Goal: Task Accomplishment & Management: Complete application form

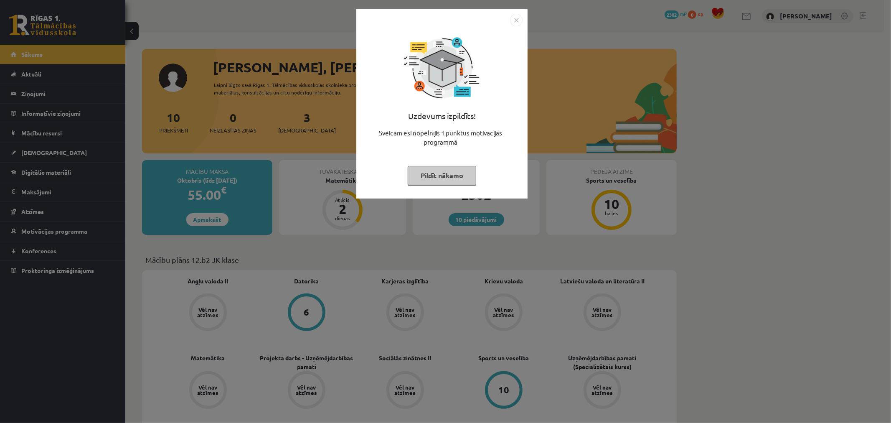
click at [522, 21] on img "Close" at bounding box center [516, 20] width 13 height 13
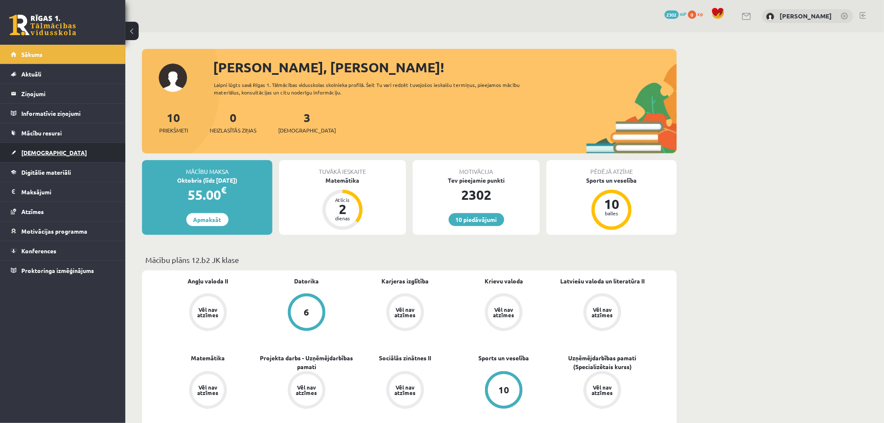
click at [94, 153] on link "[DEMOGRAPHIC_DATA]" at bounding box center [63, 152] width 104 height 19
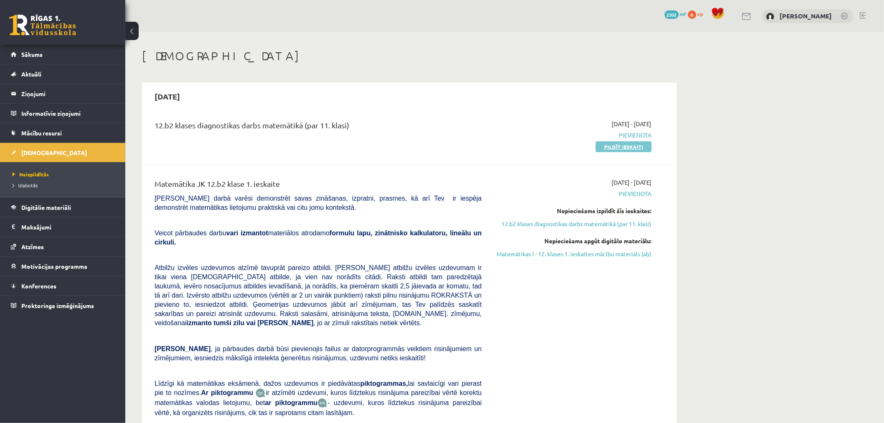
click at [631, 150] on link "Pildīt ieskaiti" at bounding box center [624, 146] width 56 height 11
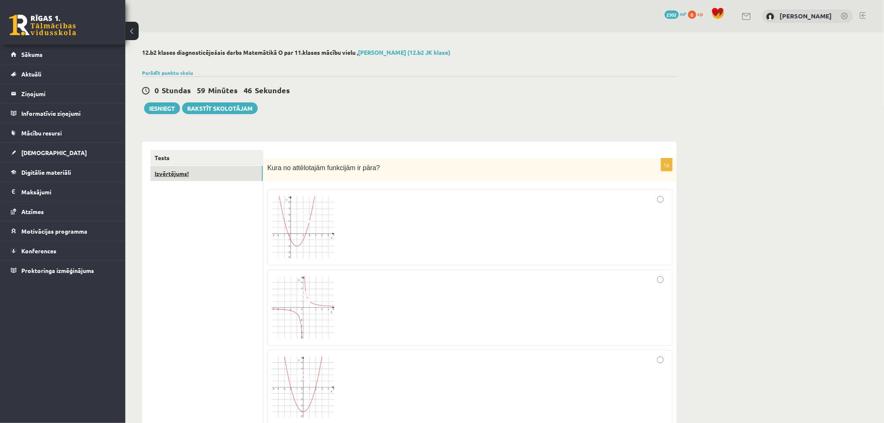
click at [209, 171] on link "Izvērtējums!" at bounding box center [206, 173] width 112 height 15
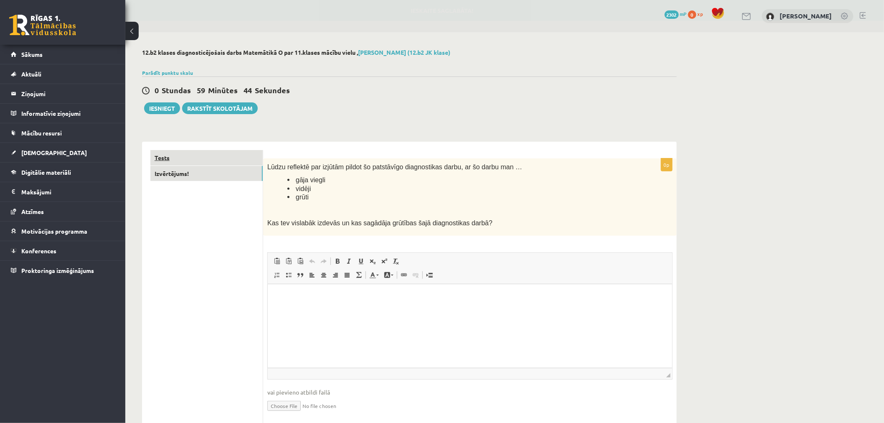
click at [215, 161] on link "Tests" at bounding box center [206, 157] width 112 height 15
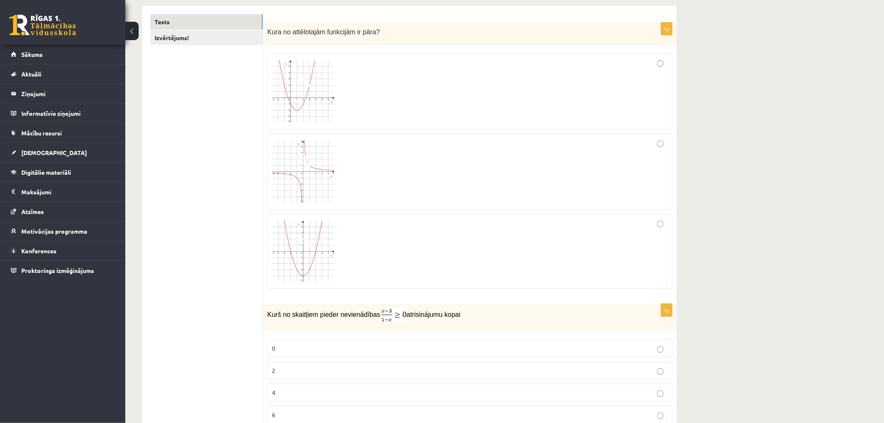
scroll to position [131, 0]
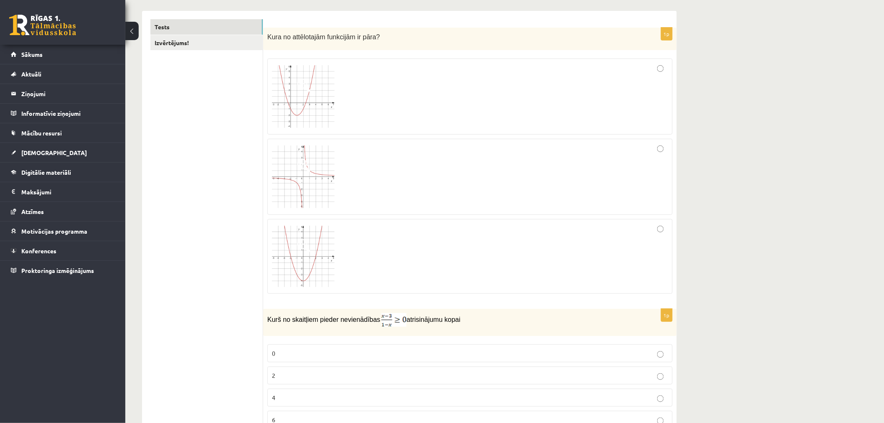
drag, startPoint x: 523, startPoint y: 271, endPoint x: 604, endPoint y: 229, distance: 91.4
click at [524, 271] on div at bounding box center [470, 257] width 396 height 66
drag, startPoint x: 646, startPoint y: 169, endPoint x: 648, endPoint y: 149, distance: 19.7
click at [647, 165] on div at bounding box center [470, 176] width 396 height 67
click at [646, 111] on div at bounding box center [470, 96] width 396 height 67
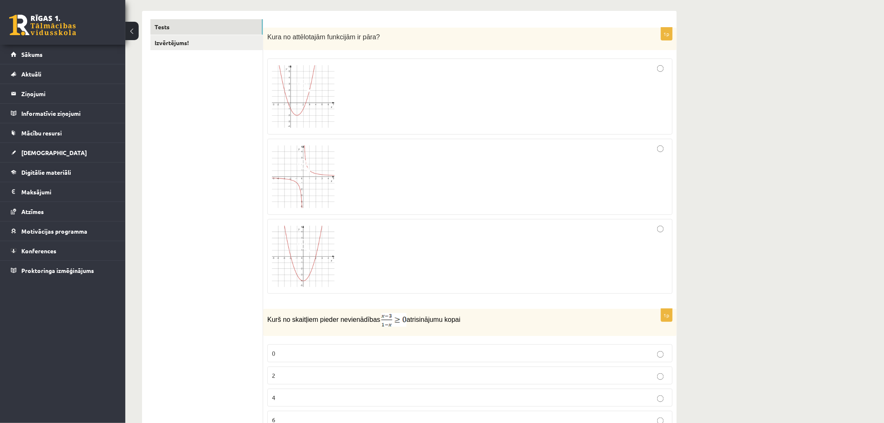
click at [655, 240] on div at bounding box center [470, 257] width 396 height 66
click at [548, 105] on div at bounding box center [470, 96] width 396 height 67
click at [551, 265] on div at bounding box center [470, 257] width 396 height 66
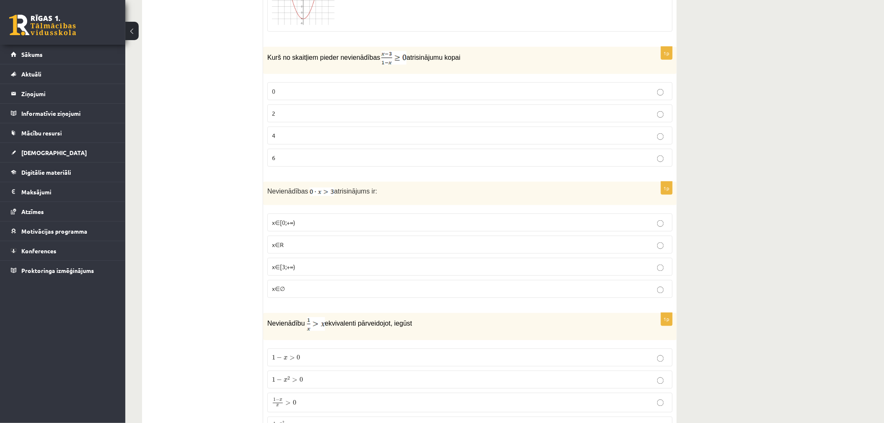
scroll to position [409, 0]
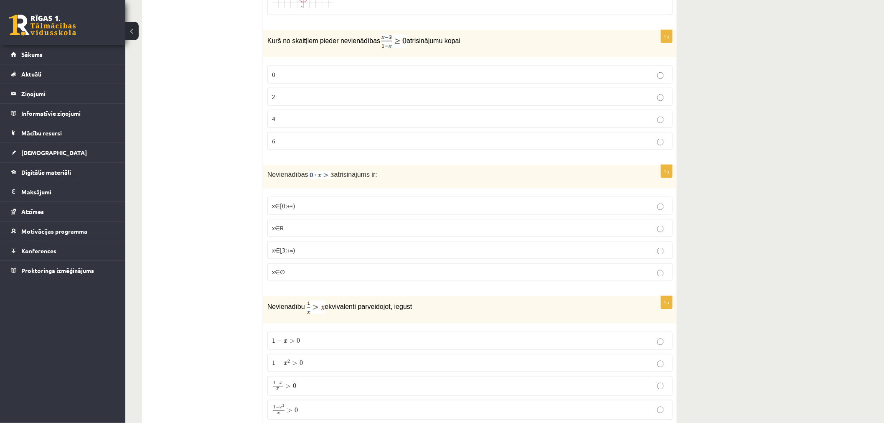
drag, startPoint x: 312, startPoint y: 93, endPoint x: 320, endPoint y: 90, distance: 8.5
click at [311, 93] on p "2" at bounding box center [470, 96] width 396 height 9
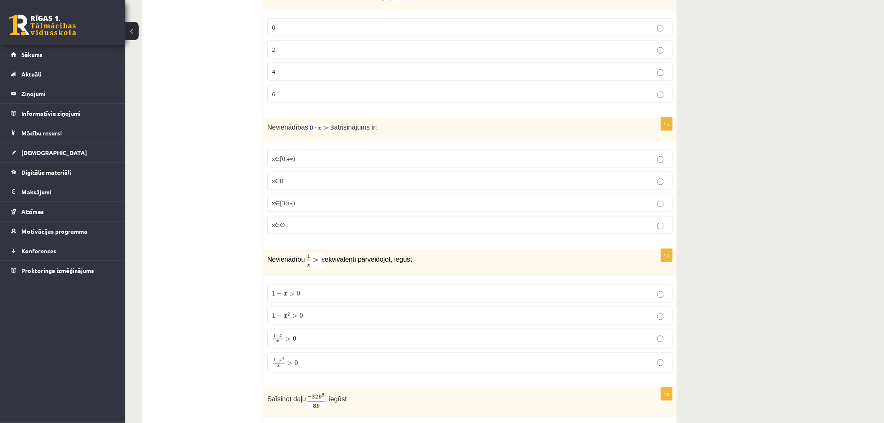
scroll to position [502, 0]
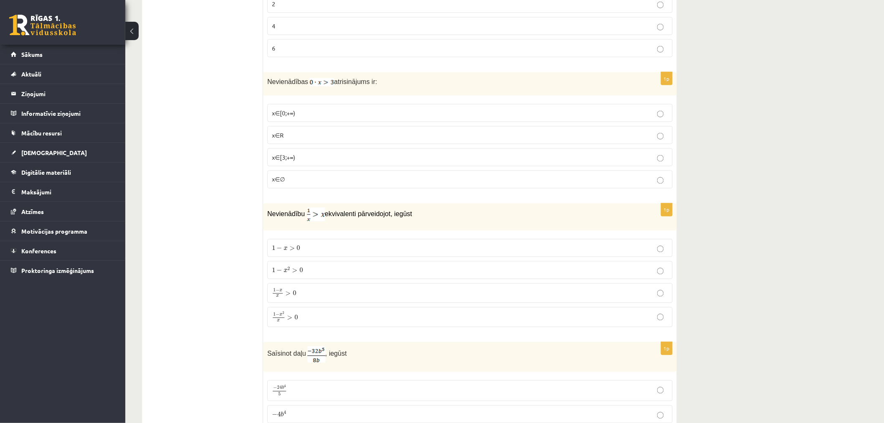
click at [468, 181] on p "x∈∅" at bounding box center [470, 179] width 396 height 9
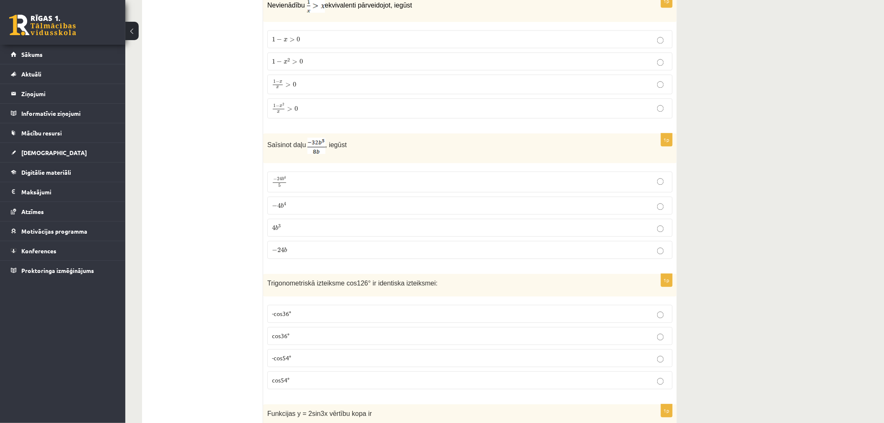
scroll to position [688, 0]
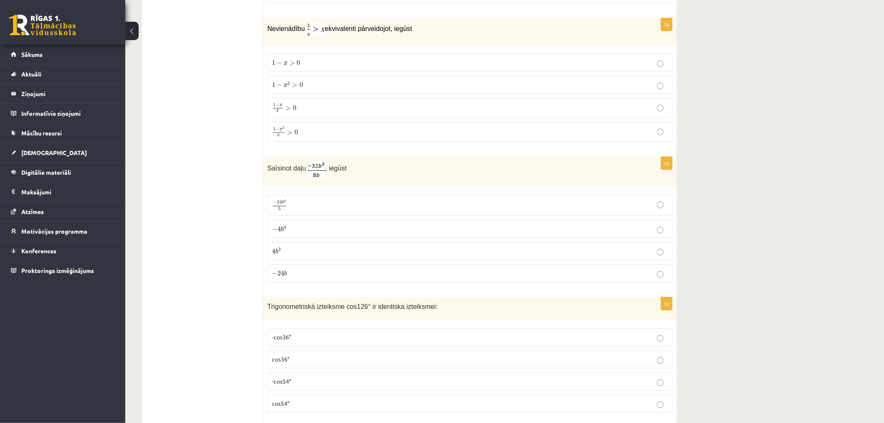
click at [553, 136] on p "1 − x 2 x > 0 1 − x 2 x > 0" at bounding box center [470, 131] width 396 height 11
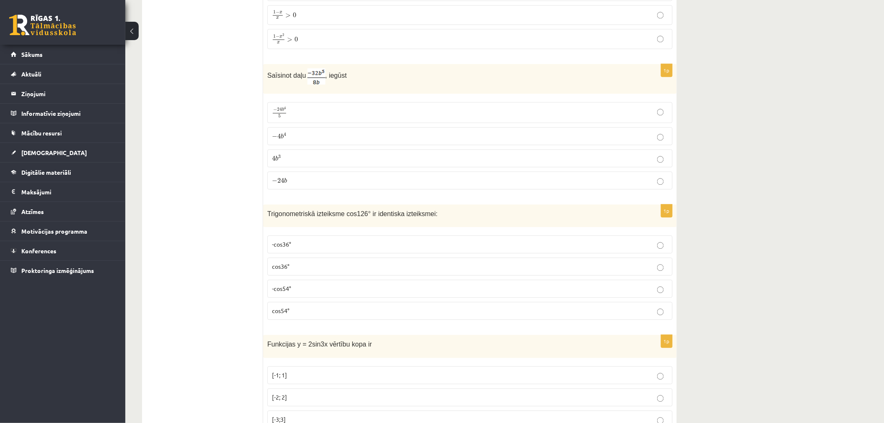
scroll to position [827, 0]
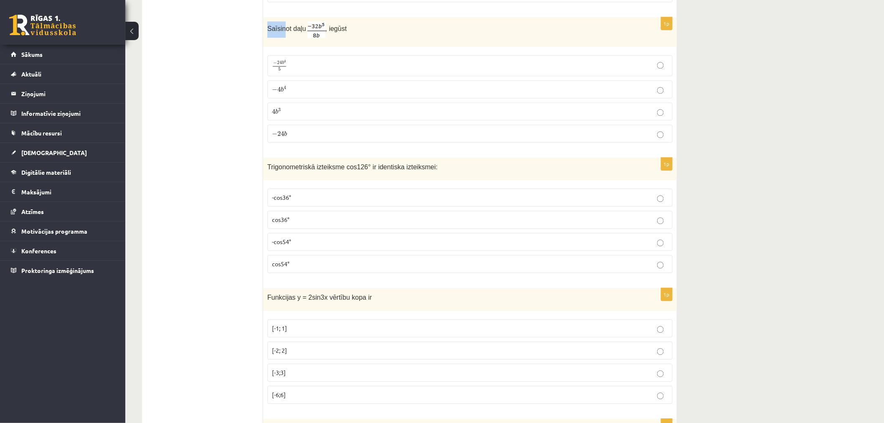
drag, startPoint x: 263, startPoint y: 35, endPoint x: 285, endPoint y: 35, distance: 21.3
click at [282, 35] on div "Saīsinot daļu , iegūst" at bounding box center [470, 32] width 414 height 30
drag, startPoint x: 407, startPoint y: 51, endPoint x: 433, endPoint y: 51, distance: 26.3
click at [433, 51] on div "1p Saīsinot daļu , iegūst − 24 b 4 5 − 24 b 4 5 − 4 b 4 − 4 b 4 4 b 3 4 b 3 − 2…" at bounding box center [470, 83] width 414 height 132
drag, startPoint x: 259, startPoint y: 28, endPoint x: 299, endPoint y: 135, distance: 113.7
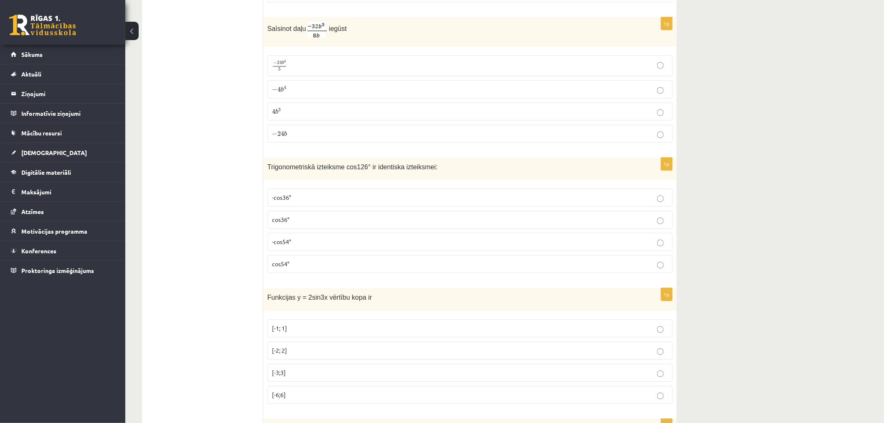
copy div "Izvērtējums! 1p Kura no attēlotajām funkcijām ir pāra? 1p Kurš no skaitļiem pie…"
drag, startPoint x: 268, startPoint y: 31, endPoint x: 347, endPoint y: 127, distance: 124.1
click at [347, 127] on div "1p Saīsinot daļu , iegūst − 24 b 4 5 − 24 b 4 5 − 4 b 4 − 4 b 4 4 b 3 4 b 3 − 2…" at bounding box center [470, 83] width 414 height 132
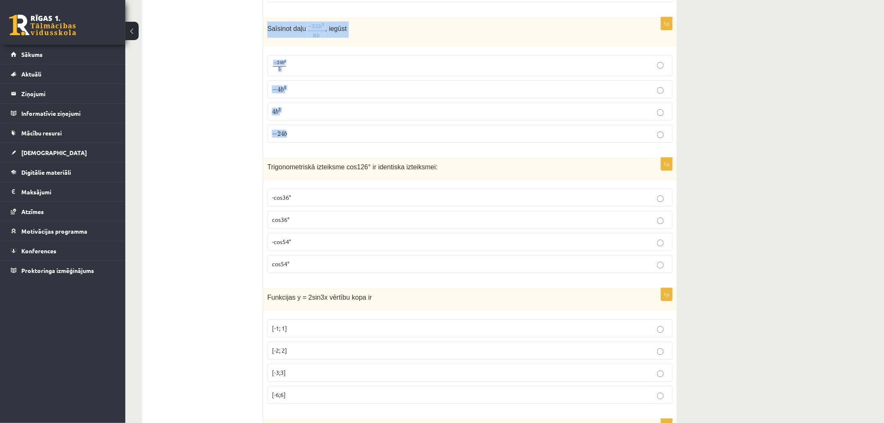
copy div "Saīsinot daļu , iegūst − 24 b 4 5 − 24 b 4 5 − 4 b 4 − 4 b 4 4 b 3 4 b 3 − 24 b"
click at [302, 67] on p "− 24 b 4 5 − 24 b 4 5" at bounding box center [470, 66] width 396 height 12
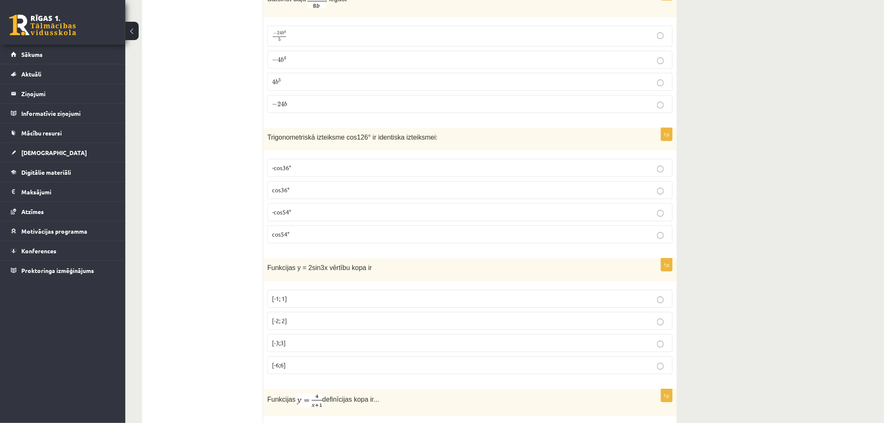
scroll to position [874, 0]
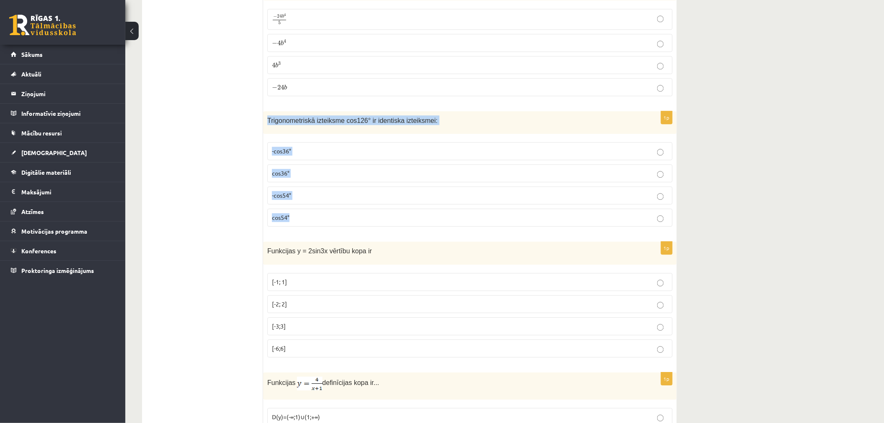
drag, startPoint x: 265, startPoint y: 122, endPoint x: 332, endPoint y: 214, distance: 114.3
click at [332, 214] on div "1p Trigonometriskā izteiksme cos126° ir identiska izteiksmei: -cos36° cos36° -c…" at bounding box center [470, 172] width 414 height 122
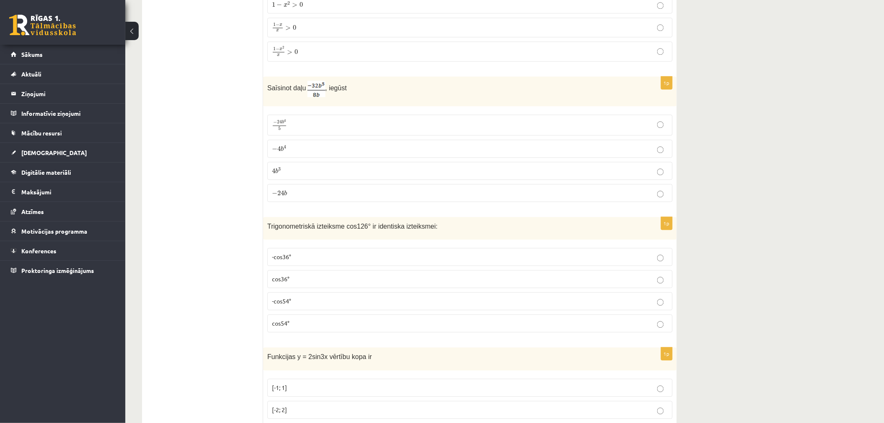
scroll to position [827, 0]
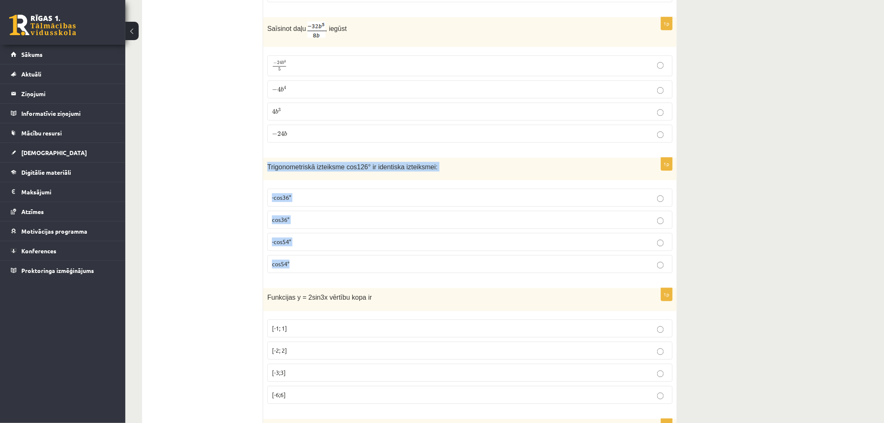
drag, startPoint x: 267, startPoint y: 169, endPoint x: 344, endPoint y: 261, distance: 119.8
click at [343, 261] on div "1p Trigonometriskā izteiksme cos126° ir identiska izteiksmei: -cos36° cos36° -c…" at bounding box center [470, 219] width 414 height 122
copy div "Trigonometriskā izteiksme cos126° ir identiska izteiksmei: -cos36° cos36° -cos5…"
click at [285, 268] on p "cos54°" at bounding box center [470, 263] width 396 height 9
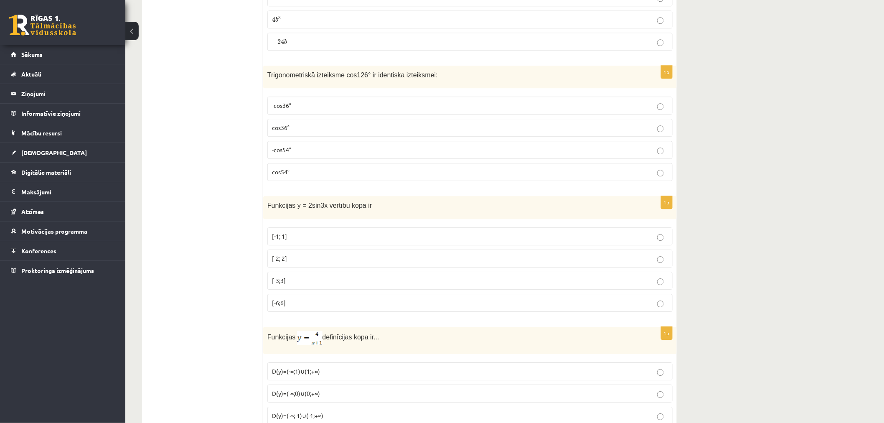
scroll to position [920, 0]
drag, startPoint x: 268, startPoint y: 203, endPoint x: 338, endPoint y: 300, distance: 119.4
click at [338, 300] on div "1p Funkcijas y = 2sin3x vērtību kopa ir [-1; 1] [-2; 2] [-3;3] [-6;6]" at bounding box center [470, 256] width 414 height 122
copy div "Funkcijas y = 2sin3x vērtību kopa ir [-1; 1] [-2; 2] [-3;3] [-6;6]"
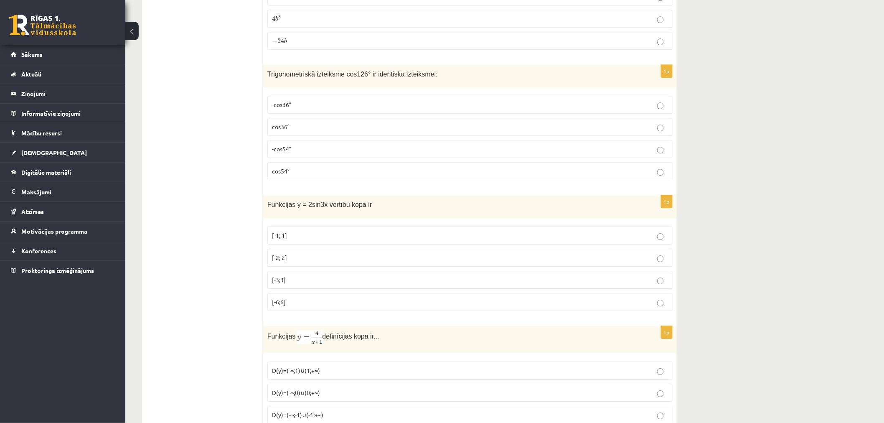
click at [315, 264] on label "[-2; 2]" at bounding box center [469, 258] width 405 height 18
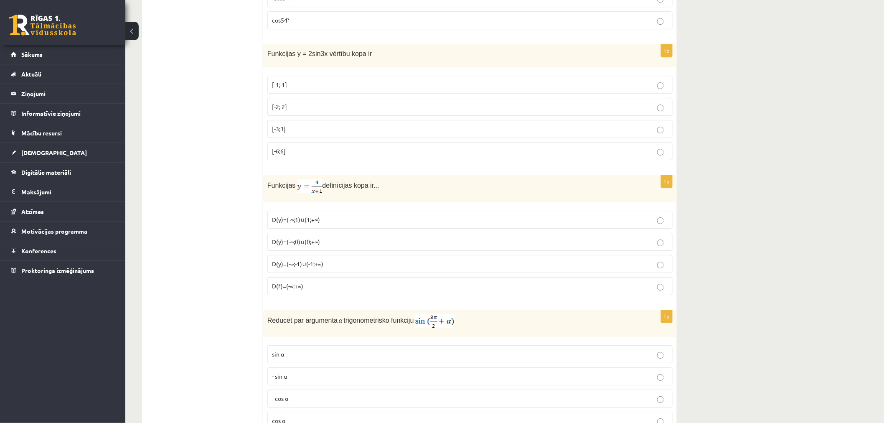
scroll to position [1106, 0]
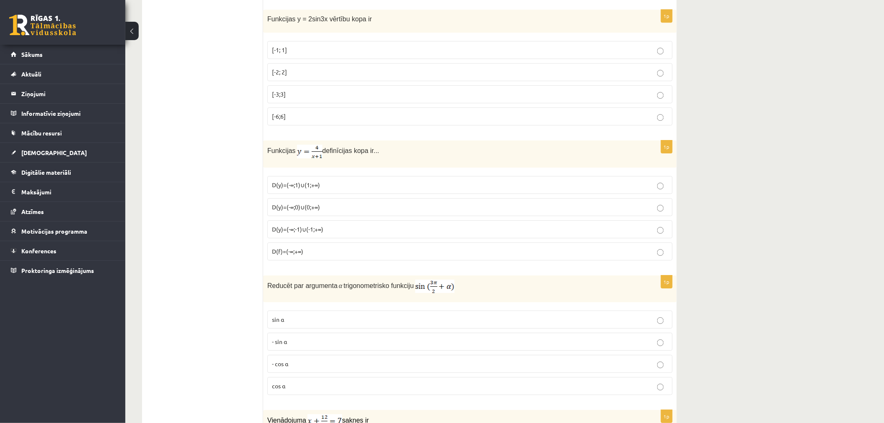
drag, startPoint x: 262, startPoint y: 152, endPoint x: 374, endPoint y: 240, distance: 142.6
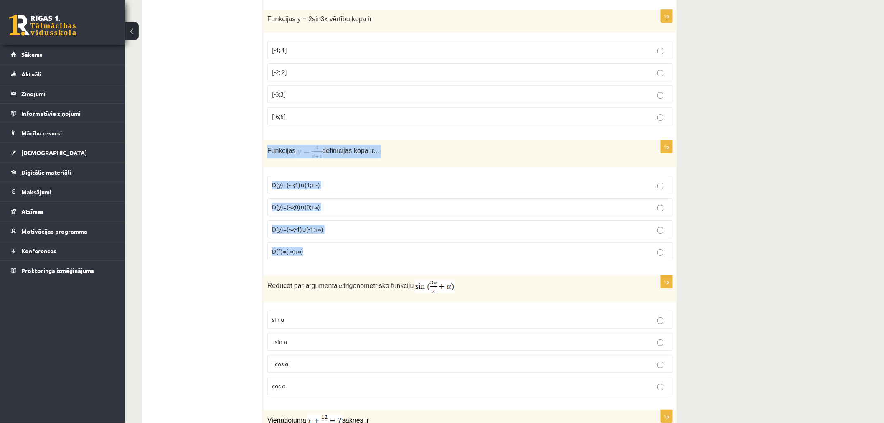
drag, startPoint x: 267, startPoint y: 153, endPoint x: 364, endPoint y: 253, distance: 140.4
click at [364, 253] on div "1p Funkcijas definīcijas kopa ir... D(y)=(-∞;1)∪(1;+∞) D(y)=(-∞;0)∪(0;+∞) D(y)=…" at bounding box center [470, 203] width 414 height 127
copy div "Funkcijas definīcijas kopa ir... D(y)=(-∞;1)∪(1;+∞) D(y)=(-∞;0)∪(0;+∞) D(y)=(-∞…"
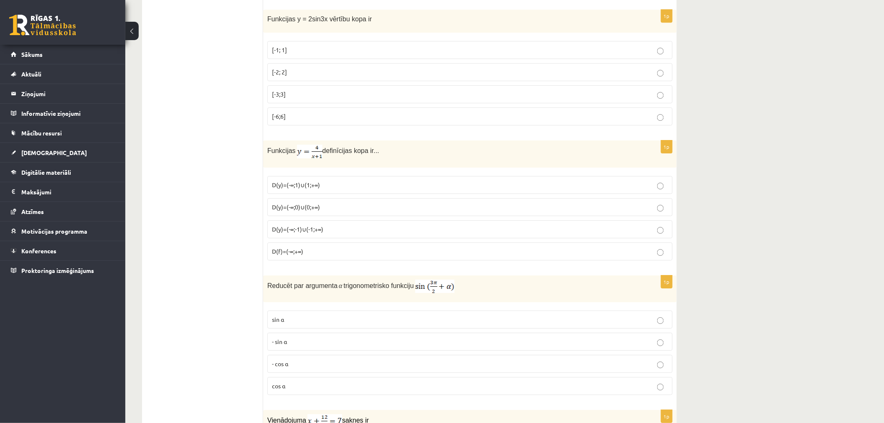
drag, startPoint x: 264, startPoint y: 152, endPoint x: 305, endPoint y: 155, distance: 41.9
click at [305, 155] on div "Funkcijas definīcijas kopa ir..." at bounding box center [470, 153] width 414 height 27
click at [386, 158] on p "Funkcijas definīcijas kopa ir..." at bounding box center [449, 152] width 364 height 14
drag, startPoint x: 383, startPoint y: 157, endPoint x: 283, endPoint y: 153, distance: 99.9
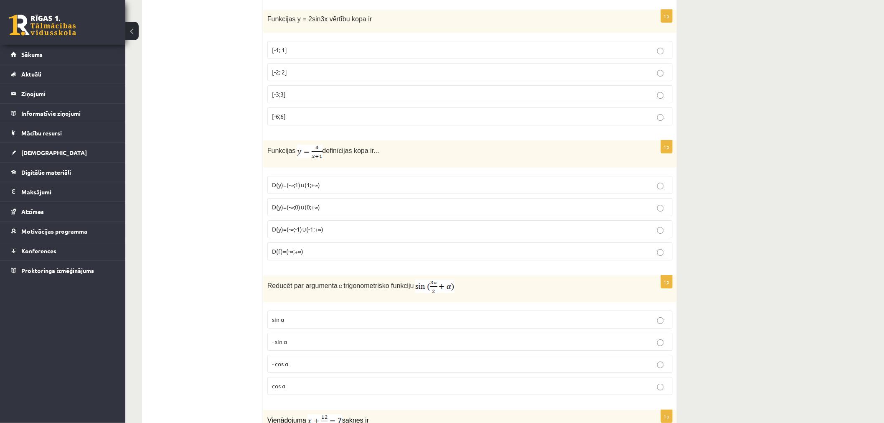
click at [283, 153] on p "Funkcijas definīcijas kopa ir..." at bounding box center [449, 152] width 364 height 14
click at [318, 153] on img at bounding box center [309, 152] width 25 height 14
click at [313, 153] on img at bounding box center [309, 152] width 25 height 14
click at [428, 155] on p "Funkcijas definīcijas kopa ir..." at bounding box center [449, 152] width 364 height 14
click at [305, 150] on img at bounding box center [309, 152] width 25 height 14
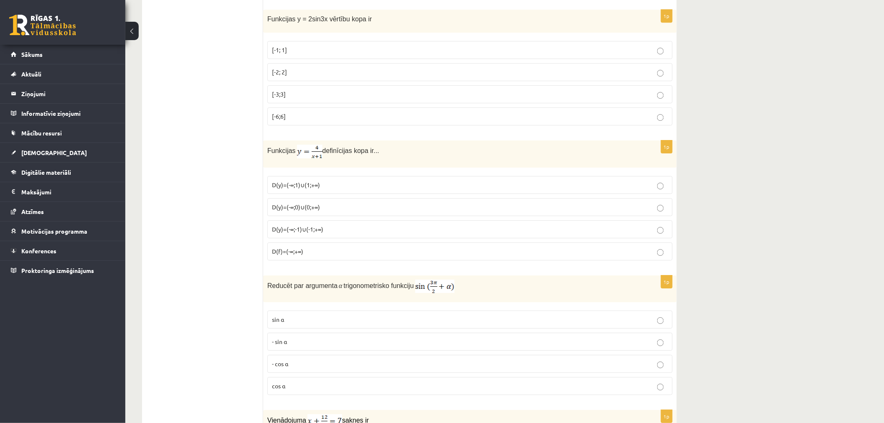
click at [310, 158] on img at bounding box center [309, 152] width 25 height 14
click at [305, 155] on img at bounding box center [309, 152] width 25 height 14
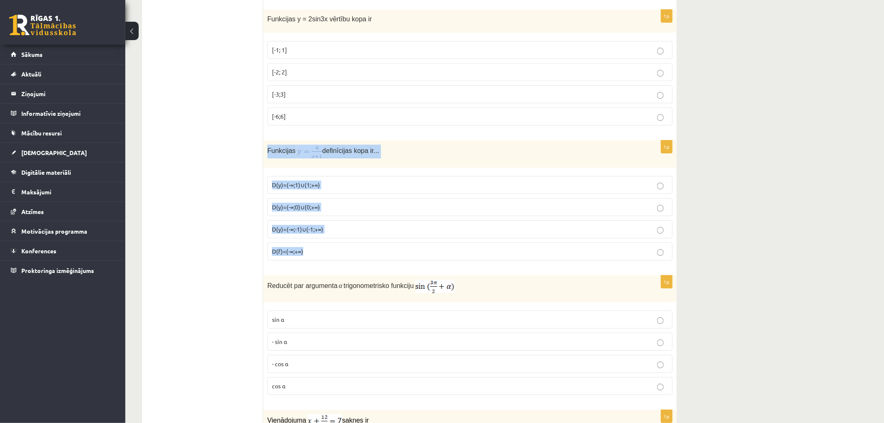
drag, startPoint x: 266, startPoint y: 150, endPoint x: 396, endPoint y: 250, distance: 164.1
click at [396, 250] on div "1p Funkcijas definīcijas kopa ir... D(y)=(-∞;1)∪(1;+∞) D(y)=(-∞;0)∪(0;+∞) D(y)=…" at bounding box center [470, 203] width 414 height 127
copy div "Funkcijas definīcijas kopa ir... D(y)=(-∞;1)∪(1;+∞) D(y)=(-∞;0)∪(0;+∞) D(y)=(-∞…"
click at [428, 147] on p "Funkcijas definīcijas kopa ir..." at bounding box center [449, 152] width 364 height 14
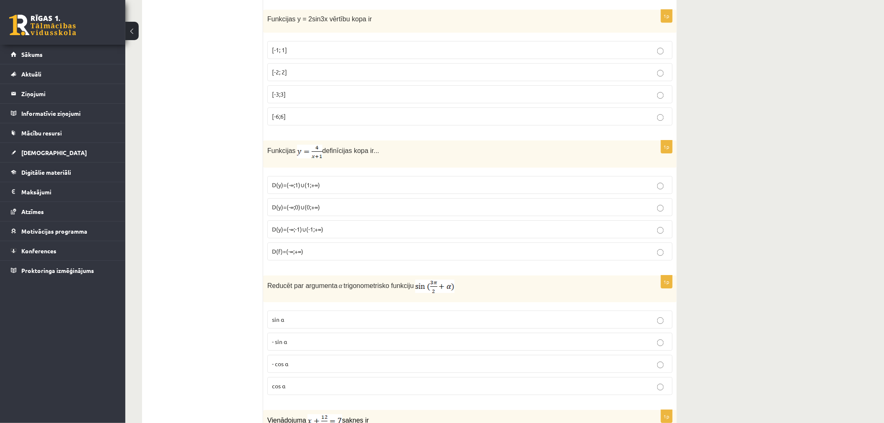
click at [326, 229] on p "D(y)=(-∞;-1)∪(-1;+∞)" at bounding box center [470, 229] width 396 height 9
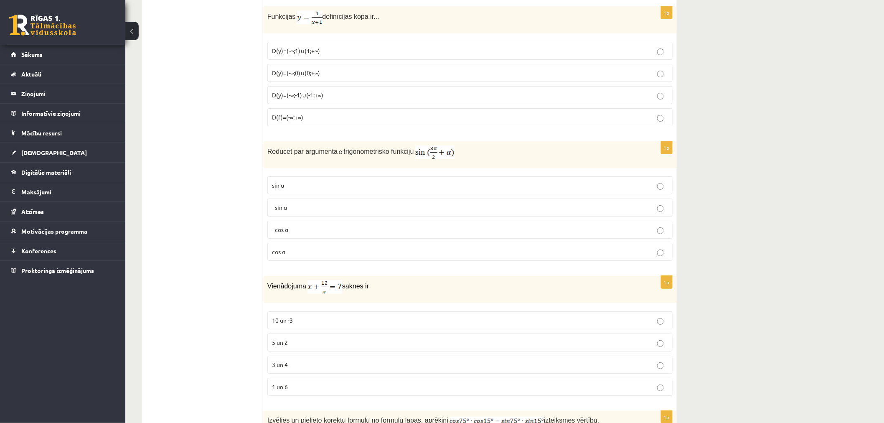
scroll to position [1245, 0]
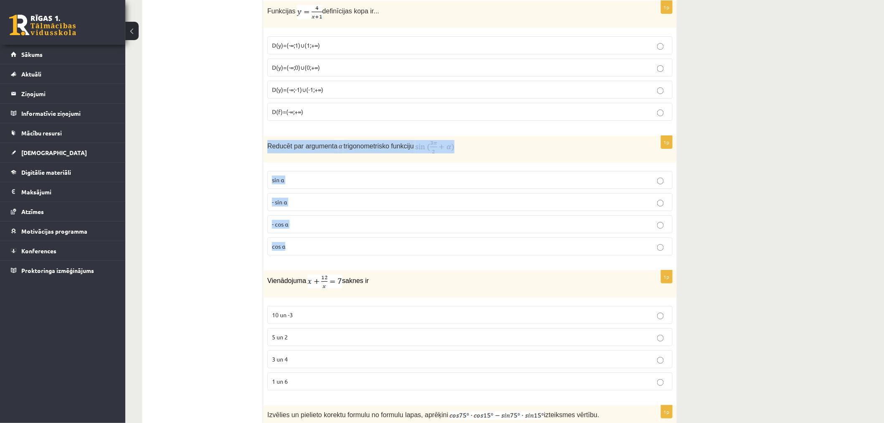
drag, startPoint x: 264, startPoint y: 152, endPoint x: 393, endPoint y: 241, distance: 156.1
click at [393, 241] on div "1p Reducēt par argumenta α trigonometrisko funkciju sin⁡ α - sin ⁡α - cos ⁡α co…" at bounding box center [470, 199] width 414 height 126
copy div "Reducēt par argumenta α trigonometrisko funkciju sin⁡ α - sin ⁡α - cos ⁡α cos⁡ α"
click at [536, 153] on p "Reducēt par argumenta α trigonometrisko funkciju" at bounding box center [449, 146] width 364 height 13
click at [315, 250] on p "cos⁡ α" at bounding box center [470, 246] width 396 height 9
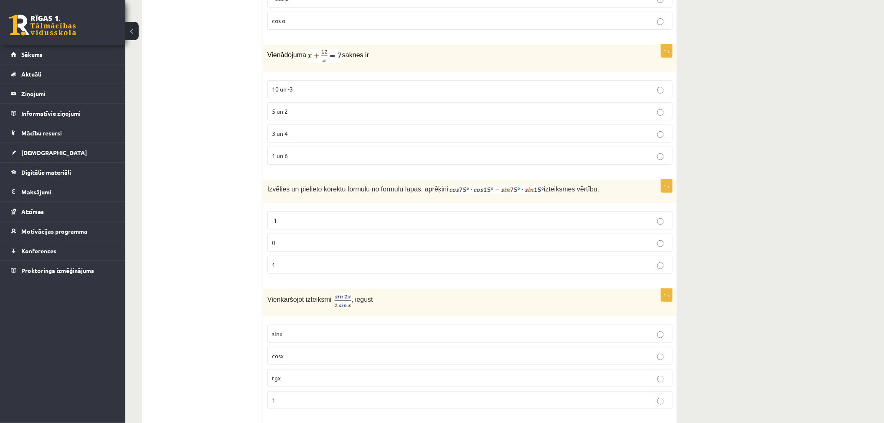
scroll to position [1477, 0]
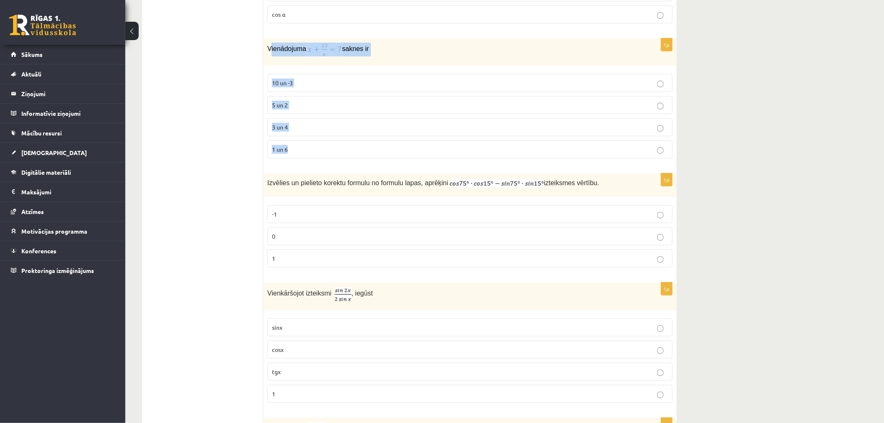
drag, startPoint x: 270, startPoint y: 52, endPoint x: 345, endPoint y: 149, distance: 122.4
click at [345, 149] on div "1p Vienādojuma saknes ir 10 un -3 5 un 2 3 un 4 1 un 6" at bounding box center [470, 101] width 414 height 127
click at [325, 51] on img at bounding box center [325, 50] width 35 height 14
drag, startPoint x: 256, startPoint y: 46, endPoint x: 263, endPoint y: 49, distance: 8.1
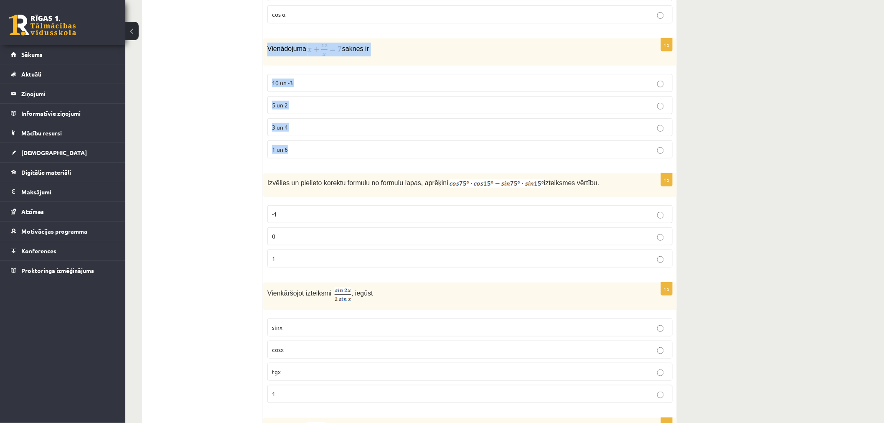
drag, startPoint x: 266, startPoint y: 51, endPoint x: 341, endPoint y: 150, distance: 124.3
click at [341, 150] on div "1p Vienādojuma saknes ir 10 un -3 5 un 2 3 un 4 1 un 6" at bounding box center [470, 101] width 414 height 127
copy div "Vienādojuma saknes ir 10 un -3 5 un 2 3 un 4 1 un 6"
click at [408, 45] on p "Vienādojuma saknes ir" at bounding box center [449, 50] width 364 height 14
click at [414, 43] on div "Vienādojuma saknes ir" at bounding box center [470, 51] width 414 height 27
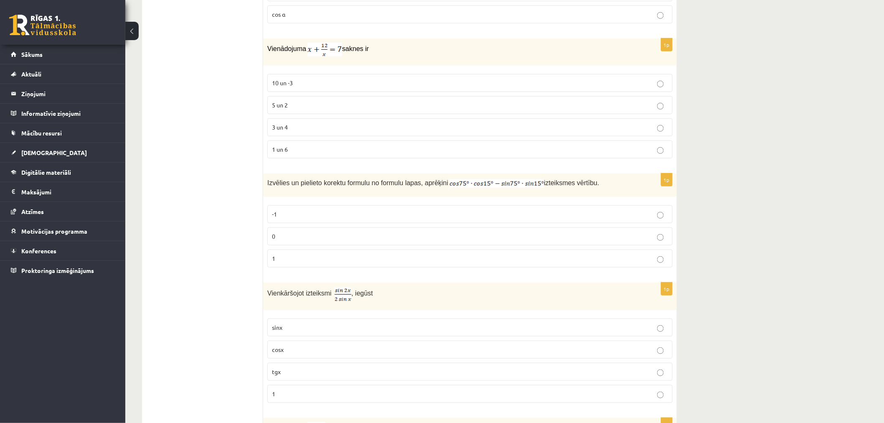
click at [305, 129] on p "3 un 4" at bounding box center [470, 127] width 396 height 9
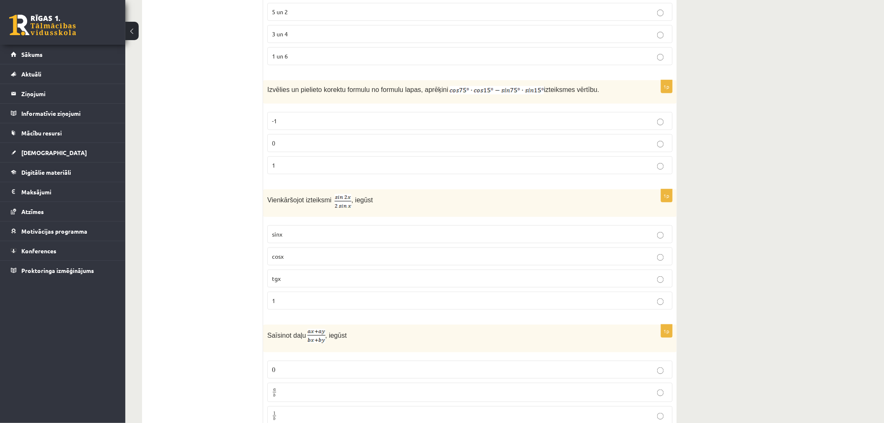
scroll to position [1616, 0]
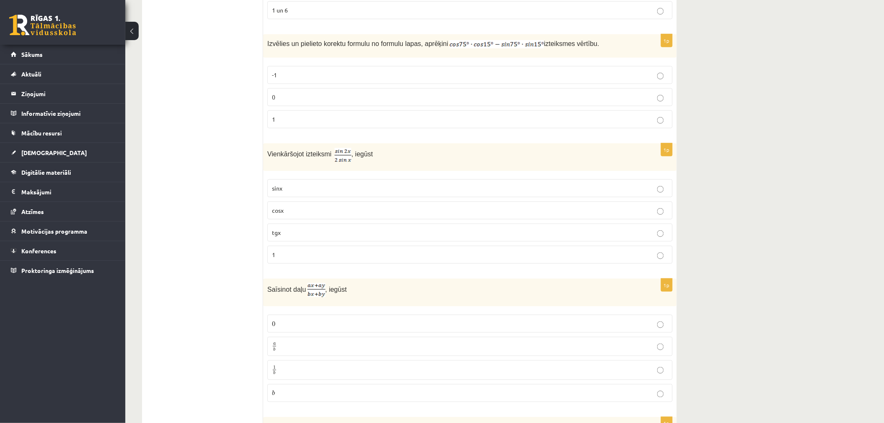
drag, startPoint x: 303, startPoint y: 105, endPoint x: 275, endPoint y: 56, distance: 57.3
click at [304, 105] on label "0" at bounding box center [469, 97] width 405 height 18
click at [294, 212] on p "cosx" at bounding box center [470, 210] width 396 height 9
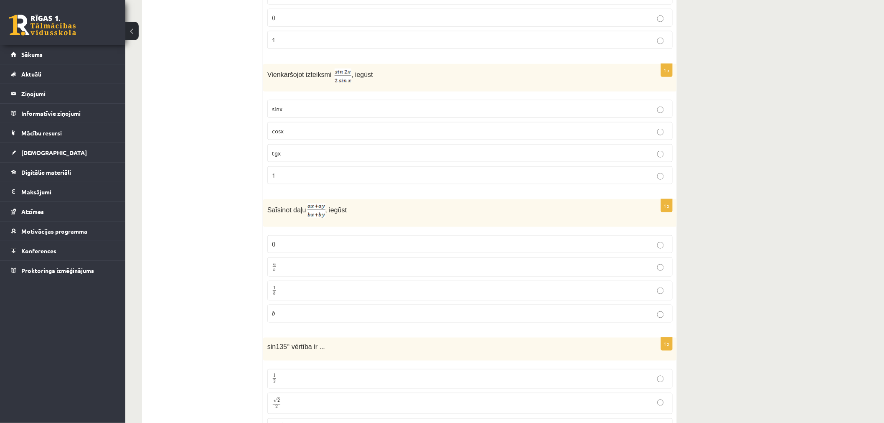
scroll to position [1709, 0]
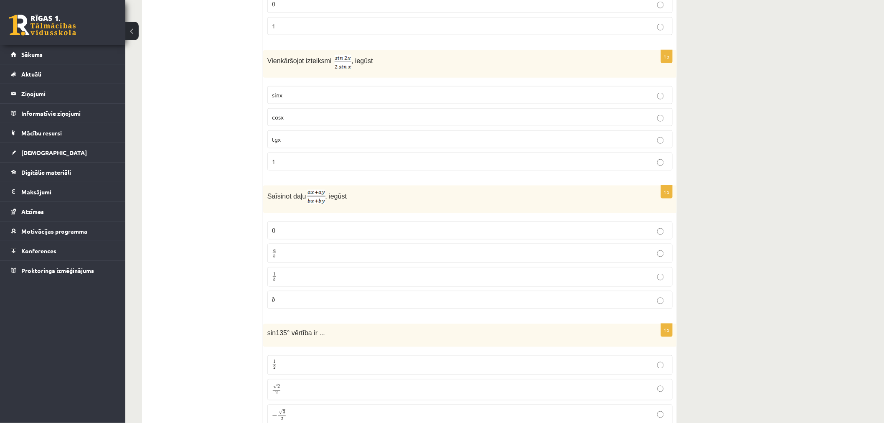
click at [306, 258] on p "a b a b" at bounding box center [470, 253] width 396 height 10
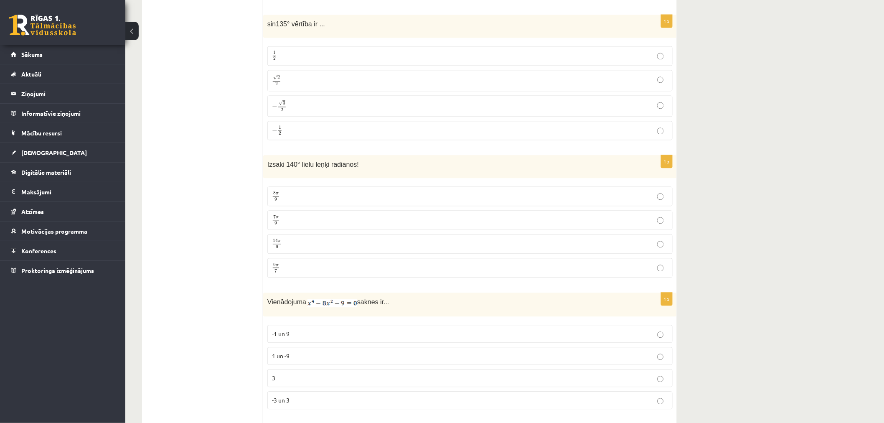
scroll to position [2034, 0]
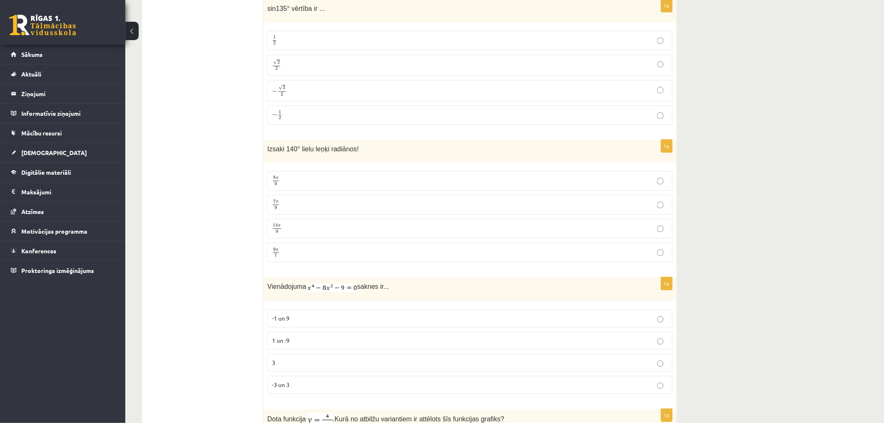
click at [290, 64] on p "√ 2 2 2 2" at bounding box center [470, 65] width 396 height 12
click at [310, 209] on p "7 π 9 7 π 9" at bounding box center [470, 204] width 396 height 10
click at [334, 389] on p "-3 un 3" at bounding box center [470, 384] width 396 height 9
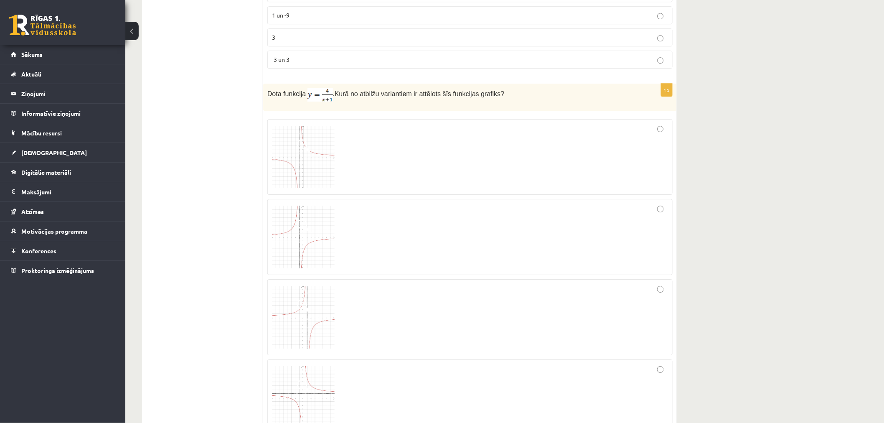
scroll to position [2405, 0]
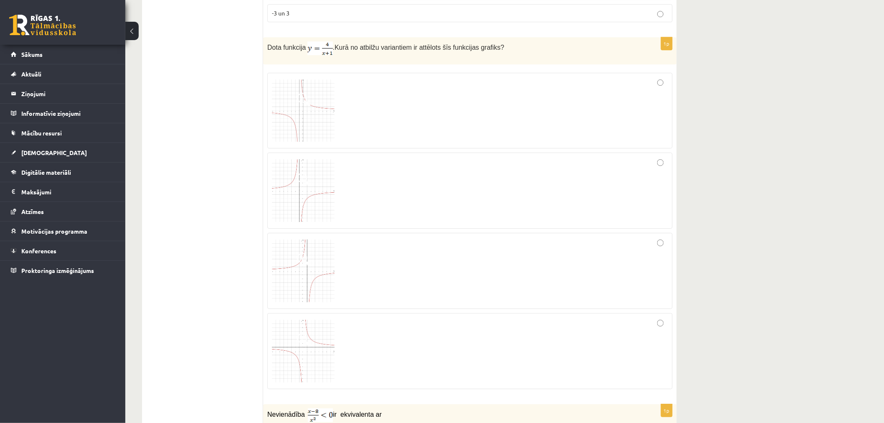
click at [381, 128] on div at bounding box center [470, 110] width 396 height 67
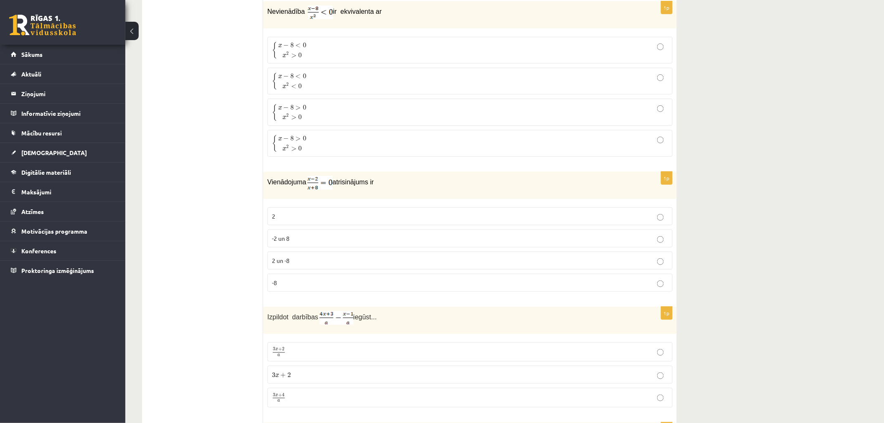
scroll to position [2813, 0]
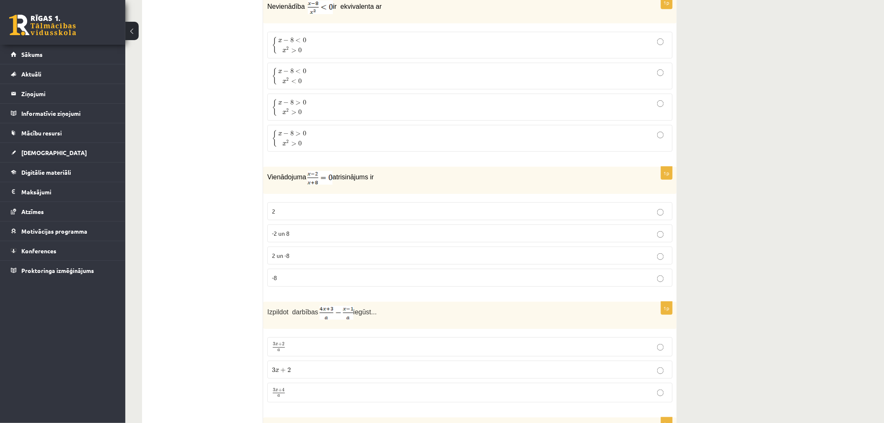
click at [333, 48] on p "{ x − 8 < 0 x 2 > 0 { x − 8 < 0 x 2 > 0" at bounding box center [470, 45] width 396 height 18
click at [318, 215] on p "2" at bounding box center [470, 211] width 396 height 9
click at [339, 402] on label "3 x + 4 a 3 x + 4 a" at bounding box center [469, 393] width 405 height 20
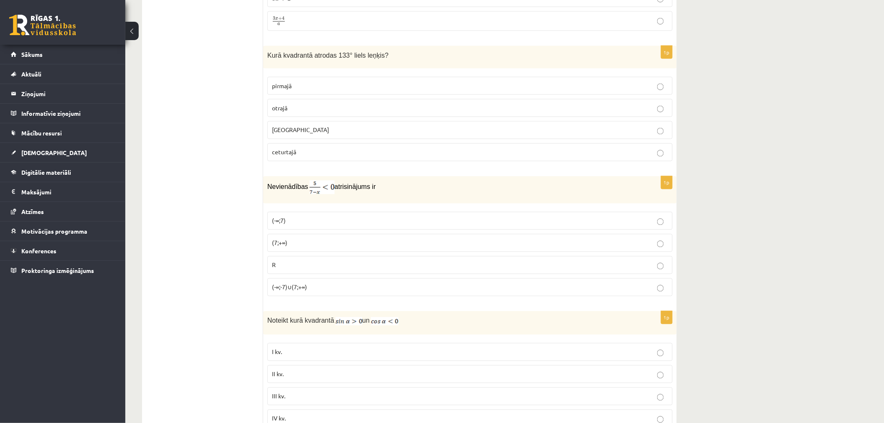
scroll to position [3231, 0]
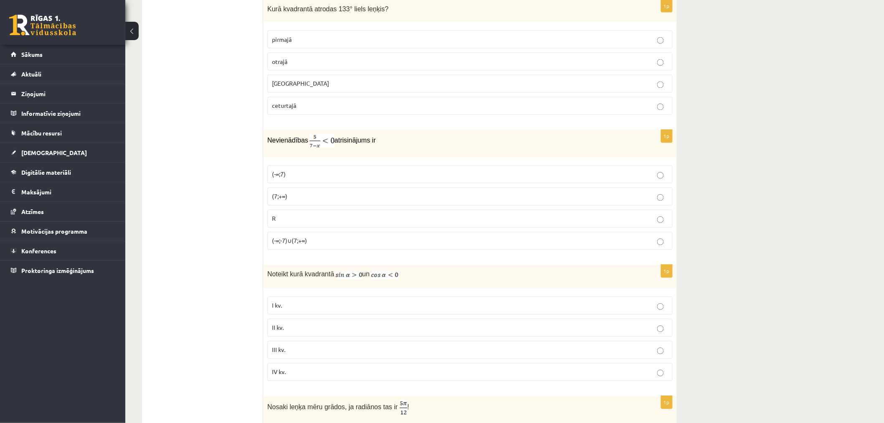
click at [325, 66] on p "otrajā" at bounding box center [470, 61] width 396 height 9
click at [304, 201] on p "(7;+∞)" at bounding box center [470, 196] width 396 height 9
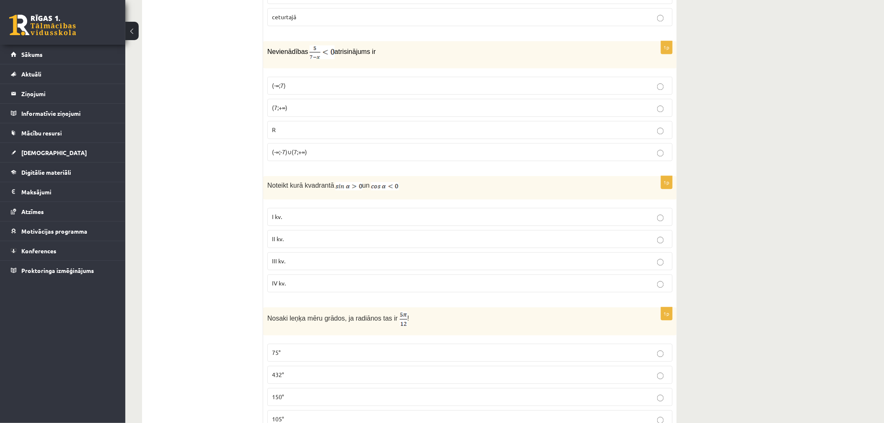
scroll to position [3324, 0]
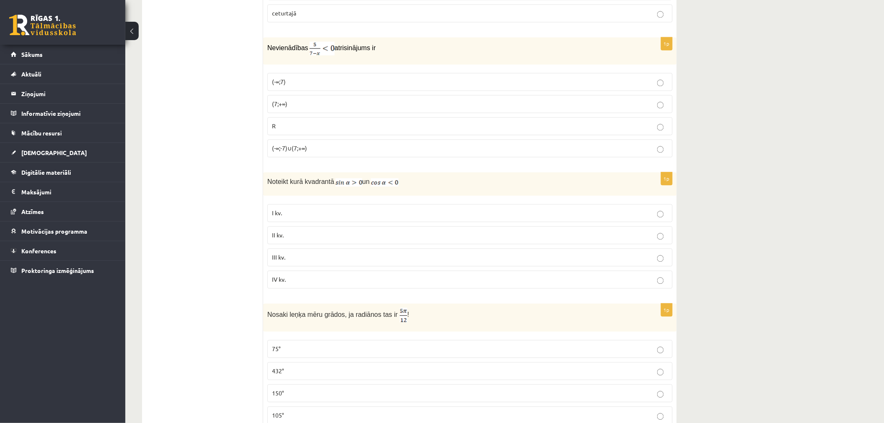
click at [295, 239] on p "II kv." at bounding box center [470, 235] width 396 height 9
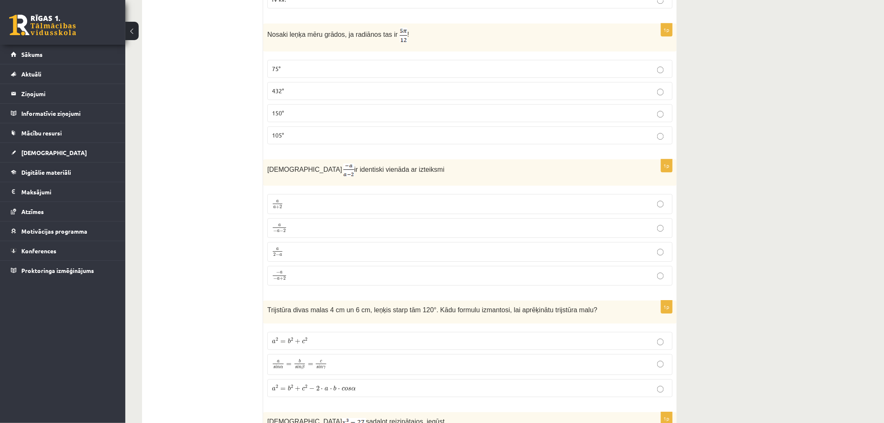
scroll to position [3619, 0]
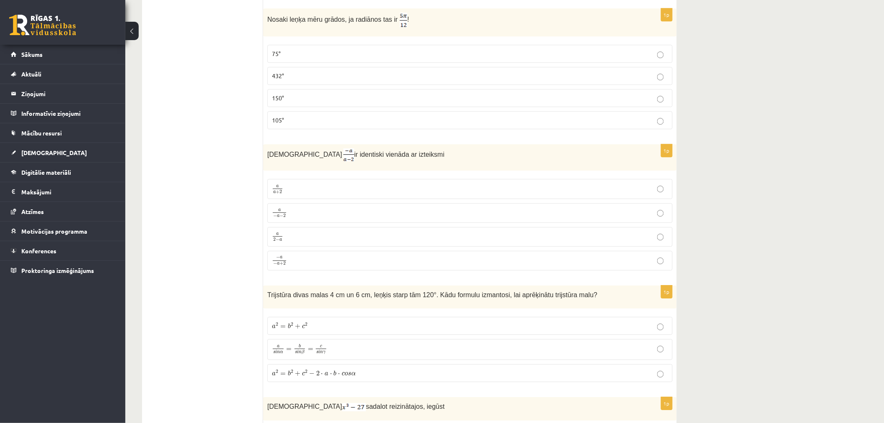
click at [287, 58] on p "75°" at bounding box center [470, 53] width 396 height 9
click at [299, 242] on p "a 2 − a a 2 − a" at bounding box center [470, 236] width 396 height 10
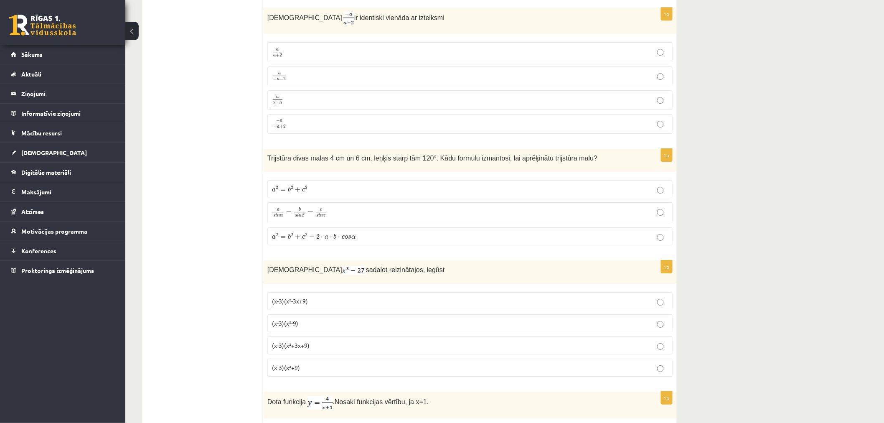
scroll to position [3758, 0]
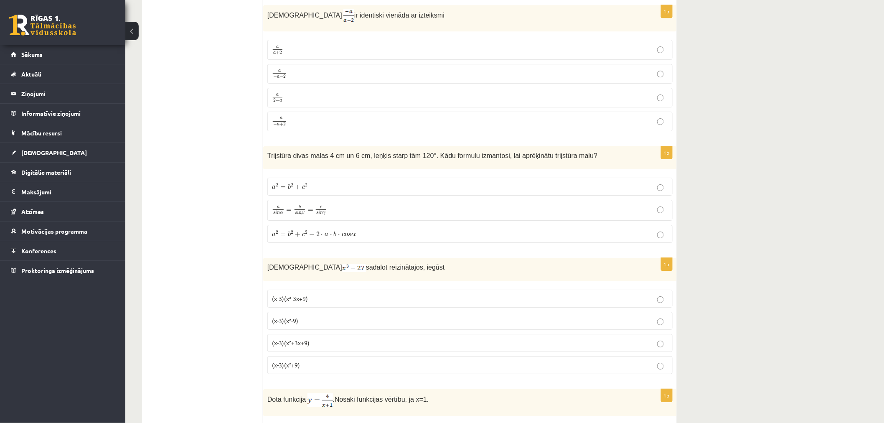
click at [332, 191] on p "a 2 = b 2 + c 2 a 2 = b 2 + c 2" at bounding box center [470, 186] width 396 height 9
click at [334, 236] on span "b" at bounding box center [335, 233] width 3 height 5
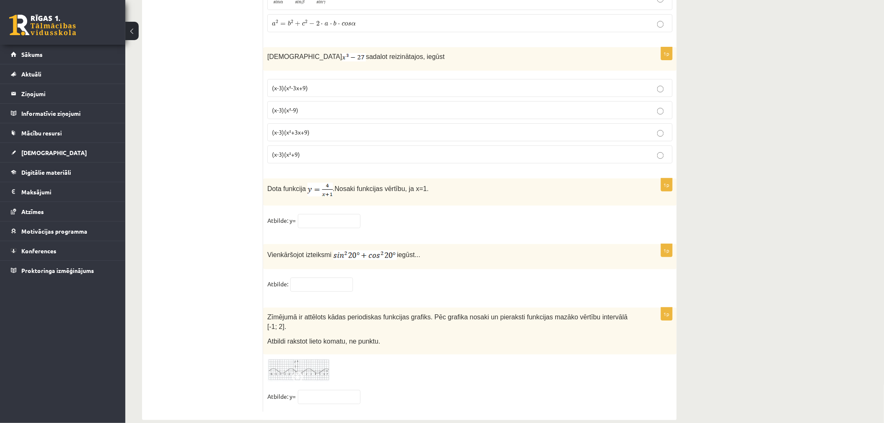
scroll to position [3982, 0]
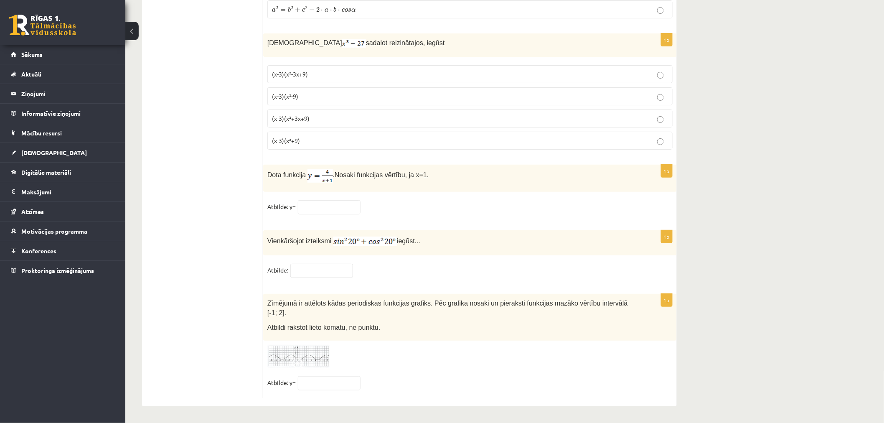
click at [331, 79] on p "(x-3)(x²-3x+9)" at bounding box center [470, 74] width 396 height 9
click at [332, 123] on p "(x-3)(x²+3x+9)" at bounding box center [470, 118] width 396 height 9
click at [340, 214] on input "text" at bounding box center [329, 207] width 63 height 14
type input "*"
click at [327, 278] on input "text" at bounding box center [321, 271] width 63 height 14
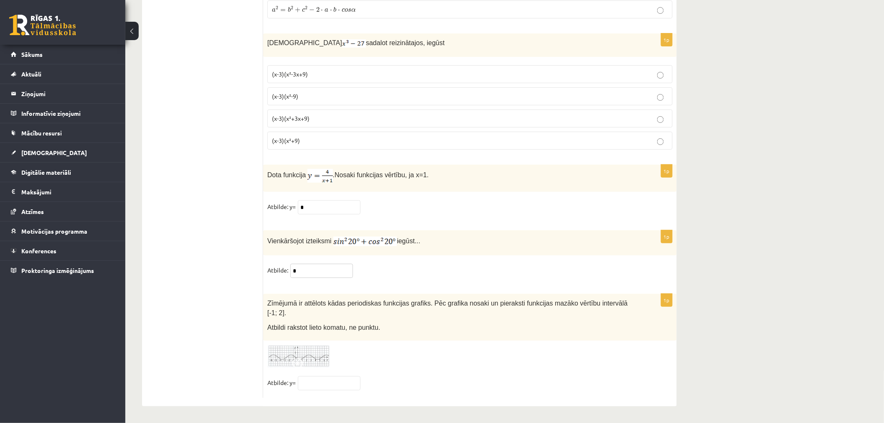
type input "*"
click at [322, 383] on input "text" at bounding box center [329, 383] width 63 height 14
type input "****"
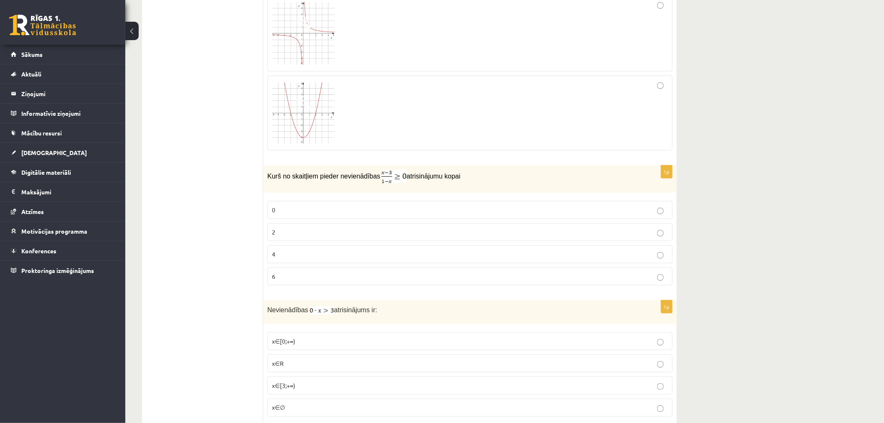
scroll to position [0, 0]
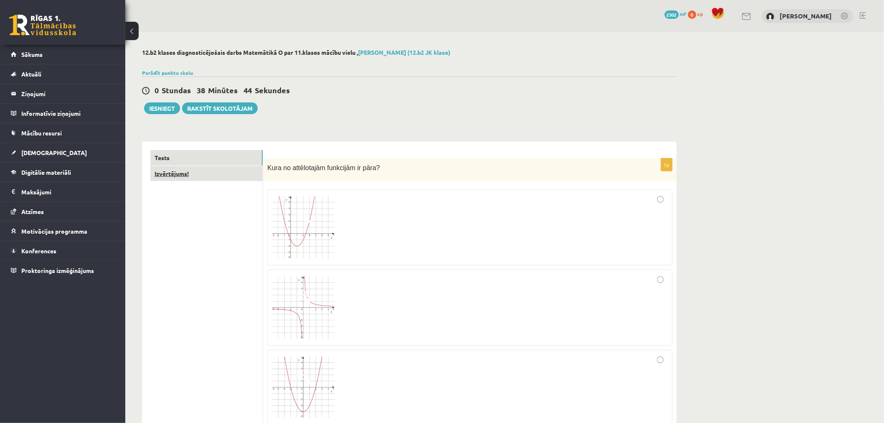
click at [219, 172] on link "Izvērtējums!" at bounding box center [206, 173] width 112 height 15
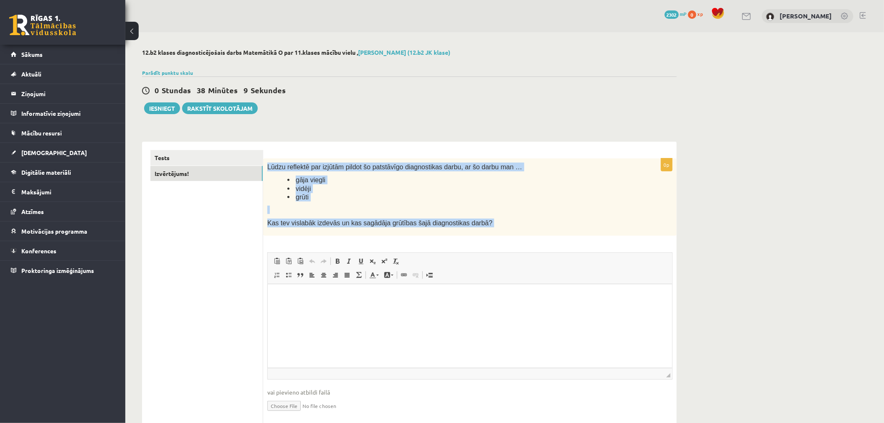
drag, startPoint x: 268, startPoint y: 166, endPoint x: 491, endPoint y: 243, distance: 235.5
click at [491, 243] on div "0p Lūdzu reflektē par izjūtām pildot šo patstāvīgo diagnostikas darbu, ar šo da…" at bounding box center [470, 292] width 414 height 268
copy div "Lūdzu reflektē par izjūtām pildot šo patstāvīgo diagnostikas darbu, ar šo darbu…"
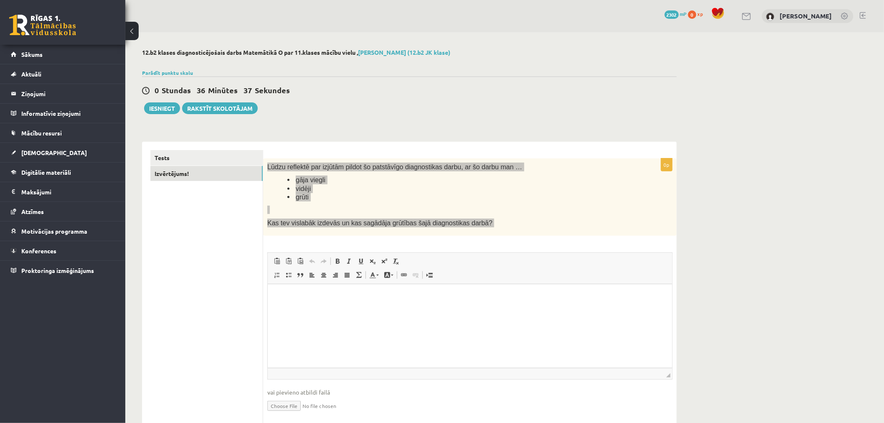
click at [381, 309] on html at bounding box center [469, 296] width 404 height 25
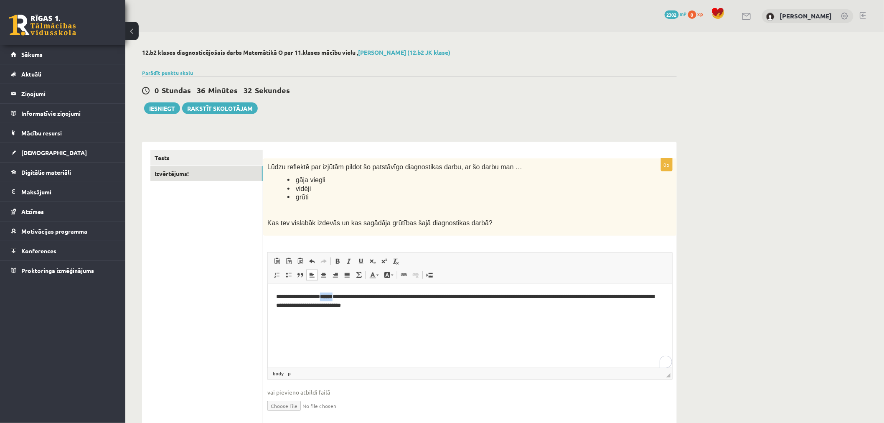
drag, startPoint x: 343, startPoint y: 298, endPoint x: 330, endPoint y: 300, distance: 12.8
click at [330, 300] on p "**********" at bounding box center [470, 301] width 388 height 18
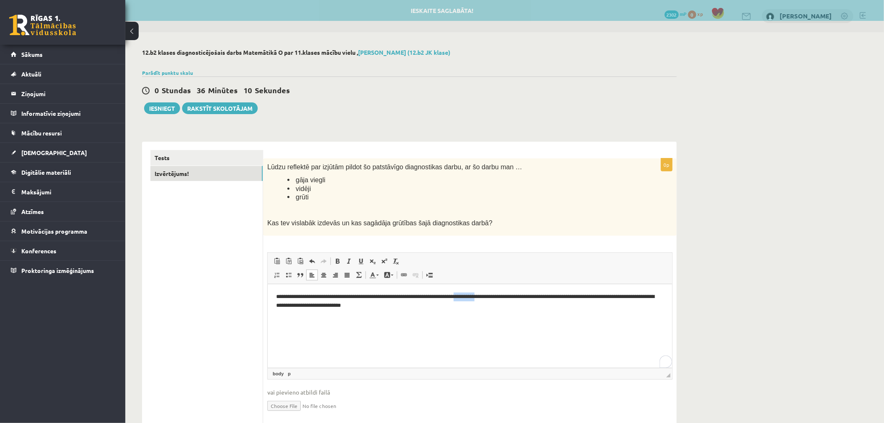
drag, startPoint x: 511, startPoint y: 298, endPoint x: 487, endPoint y: 298, distance: 24.2
click at [487, 298] on p "**********" at bounding box center [470, 301] width 388 height 18
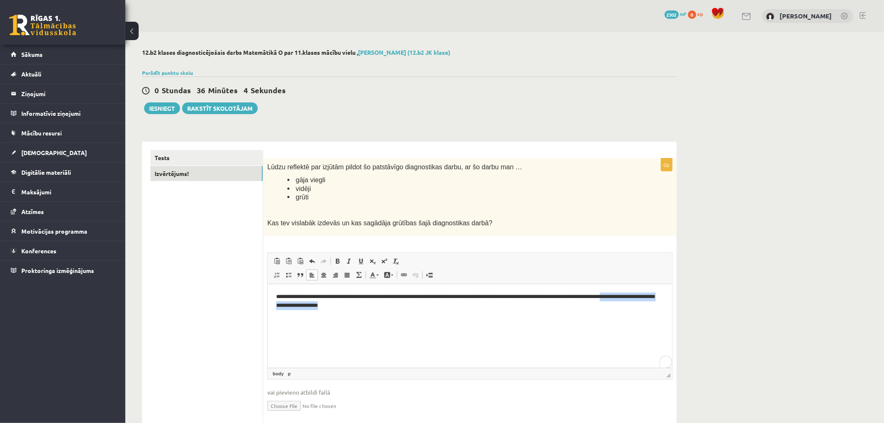
drag, startPoint x: 401, startPoint y: 308, endPoint x: 524, endPoint y: 603, distance: 319.0
click at [267, 318] on html "**********" at bounding box center [469, 301] width 404 height 34
click at [161, 102] on div "0 Stundas 36 Minūtes 2 Sekundes Ieskaite saglabāta! Iesniegt Rakstīt skolotājam" at bounding box center [409, 95] width 535 height 38
click at [159, 109] on button "Iesniegt" at bounding box center [162, 108] width 36 height 12
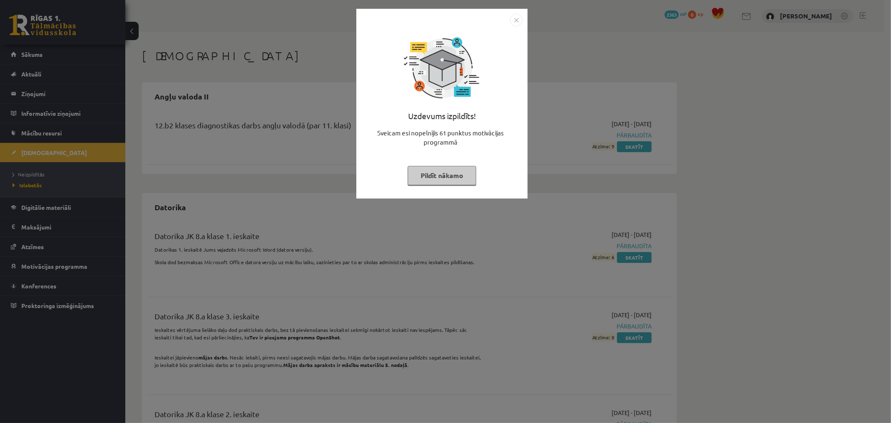
click at [521, 20] on img "Close" at bounding box center [516, 20] width 13 height 13
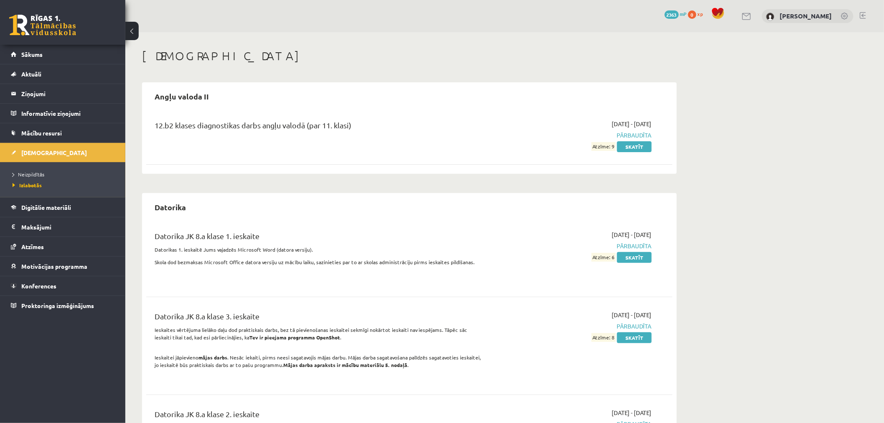
click at [612, 127] on span "[DATE] - [DATE]" at bounding box center [632, 124] width 40 height 9
click at [638, 145] on link "Skatīt" at bounding box center [634, 146] width 35 height 11
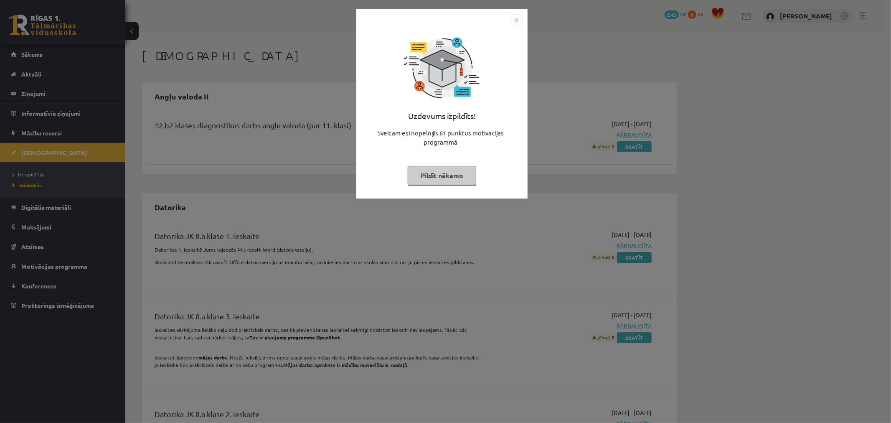
click at [516, 19] on img "Close" at bounding box center [516, 20] width 13 height 13
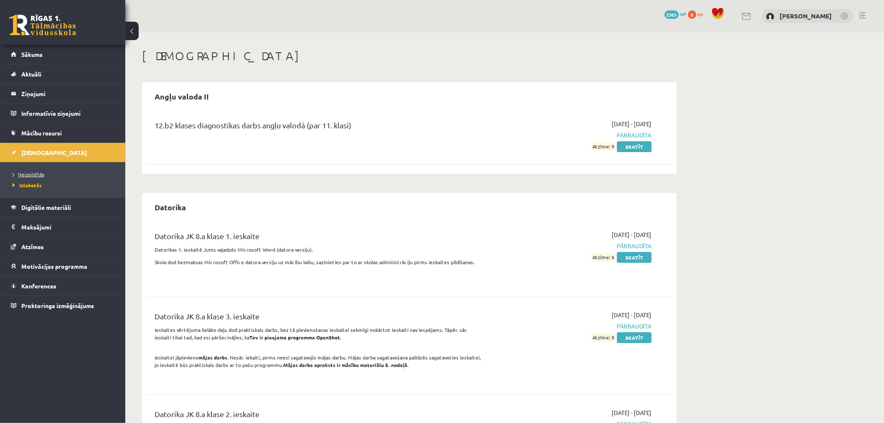
click at [35, 172] on span "Neizpildītās" at bounding box center [29, 174] width 32 height 7
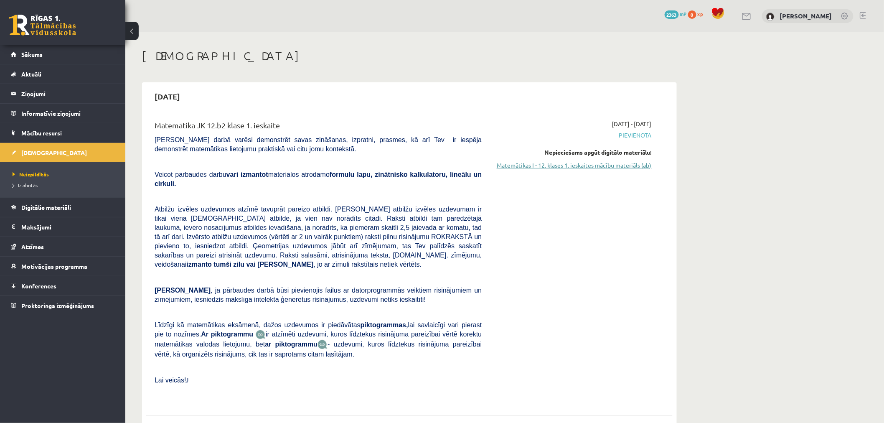
click at [640, 166] on link "Matemātikas I - 12. klases 1. ieskaites mācību materiāls (ab)" at bounding box center [573, 165] width 158 height 9
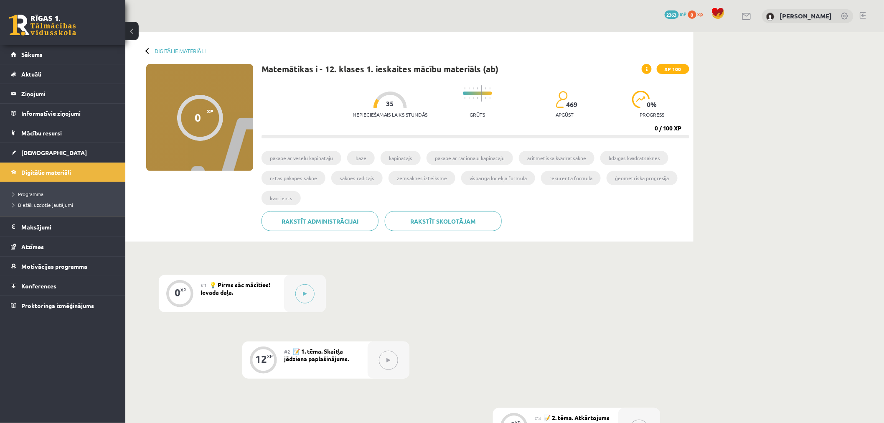
click at [610, 71] on div "Matemātikas i - 12. klases 1. ieskaites mācību materiāls (ab) XP 100" at bounding box center [476, 69] width 428 height 10
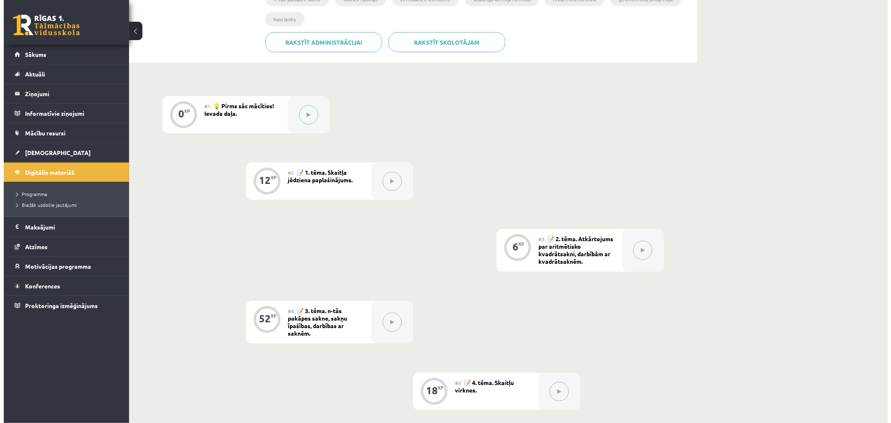
scroll to position [186, 0]
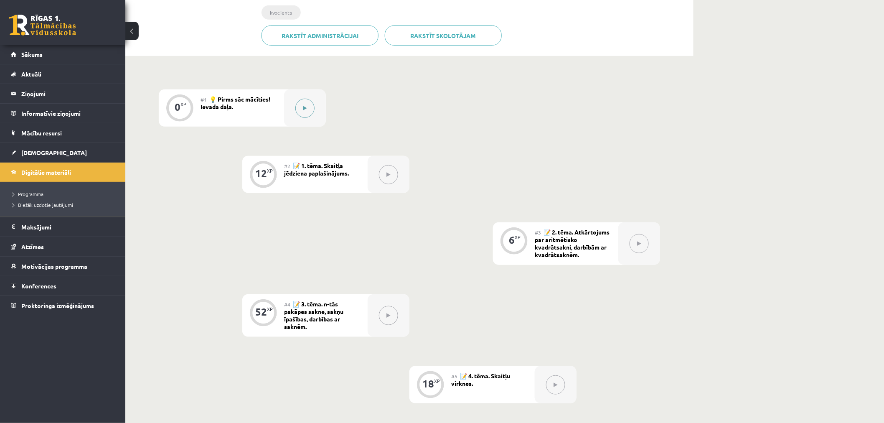
click at [317, 108] on div at bounding box center [305, 107] width 42 height 37
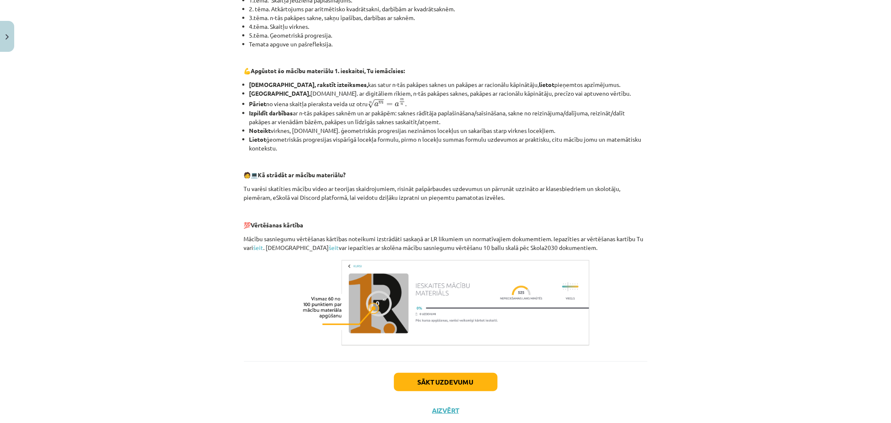
scroll to position [232, 0]
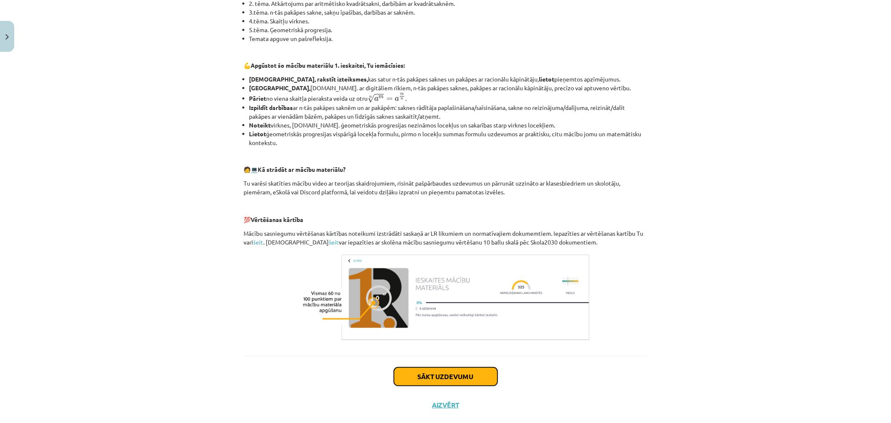
click at [468, 377] on button "Sākt uzdevumu" at bounding box center [446, 376] width 104 height 18
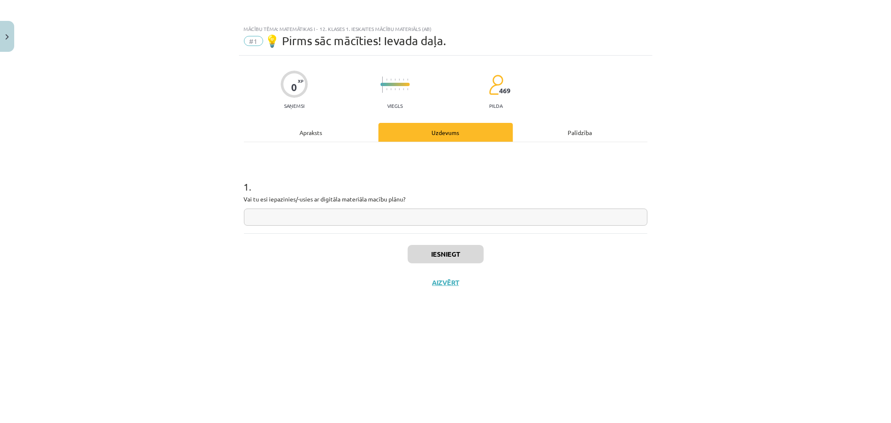
click at [357, 219] on input "text" at bounding box center [446, 216] width 404 height 17
type input "**"
click at [452, 253] on button "Iesniegt" at bounding box center [446, 254] width 76 height 18
click at [478, 289] on icon at bounding box center [480, 287] width 4 height 5
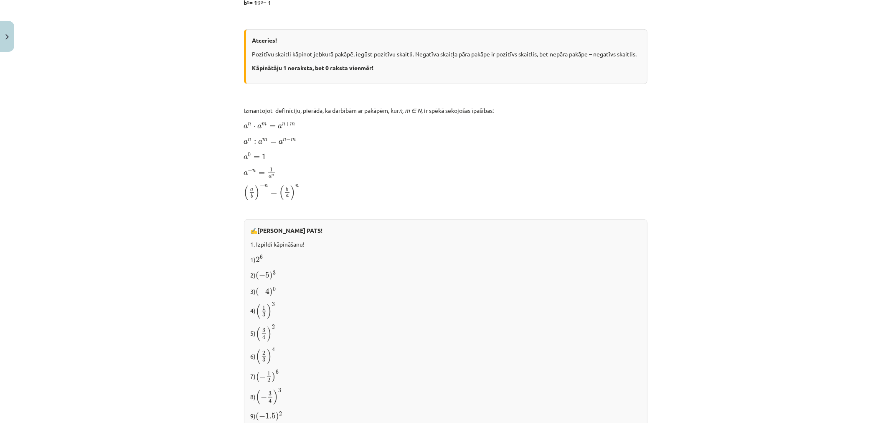
scroll to position [444, 0]
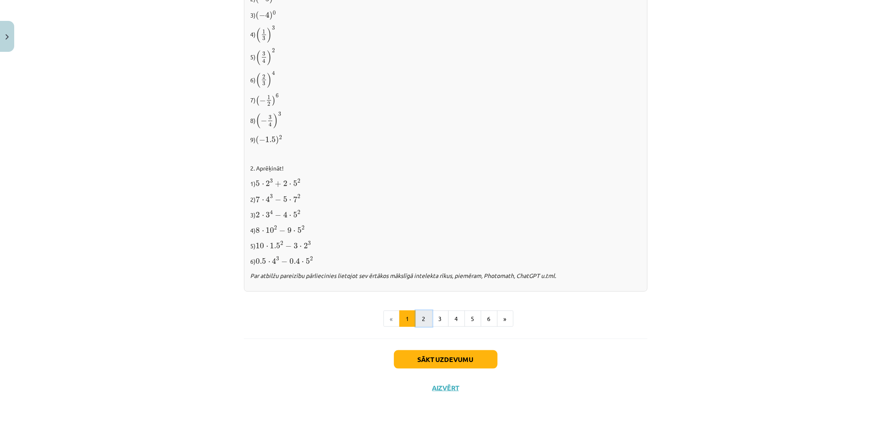
click at [421, 316] on button "2" at bounding box center [424, 318] width 17 height 17
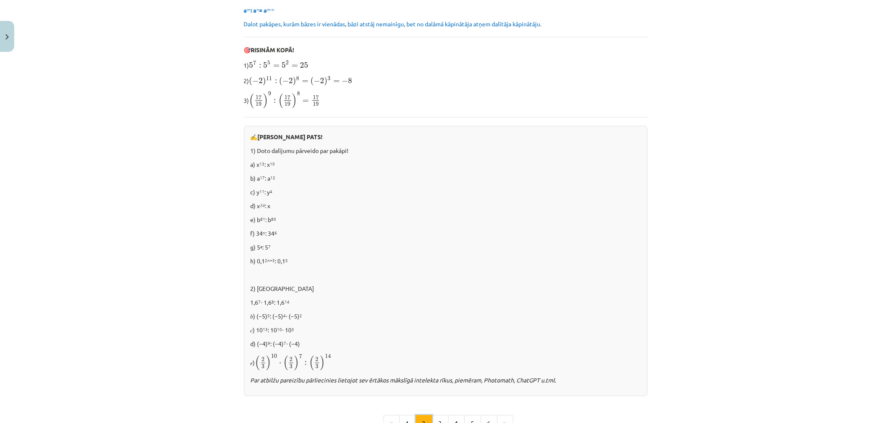
scroll to position [464, 0]
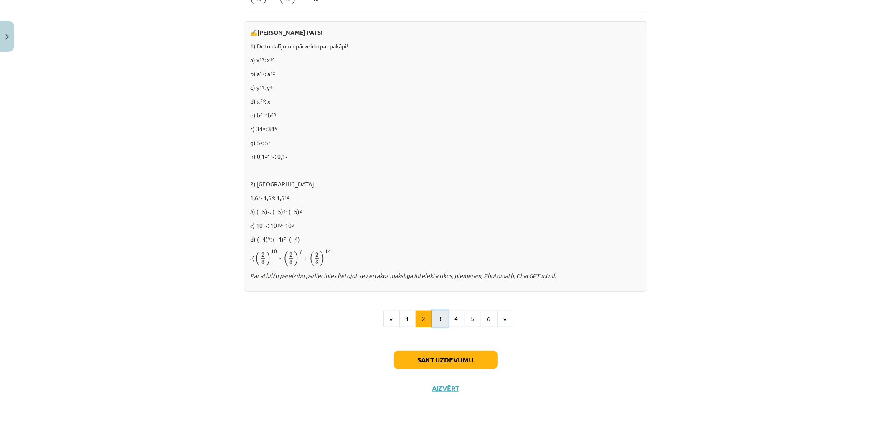
click at [440, 318] on button "3" at bounding box center [440, 318] width 17 height 17
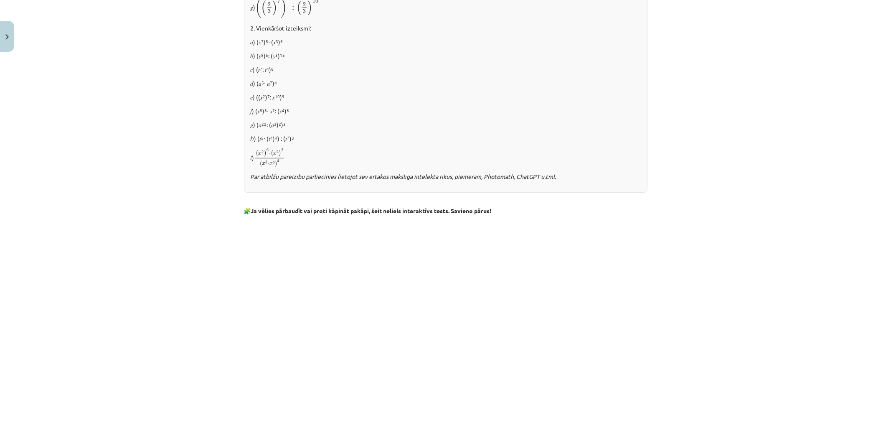
scroll to position [633, 0]
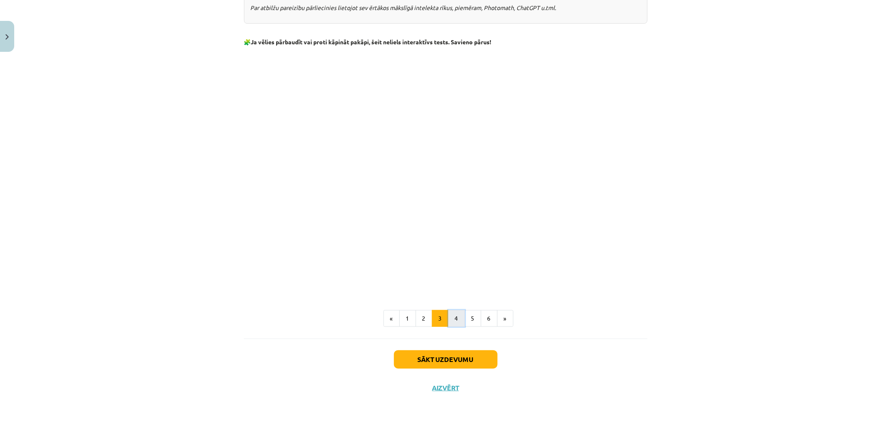
click at [453, 323] on button "4" at bounding box center [456, 318] width 17 height 17
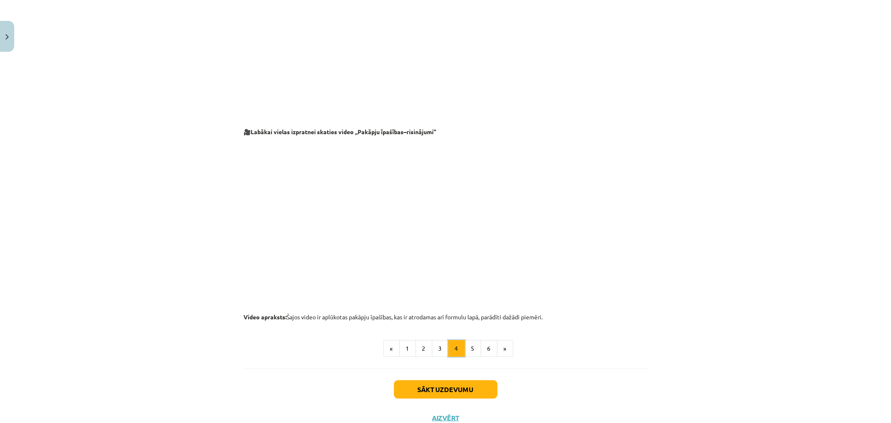
scroll to position [753, 0]
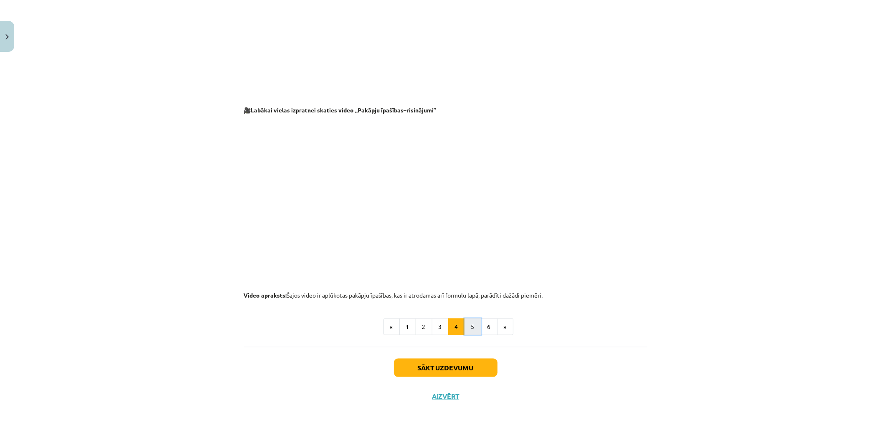
click at [465, 322] on button "5" at bounding box center [473, 326] width 17 height 17
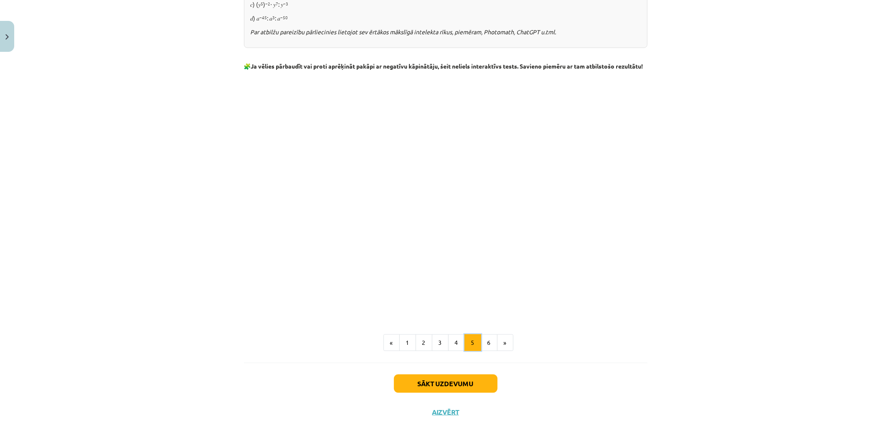
scroll to position [846, 0]
click at [486, 349] on button "6" at bounding box center [489, 341] width 17 height 17
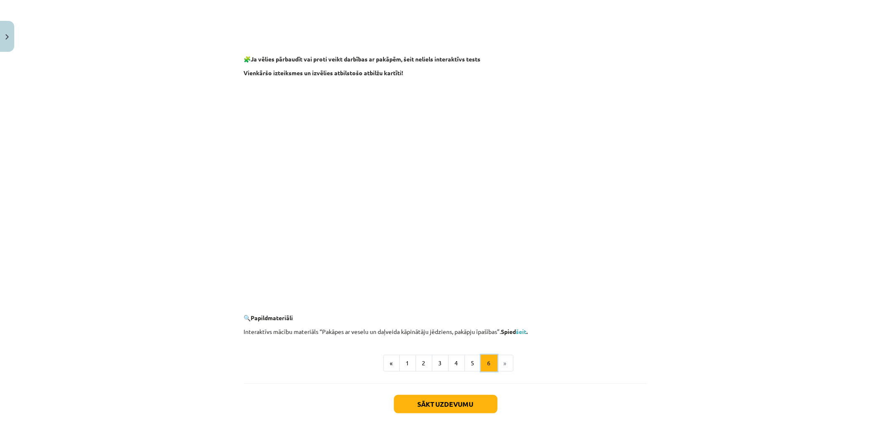
scroll to position [686, 0]
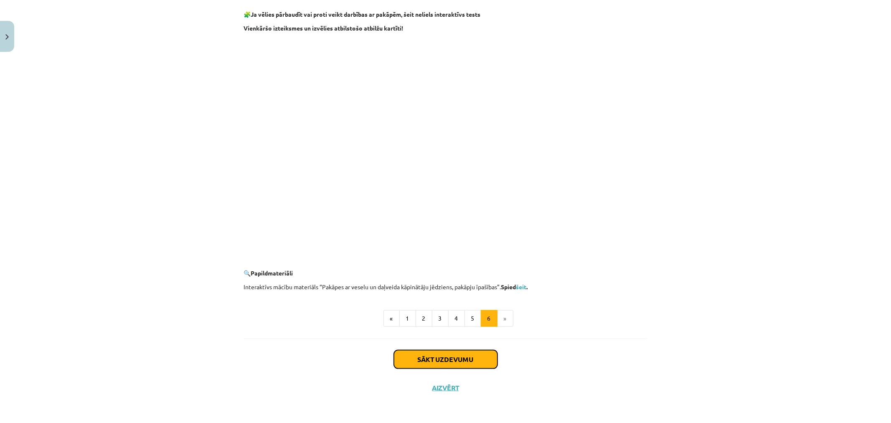
click at [484, 357] on button "Sākt uzdevumu" at bounding box center [446, 359] width 104 height 18
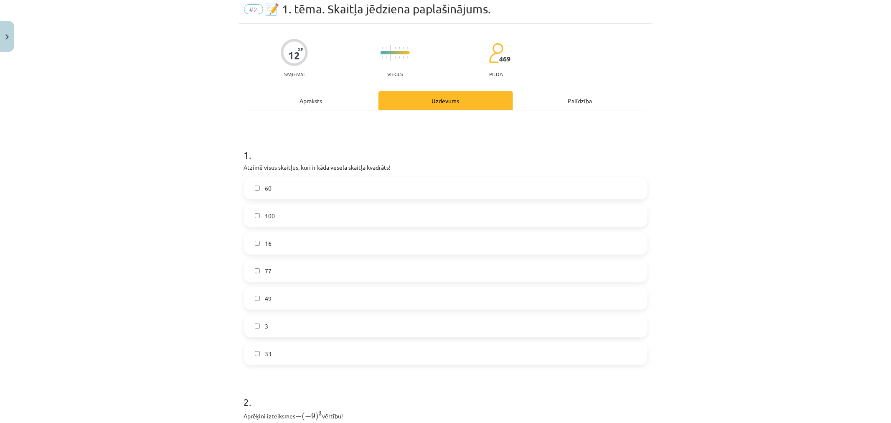
scroll to position [21, 0]
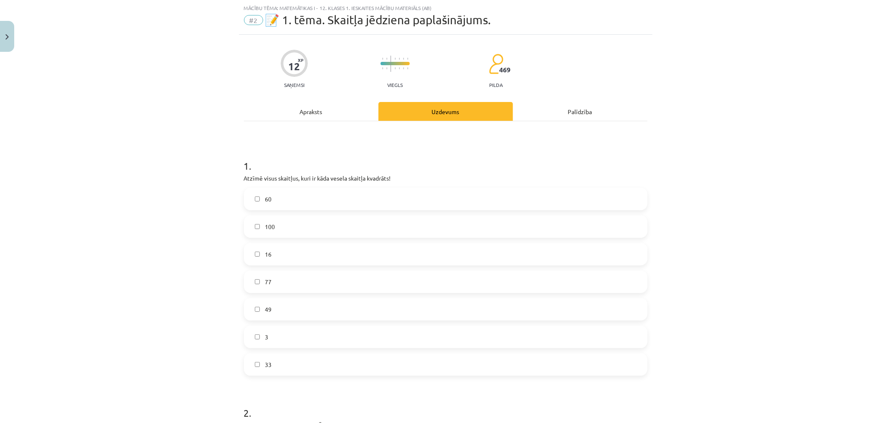
click at [308, 304] on label "49" at bounding box center [446, 309] width 402 height 21
click at [297, 255] on label "16" at bounding box center [446, 254] width 402 height 21
click at [281, 225] on label "100" at bounding box center [446, 226] width 402 height 21
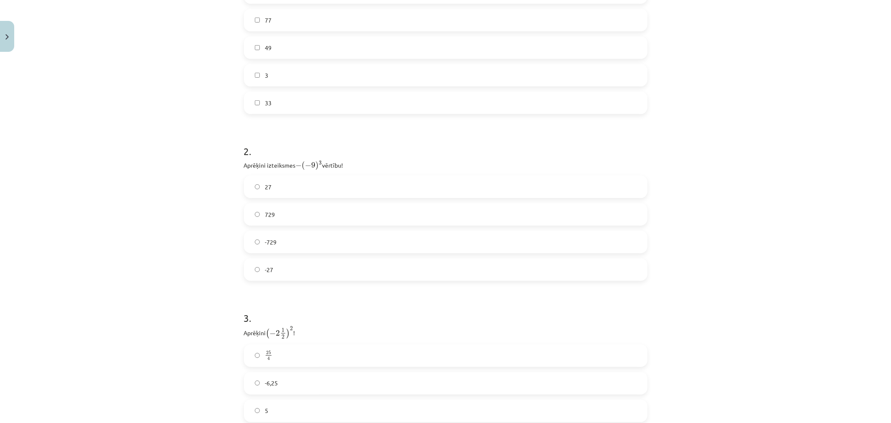
scroll to position [299, 0]
click at [321, 194] on label "729" at bounding box center [446, 197] width 402 height 21
click at [296, 149] on span "−" at bounding box center [299, 149] width 6 height 6
click at [308, 147] on span "−" at bounding box center [308, 149] width 6 height 6
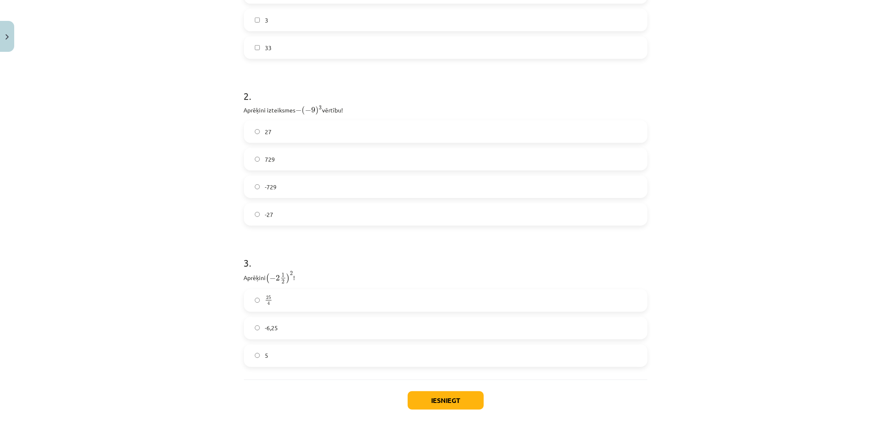
scroll to position [378, 0]
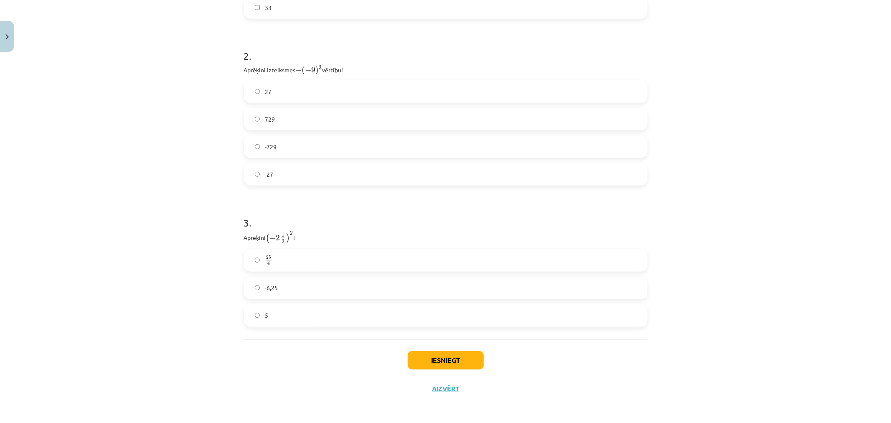
click at [429, 257] on label "25 4 25 4" at bounding box center [446, 260] width 402 height 21
click at [462, 356] on button "Iesniegt" at bounding box center [446, 360] width 76 height 18
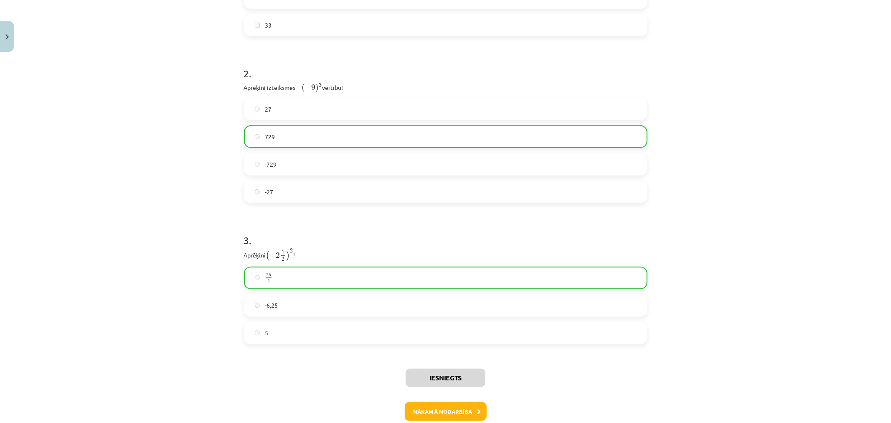
scroll to position [371, 0]
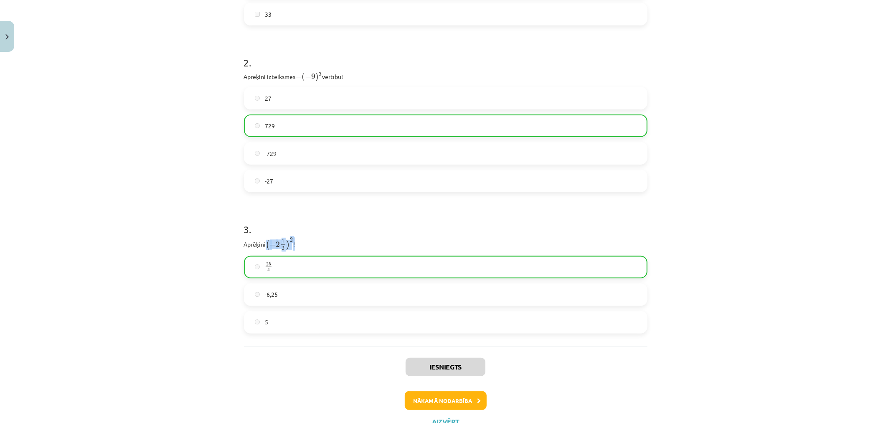
drag, startPoint x: 285, startPoint y: 236, endPoint x: 292, endPoint y: 236, distance: 7.5
click at [292, 237] on p "Aprēķini ( − 2 1 2 ) 2 ( − 2 1 2 ) 2 !" at bounding box center [446, 243] width 404 height 13
click at [290, 238] on span "2" at bounding box center [291, 240] width 3 height 4
drag, startPoint x: 257, startPoint y: 244, endPoint x: 267, endPoint y: 241, distance: 10.7
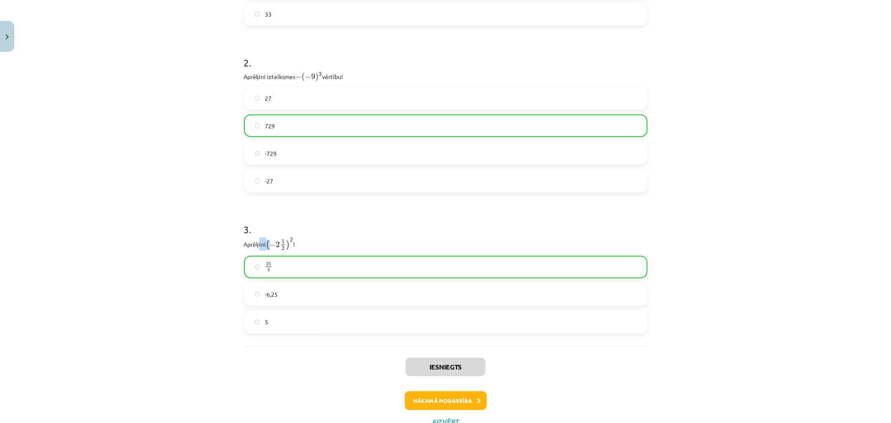
click at [267, 242] on p "Aprēķini ( − 2 1 2 ) 2 ( − 2 1 2 ) 2 !" at bounding box center [446, 243] width 404 height 13
click at [266, 241] on span "(" at bounding box center [268, 245] width 4 height 10
click at [452, 400] on button "Nākamā nodarbība" at bounding box center [446, 400] width 82 height 19
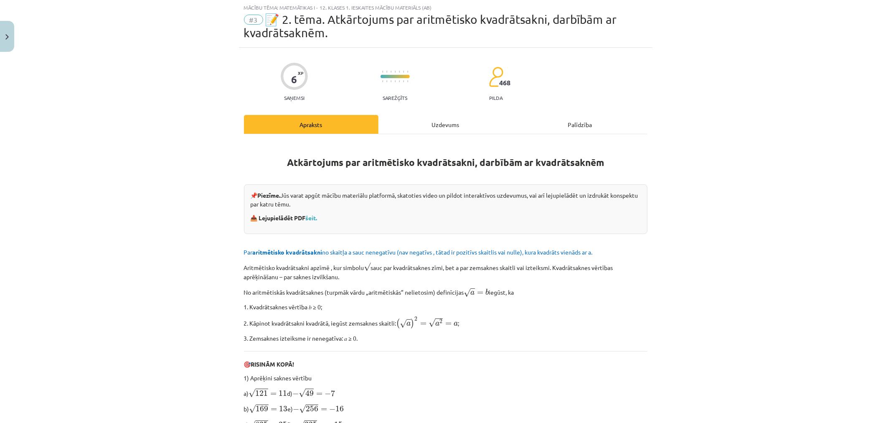
scroll to position [21, 0]
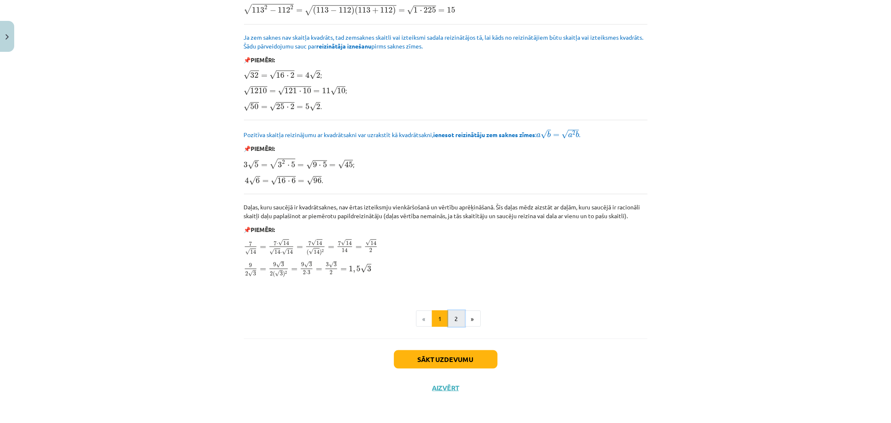
click at [456, 323] on button "2" at bounding box center [456, 318] width 17 height 17
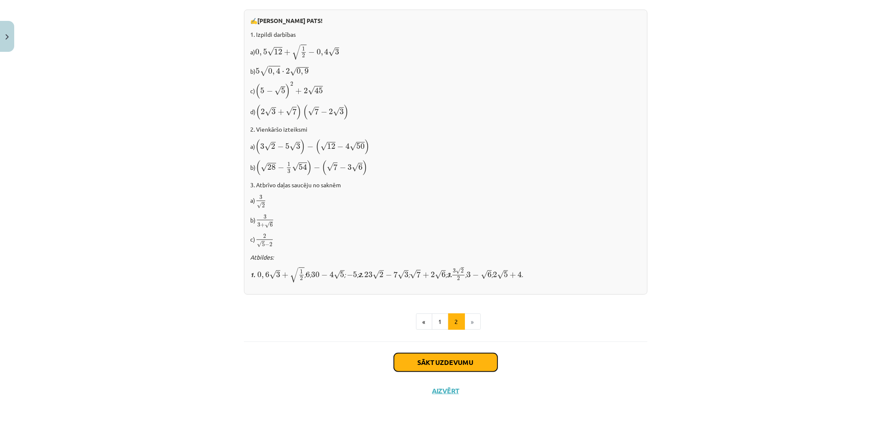
click at [458, 359] on button "Sākt uzdevumu" at bounding box center [446, 362] width 104 height 18
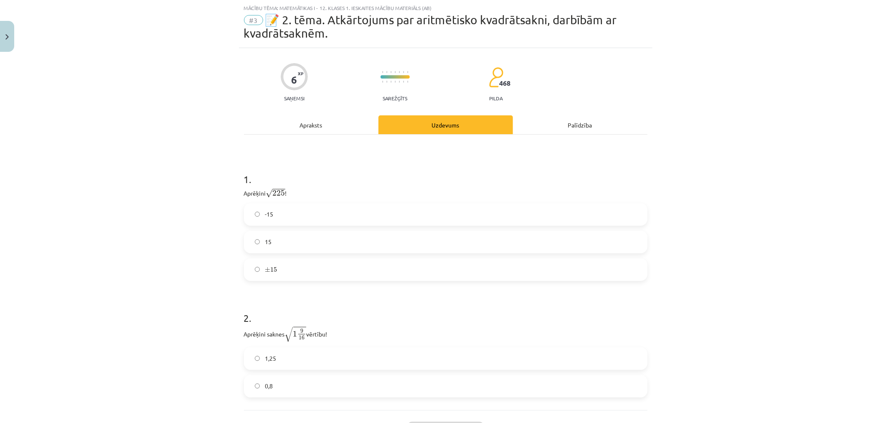
click at [295, 248] on label "15" at bounding box center [446, 241] width 402 height 21
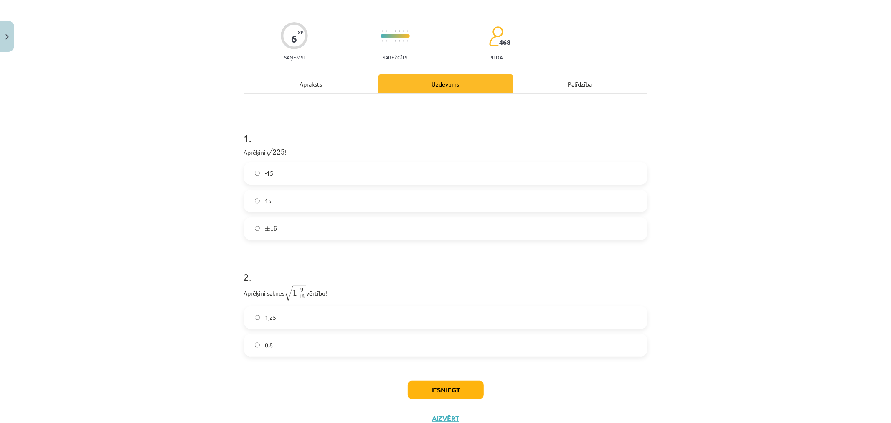
scroll to position [92, 0]
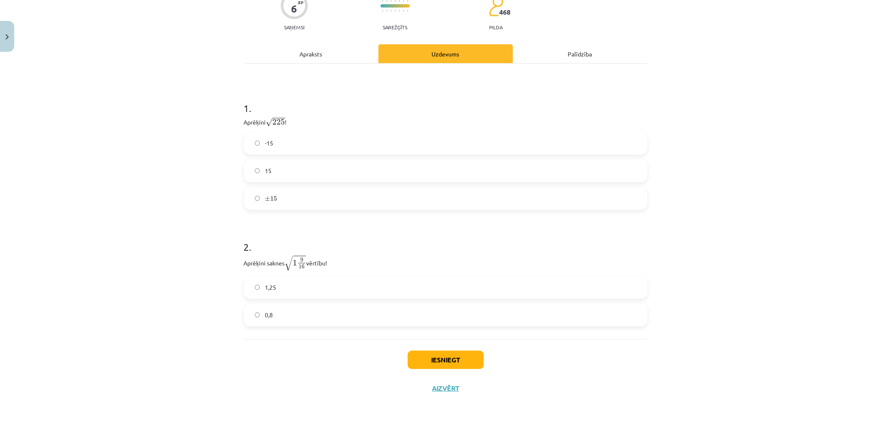
click at [385, 313] on label "0,8" at bounding box center [446, 315] width 402 height 21
click at [461, 362] on button "Iesniegt" at bounding box center [446, 360] width 76 height 18
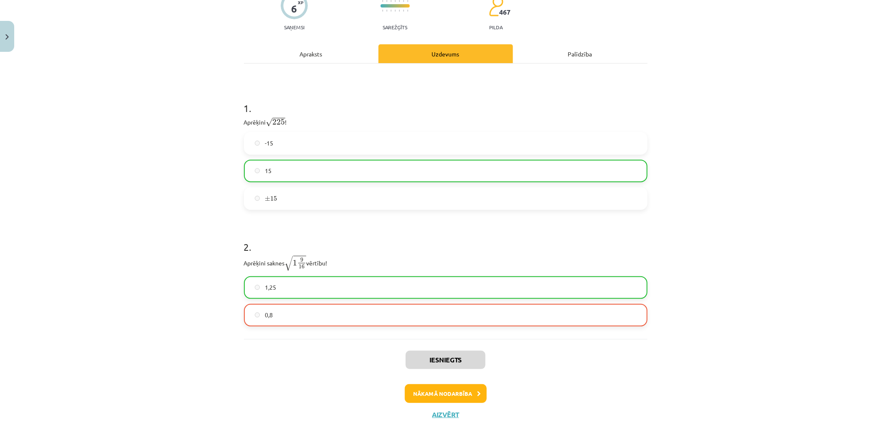
scroll to position [0, 0]
click at [466, 383] on button "Nākamā nodarbība" at bounding box center [446, 392] width 82 height 19
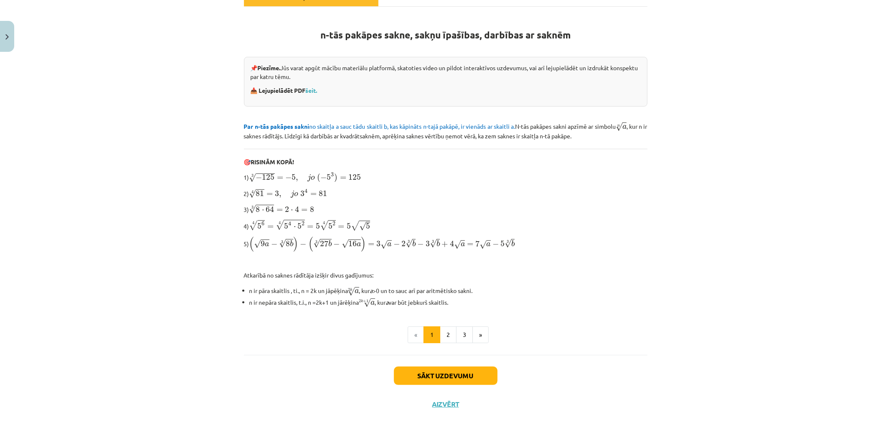
scroll to position [150, 0]
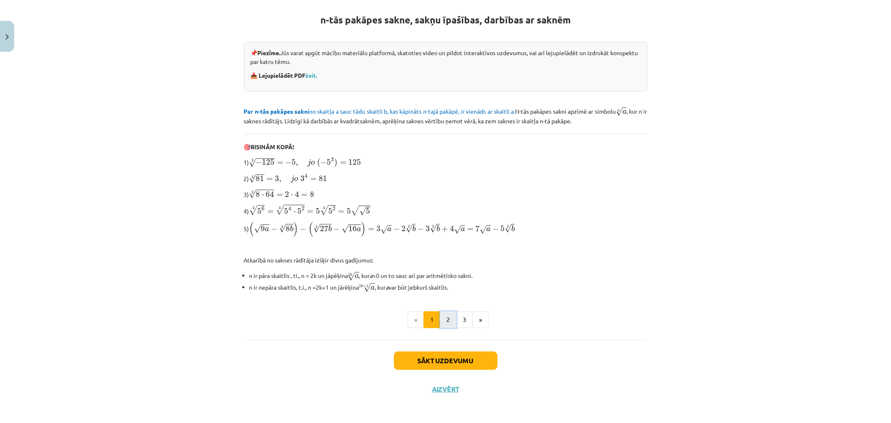
click at [442, 318] on button "2" at bounding box center [448, 319] width 17 height 17
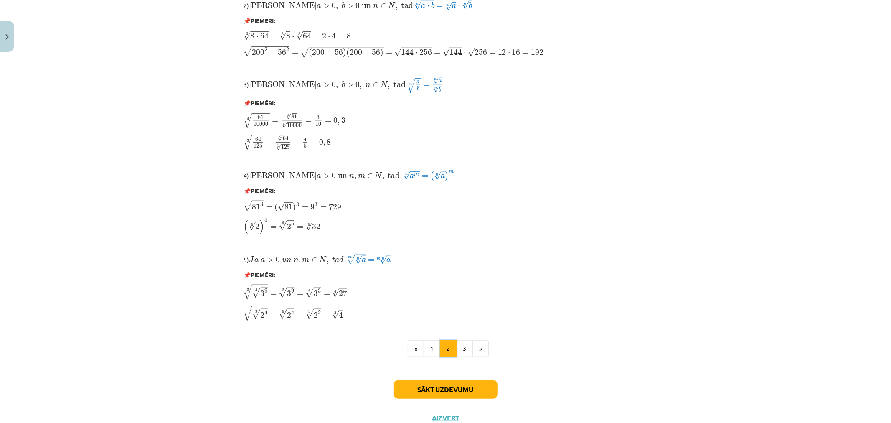
scroll to position [567, 0]
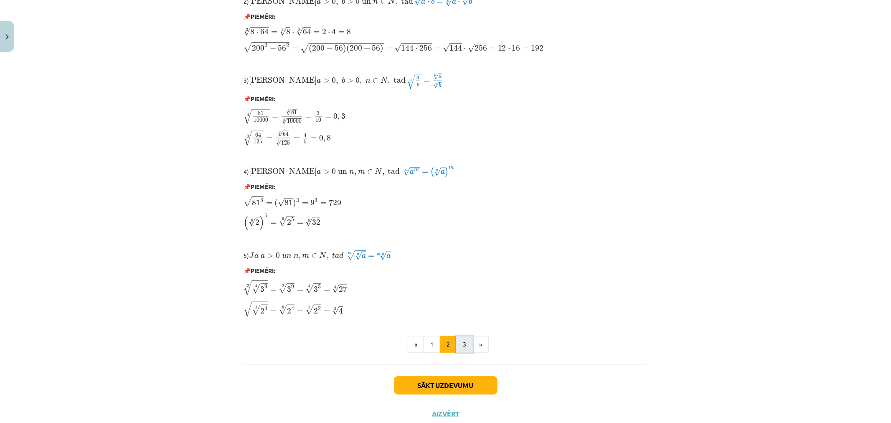
click at [462, 347] on button "3" at bounding box center [464, 344] width 17 height 17
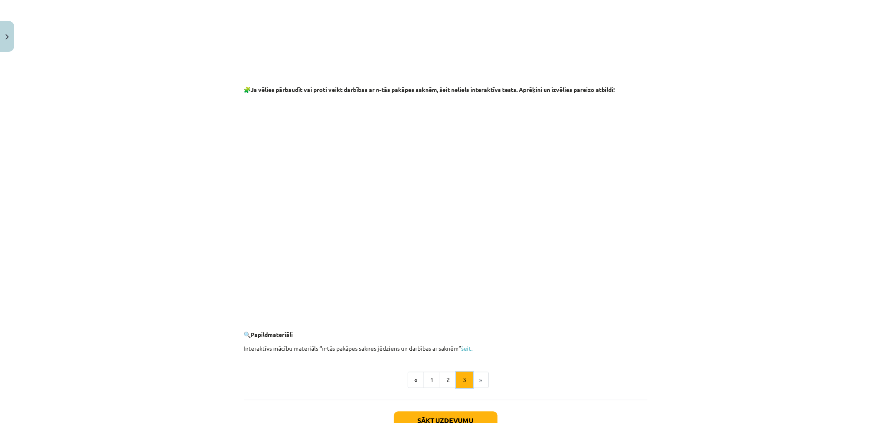
scroll to position [1361, 0]
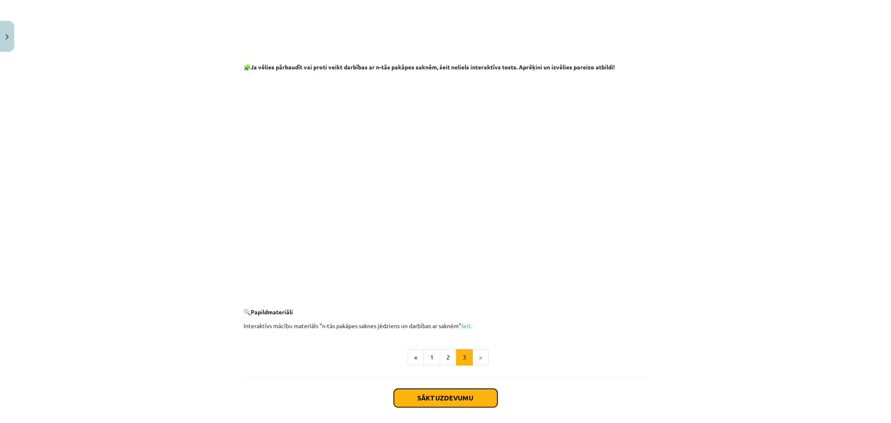
click at [476, 402] on button "Sākt uzdevumu" at bounding box center [446, 398] width 104 height 18
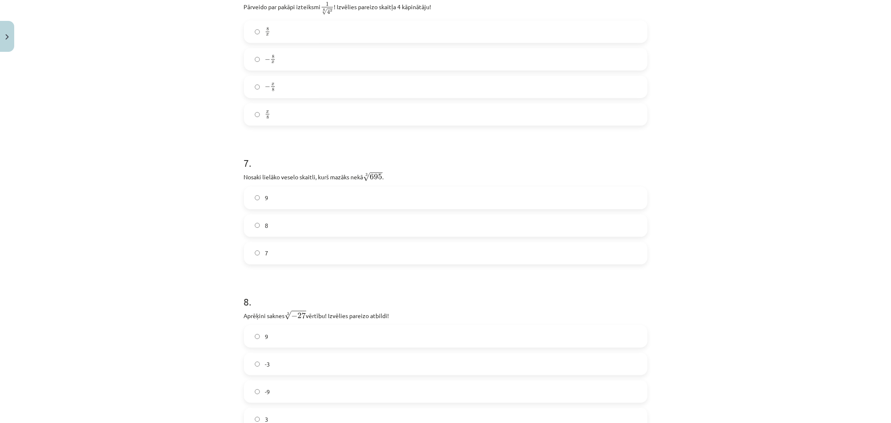
scroll to position [996, 0]
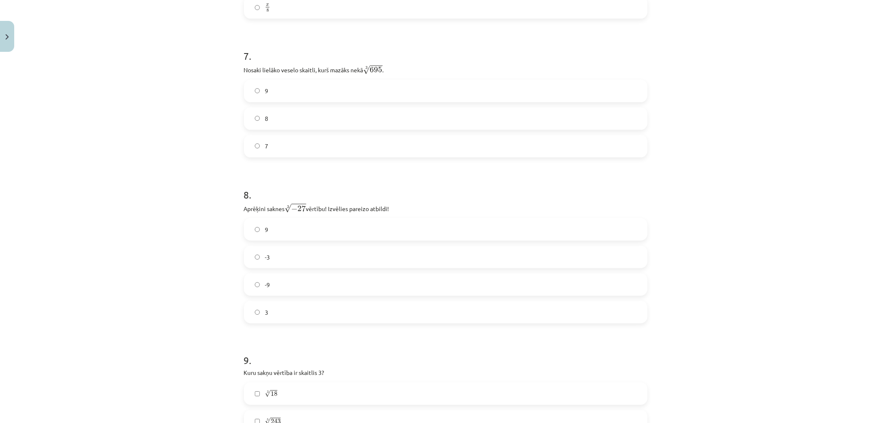
click at [357, 266] on label "-3" at bounding box center [446, 257] width 402 height 21
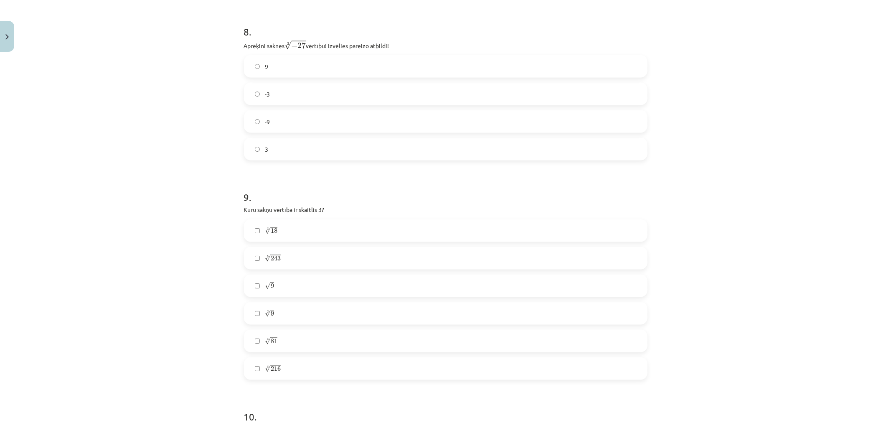
scroll to position [1181, 0]
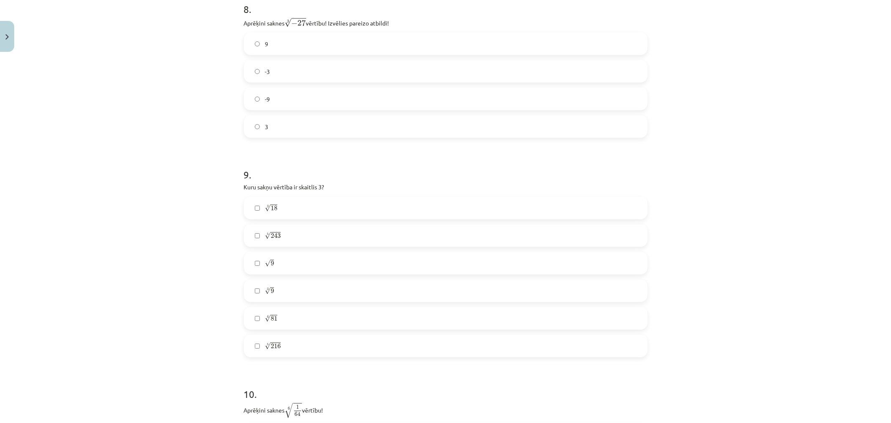
click at [282, 236] on label "5 √ 243 243 5" at bounding box center [446, 235] width 402 height 21
click at [278, 260] on label "√ 9 9" at bounding box center [446, 263] width 402 height 21
click at [276, 290] on label "3 √ 9 9 3" at bounding box center [446, 290] width 402 height 21
click at [285, 318] on label "4 √ 81 81 4" at bounding box center [446, 318] width 402 height 21
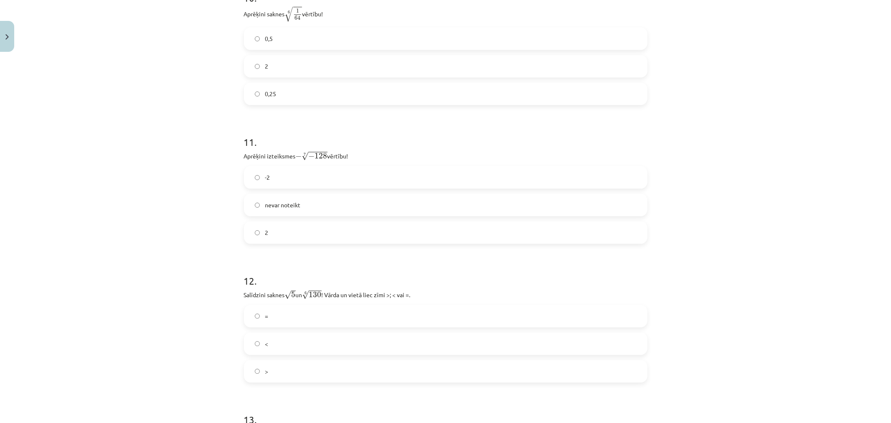
scroll to position [1599, 0]
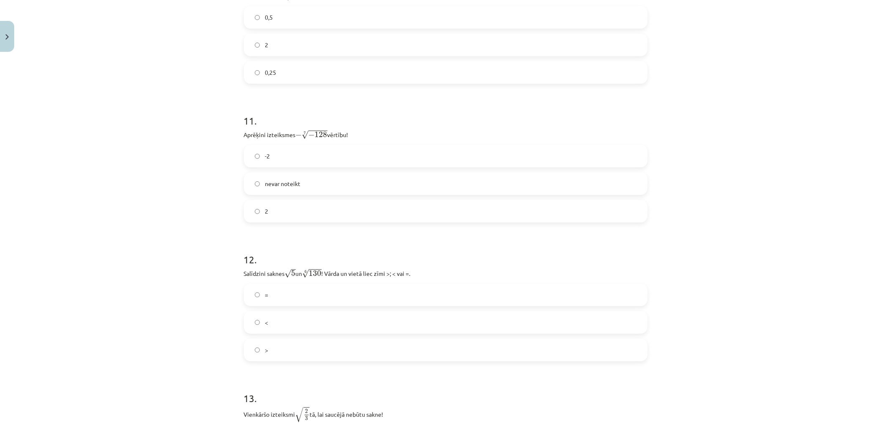
click at [576, 174] on div "-2 nevar noteikt 2" at bounding box center [446, 184] width 404 height 78
click at [616, 215] on label "2" at bounding box center [446, 211] width 402 height 21
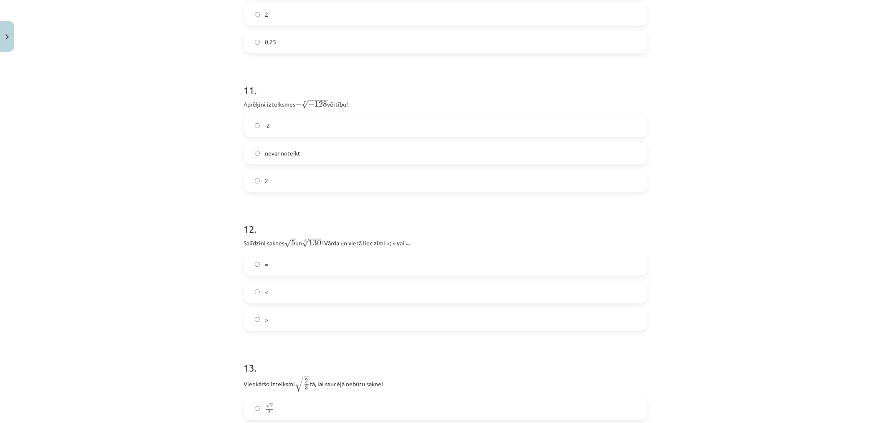
scroll to position [1645, 0]
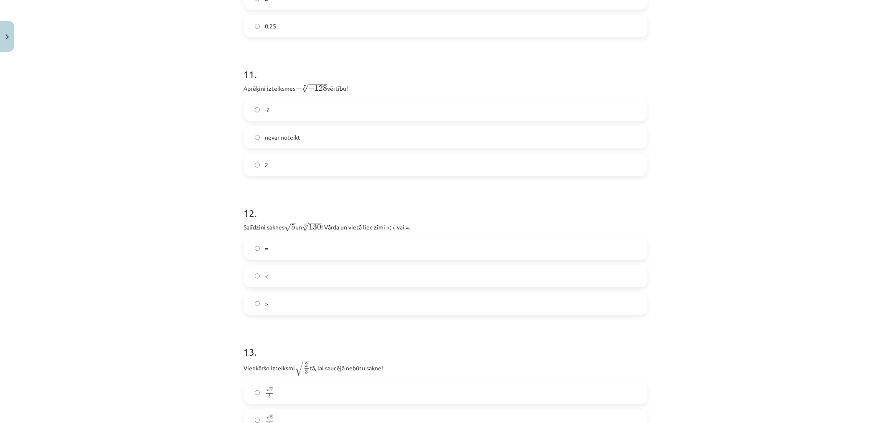
click at [310, 279] on label "<" at bounding box center [446, 275] width 402 height 21
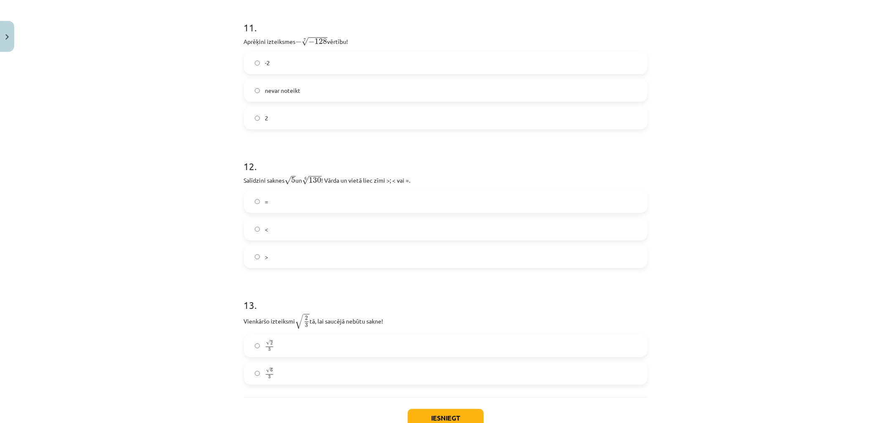
scroll to position [1739, 0]
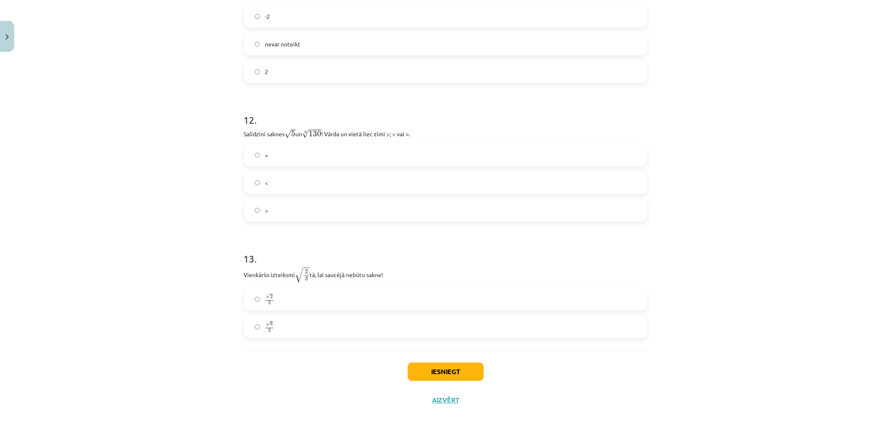
click at [430, 327] on label "√ 6 3 6 3" at bounding box center [446, 326] width 402 height 21
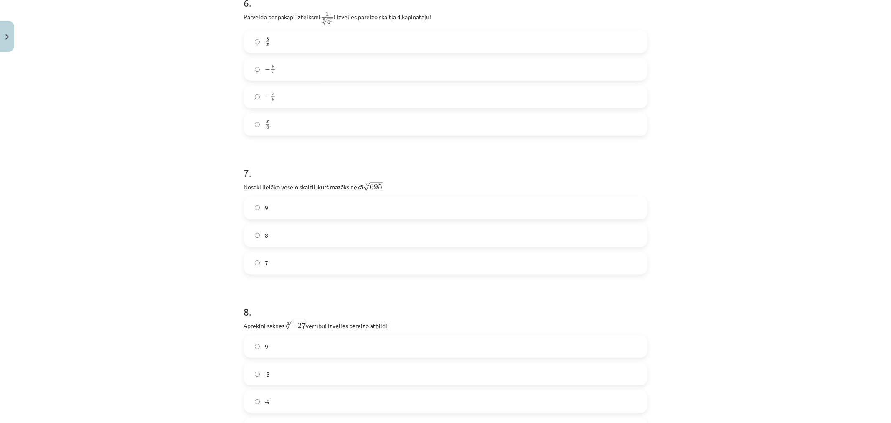
scroll to position [857, 0]
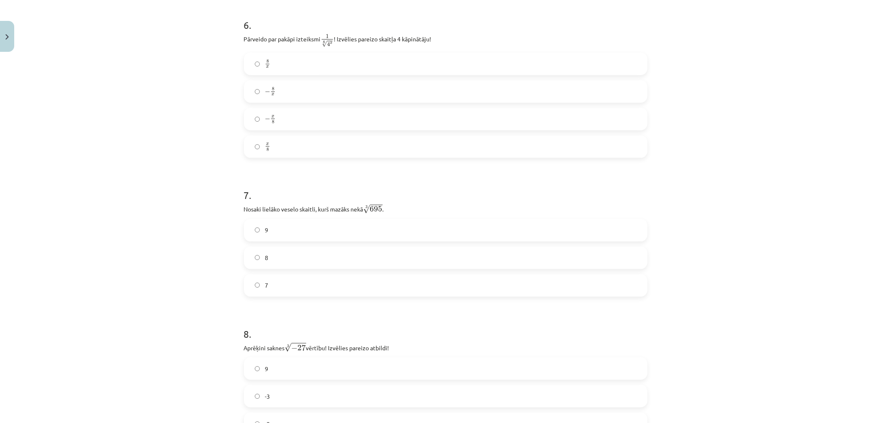
click at [437, 237] on label "9" at bounding box center [446, 230] width 402 height 21
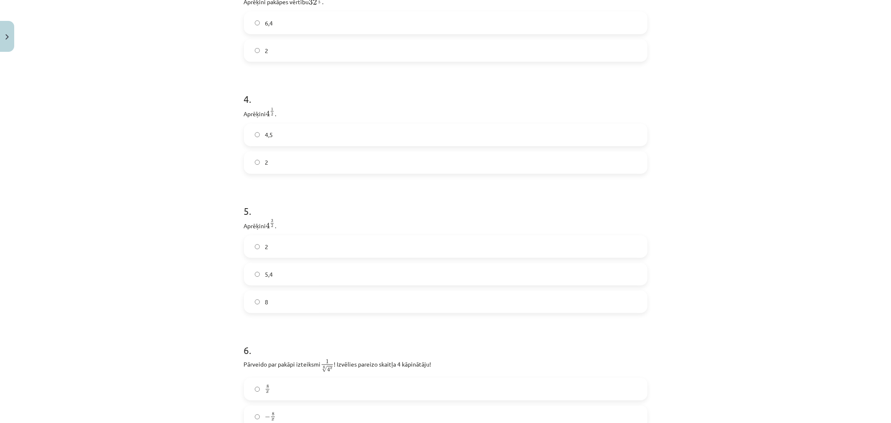
scroll to position [485, 0]
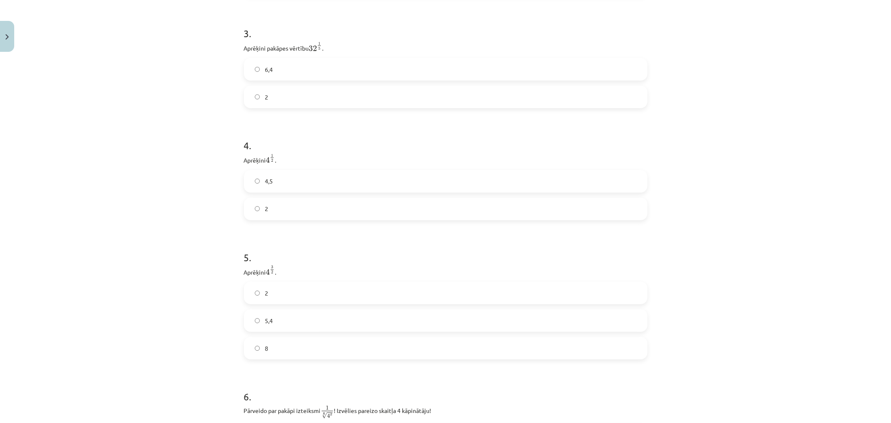
click at [487, 180] on label "4,5" at bounding box center [446, 181] width 402 height 21
click at [374, 97] on label "2" at bounding box center [446, 96] width 402 height 21
click at [324, 219] on label "2" at bounding box center [446, 208] width 402 height 21
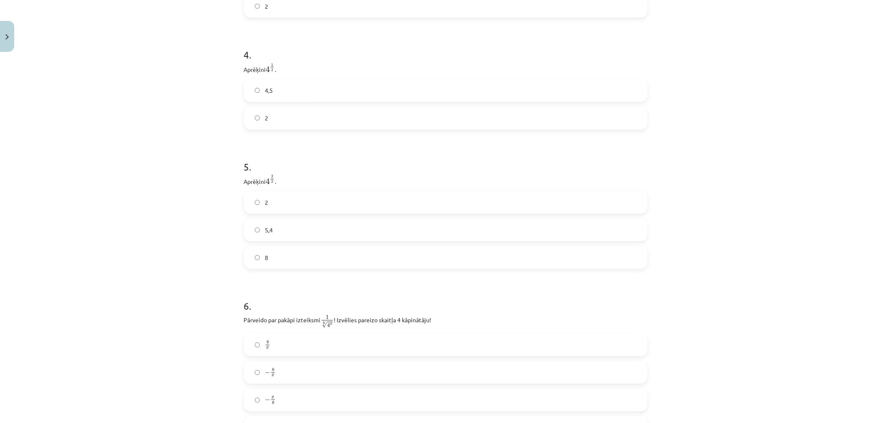
scroll to position [578, 0]
click at [371, 253] on label "8" at bounding box center [446, 255] width 402 height 21
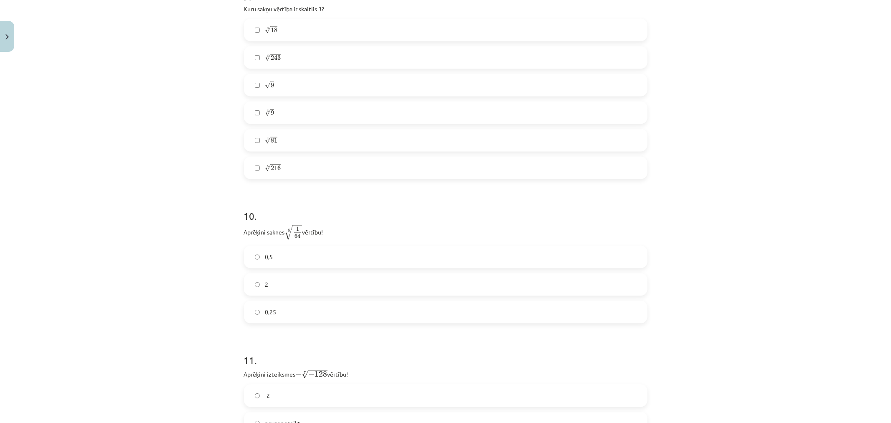
scroll to position [1414, 0]
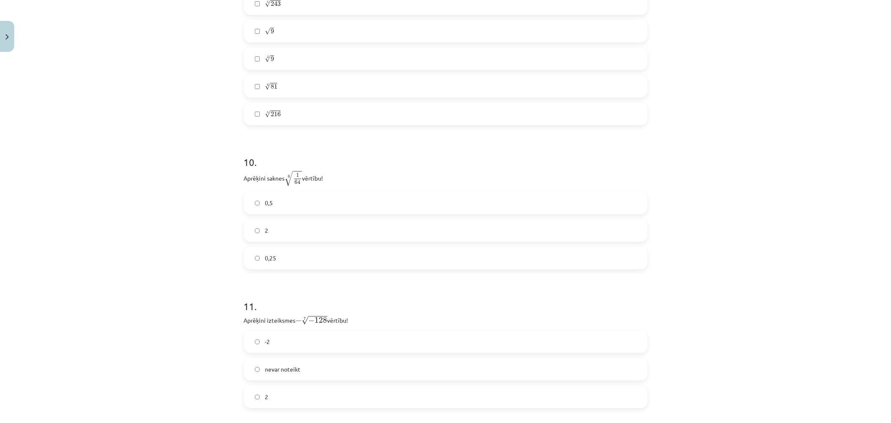
click at [469, 203] on label "0,5" at bounding box center [446, 202] width 402 height 21
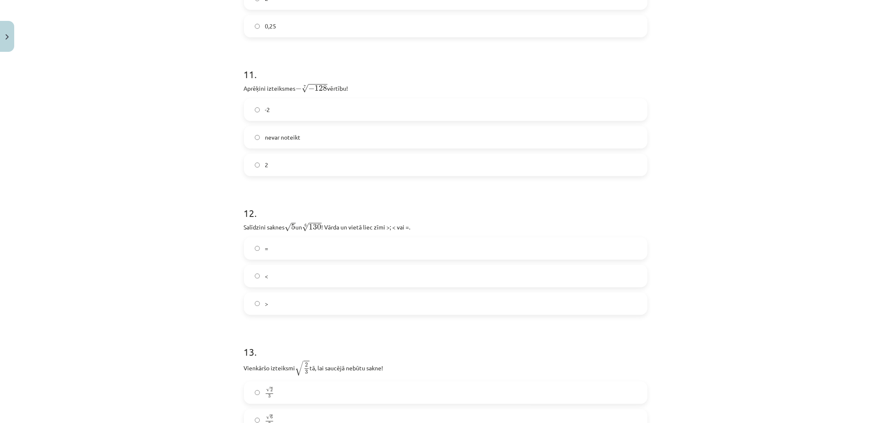
scroll to position [1753, 0]
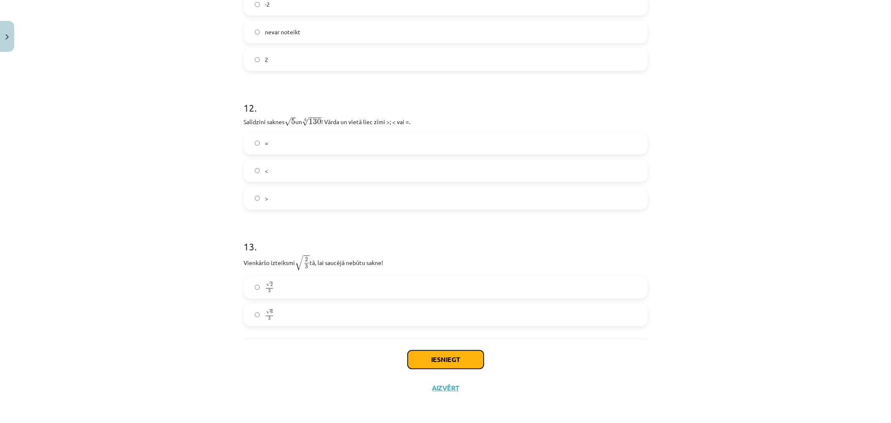
click at [425, 353] on button "Iesniegt" at bounding box center [446, 359] width 76 height 18
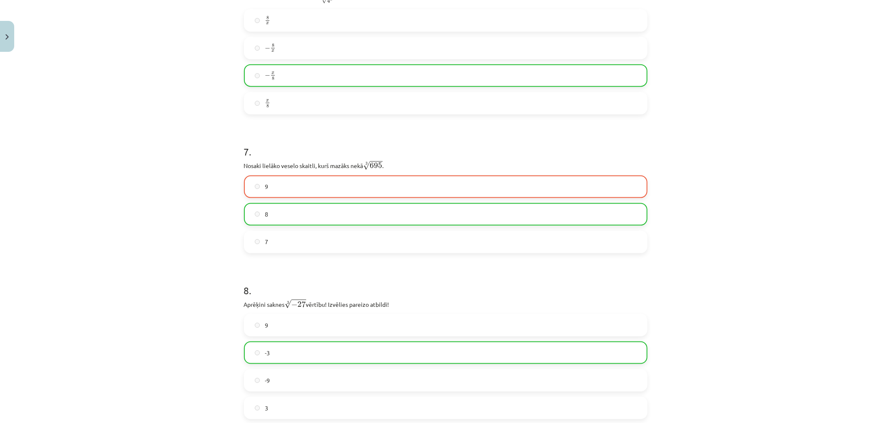
scroll to position [898, 0]
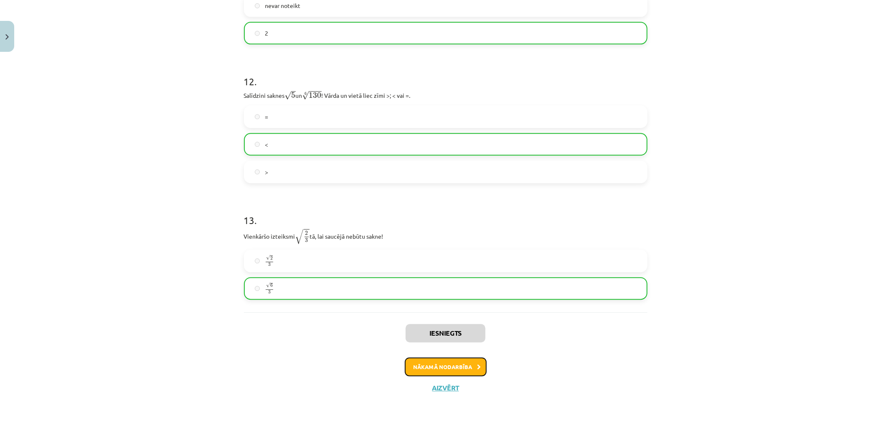
click at [407, 369] on button "Nākamā nodarbība" at bounding box center [446, 366] width 82 height 19
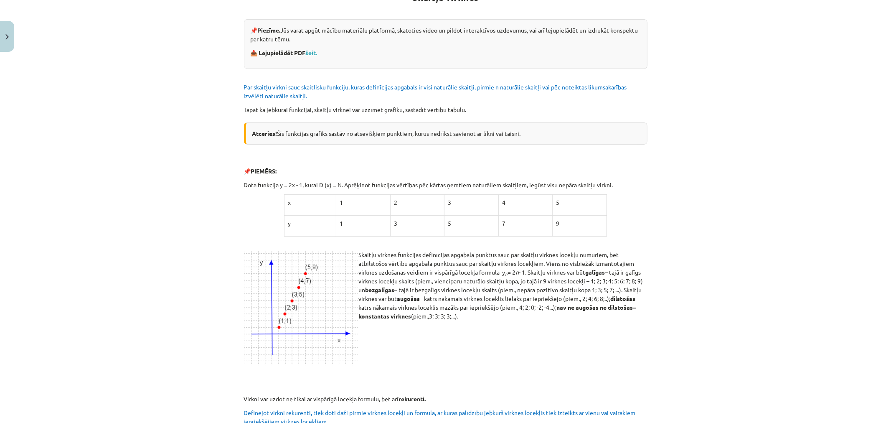
scroll to position [145, 0]
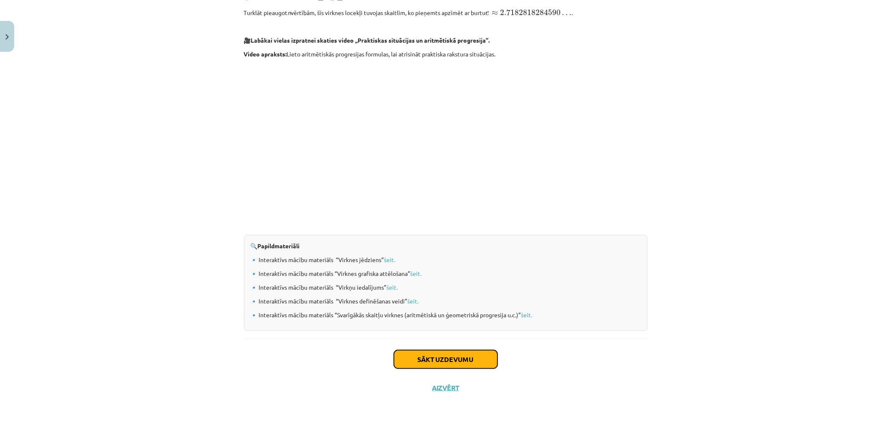
click at [453, 354] on button "Sākt uzdevumu" at bounding box center [446, 359] width 104 height 18
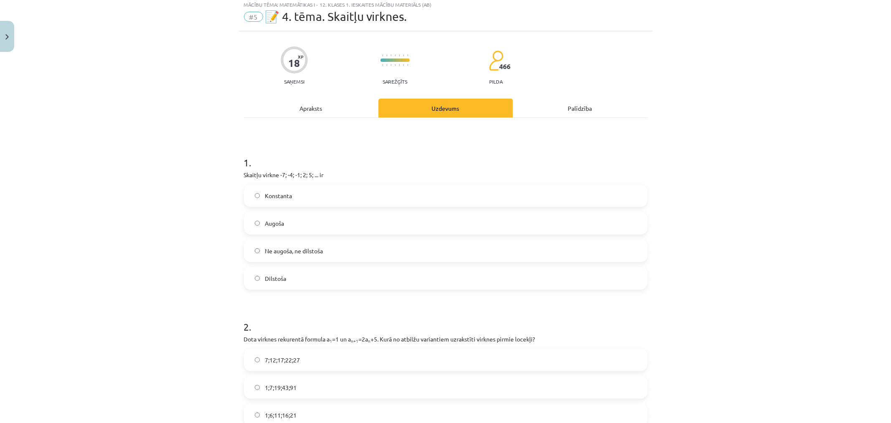
scroll to position [21, 0]
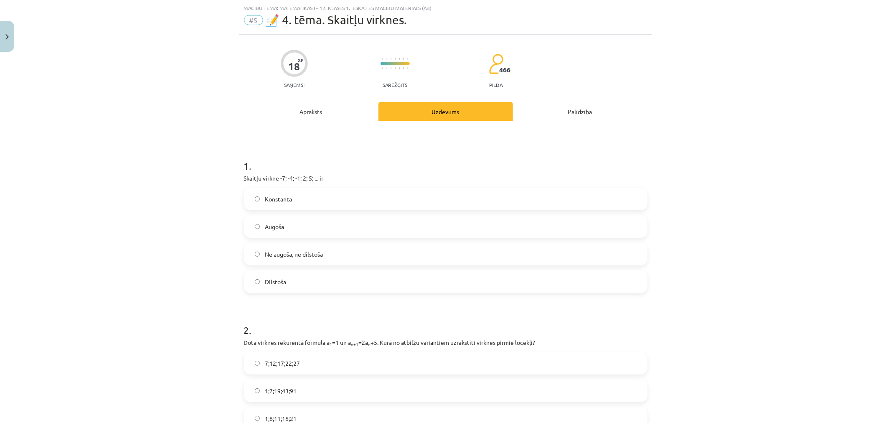
click at [282, 224] on label "Augoša" at bounding box center [446, 226] width 402 height 21
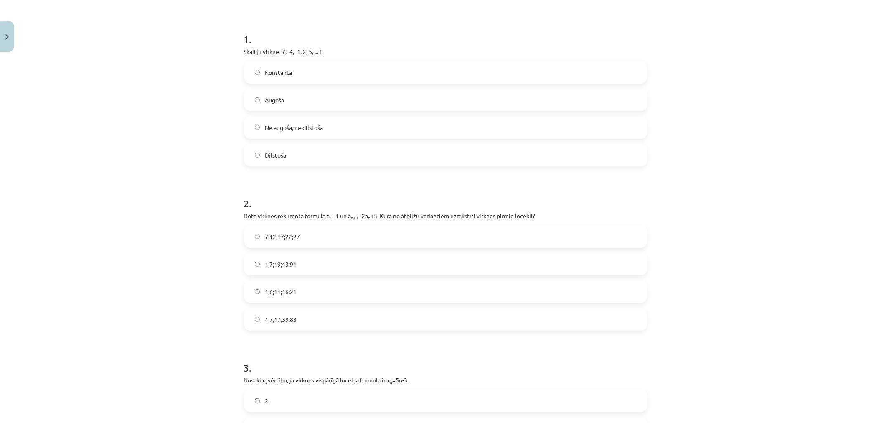
scroll to position [160, 0]
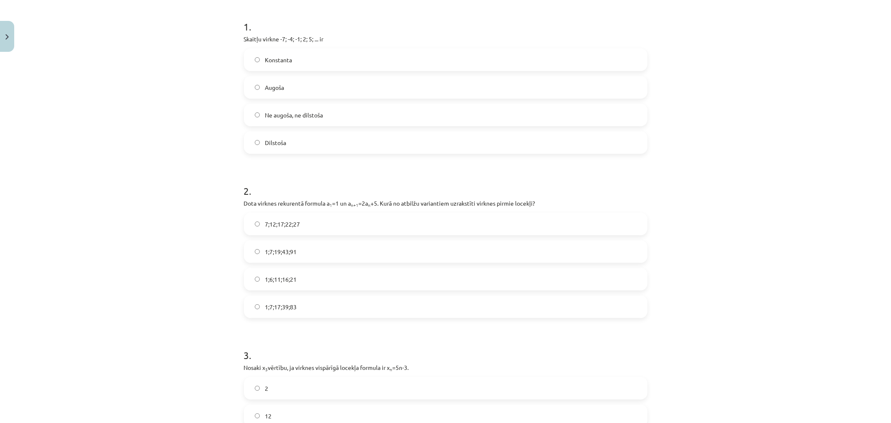
click at [330, 208] on div "2 . Dota virknes rekurentā formula a 1 =1 un a n+1 =2a n +5. Kurā no atbilžu va…" at bounding box center [446, 243] width 404 height 147
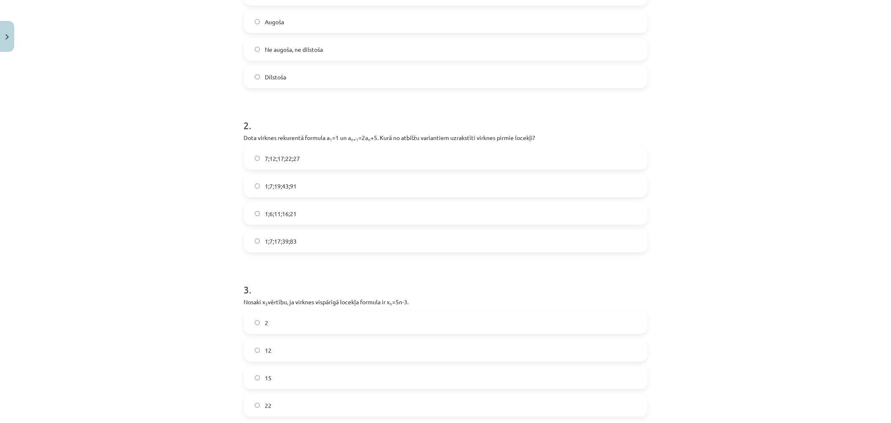
scroll to position [253, 0]
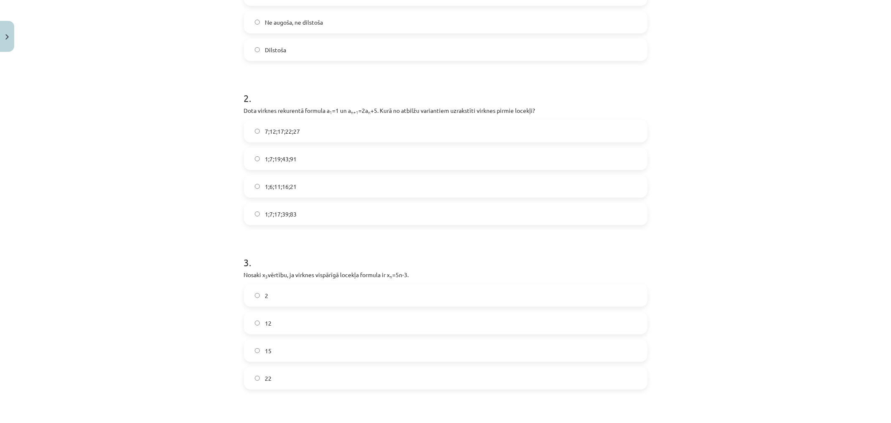
click at [308, 157] on label "1;7;19;43;91" at bounding box center [446, 158] width 402 height 21
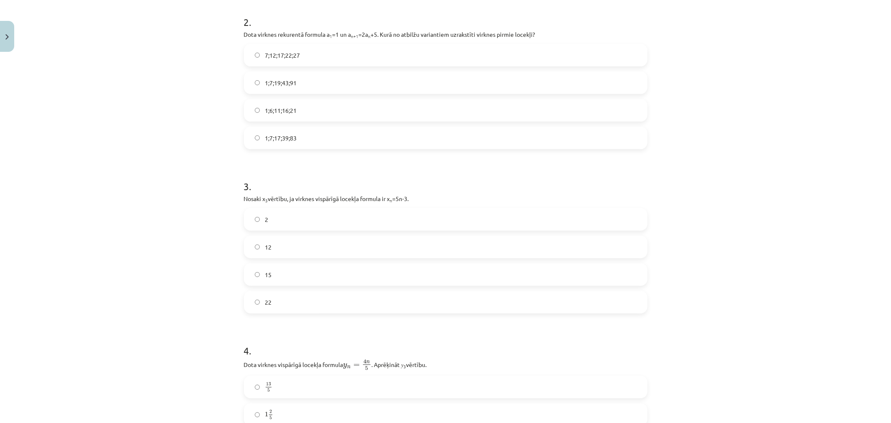
scroll to position [346, 0]
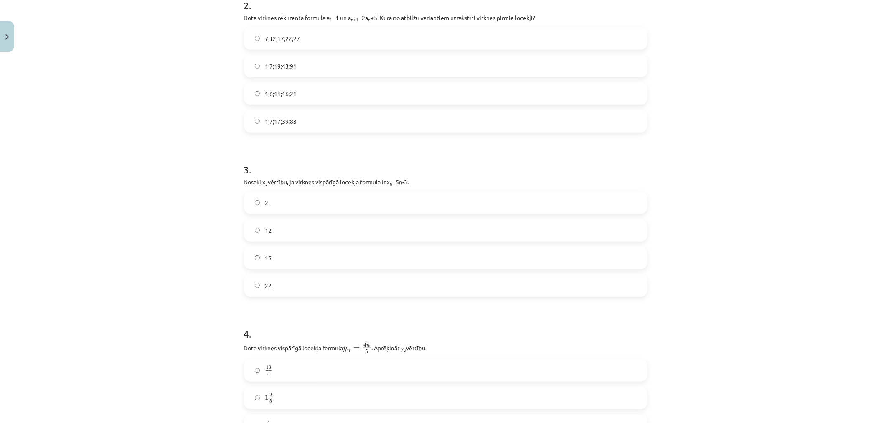
click at [299, 233] on label "12" at bounding box center [446, 230] width 402 height 21
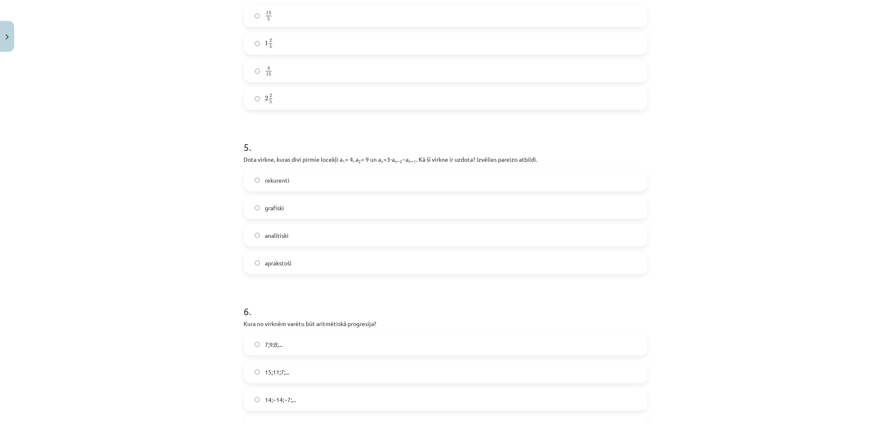
scroll to position [671, 0]
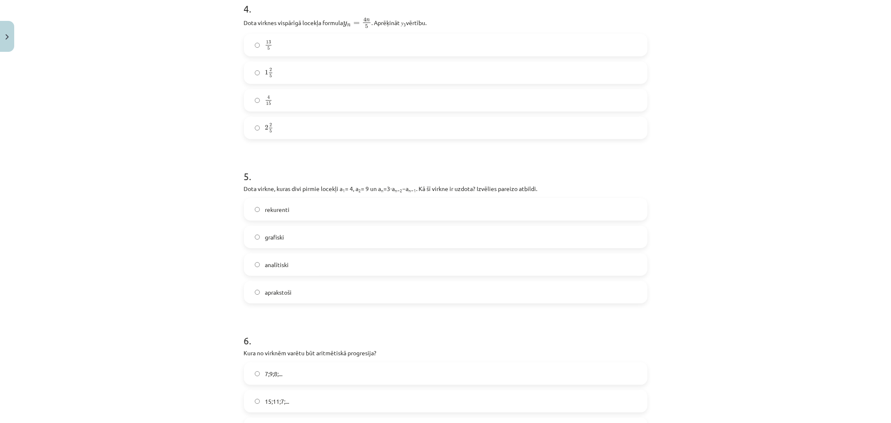
click at [320, 138] on label "2 2 5 2 2 5" at bounding box center [446, 127] width 402 height 21
click at [420, 199] on label "rekurenti" at bounding box center [446, 209] width 402 height 21
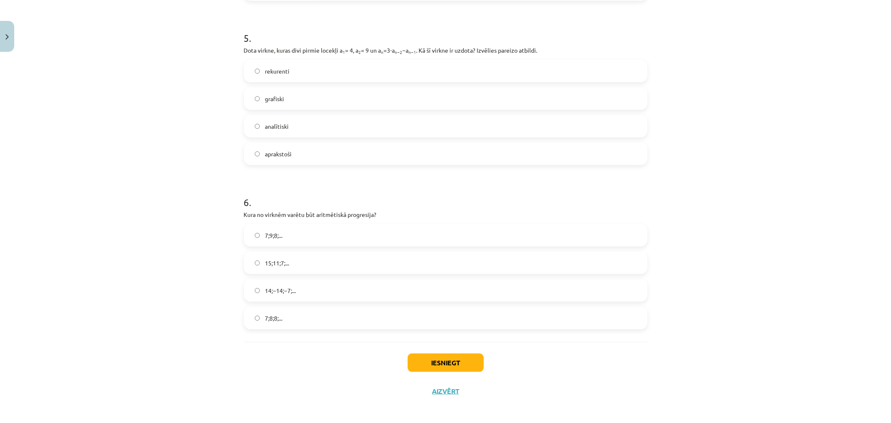
scroll to position [812, 0]
click at [277, 256] on span "15;11;7;..." at bounding box center [277, 260] width 24 height 9
click at [463, 361] on button "Iesniegt" at bounding box center [446, 360] width 76 height 18
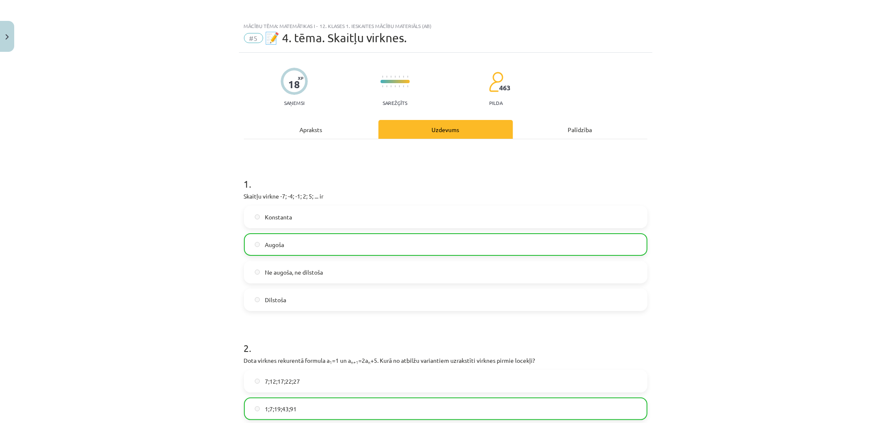
scroll to position [0, 0]
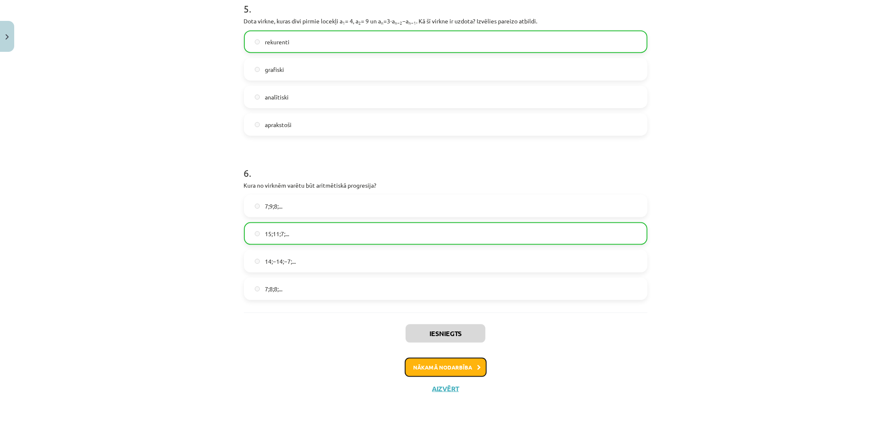
click at [478, 371] on button "Nākamā nodarbība" at bounding box center [446, 367] width 82 height 19
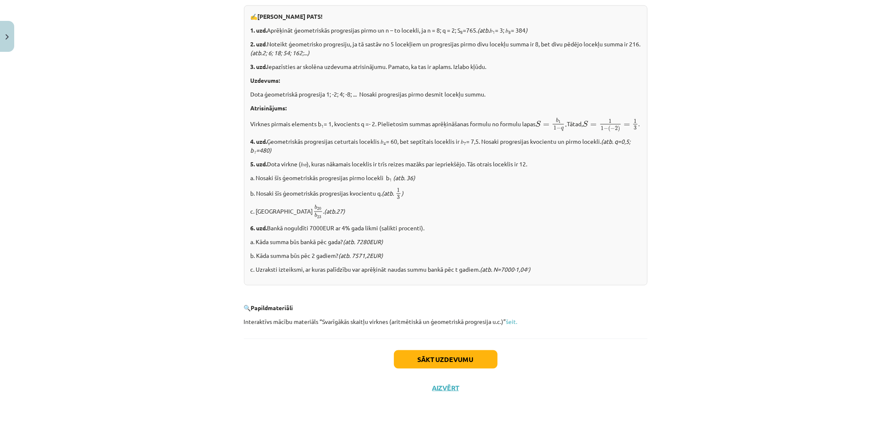
scroll to position [931, 0]
click at [435, 356] on button "Sākt uzdevumu" at bounding box center [446, 359] width 104 height 18
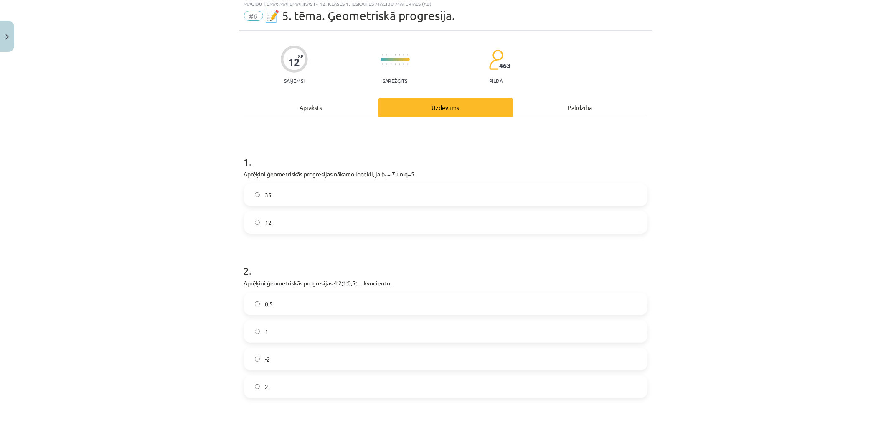
scroll to position [21, 0]
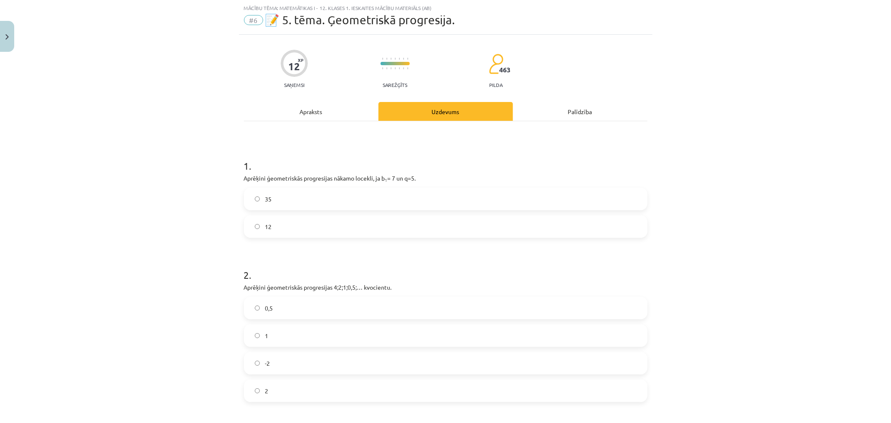
click at [387, 178] on p "Aprēķini ģeometriskās progresijas nākamo locekli, ja b 1 = 7 un q=5." at bounding box center [446, 178] width 404 height 9
click at [388, 178] on p "Aprēķini ģeometriskās progresijas nākamo locekli, ja b 1 = 7 un q=5." at bounding box center [446, 178] width 404 height 9
click at [488, 191] on label "35" at bounding box center [446, 198] width 402 height 21
click at [755, 160] on div "Mācību tēma: Matemātikas i - 12. klases 1. ieskaites mācību materiāls (ab) #6 📝…" at bounding box center [445, 211] width 891 height 423
click at [413, 178] on p "Aprēķini ģeometriskās progresijas nākamo locekli, ja b 1 = 7 un q=5." at bounding box center [446, 178] width 404 height 9
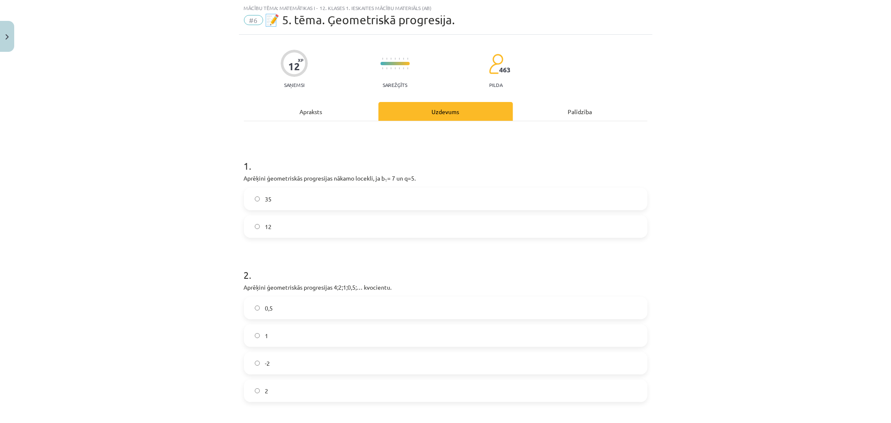
click at [436, 183] on div "1 . Aprēķini ģeometriskās progresijas nākamo locekli, ja b 1 = 7 un q=5. 35 12" at bounding box center [446, 191] width 404 height 92
click at [375, 229] on label "12" at bounding box center [446, 226] width 402 height 21
click at [386, 198] on label "35" at bounding box center [446, 198] width 402 height 21
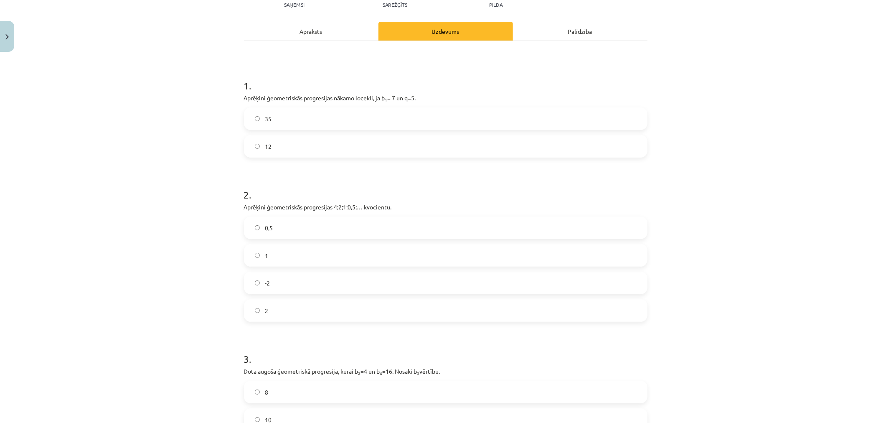
scroll to position [114, 0]
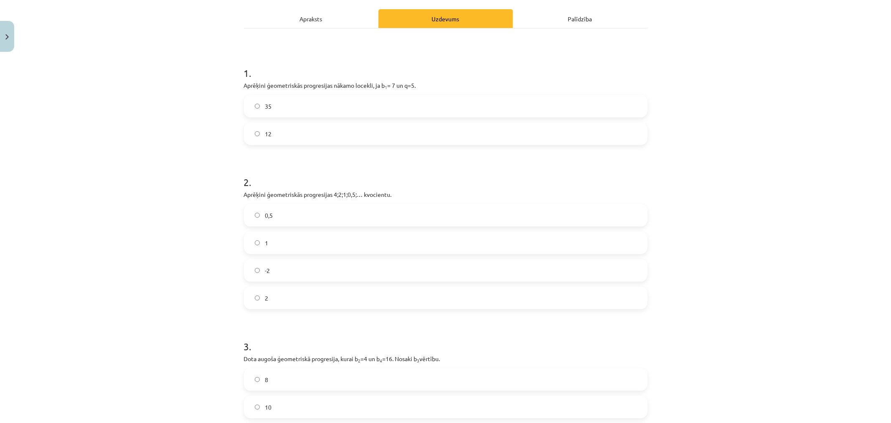
click at [423, 221] on label "0,5" at bounding box center [446, 215] width 402 height 21
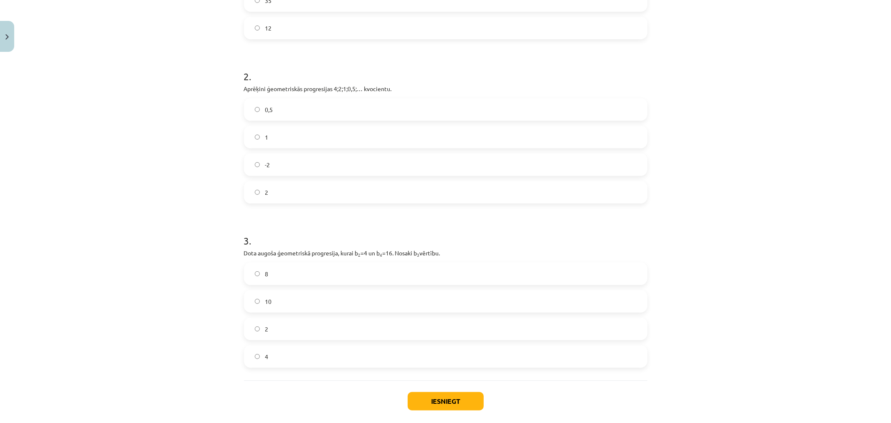
scroll to position [253, 0]
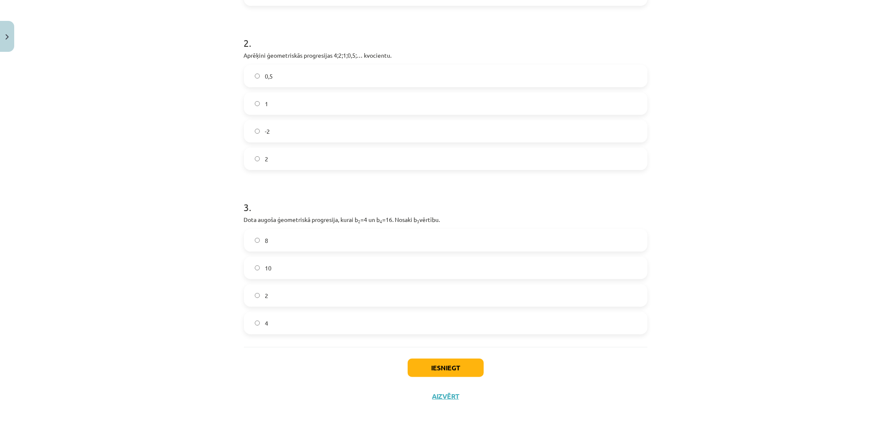
click at [439, 319] on label "4" at bounding box center [446, 323] width 402 height 21
click at [425, 231] on label "8" at bounding box center [446, 240] width 402 height 21
click at [469, 366] on button "Iesniegt" at bounding box center [446, 368] width 76 height 18
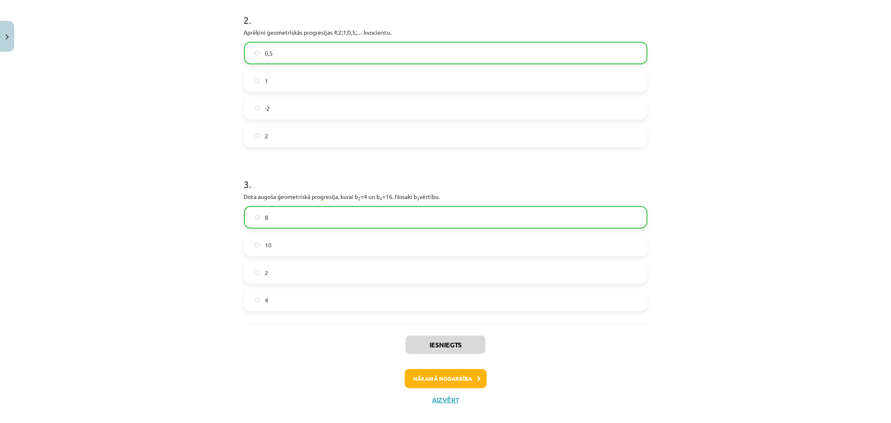
scroll to position [287, 0]
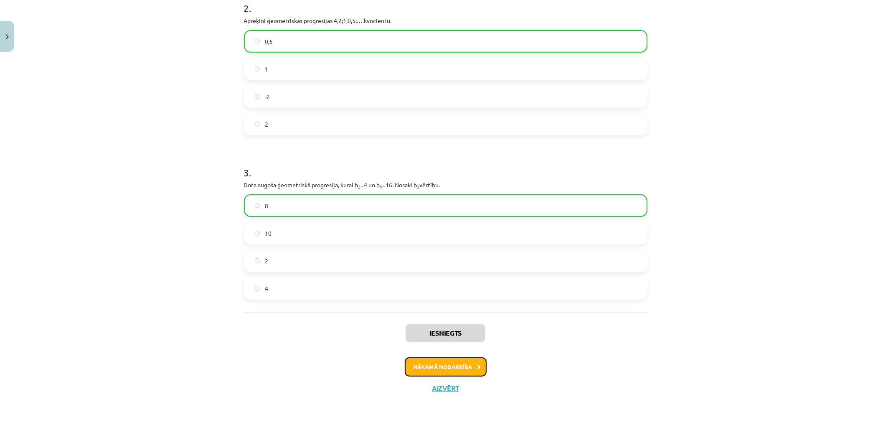
click at [470, 368] on button "Nākamā nodarbība" at bounding box center [446, 366] width 82 height 19
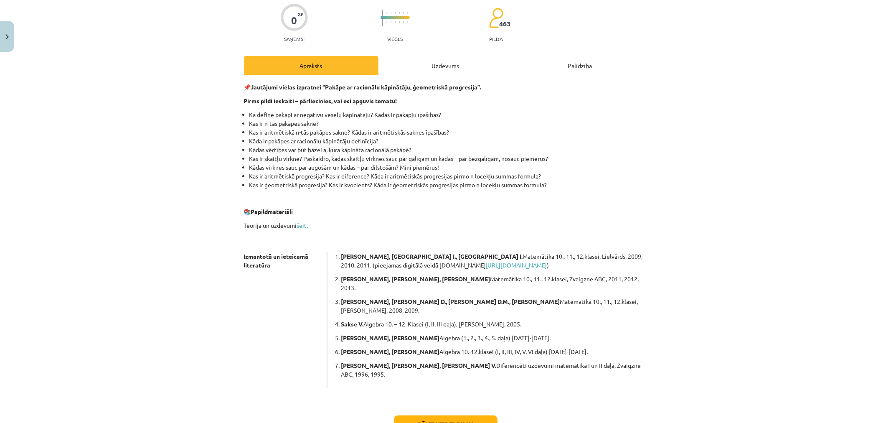
scroll to position [67, 0]
click at [461, 415] on button "Sākt uzdevumu" at bounding box center [446, 424] width 104 height 18
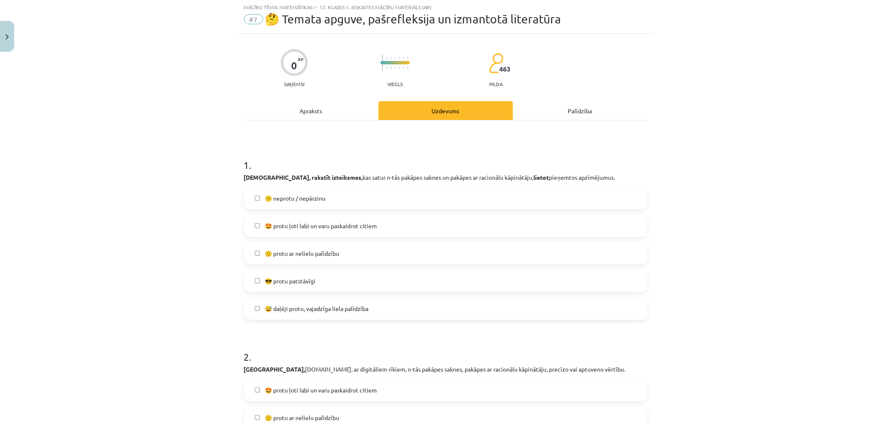
scroll to position [21, 0]
click at [343, 256] on label "🙂 protu ar nelielu palīdzību" at bounding box center [446, 254] width 402 height 21
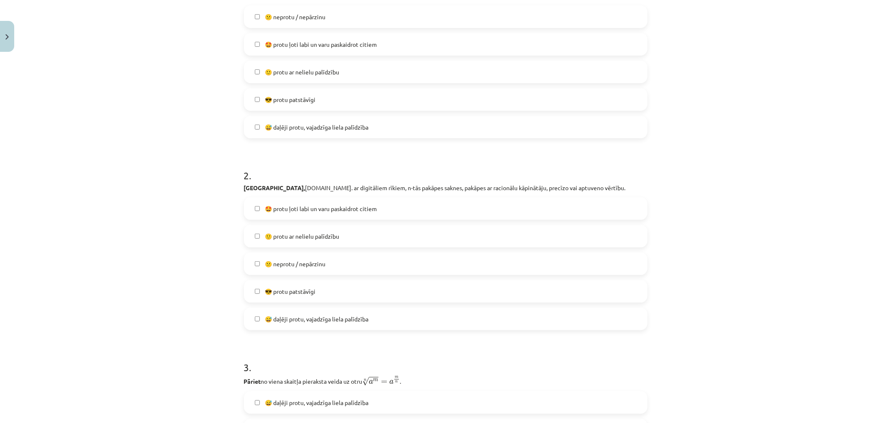
scroll to position [253, 0]
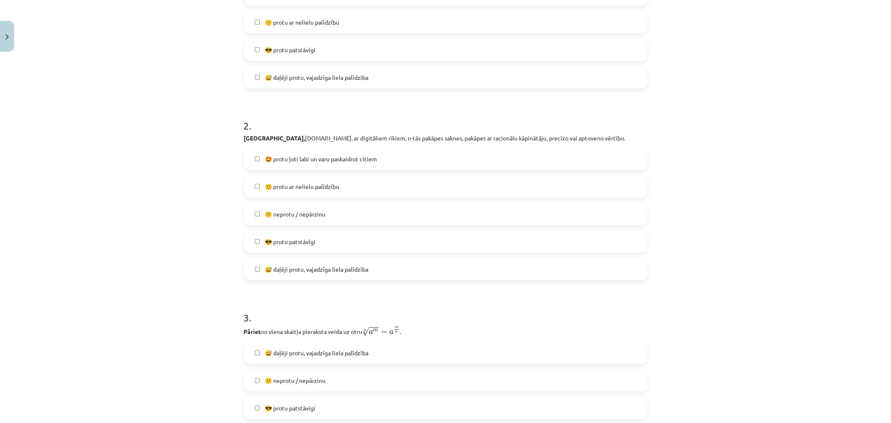
click at [384, 181] on label "🙂 protu ar nelielu palīdzību" at bounding box center [446, 186] width 402 height 21
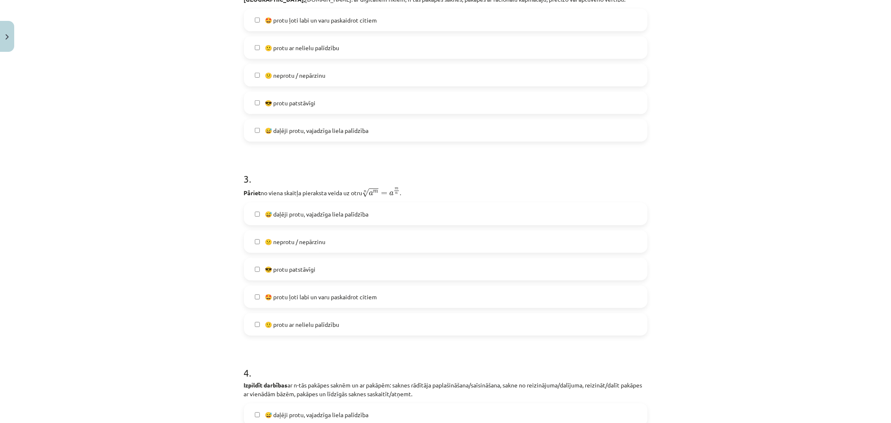
scroll to position [392, 0]
click at [395, 215] on label "😅 daļēji protu, vajadzīga liela palīdzība" at bounding box center [446, 213] width 402 height 21
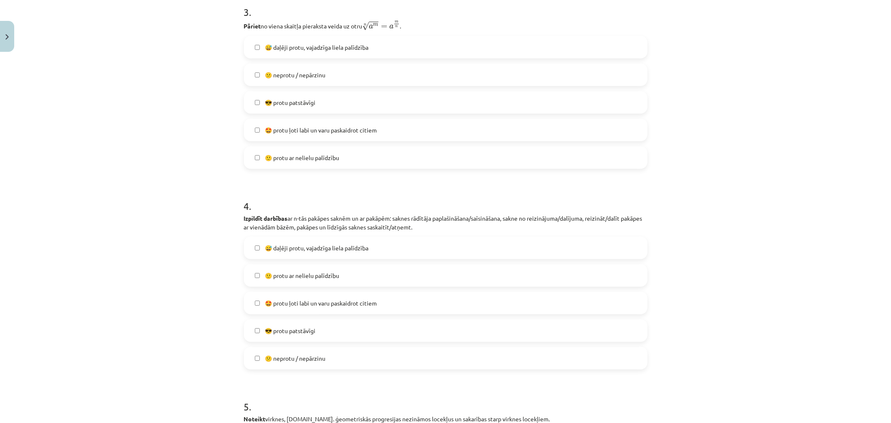
scroll to position [578, 0]
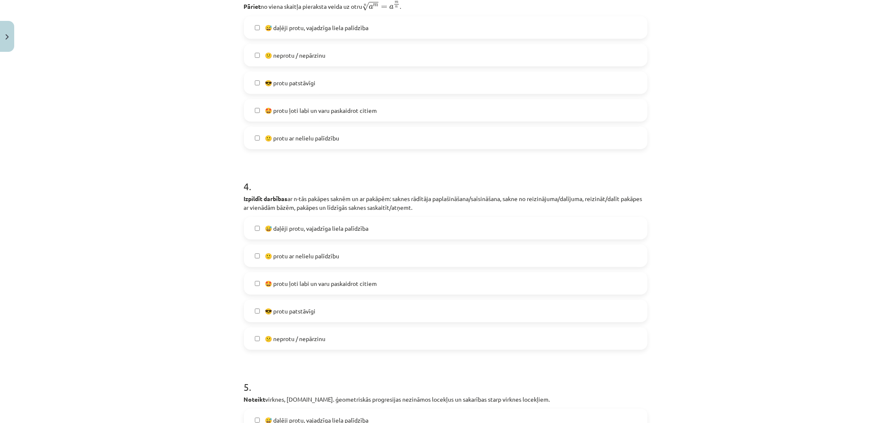
click at [406, 251] on label "🙂 protu ar nelielu palīdzību" at bounding box center [446, 255] width 402 height 21
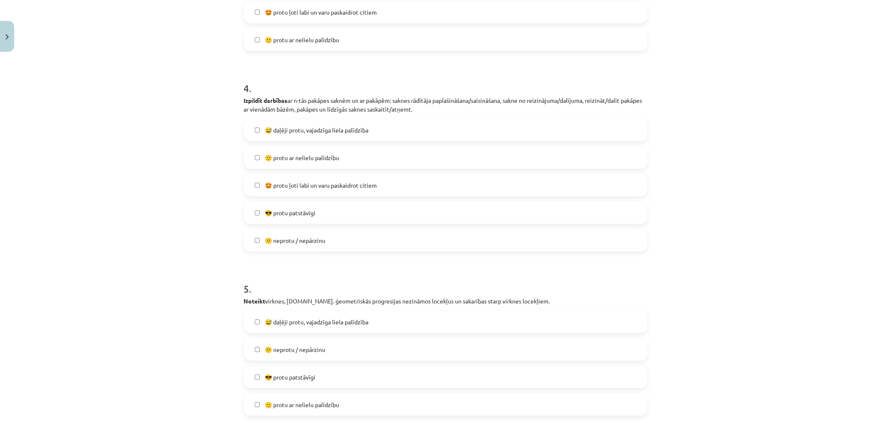
scroll to position [763, 0]
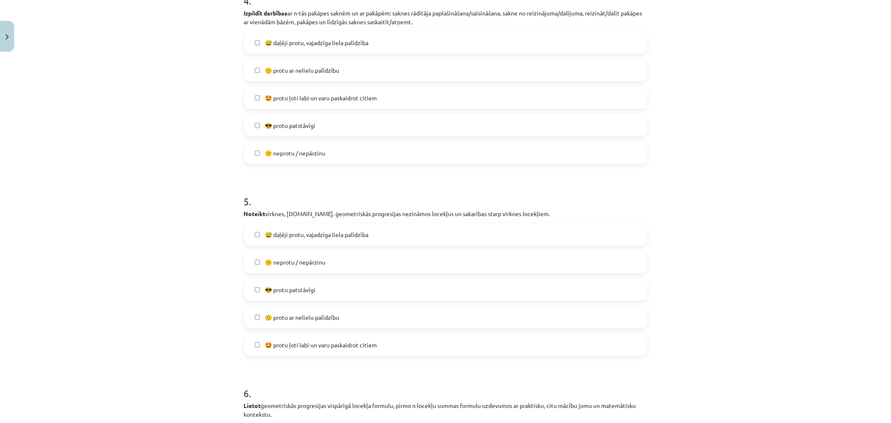
click at [423, 240] on label "😅 daļēji protu, vajadzīga liela palīdzība" at bounding box center [446, 234] width 402 height 21
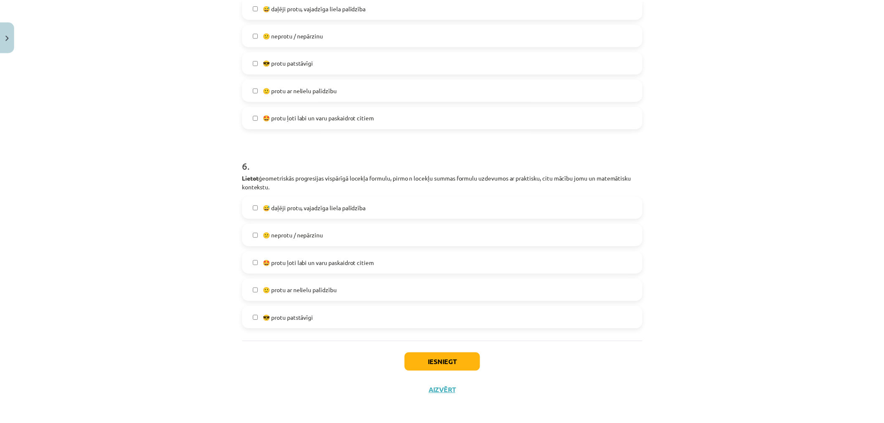
scroll to position [994, 0]
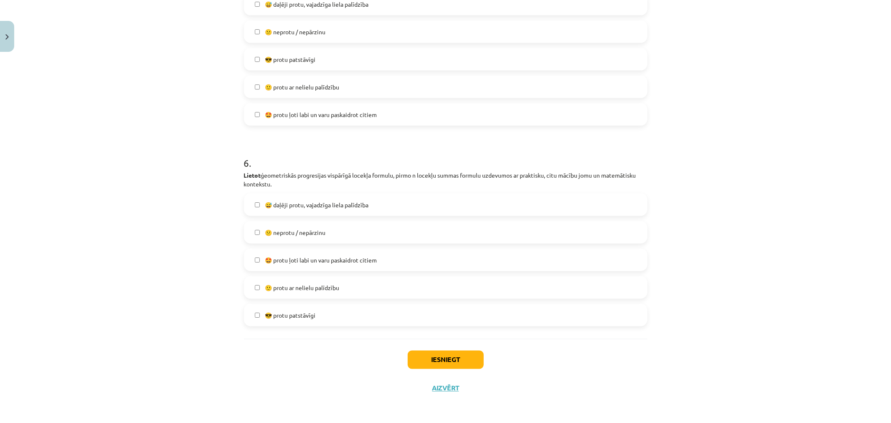
click at [367, 204] on label "😅 daļēji protu, vajadzīga liela palīdzība" at bounding box center [446, 204] width 402 height 21
click at [429, 360] on button "Iesniegt" at bounding box center [446, 360] width 76 height 18
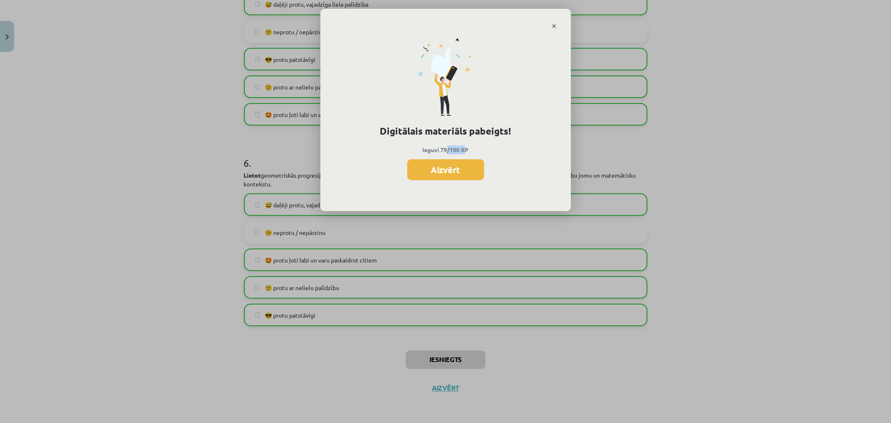
drag, startPoint x: 448, startPoint y: 147, endPoint x: 466, endPoint y: 145, distance: 18.1
click at [465, 145] on p "Ieguvi 79/100 XP" at bounding box center [446, 149] width 222 height 9
click at [485, 145] on p "Ieguvi 79/100 XP" at bounding box center [446, 149] width 222 height 9
click at [458, 174] on button "Aizvērt" at bounding box center [445, 169] width 77 height 21
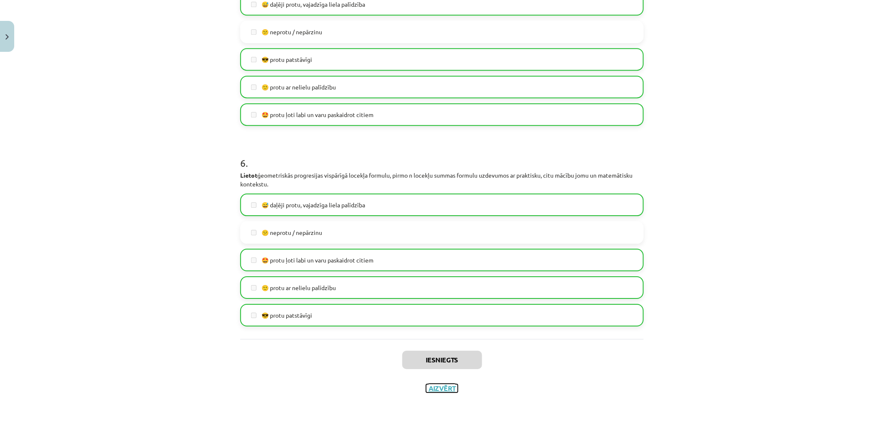
click at [435, 386] on button "Aizvērt" at bounding box center [442, 388] width 32 height 8
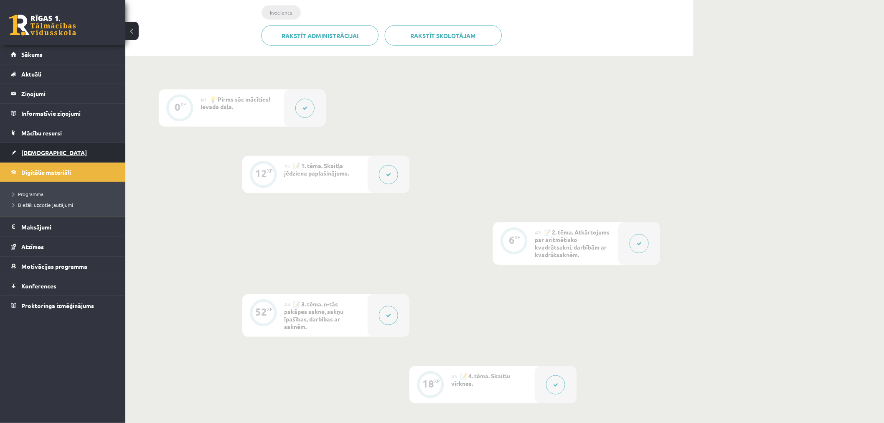
click at [56, 147] on link "[DEMOGRAPHIC_DATA]" at bounding box center [63, 152] width 104 height 19
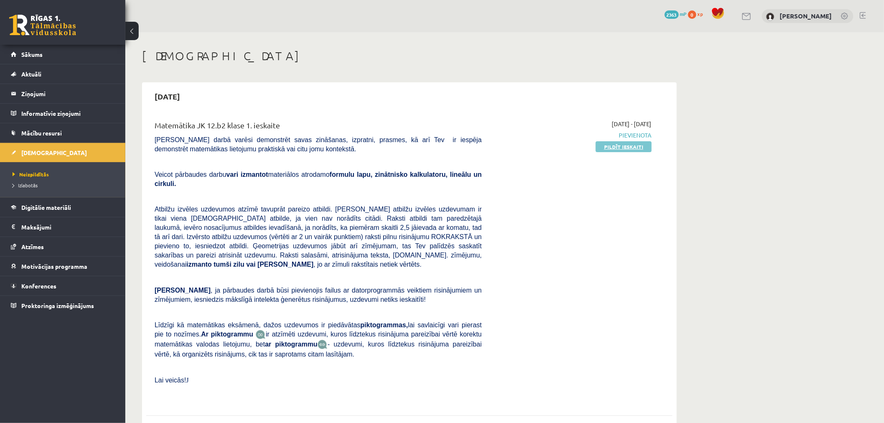
click at [639, 148] on link "Pildīt ieskaiti" at bounding box center [624, 146] width 56 height 11
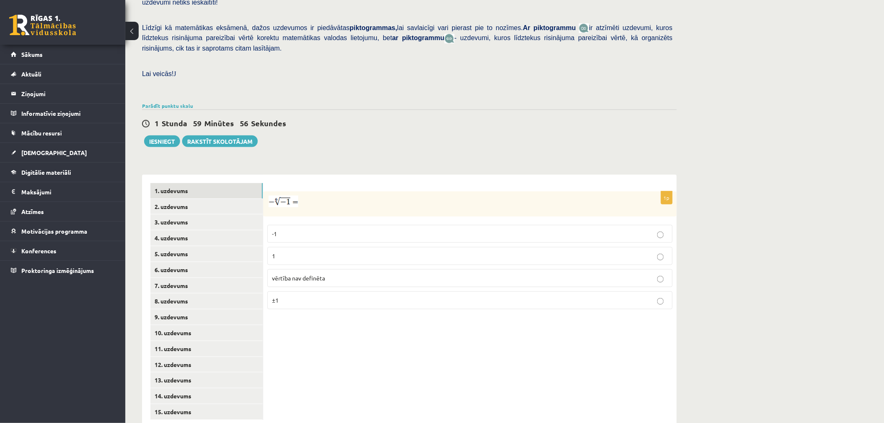
scroll to position [191, 0]
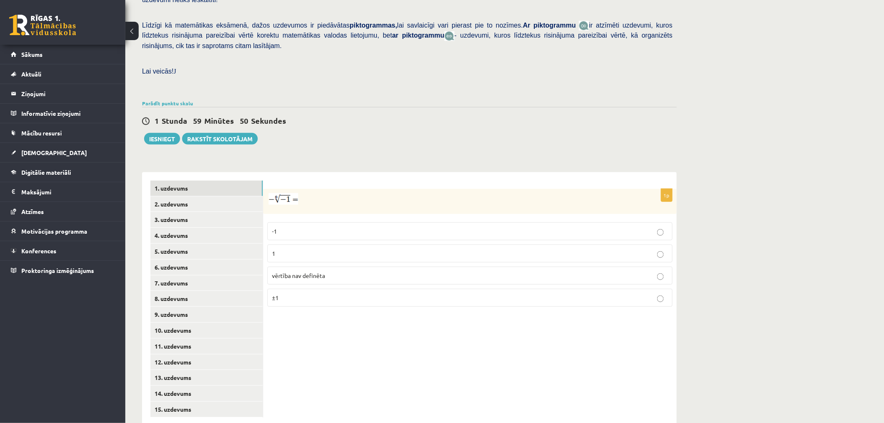
click at [279, 193] on img at bounding box center [284, 199] width 30 height 12
click at [277, 193] on img at bounding box center [284, 199] width 30 height 12
click at [323, 272] on span "vērtība nav definēta" at bounding box center [298, 276] width 53 height 8
click at [215, 196] on link "2. uzdevums" at bounding box center [206, 203] width 112 height 15
click at [304, 251] on p "x 5 7 x 5 7" at bounding box center [470, 256] width 396 height 10
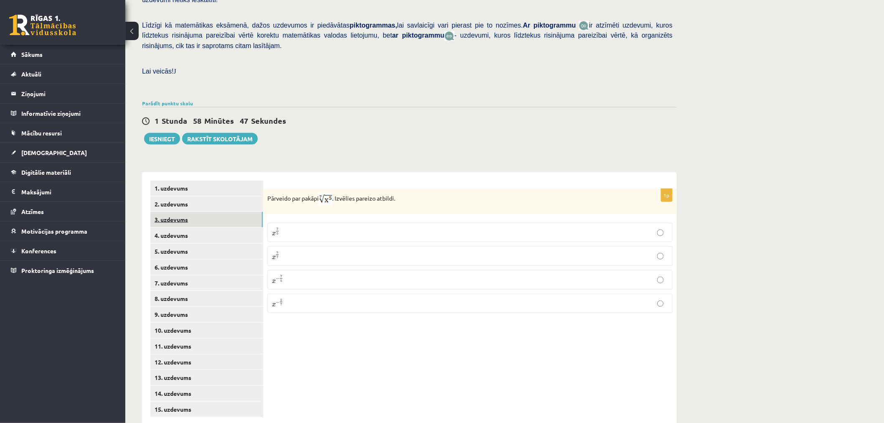
click at [214, 212] on link "3. uzdevums" at bounding box center [206, 219] width 112 height 15
click at [435, 235] on input "text" at bounding box center [429, 242] width 63 height 14
type input "****"
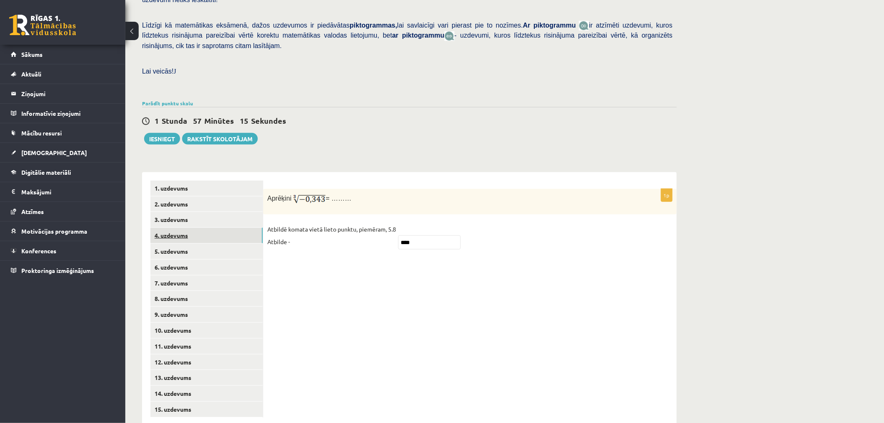
click at [193, 228] on link "4. uzdevums" at bounding box center [206, 235] width 112 height 15
click at [366, 241] on label "Nē" at bounding box center [469, 250] width 405 height 18
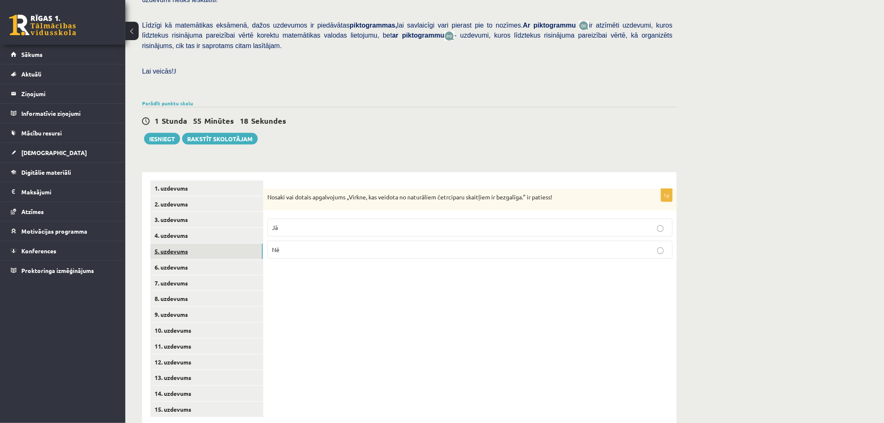
click at [229, 244] on link "5. uzdevums" at bounding box center [206, 251] width 112 height 15
drag, startPoint x: 721, startPoint y: 210, endPoint x: 728, endPoint y: 217, distance: 10.3
click at [721, 210] on div "Matemātika JK 12.b2 klase 1. ieskaite , [PERSON_NAME] (12.b2 JK klase) [PERSON_…" at bounding box center [504, 142] width 759 height 601
click at [849, 266] on div "Matemātika JK 12.b2 klase 1. ieskaite , [PERSON_NAME] (12.b2 JK klase) [PERSON_…" at bounding box center [504, 142] width 759 height 601
click at [357, 224] on p "Jā" at bounding box center [470, 228] width 396 height 9
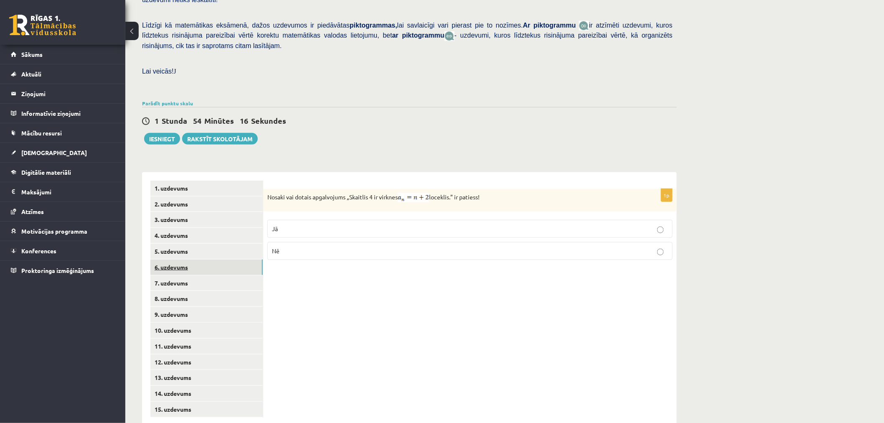
click at [195, 259] on link "6. uzdevums" at bounding box center [206, 266] width 112 height 15
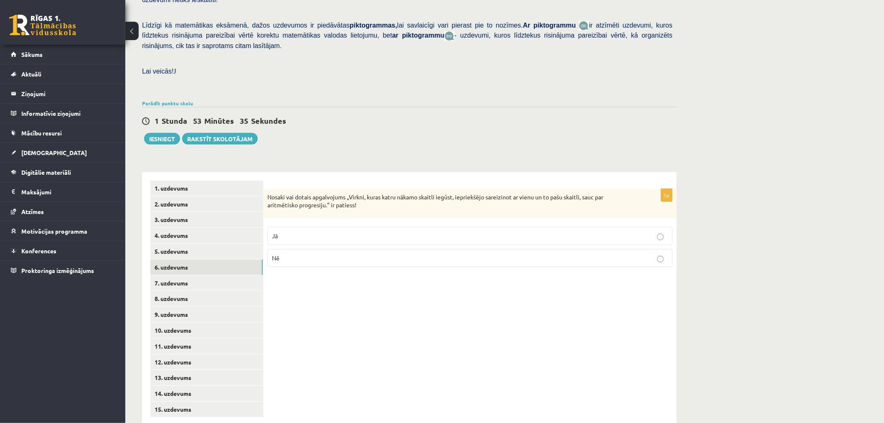
click at [375, 254] on p "Nē" at bounding box center [470, 258] width 396 height 9
click at [232, 275] on link "7. uzdevums" at bounding box center [206, 282] width 112 height 15
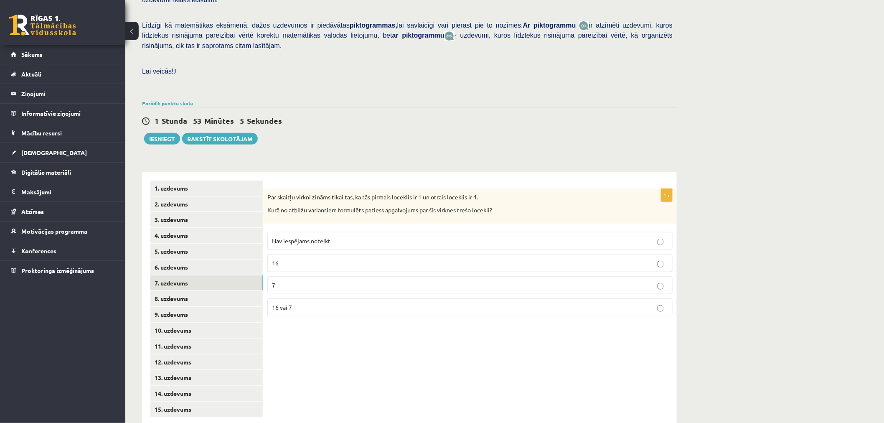
drag, startPoint x: 353, startPoint y: 264, endPoint x: 360, endPoint y: 262, distance: 6.6
click at [360, 281] on p "7" at bounding box center [470, 285] width 396 height 9
click at [421, 236] on p "Nav iespējams noteikt" at bounding box center [470, 240] width 396 height 9
click at [412, 236] on p "Nav iespējams noteikt" at bounding box center [470, 240] width 396 height 9
click at [232, 291] on link "8. uzdevums" at bounding box center [206, 298] width 112 height 15
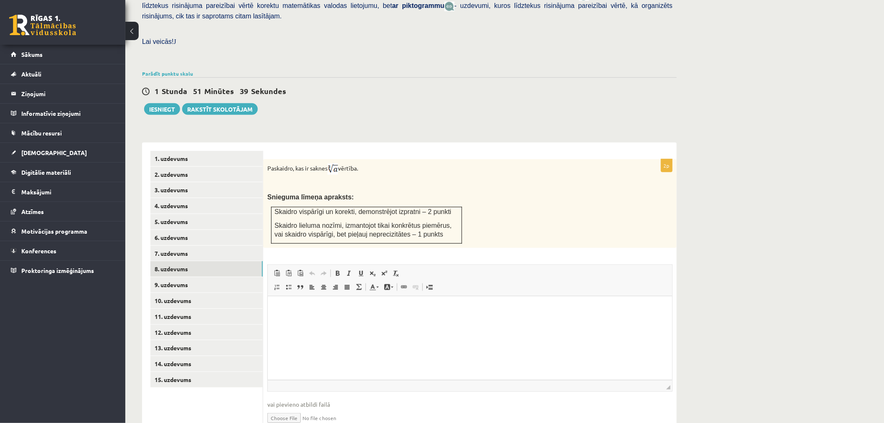
scroll to position [242, 0]
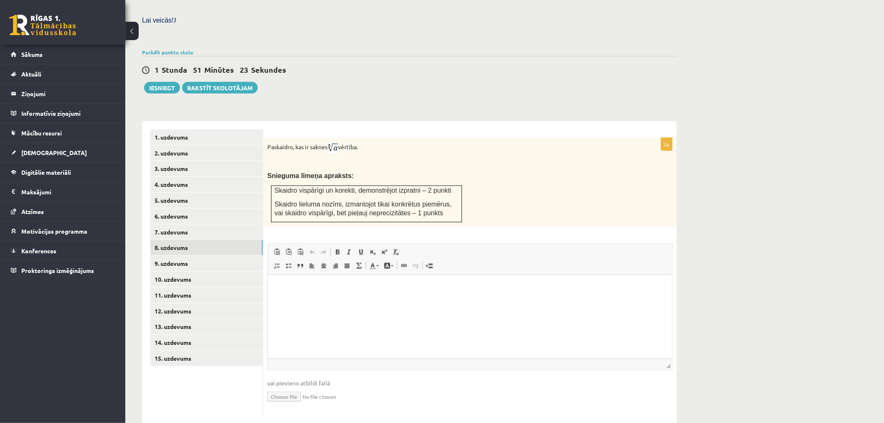
click at [418, 201] on span "Skaidro lieluma nozīmi, izmantojot tikai konkrētus piemērus, vai skaidro vispār…" at bounding box center [363, 209] width 177 height 16
drag, startPoint x: 405, startPoint y: 191, endPoint x: 411, endPoint y: 190, distance: 5.9
click at [411, 201] on span "Skaidro lieluma nozīmi, izmantojot tikai konkrētus piemērus, vai skaidro vispār…" at bounding box center [363, 209] width 177 height 16
click at [458, 200] on p "Skaidro lieluma nozīmi, izmantojot tikai konkrētus piemērus, vai skaidro vispār…" at bounding box center [367, 208] width 184 height 17
click at [331, 142] on img at bounding box center [333, 147] width 10 height 11
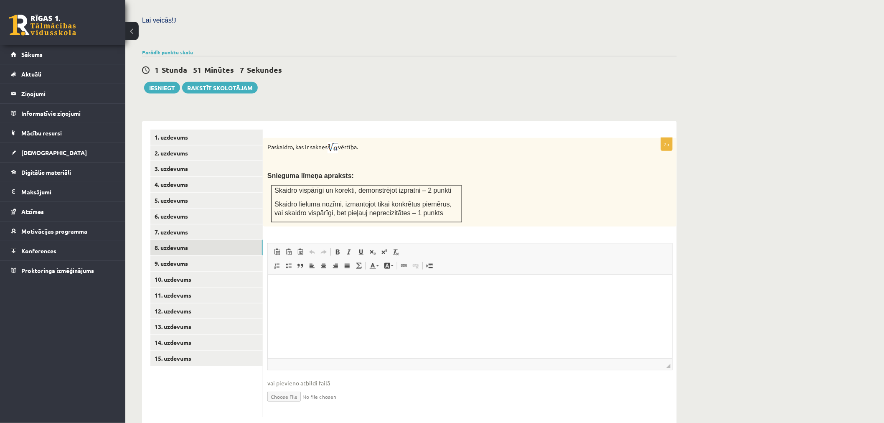
drag, startPoint x: 331, startPoint y: 129, endPoint x: 343, endPoint y: 125, distance: 12.6
click at [343, 142] on p "Paskaidro, kas ir saknes vērtība." at bounding box center [449, 147] width 364 height 11
click at [224, 256] on link "9. uzdevums" at bounding box center [206, 263] width 112 height 15
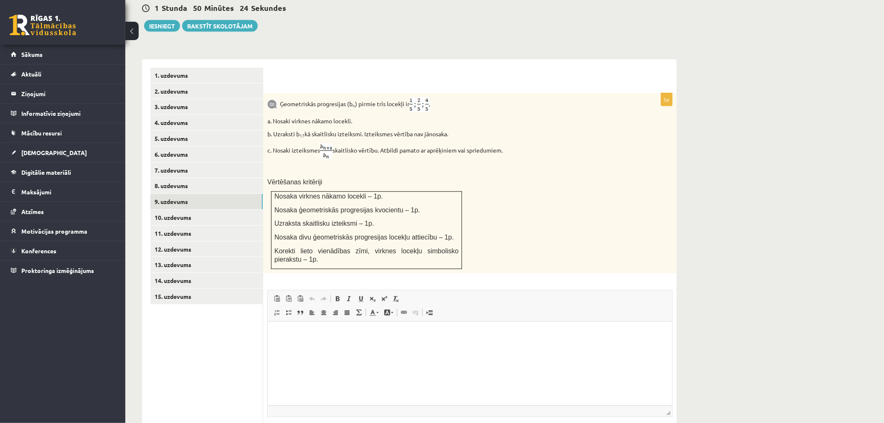
scroll to position [350, 0]
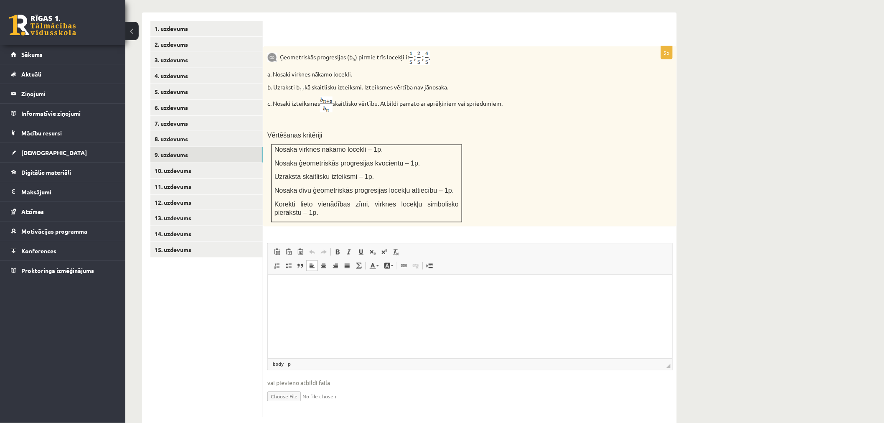
click at [352, 300] on html at bounding box center [469, 287] width 404 height 25
click at [362, 249] on span at bounding box center [361, 252] width 7 height 7
click at [211, 163] on link "10. uzdevums" at bounding box center [206, 170] width 112 height 15
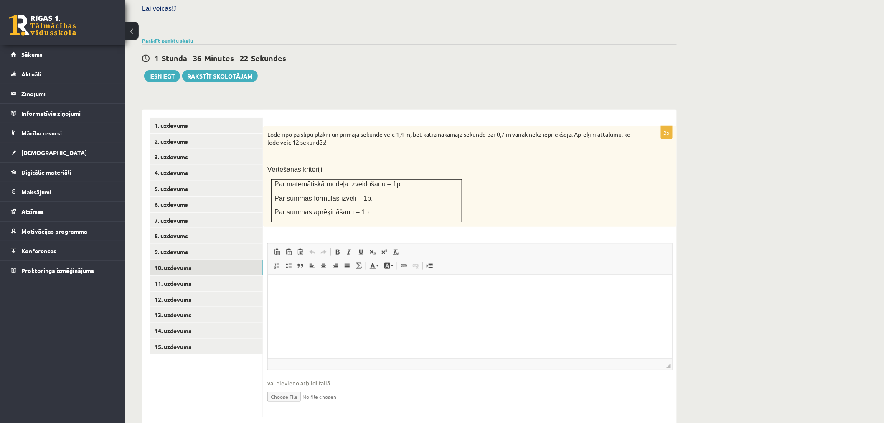
scroll to position [0, 0]
click at [197, 276] on link "11. uzdevums" at bounding box center [206, 283] width 112 height 15
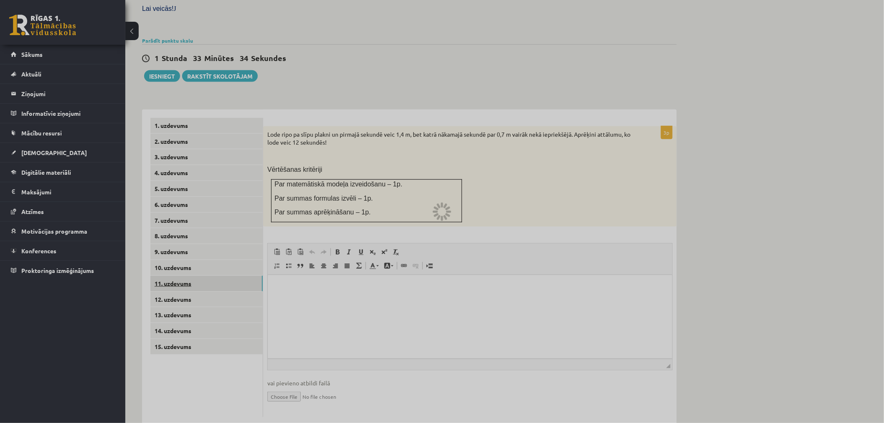
scroll to position [191, 0]
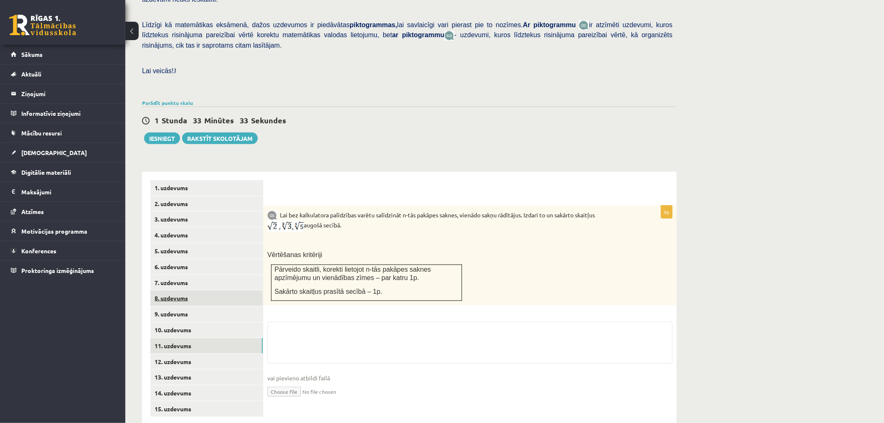
click at [201, 290] on link "8. uzdevums" at bounding box center [206, 297] width 112 height 15
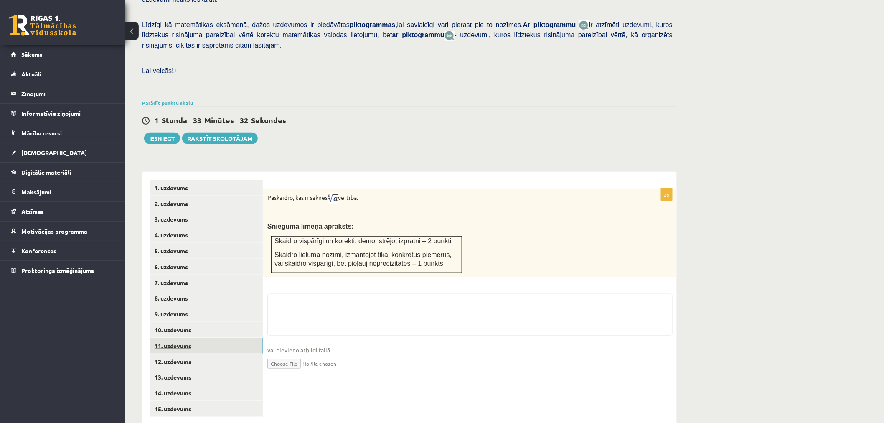
click at [193, 338] on link "11. uzdevums" at bounding box center [206, 345] width 112 height 15
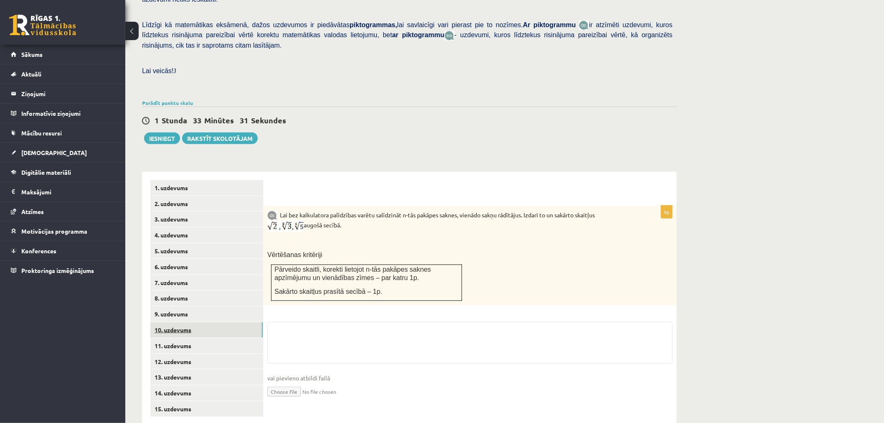
click at [196, 322] on link "10. uzdevums" at bounding box center [206, 329] width 112 height 15
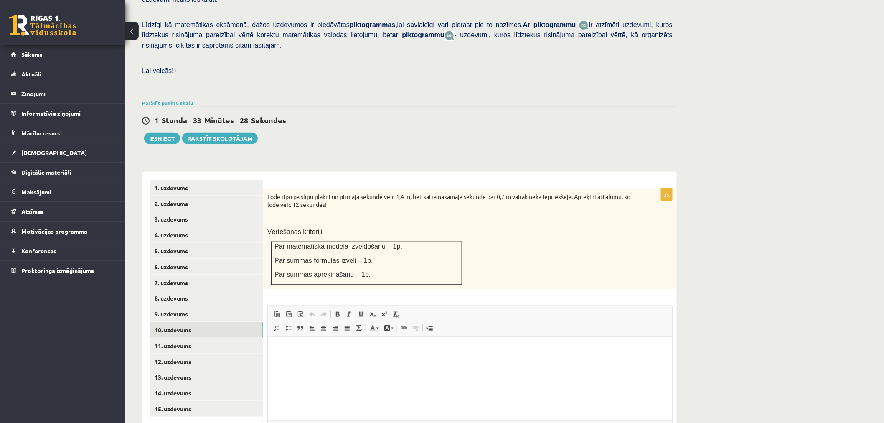
scroll to position [237, 0]
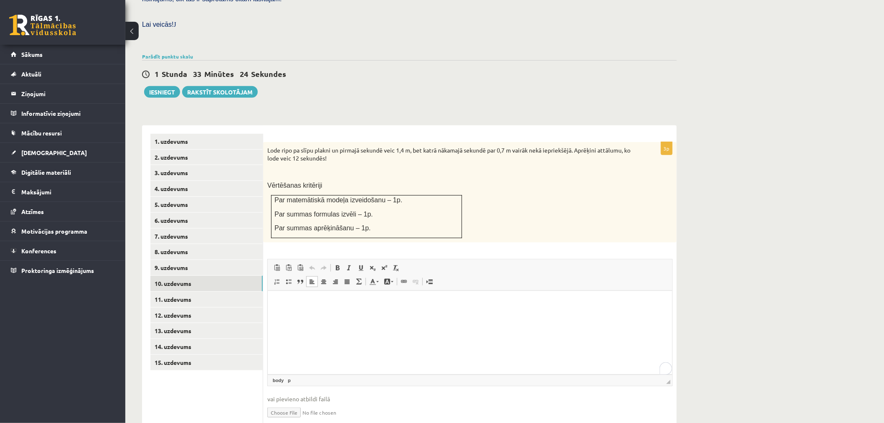
click at [395, 308] on p "Editor, wiswyg-editor-user-answer-47024946060320" at bounding box center [470, 303] width 388 height 9
click at [155, 292] on link "11. uzdevums" at bounding box center [206, 299] width 112 height 15
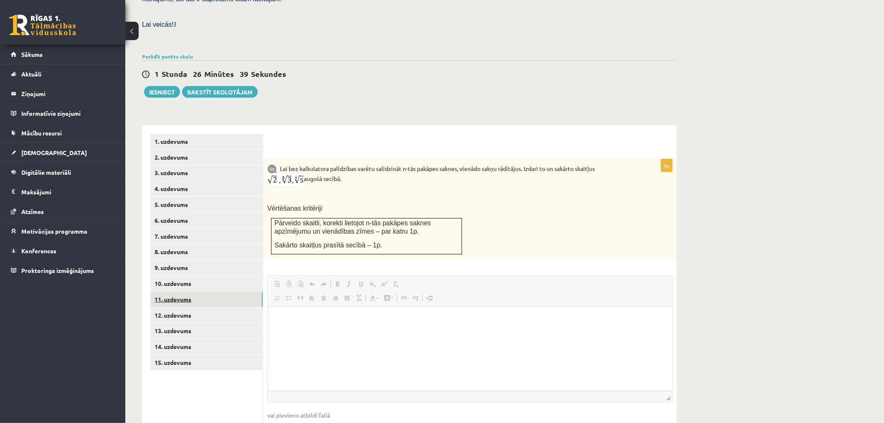
scroll to position [0, 0]
click at [199, 308] on link "12. uzdevums" at bounding box center [206, 315] width 112 height 15
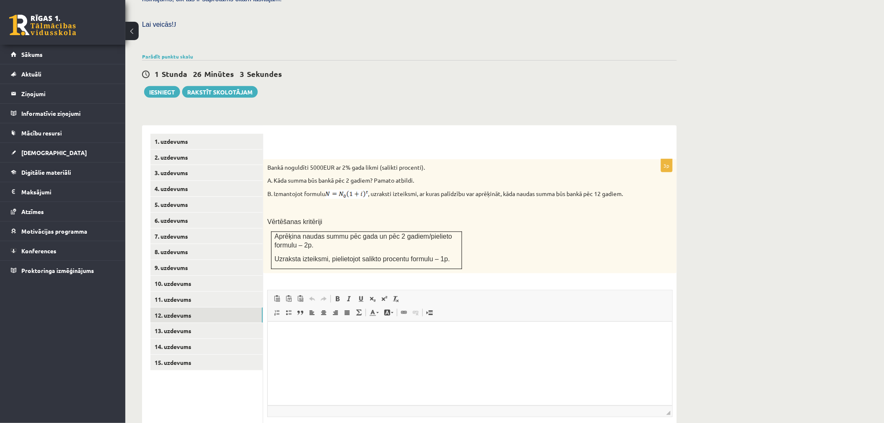
click at [317, 163] on p "Bankā noguldīti 5000EUR ar 2% gada likmi (salikti procenti)." at bounding box center [449, 167] width 364 height 8
click at [315, 159] on div "Bankā noguldīti 5000EUR ar 2% gada likmi (salikti procenti). A. Kāda summa būs …" at bounding box center [470, 216] width 414 height 114
click at [315, 163] on p "Bankā noguldīti 5000EUR ar 2% gada likmi (salikti procenti)." at bounding box center [449, 167] width 364 height 8
click at [326, 134] on form "3p Bankā noguldīti 5000EUR ar 2% gada likmi (salikti procenti). A. Kāda summa b…" at bounding box center [470, 299] width 397 height 331
click at [216, 323] on link "13. uzdevums" at bounding box center [206, 330] width 112 height 15
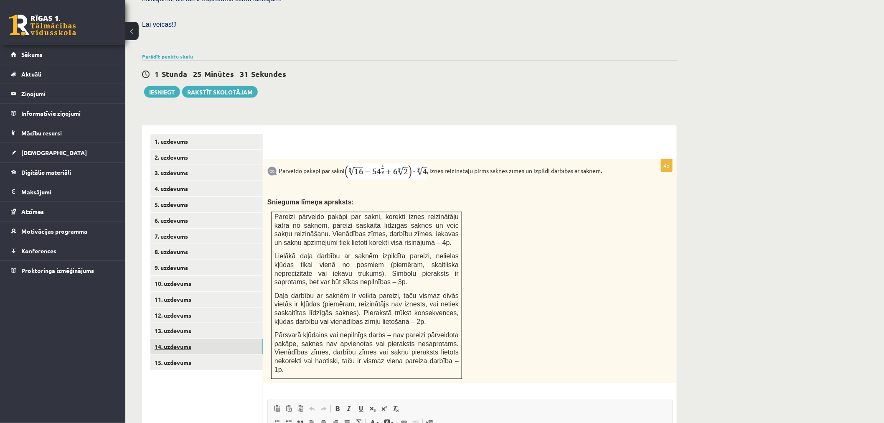
click at [198, 339] on link "14. uzdevums" at bounding box center [206, 346] width 112 height 15
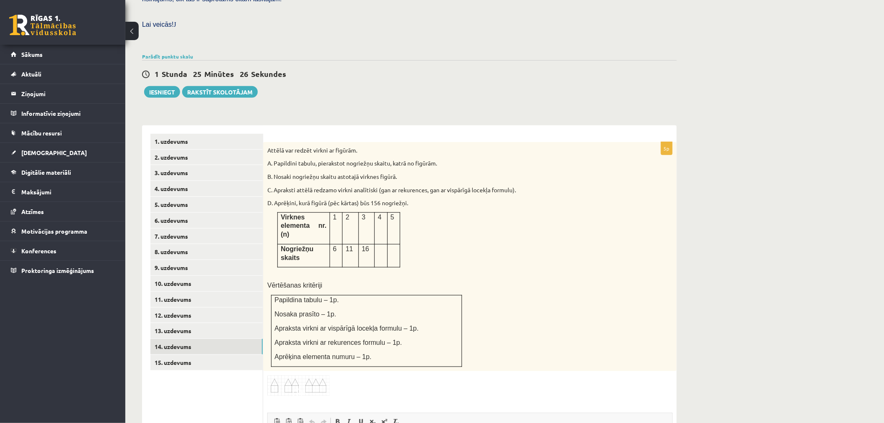
click at [285, 375] on img at bounding box center [298, 385] width 63 height 21
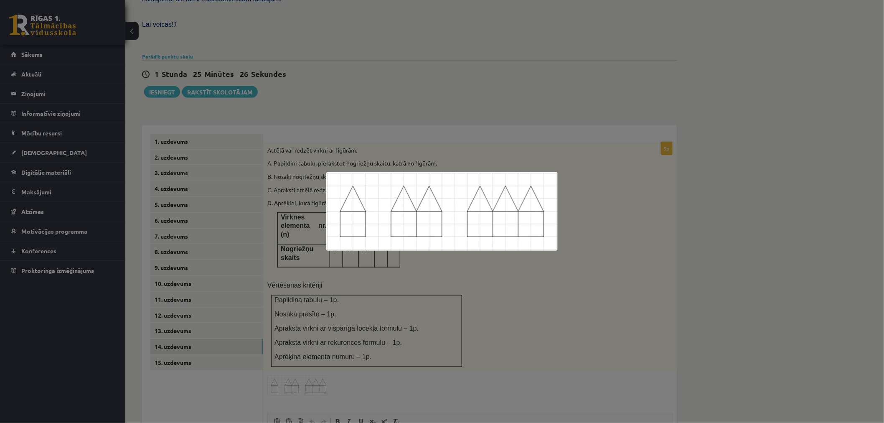
click at [379, 344] on div at bounding box center [442, 211] width 884 height 423
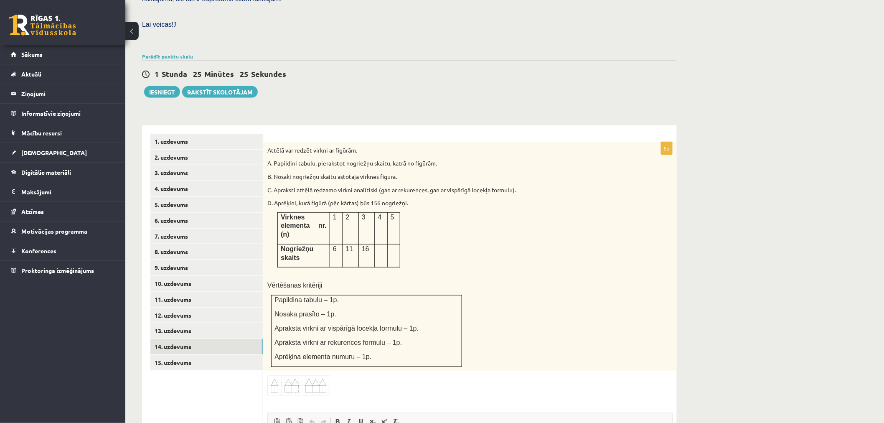
click at [313, 375] on img at bounding box center [298, 385] width 63 height 21
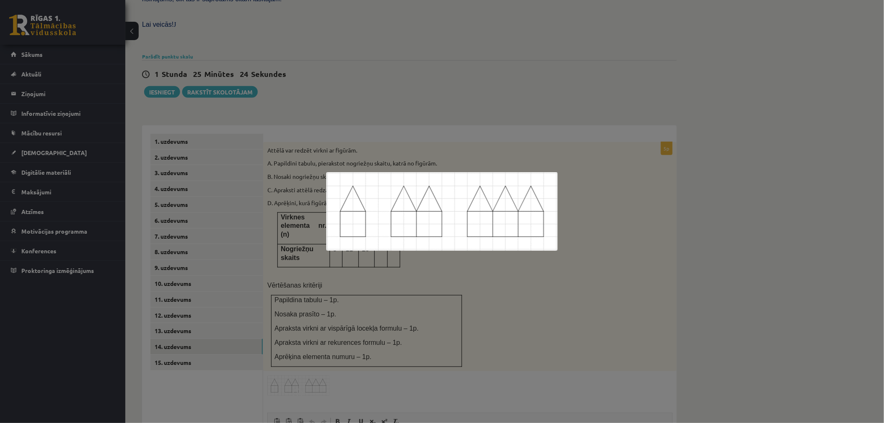
click at [317, 352] on div at bounding box center [442, 211] width 884 height 423
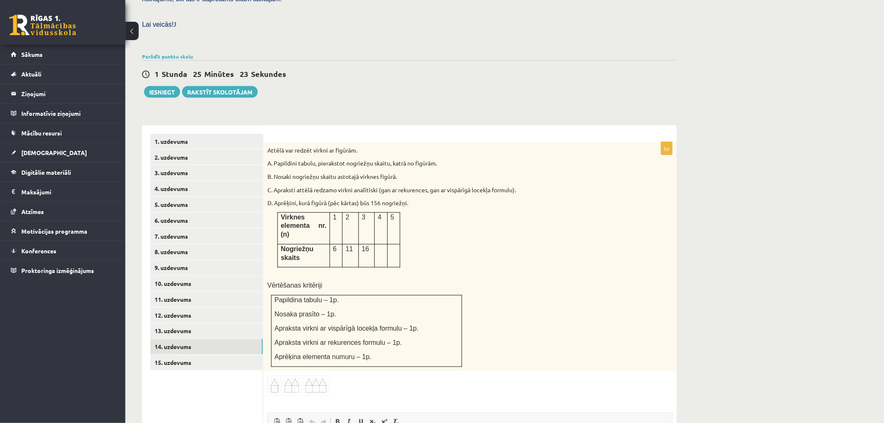
click at [295, 389] on span at bounding box center [298, 395] width 13 height 13
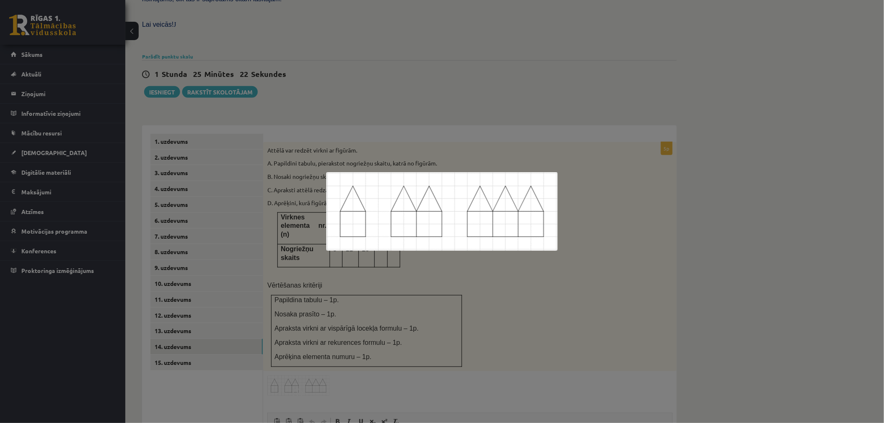
click at [303, 338] on div at bounding box center [442, 211] width 884 height 423
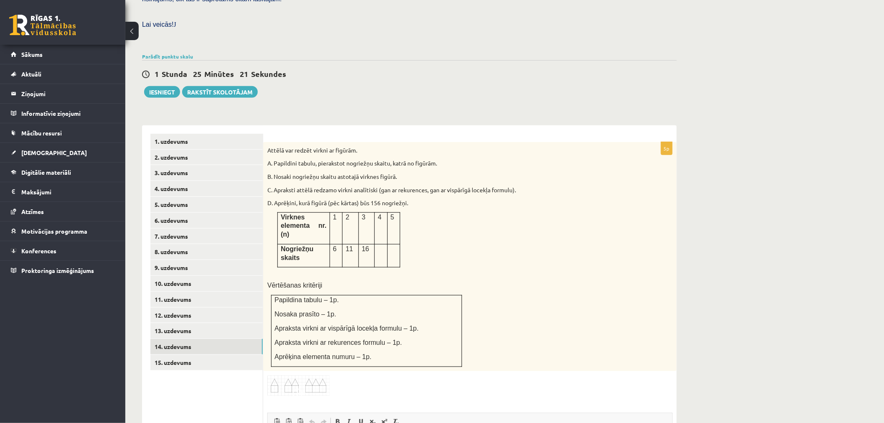
click at [312, 375] on img at bounding box center [298, 385] width 63 height 21
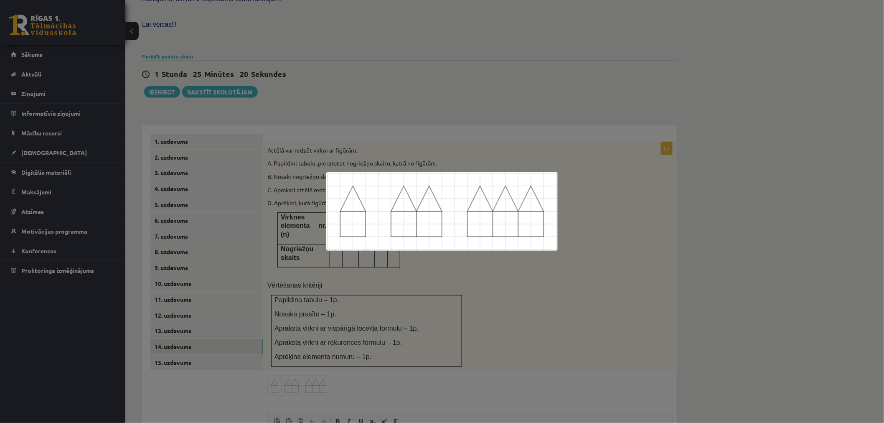
click at [323, 341] on div at bounding box center [442, 211] width 884 height 423
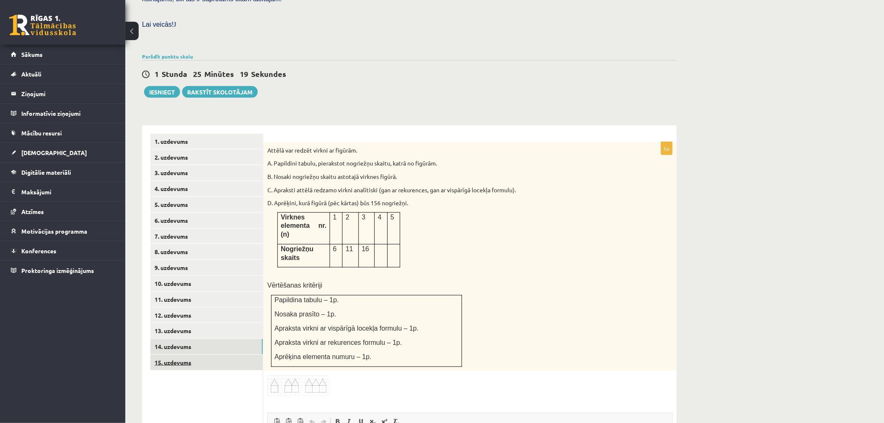
click at [235, 355] on link "15. uzdevums" at bounding box center [206, 362] width 112 height 15
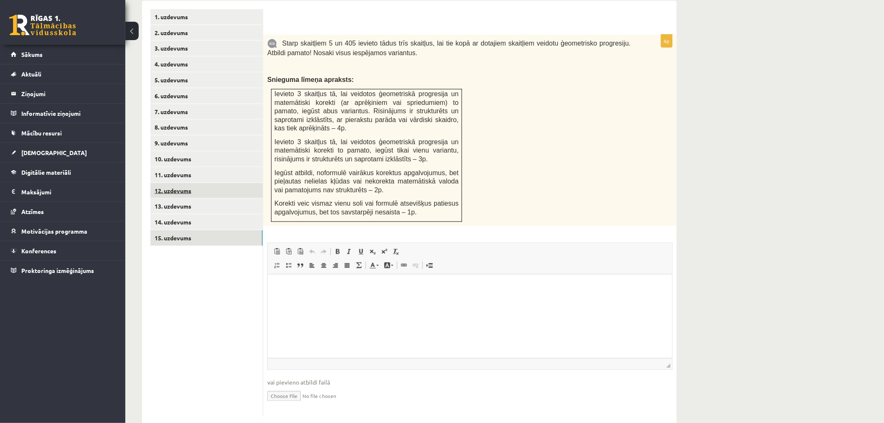
click at [207, 183] on link "12. uzdevums" at bounding box center [206, 190] width 112 height 15
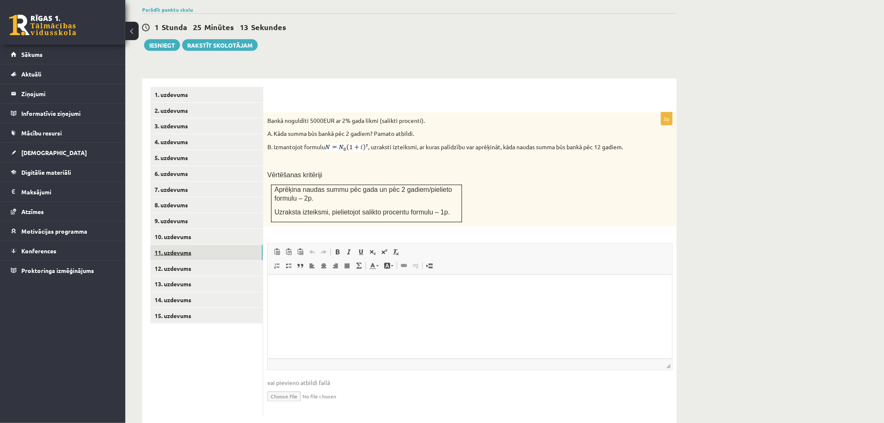
click at [183, 245] on link "11. uzdevums" at bounding box center [206, 252] width 112 height 15
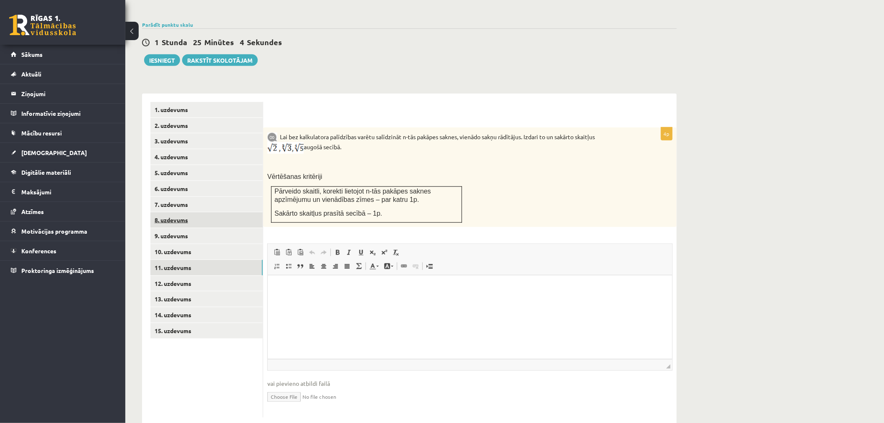
click at [218, 212] on link "8. uzdevums" at bounding box center [206, 219] width 112 height 15
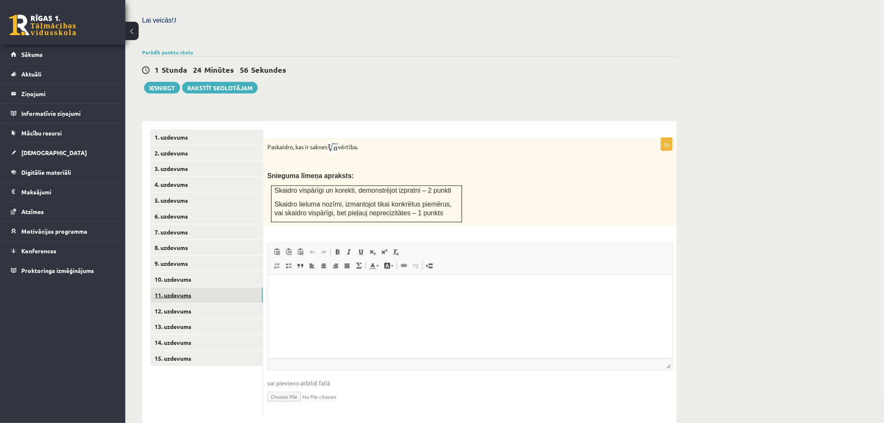
click at [219, 287] on link "11. uzdevums" at bounding box center [206, 294] width 112 height 15
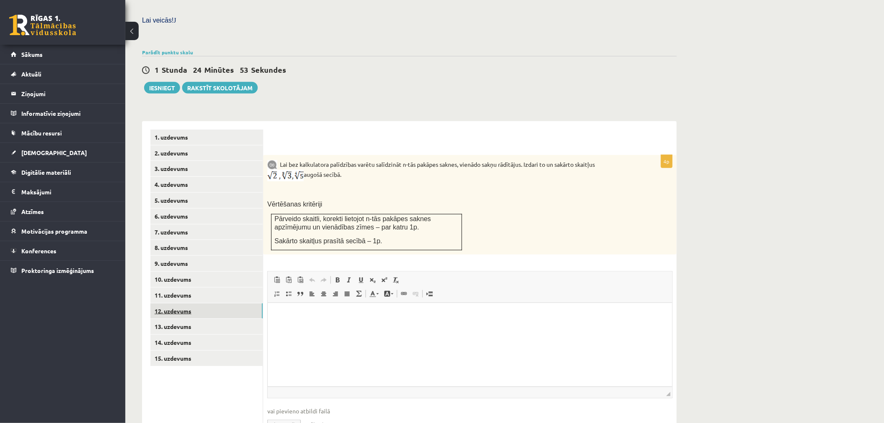
click at [231, 303] on link "12. uzdevums" at bounding box center [206, 310] width 112 height 15
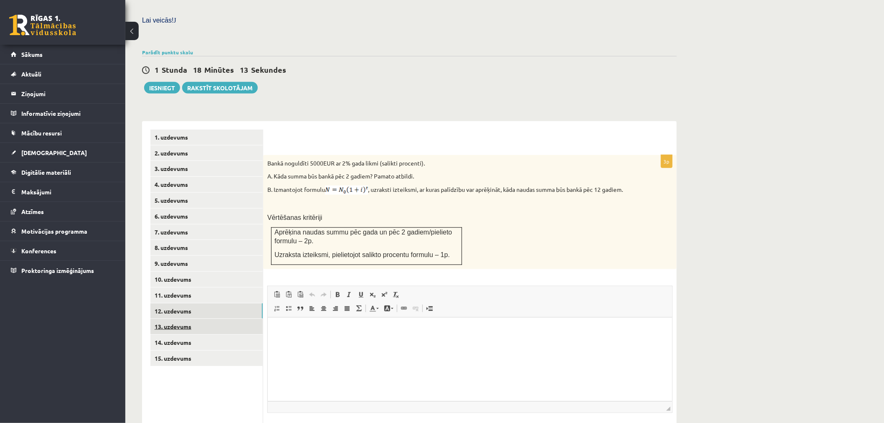
click at [186, 319] on link "13. uzdevums" at bounding box center [206, 326] width 112 height 15
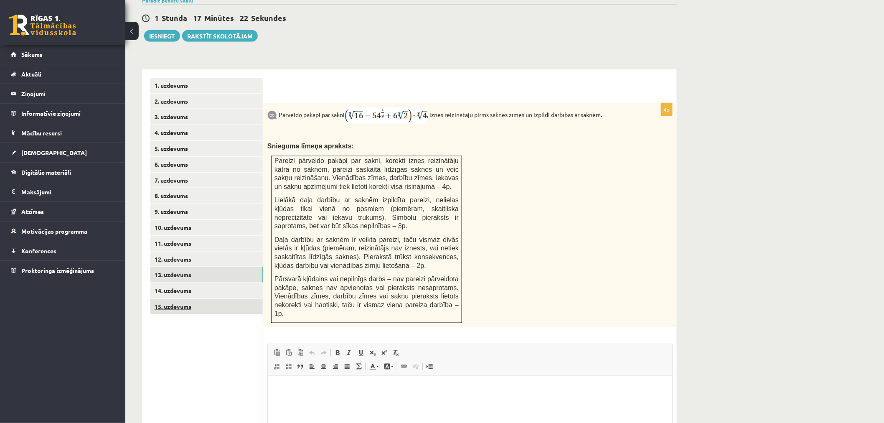
scroll to position [340, 0]
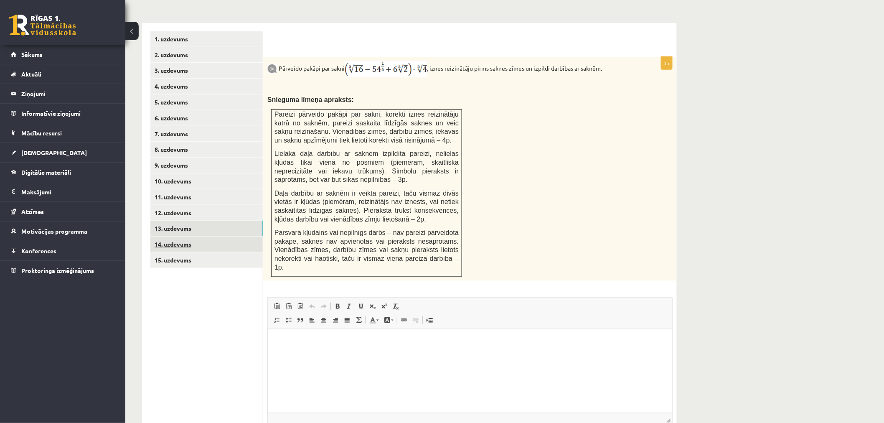
click at [193, 236] on link "14. uzdevums" at bounding box center [206, 243] width 112 height 15
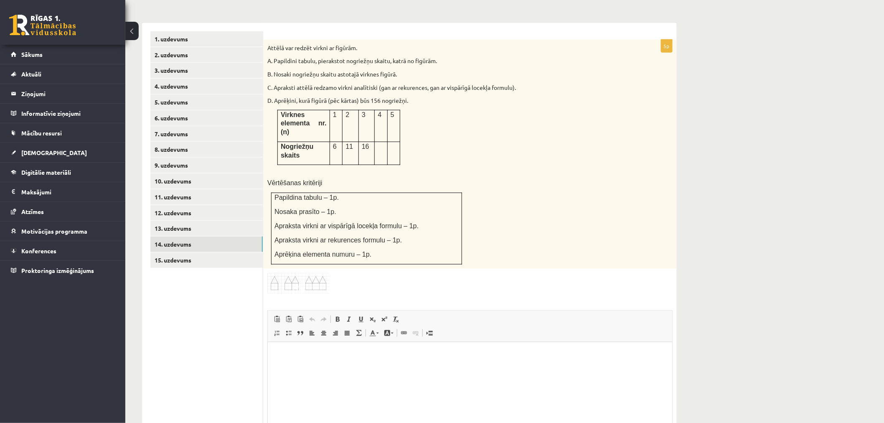
scroll to position [0, 0]
click at [198, 252] on link "15. uzdevums" at bounding box center [206, 259] width 112 height 15
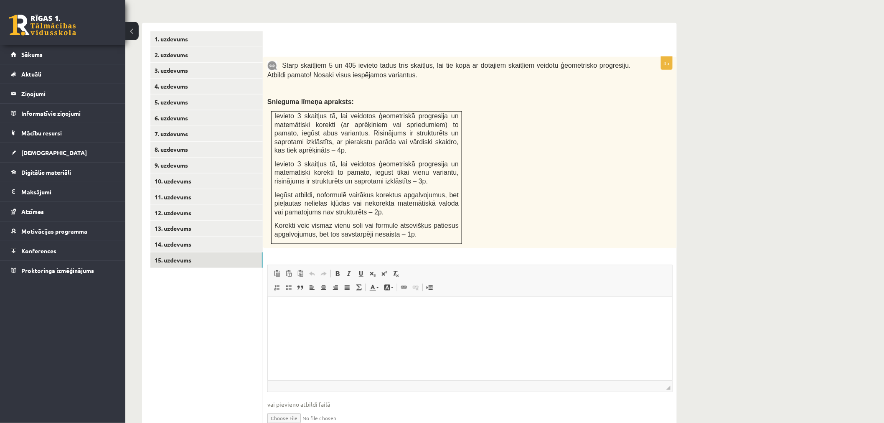
click at [210, 285] on ul "1. uzdevums 2. uzdevums 3. uzdevums 4. uzdevums 5. uzdevums 6. uzdevums 7. uzde…" at bounding box center [206, 234] width 113 height 407
click at [201, 236] on link "14. uzdevums" at bounding box center [206, 243] width 112 height 15
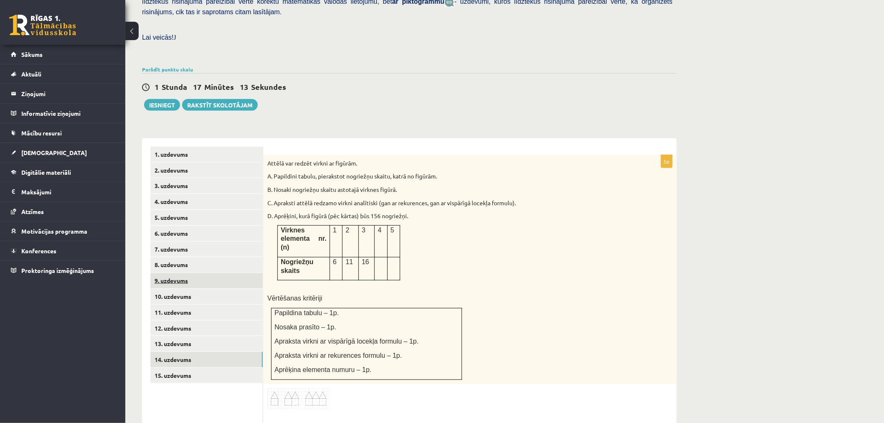
scroll to position [260, 0]
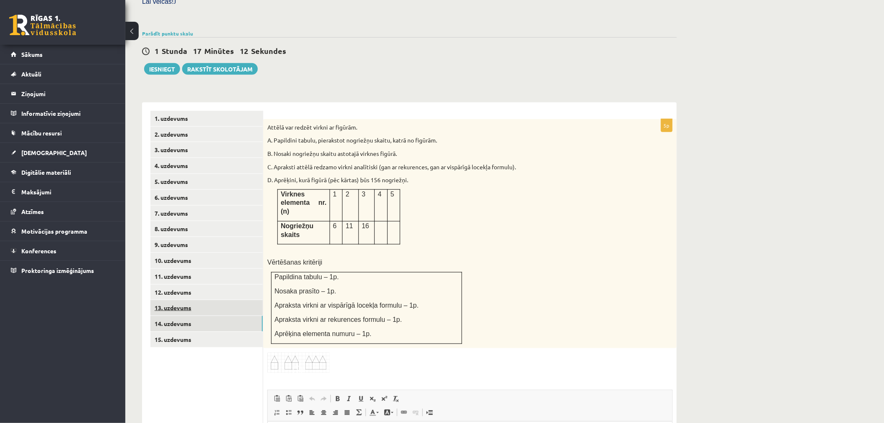
click at [200, 300] on link "13. uzdevums" at bounding box center [206, 307] width 112 height 15
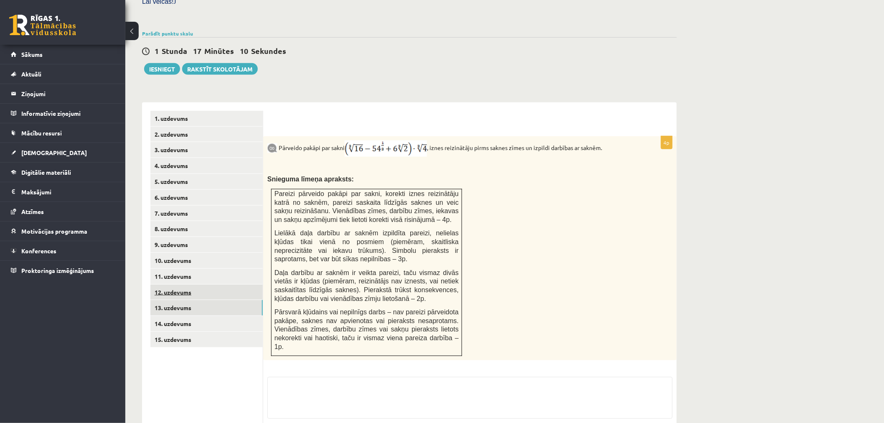
click at [199, 285] on link "12. uzdevums" at bounding box center [206, 292] width 112 height 15
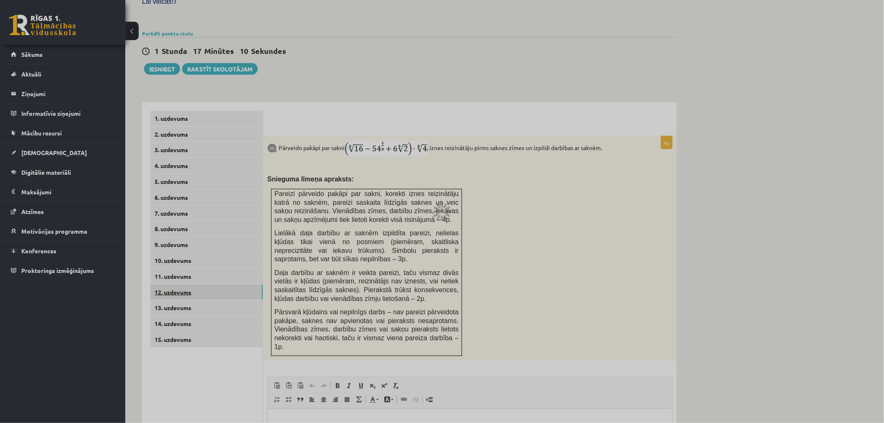
scroll to position [201, 0]
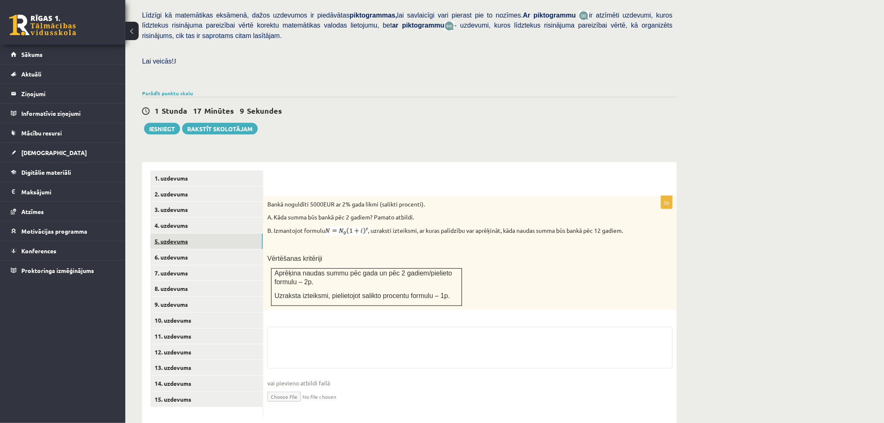
click at [205, 234] on link "5. uzdevums" at bounding box center [206, 241] width 112 height 15
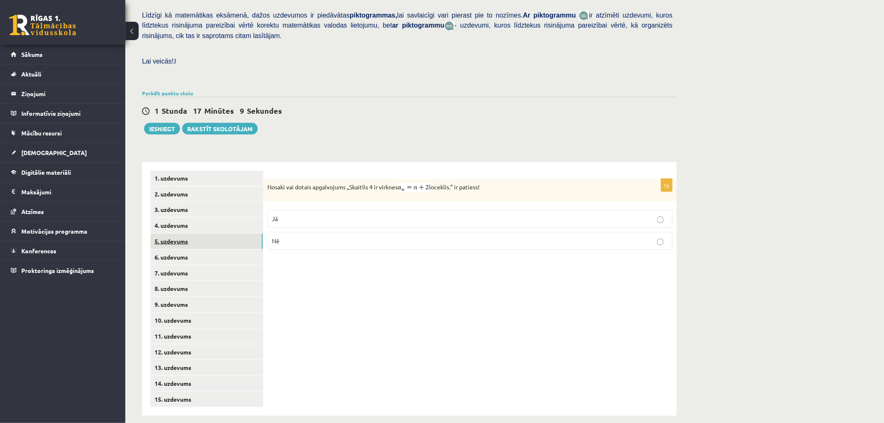
scroll to position [191, 0]
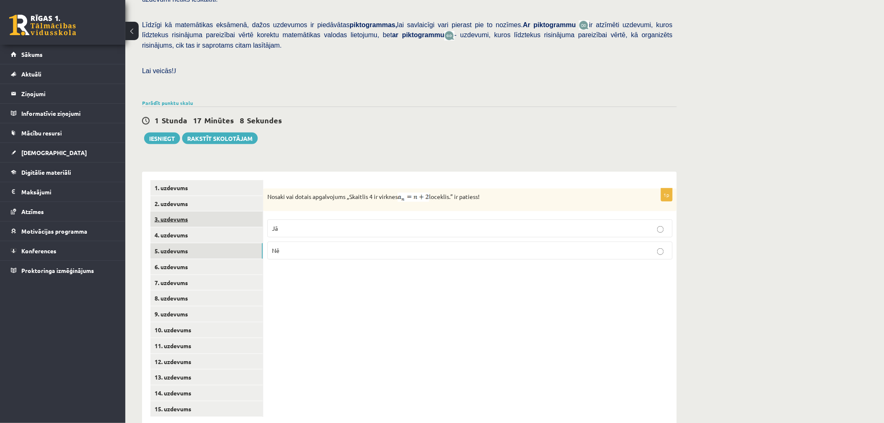
click at [177, 211] on link "3. uzdevums" at bounding box center [206, 218] width 112 height 15
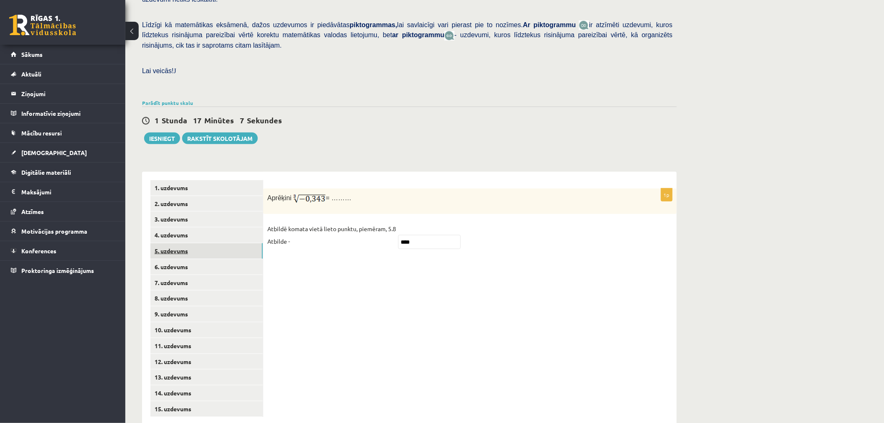
click at [182, 243] on link "5. uzdevums" at bounding box center [206, 250] width 112 height 15
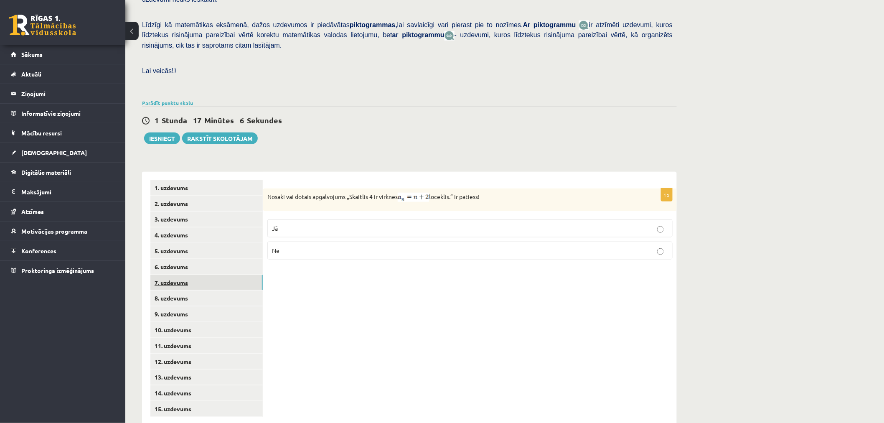
click at [181, 275] on link "7. uzdevums" at bounding box center [206, 282] width 112 height 15
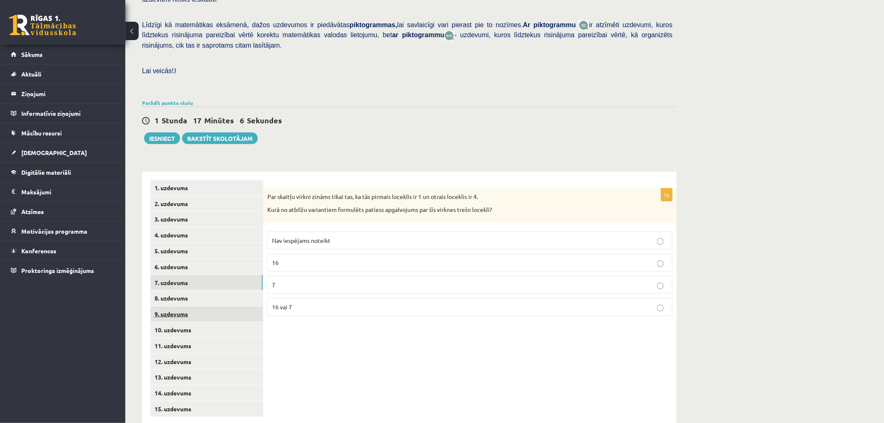
click at [211, 306] on link "9. uzdevums" at bounding box center [206, 313] width 112 height 15
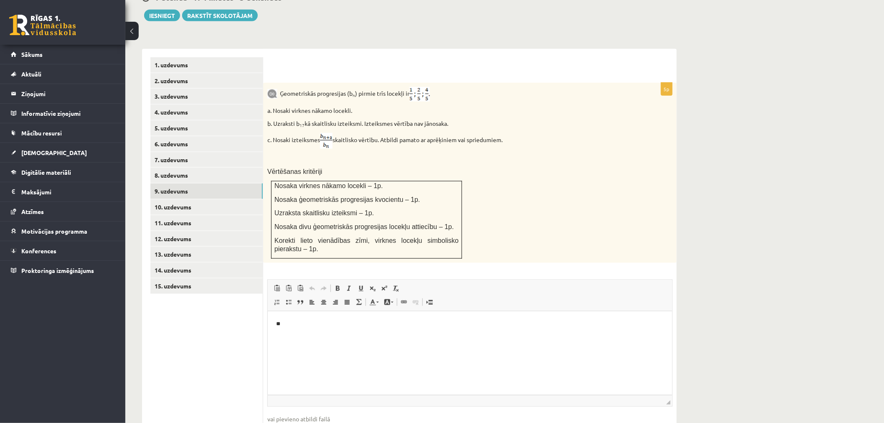
scroll to position [331, 0]
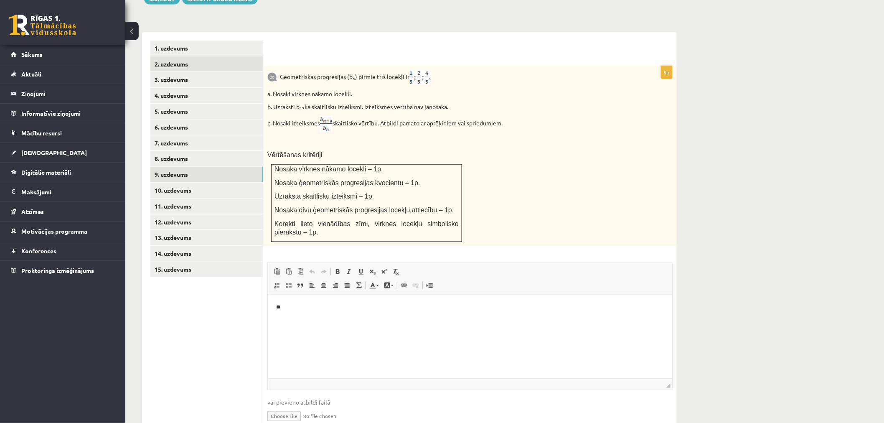
click at [225, 56] on link "2. uzdevums" at bounding box center [206, 63] width 112 height 15
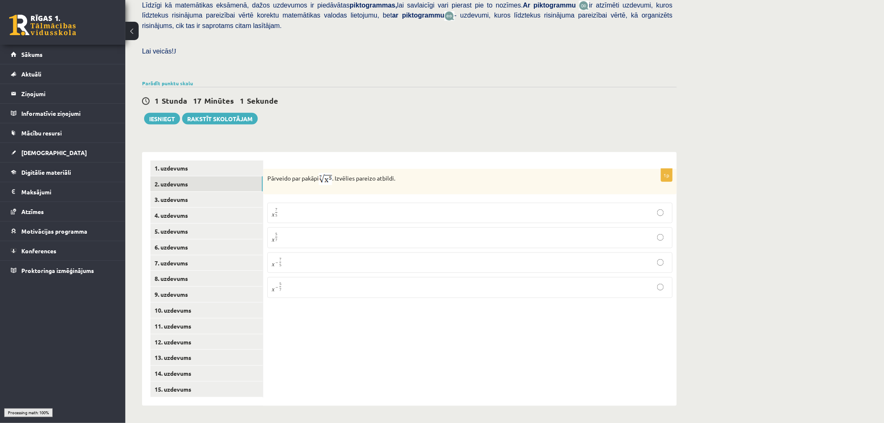
scroll to position [191, 0]
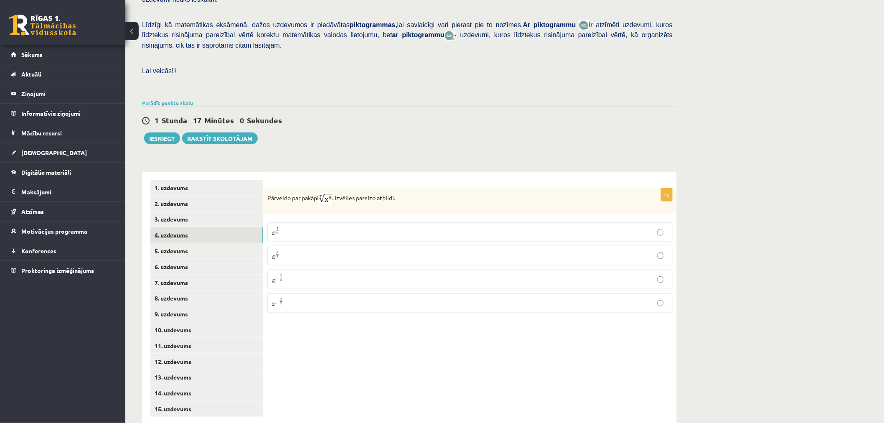
click at [220, 227] on link "4. uzdevums" at bounding box center [206, 234] width 112 height 15
click at [214, 227] on link "4. uzdevums" at bounding box center [206, 234] width 112 height 15
click at [211, 259] on link "6. uzdevums" at bounding box center [206, 266] width 112 height 15
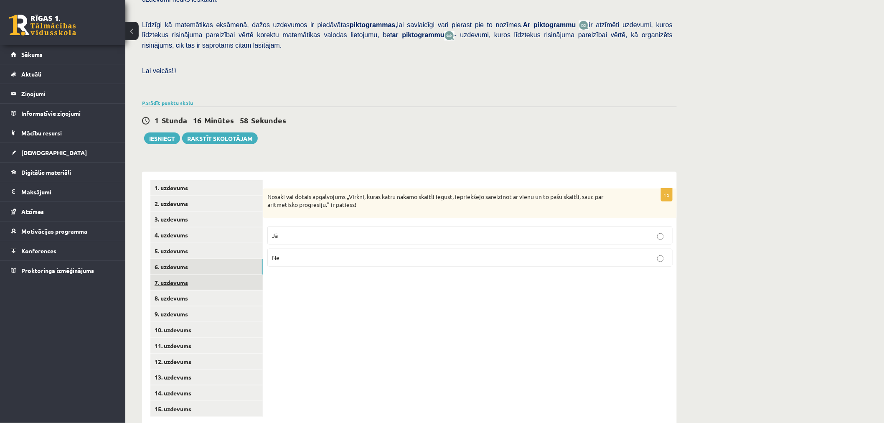
click at [211, 275] on link "7. uzdevums" at bounding box center [206, 282] width 112 height 15
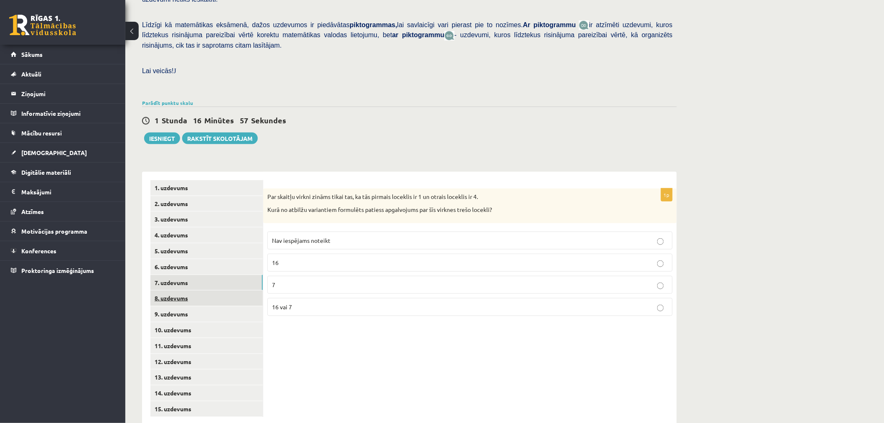
click at [212, 290] on link "8. uzdevums" at bounding box center [206, 297] width 112 height 15
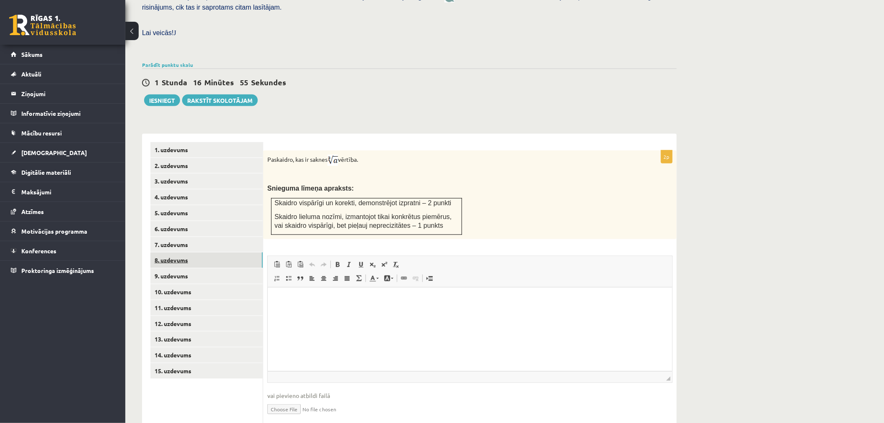
scroll to position [0, 0]
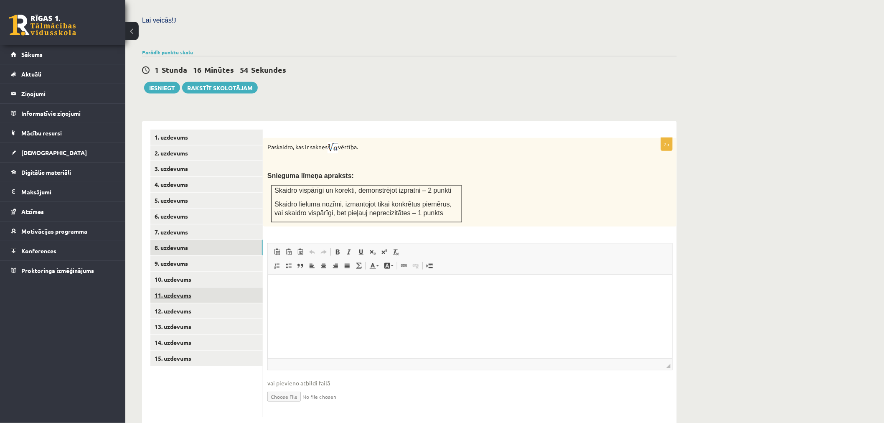
click at [217, 287] on link "11. uzdevums" at bounding box center [206, 294] width 112 height 15
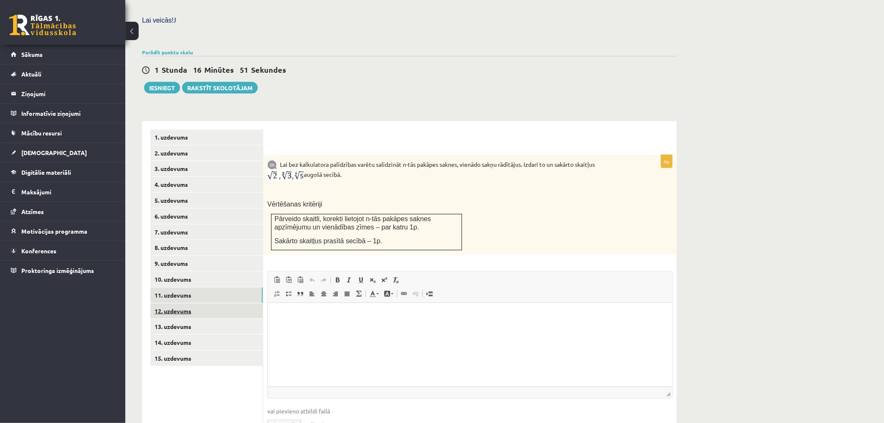
click at [202, 303] on link "12. uzdevums" at bounding box center [206, 310] width 112 height 15
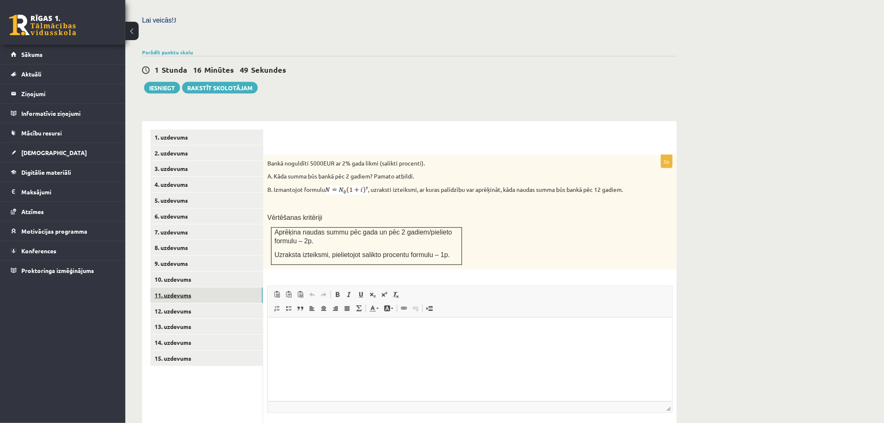
click at [192, 287] on link "11. uzdevums" at bounding box center [206, 294] width 112 height 15
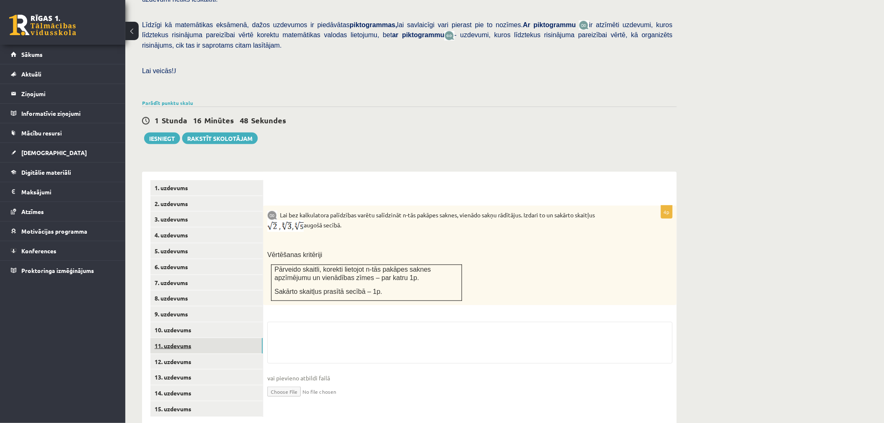
scroll to position [242, 0]
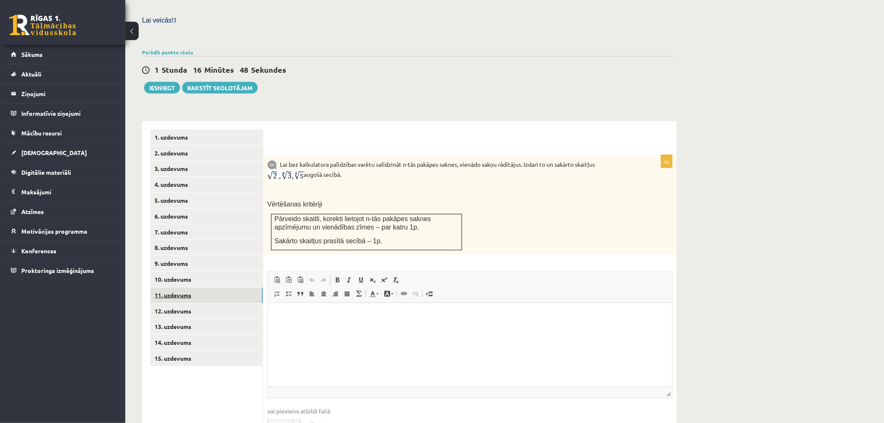
click at [189, 287] on link "11. uzdevums" at bounding box center [206, 294] width 112 height 15
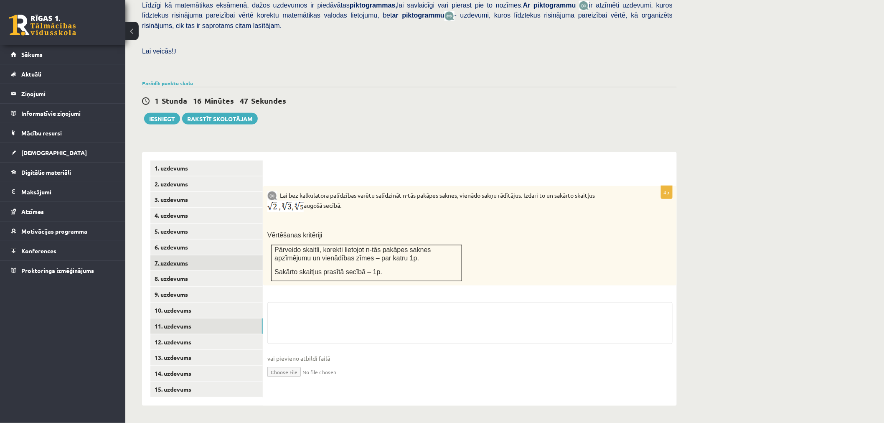
scroll to position [191, 0]
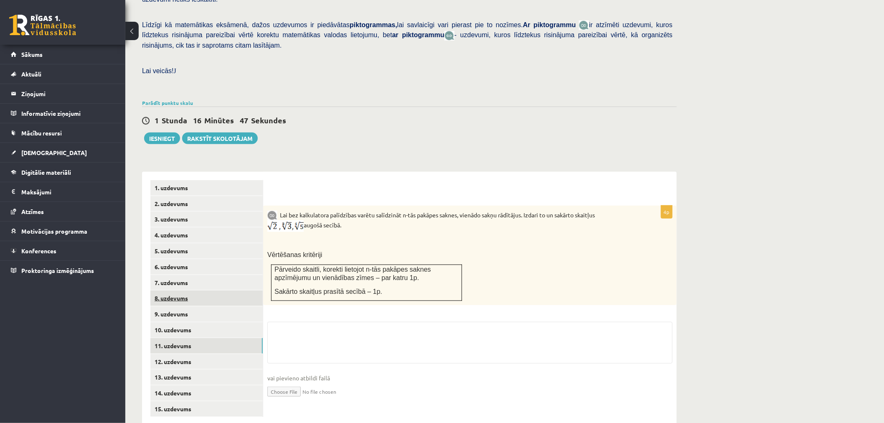
click at [191, 290] on link "8. uzdevums" at bounding box center [206, 297] width 112 height 15
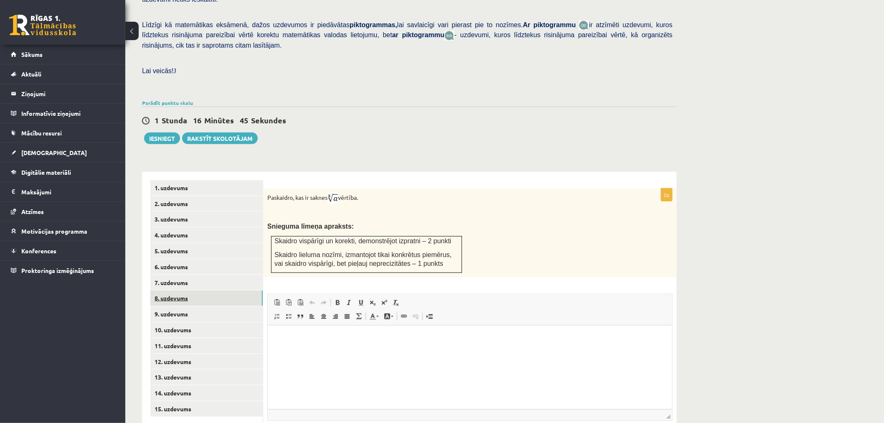
scroll to position [0, 0]
click at [188, 306] on link "9. uzdevums" at bounding box center [206, 313] width 112 height 15
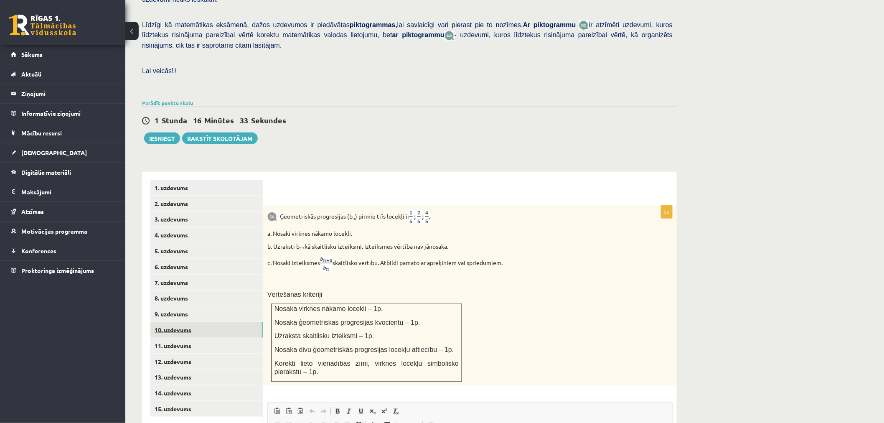
click at [183, 322] on link "10. uzdevums" at bounding box center [206, 329] width 112 height 15
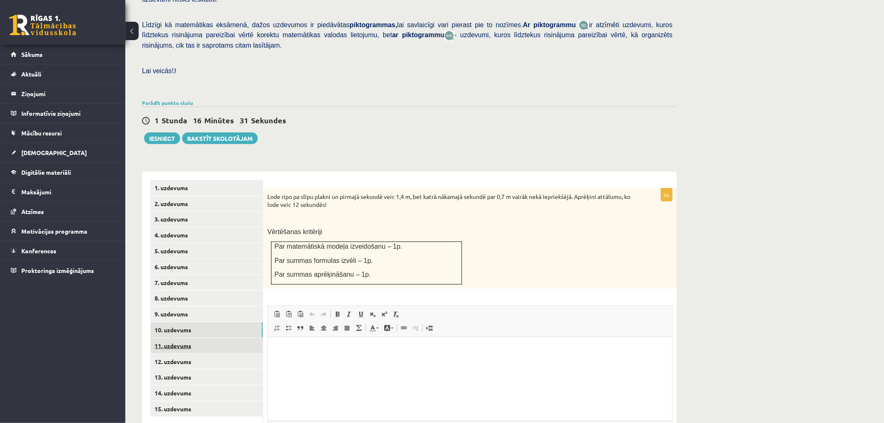
click at [206, 338] on link "11. uzdevums" at bounding box center [206, 345] width 112 height 15
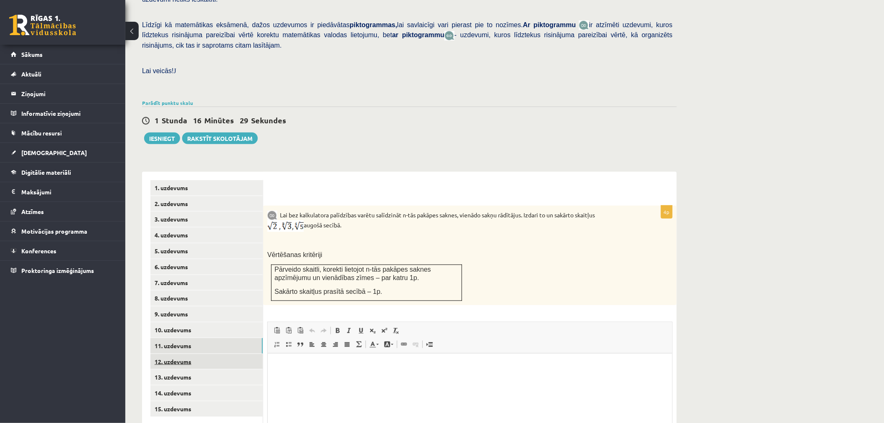
click at [205, 354] on link "12. uzdevums" at bounding box center [206, 361] width 112 height 15
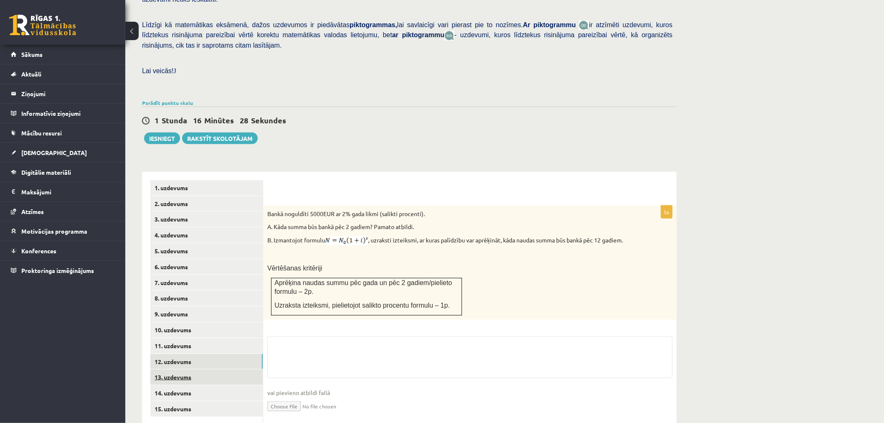
click at [205, 369] on link "13. uzdevums" at bounding box center [206, 376] width 112 height 15
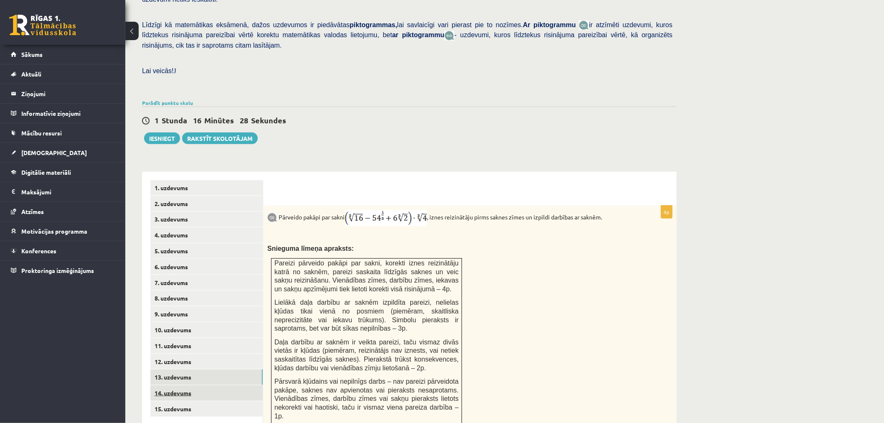
click at [206, 385] on link "14. uzdevums" at bounding box center [206, 392] width 112 height 15
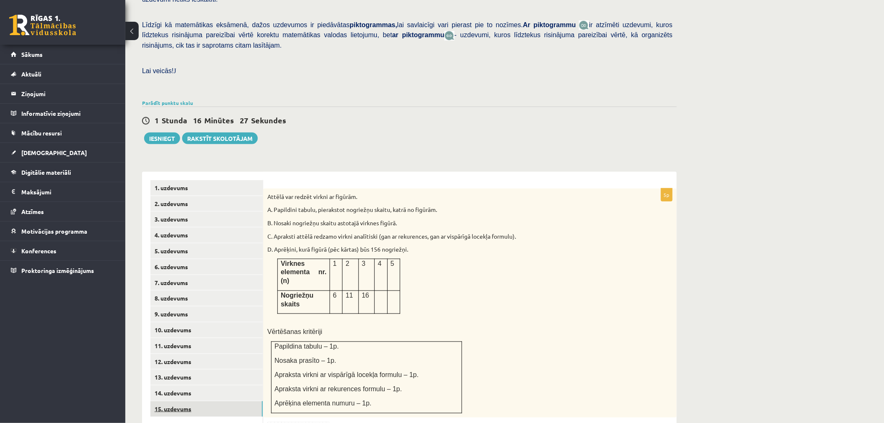
click at [216, 401] on link "15. uzdevums" at bounding box center [206, 408] width 112 height 15
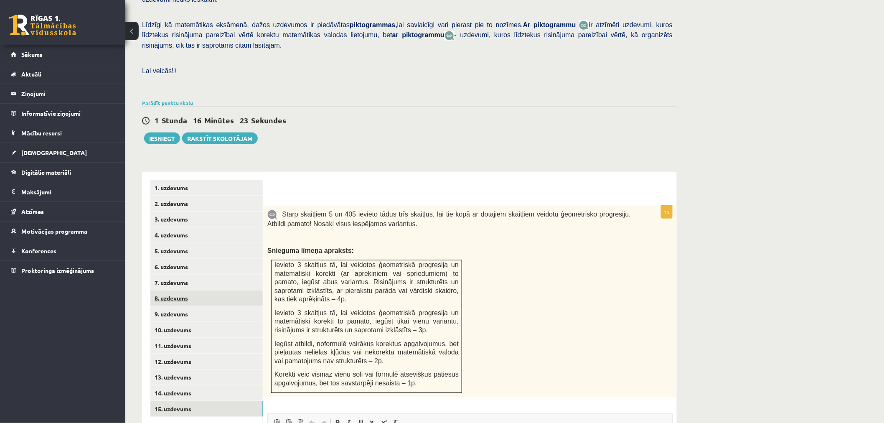
click at [226, 290] on link "8. uzdevums" at bounding box center [206, 297] width 112 height 15
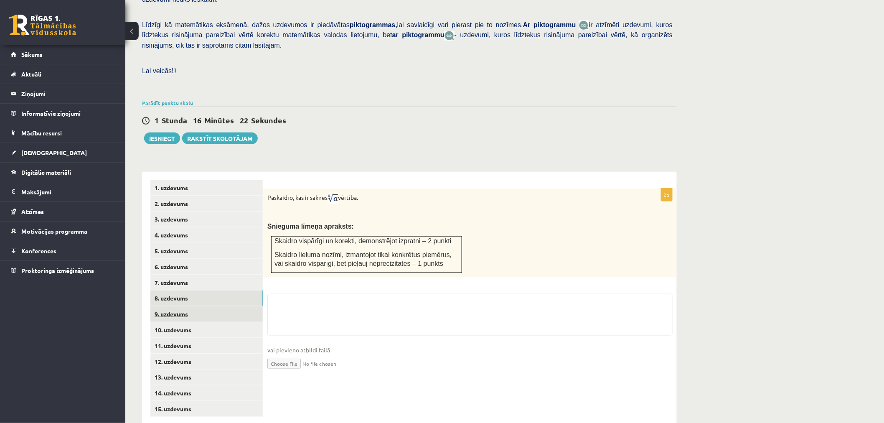
click at [224, 306] on link "9. uzdevums" at bounding box center [206, 313] width 112 height 15
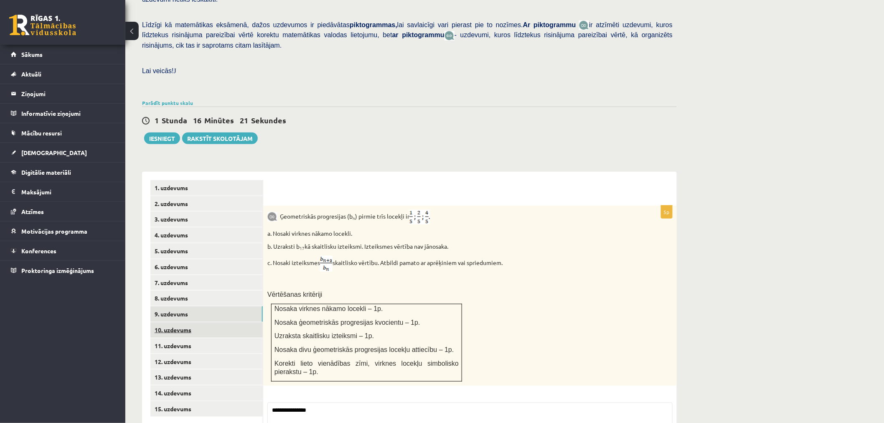
click at [220, 322] on link "10. uzdevums" at bounding box center [206, 329] width 112 height 15
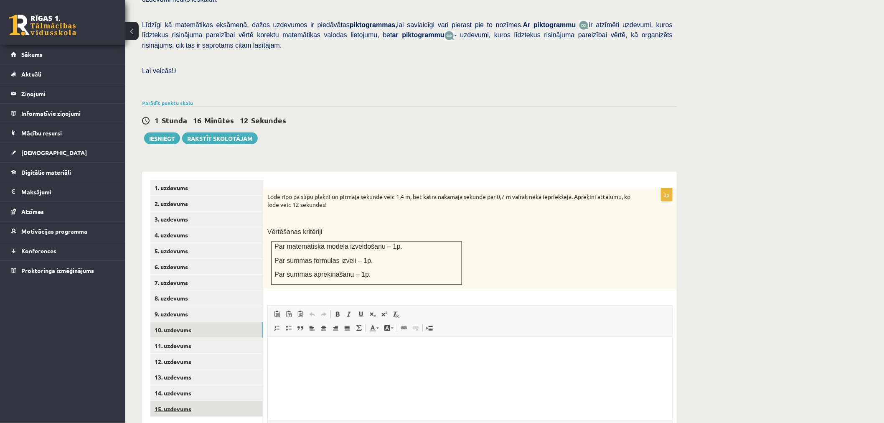
click at [198, 401] on link "15. uzdevums" at bounding box center [206, 408] width 112 height 15
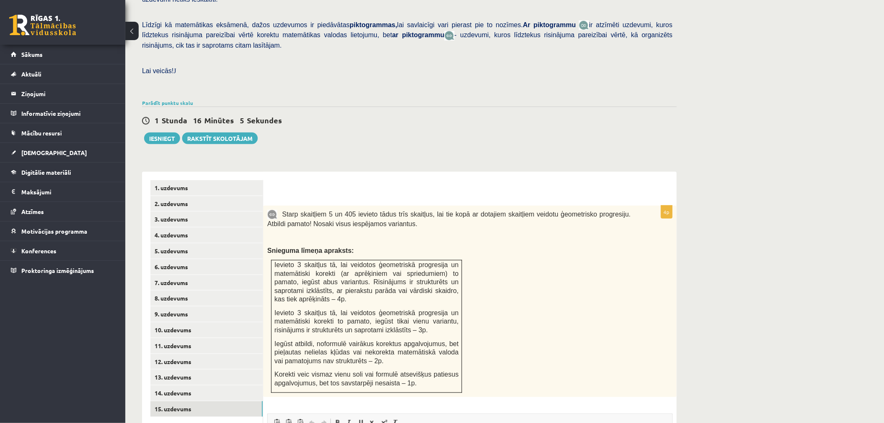
click at [412, 310] on span "Ievieto 3 skaitļus tā, lai veidotos ģeometriskā progresija un matemātiski korek…" at bounding box center [367, 321] width 184 height 24
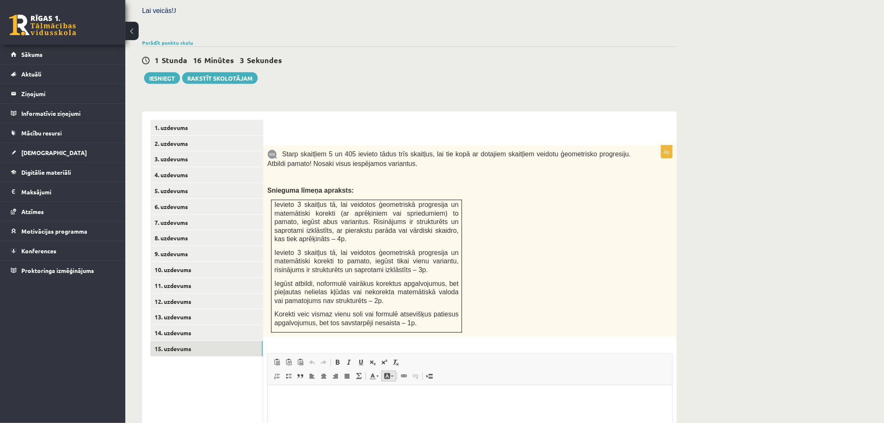
scroll to position [331, 0]
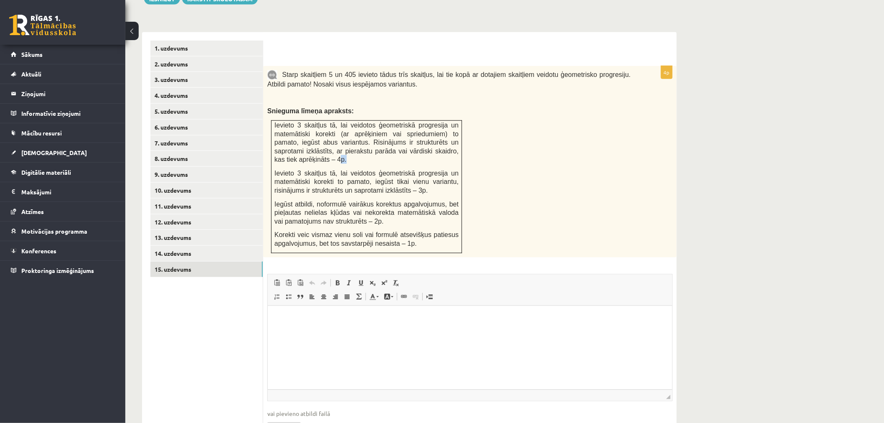
drag, startPoint x: 316, startPoint y: 139, endPoint x: 311, endPoint y: 140, distance: 5.5
click at [311, 140] on p "Ievieto 3 skaitļus tā, lai veidotos ģeometriskā progresija un matemātiski korek…" at bounding box center [367, 142] width 184 height 43
click at [420, 174] on p "Ievieto 3 skaitļus tā, lai veidotos ģeometriskā progresija un matemātiski korek…" at bounding box center [367, 182] width 184 height 26
click at [409, 173] on span "Ievieto 3 skaitļus tā, lai veidotos ģeometriskā progresija un matemātiski korek…" at bounding box center [367, 182] width 184 height 24
drag, startPoint x: 314, startPoint y: 142, endPoint x: 308, endPoint y: 137, distance: 8.0
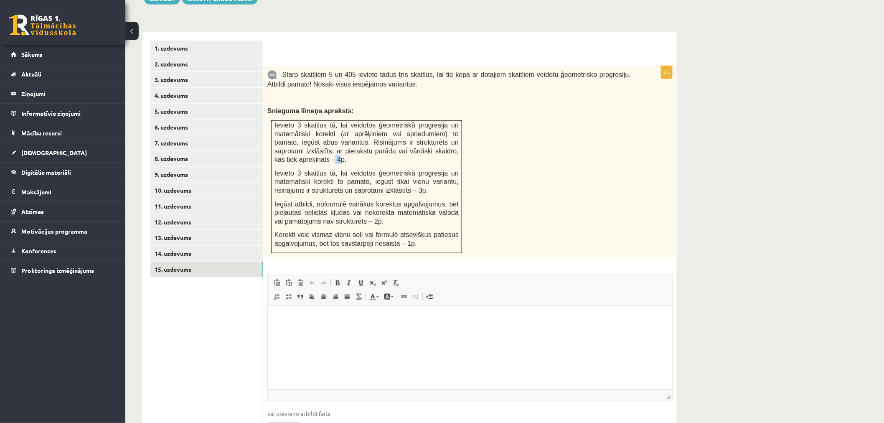
click at [308, 137] on span "Ievieto 3 skaitļus tā, lai veidotos ģeometriskā progresija un matemātiski korek…" at bounding box center [367, 142] width 184 height 41
click at [230, 246] on link "14. uzdevums" at bounding box center [206, 253] width 112 height 15
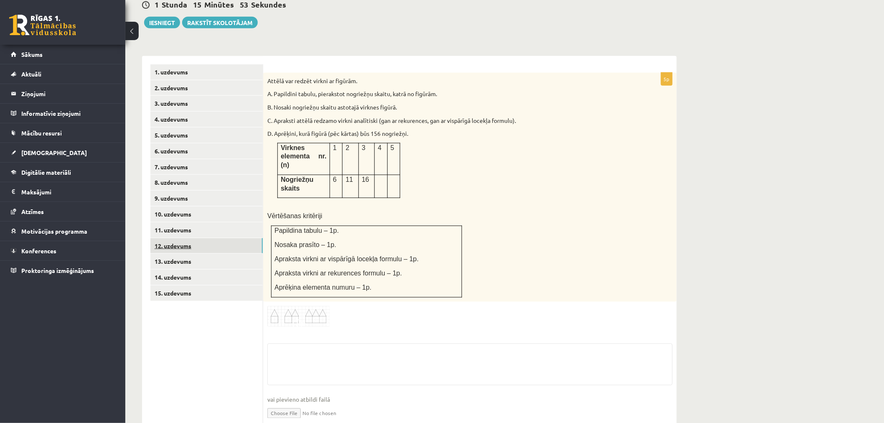
click at [230, 238] on link "12. uzdevums" at bounding box center [206, 245] width 112 height 15
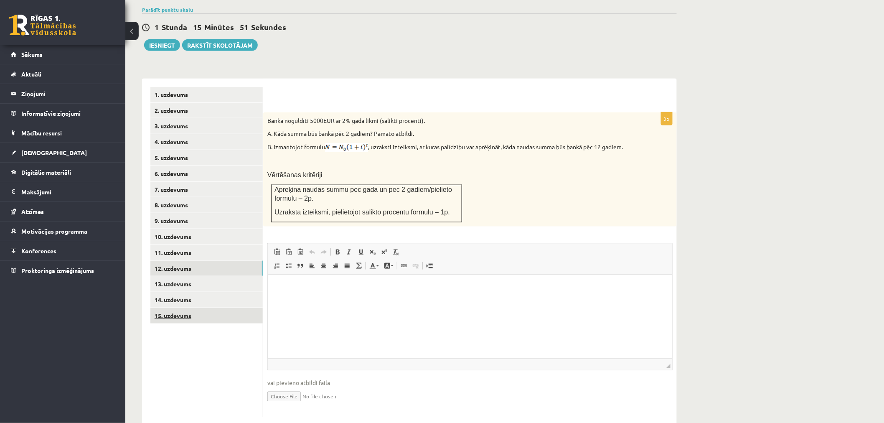
scroll to position [0, 0]
click at [206, 292] on link "14. uzdevums" at bounding box center [206, 299] width 112 height 15
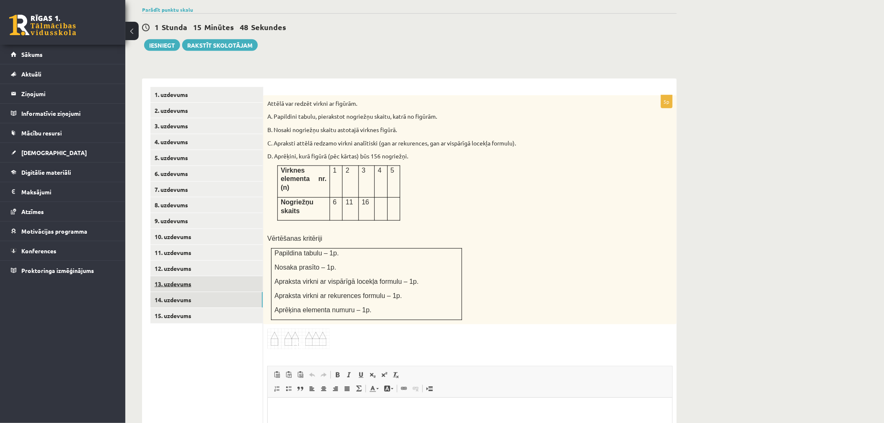
click at [176, 272] on ul "1. uzdevums 2. uzdevums 3. uzdevums 4. uzdevums 5. uzdevums 6. uzdevums 7. uzde…" at bounding box center [206, 313] width 113 height 453
click at [176, 276] on link "13. uzdevums" at bounding box center [206, 283] width 112 height 15
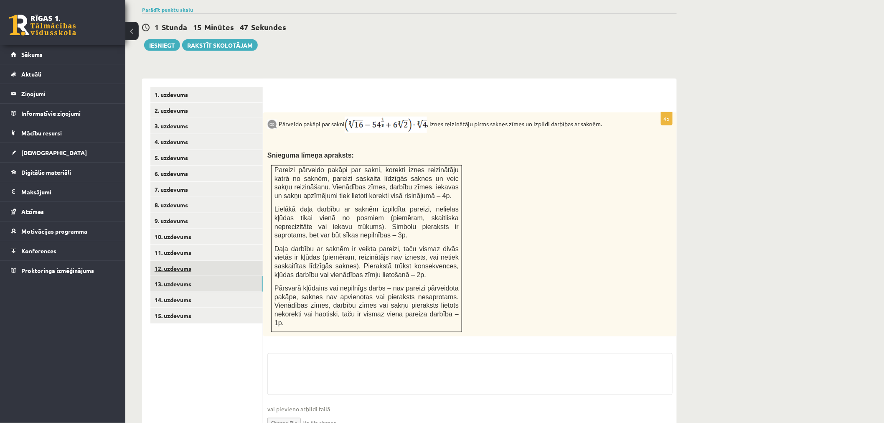
click at [180, 261] on link "12. uzdevums" at bounding box center [206, 268] width 112 height 15
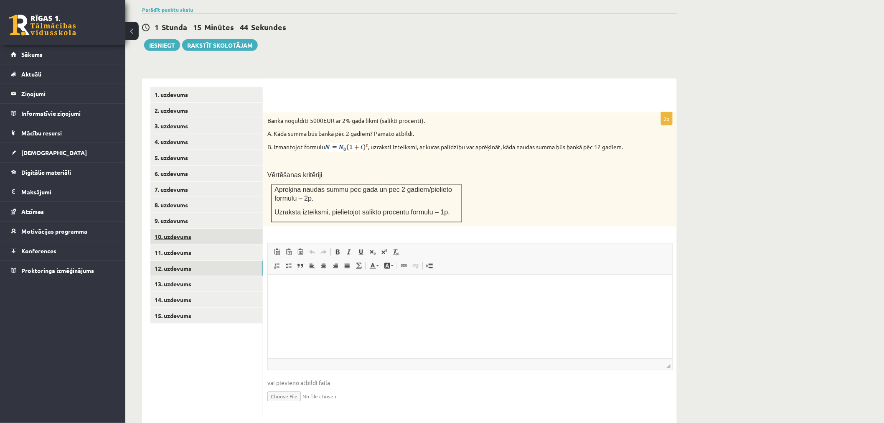
click at [199, 229] on link "10. uzdevums" at bounding box center [206, 236] width 112 height 15
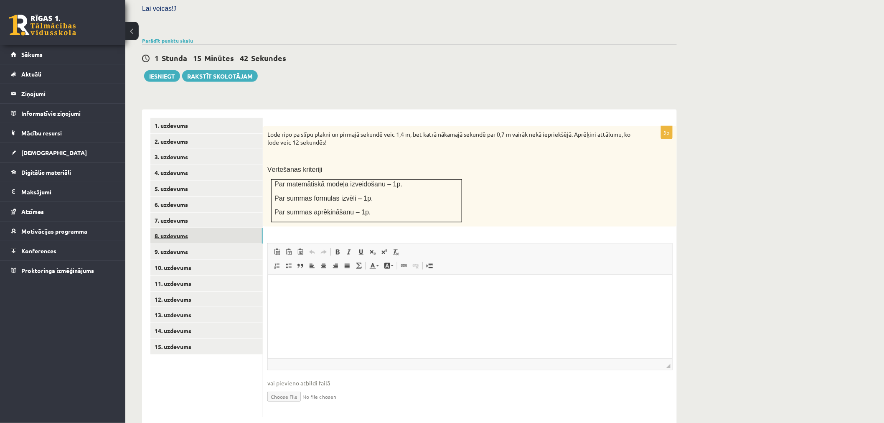
click at [198, 228] on link "8. uzdevums" at bounding box center [206, 235] width 112 height 15
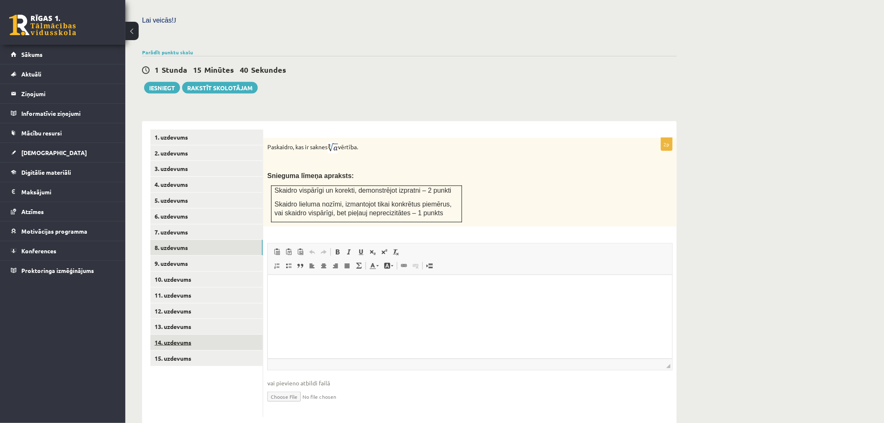
click at [199, 335] on link "14. uzdevums" at bounding box center [206, 342] width 112 height 15
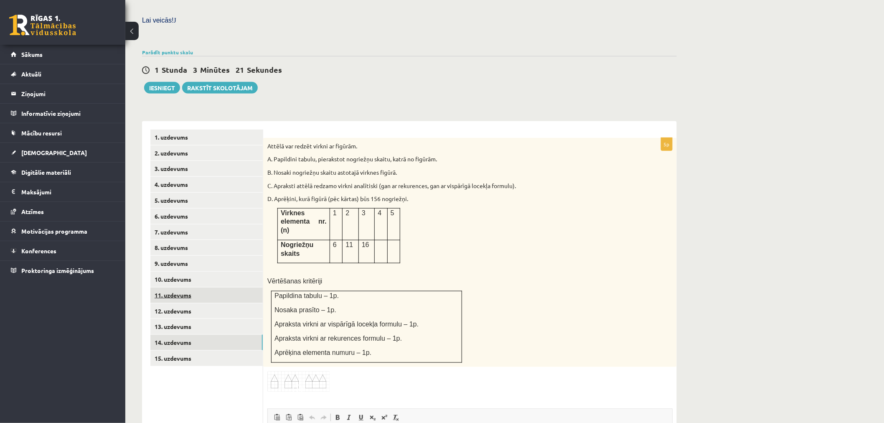
click at [181, 287] on link "11. uzdevums" at bounding box center [206, 294] width 112 height 15
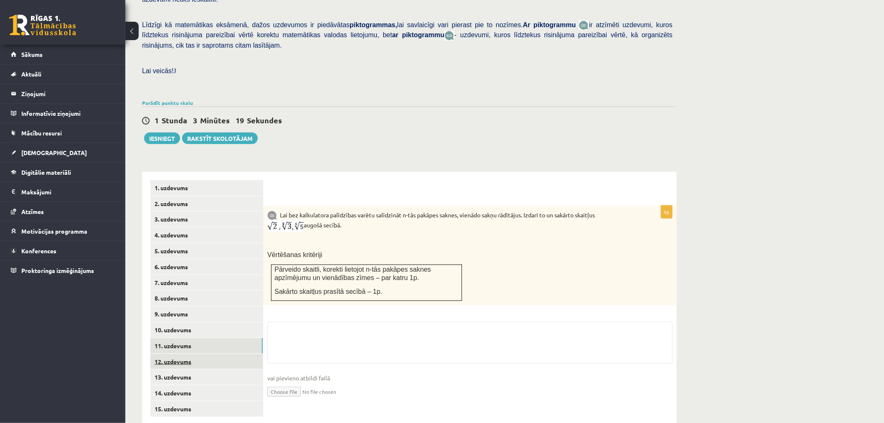
click at [175, 354] on link "12. uzdevums" at bounding box center [206, 361] width 112 height 15
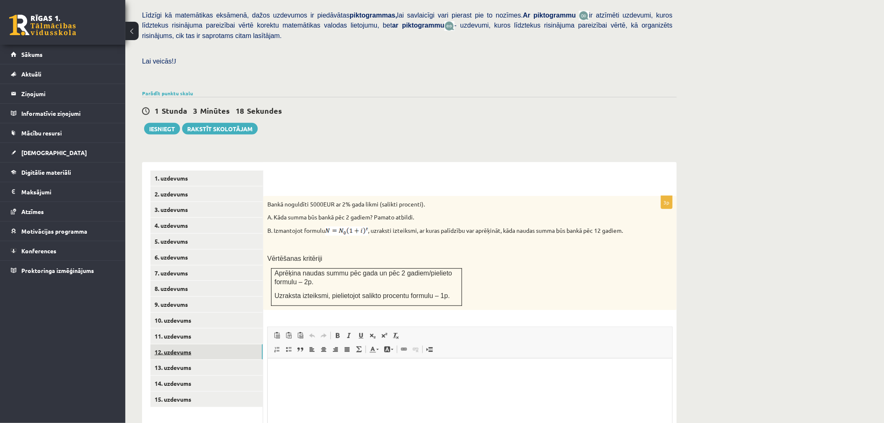
scroll to position [0, 0]
click at [215, 328] on link "11. uzdevums" at bounding box center [206, 335] width 112 height 15
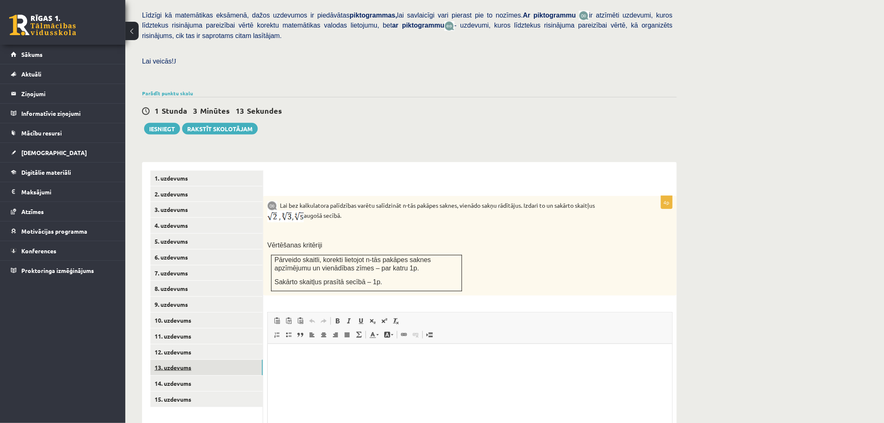
click at [216, 360] on link "13. uzdevums" at bounding box center [206, 367] width 112 height 15
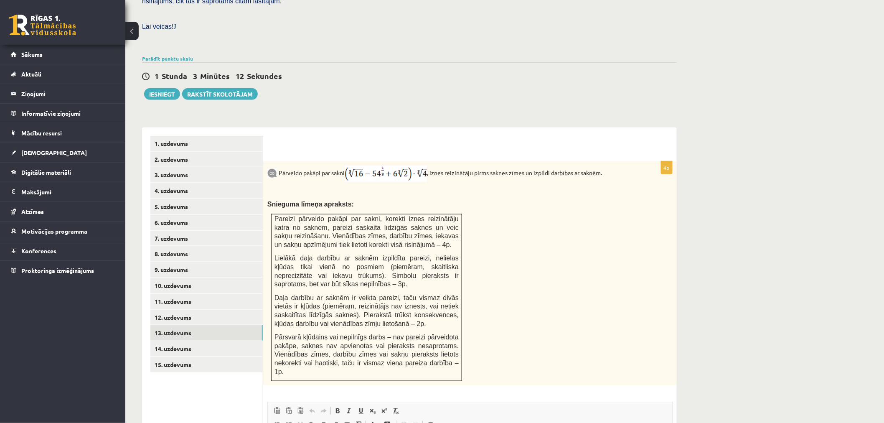
scroll to position [293, 0]
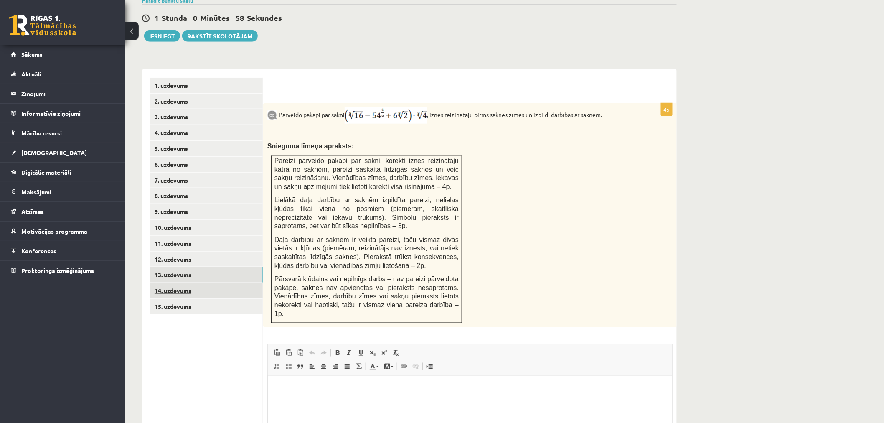
click at [203, 283] on link "14. uzdevums" at bounding box center [206, 290] width 112 height 15
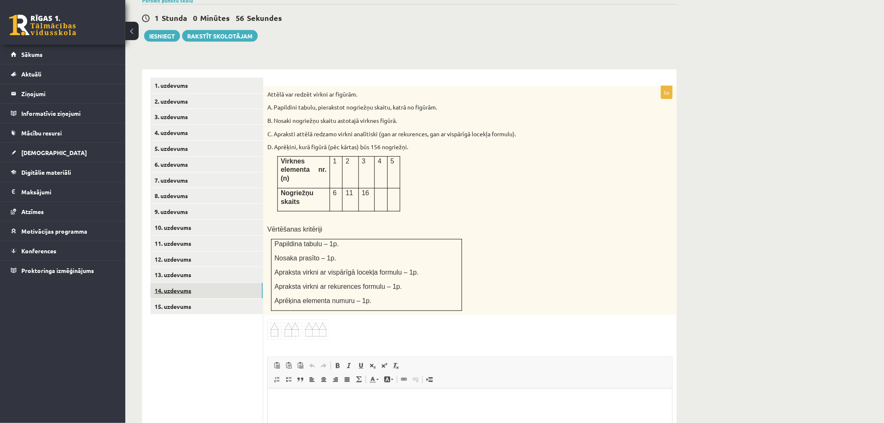
scroll to position [0, 0]
click at [206, 267] on link "13. uzdevums" at bounding box center [206, 274] width 112 height 15
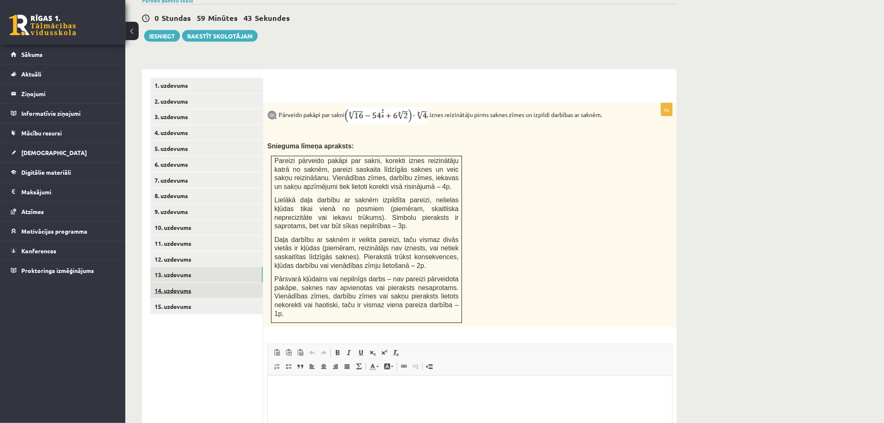
click at [202, 283] on link "14. uzdevums" at bounding box center [206, 290] width 112 height 15
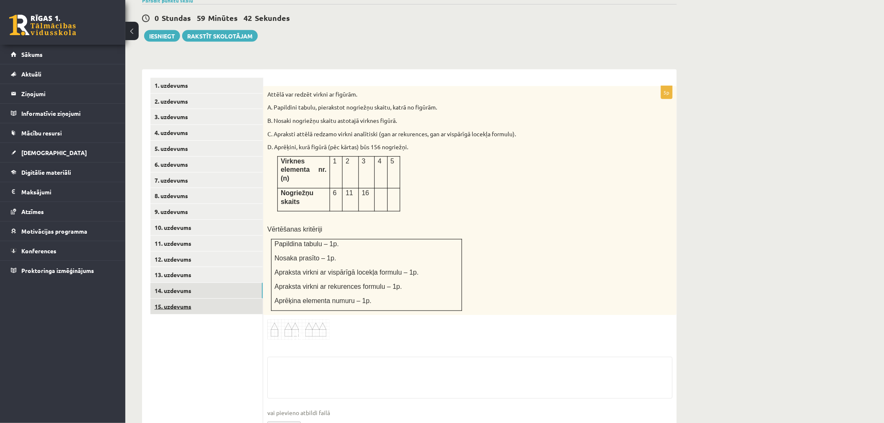
click at [201, 299] on link "15. uzdevums" at bounding box center [206, 306] width 112 height 15
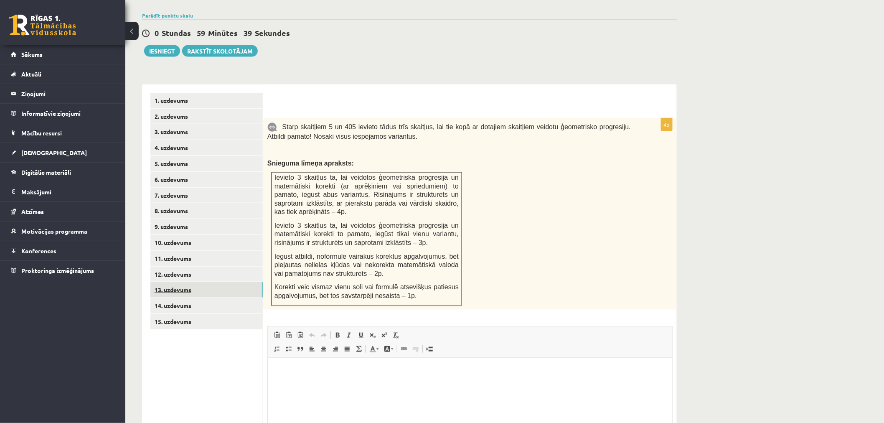
click at [206, 282] on link "13. uzdevums" at bounding box center [206, 289] width 112 height 15
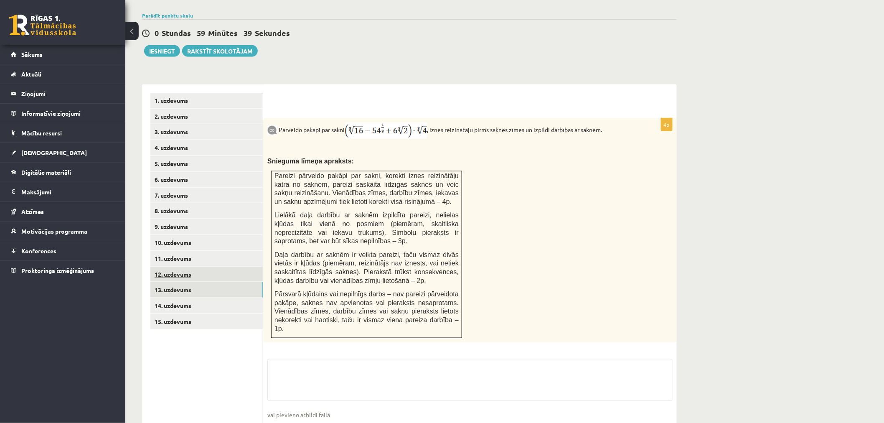
click at [209, 267] on link "12. uzdevums" at bounding box center [206, 274] width 112 height 15
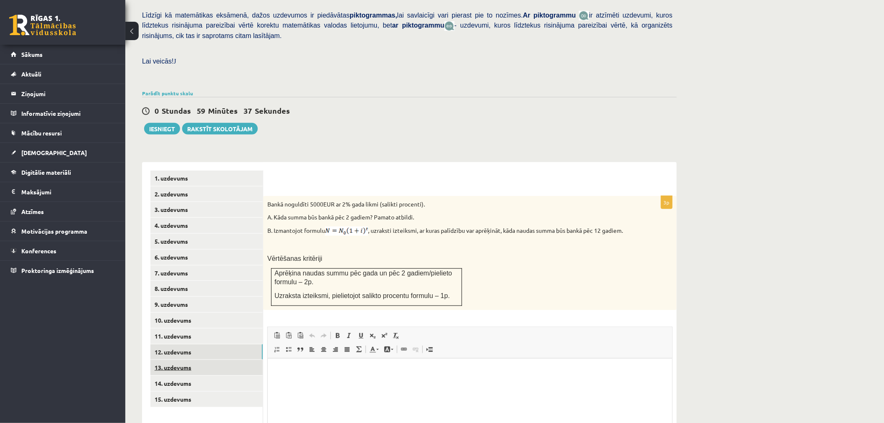
scroll to position [278, 0]
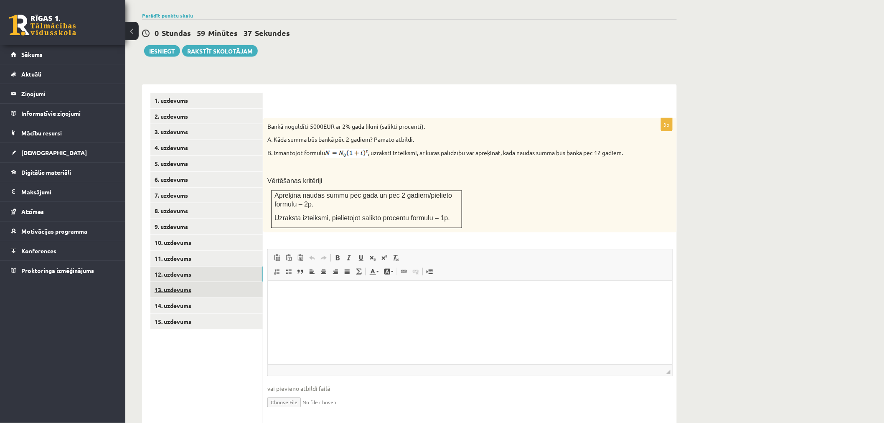
click at [193, 349] on ul "1. uzdevums 2. uzdevums 3. uzdevums 4. uzdevums 5. uzdevums 6. uzdevums 7. uzde…" at bounding box center [206, 258] width 113 height 331
click at [180, 314] on link "15. uzdevums" at bounding box center [206, 321] width 112 height 15
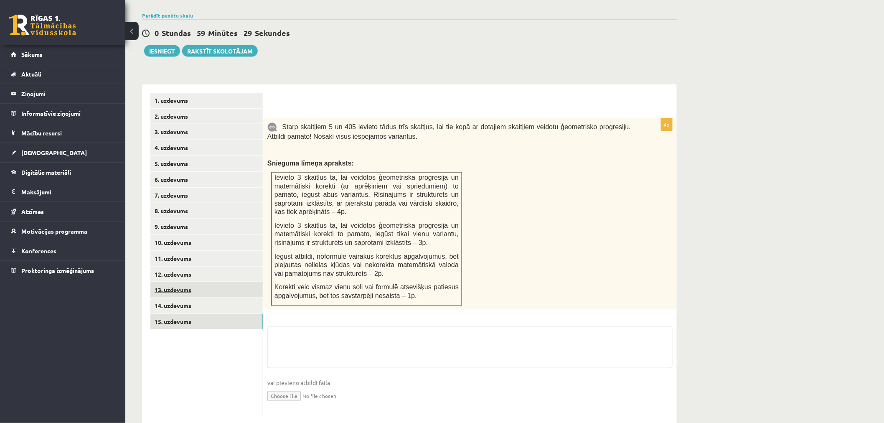
click at [198, 282] on link "13. uzdevums" at bounding box center [206, 289] width 112 height 15
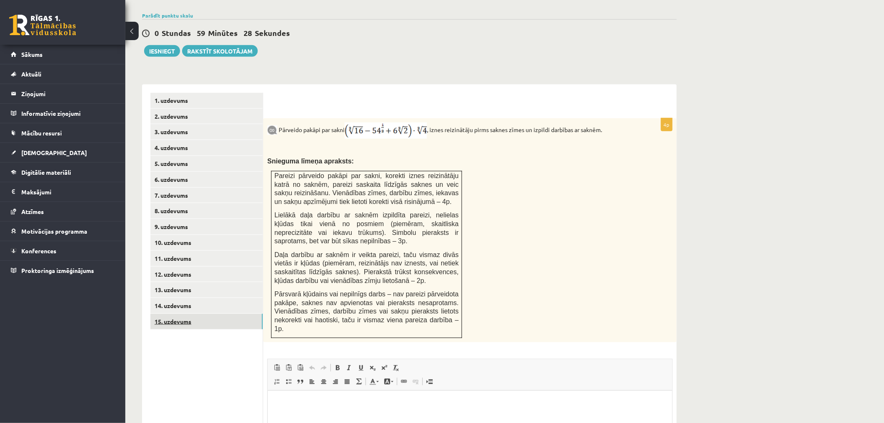
click at [192, 314] on link "15. uzdevums" at bounding box center [206, 321] width 112 height 15
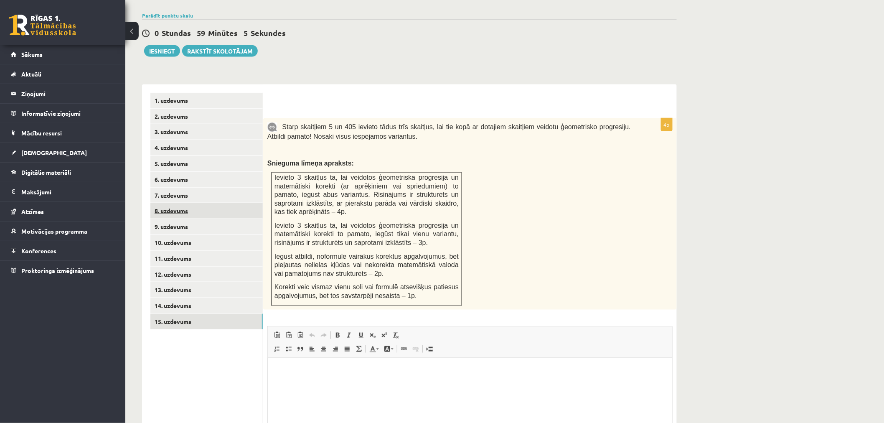
click at [195, 203] on link "8. uzdevums" at bounding box center [206, 210] width 112 height 15
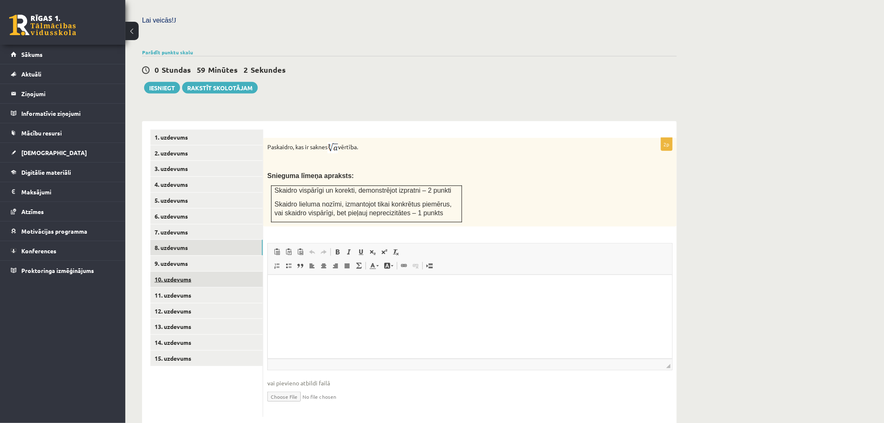
click at [189, 272] on link "10. uzdevums" at bounding box center [206, 279] width 112 height 15
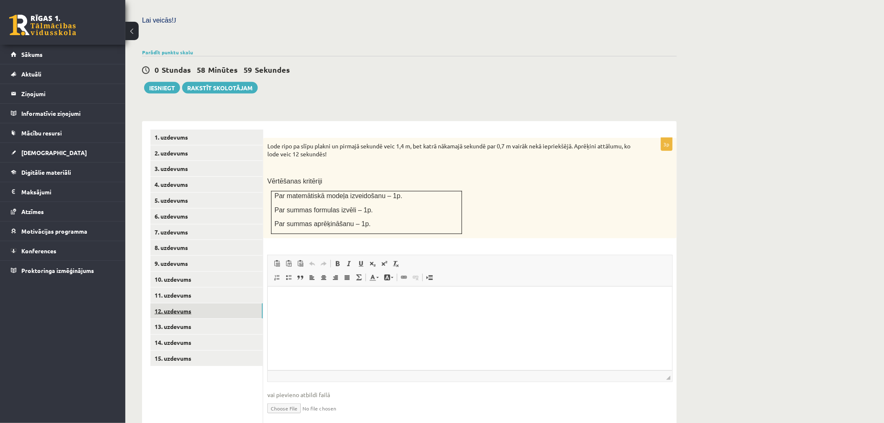
click at [193, 303] on link "12. uzdevums" at bounding box center [206, 310] width 112 height 15
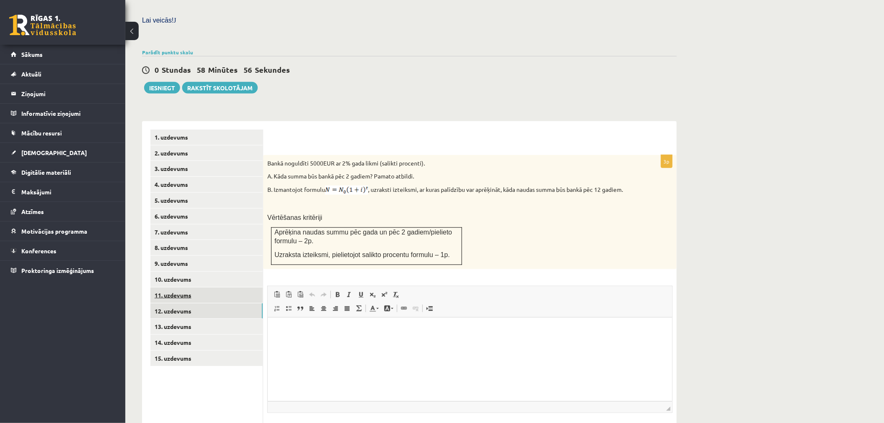
click at [187, 287] on link "11. uzdevums" at bounding box center [206, 294] width 112 height 15
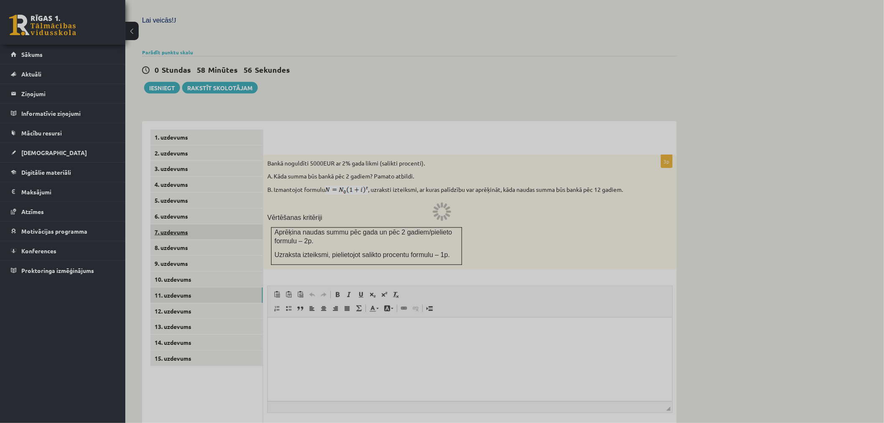
scroll to position [191, 0]
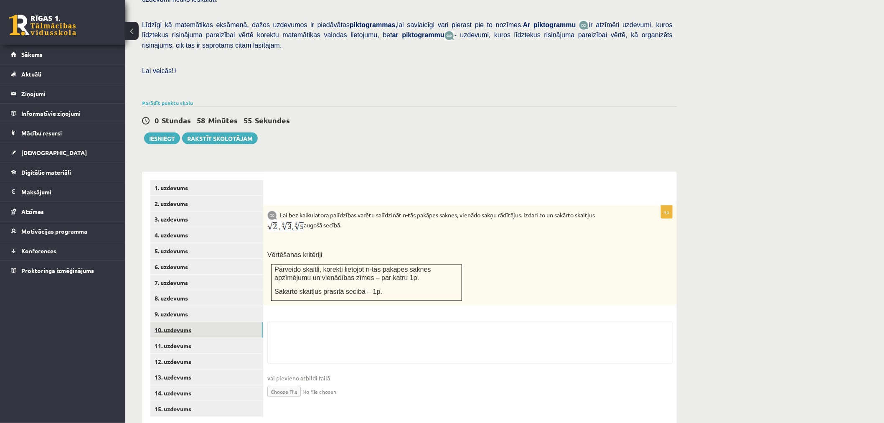
click at [187, 322] on link "10. uzdevums" at bounding box center [206, 329] width 112 height 15
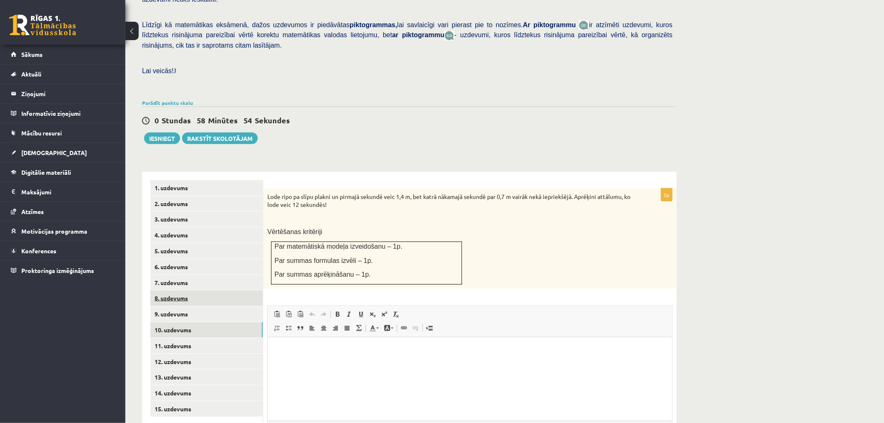
scroll to position [0, 0]
click at [218, 290] on link "8. uzdevums" at bounding box center [206, 297] width 112 height 15
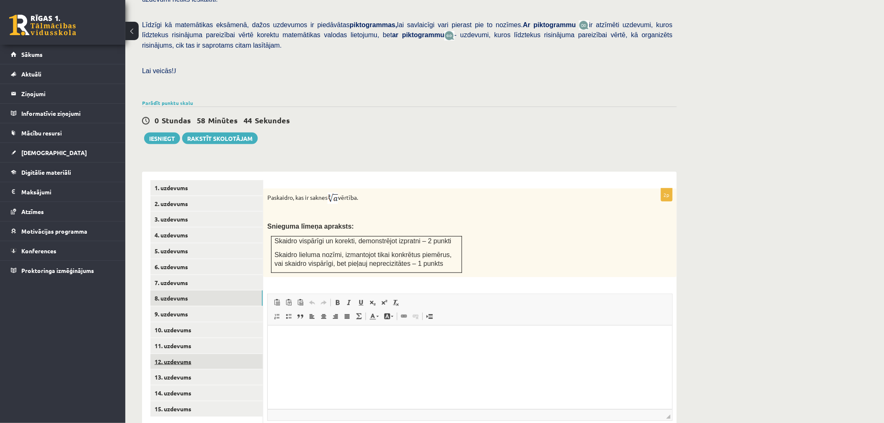
click at [186, 354] on link "12. uzdevums" at bounding box center [206, 361] width 112 height 15
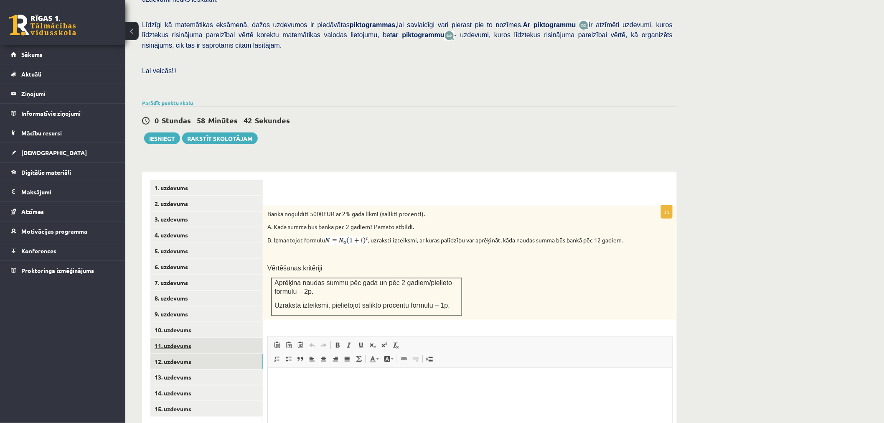
click at [202, 338] on link "11. uzdevums" at bounding box center [206, 345] width 112 height 15
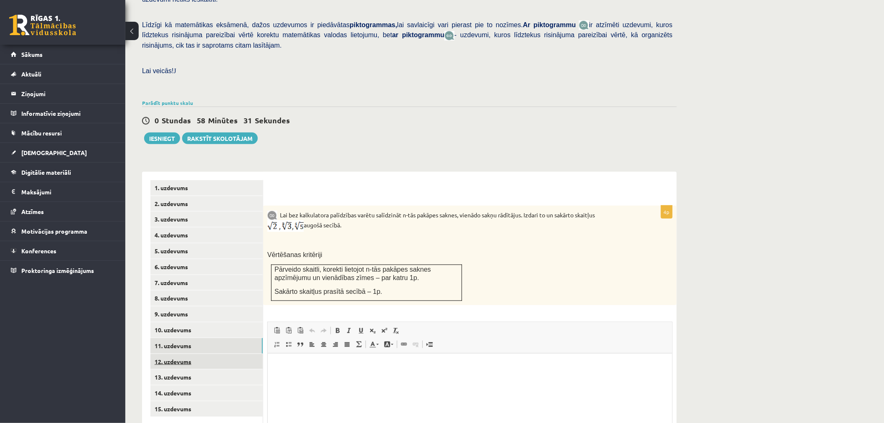
click at [224, 354] on link "12. uzdevums" at bounding box center [206, 361] width 112 height 15
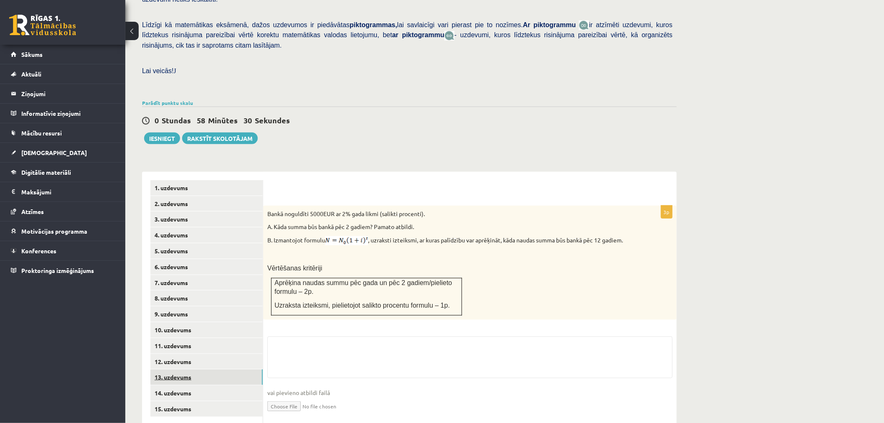
click at [216, 369] on link "13. uzdevums" at bounding box center [206, 376] width 112 height 15
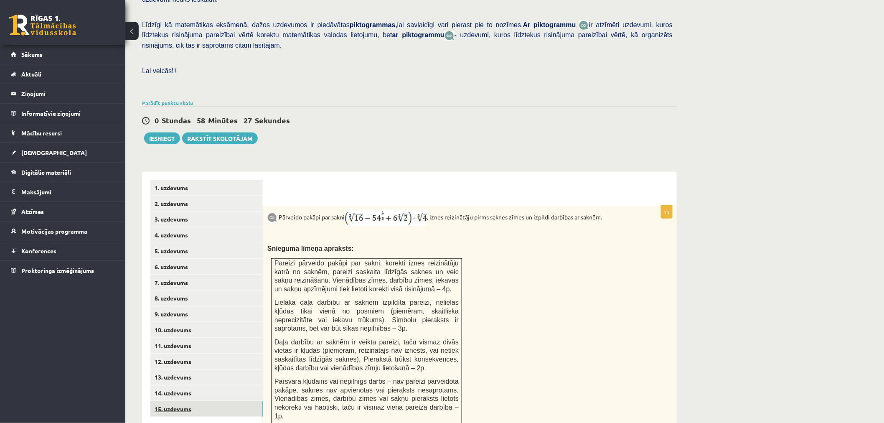
click at [211, 401] on link "15. uzdevums" at bounding box center [206, 408] width 112 height 15
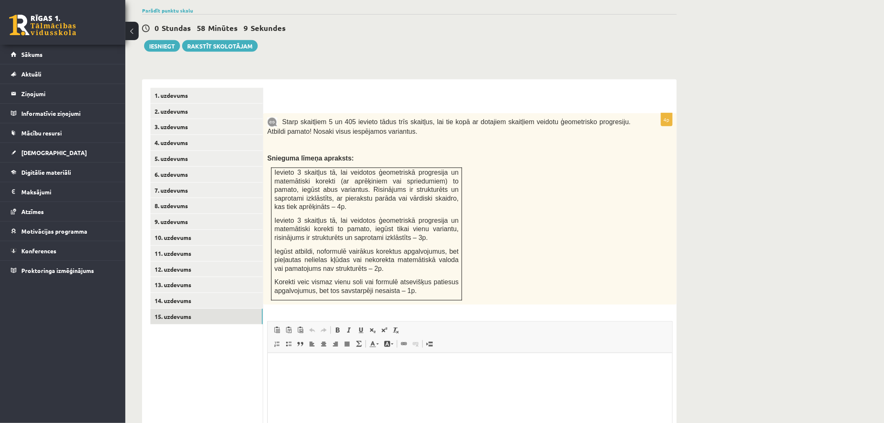
scroll to position [284, 0]
click at [206, 245] on link "11. uzdevums" at bounding box center [206, 252] width 112 height 15
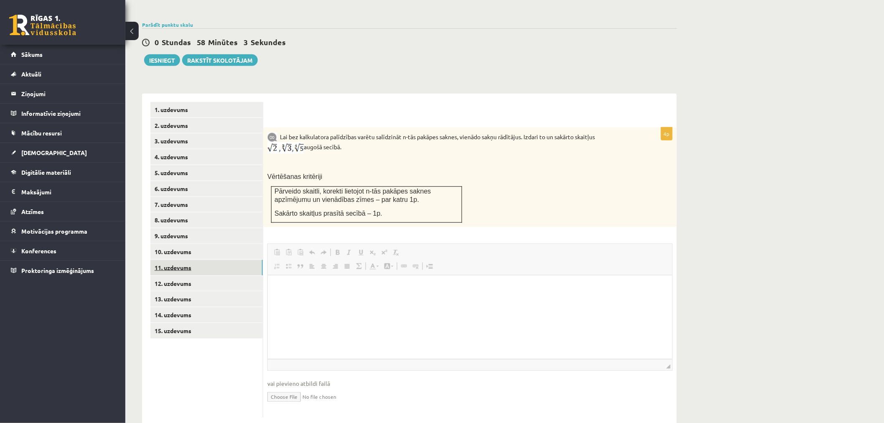
scroll to position [0, 0]
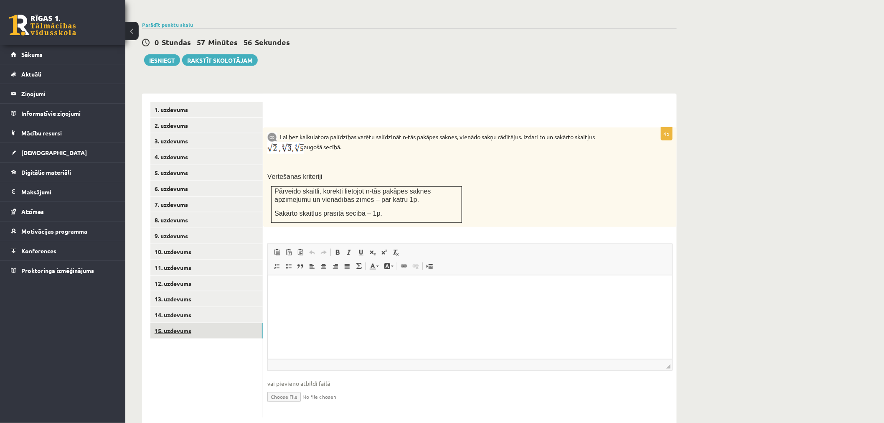
click at [180, 323] on link "15. uzdevums" at bounding box center [206, 330] width 112 height 15
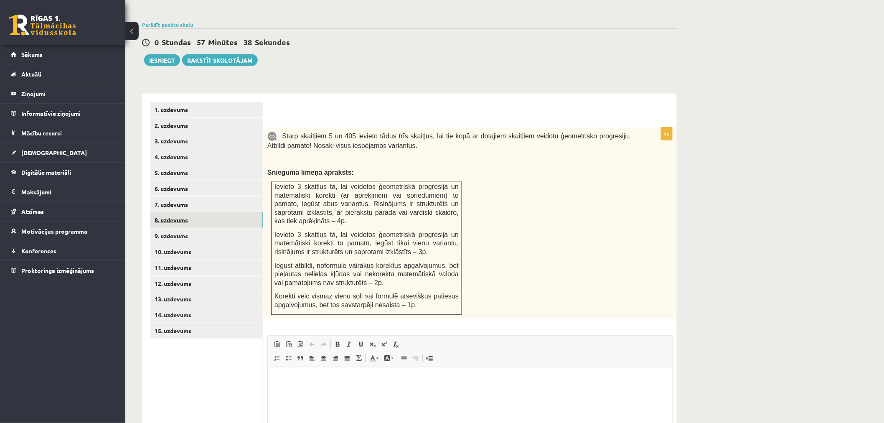
click at [195, 212] on link "8. uzdevums" at bounding box center [206, 219] width 112 height 15
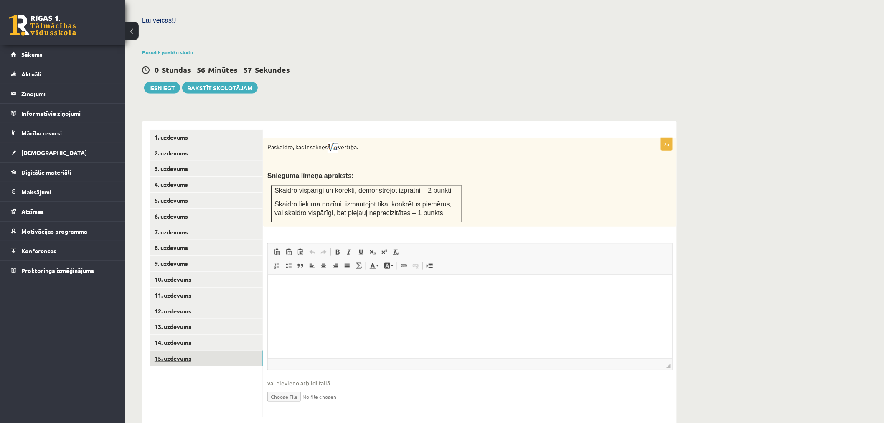
click at [233, 351] on link "15. uzdevums" at bounding box center [206, 358] width 112 height 15
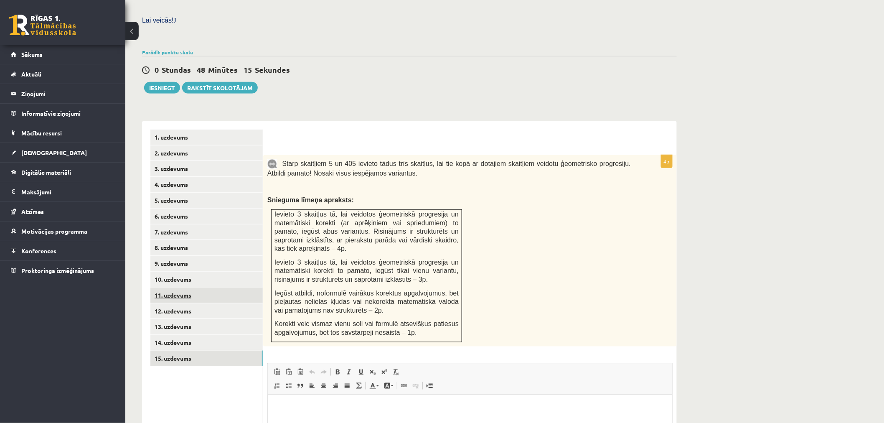
click at [182, 287] on link "11. uzdevums" at bounding box center [206, 294] width 112 height 15
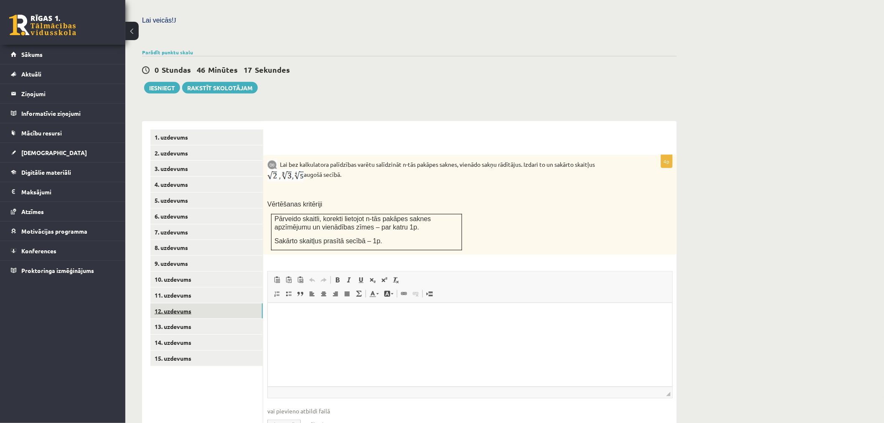
click at [227, 303] on link "12. uzdevums" at bounding box center [206, 310] width 112 height 15
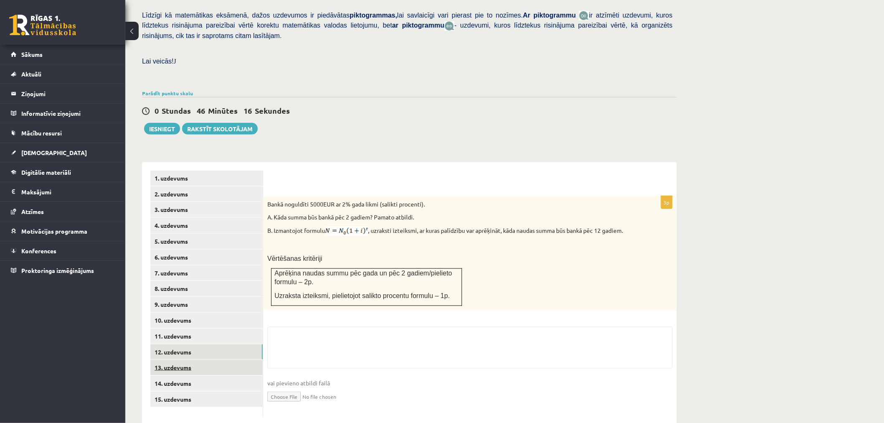
scroll to position [242, 0]
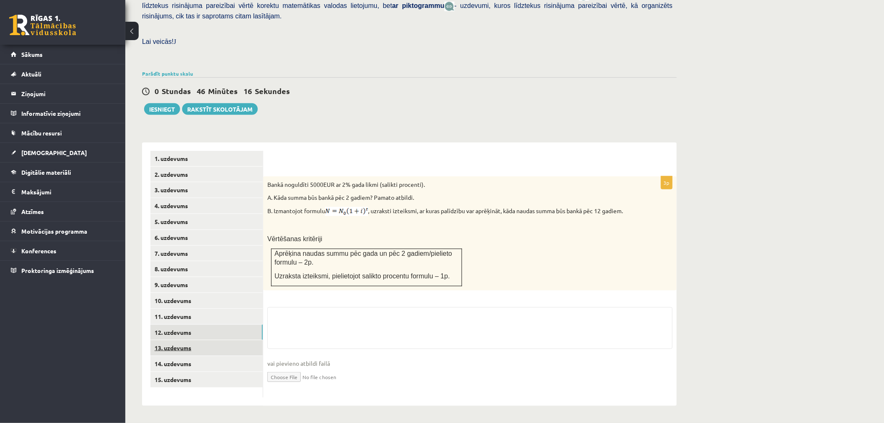
click at [226, 372] on link "15. uzdevums" at bounding box center [206, 379] width 112 height 15
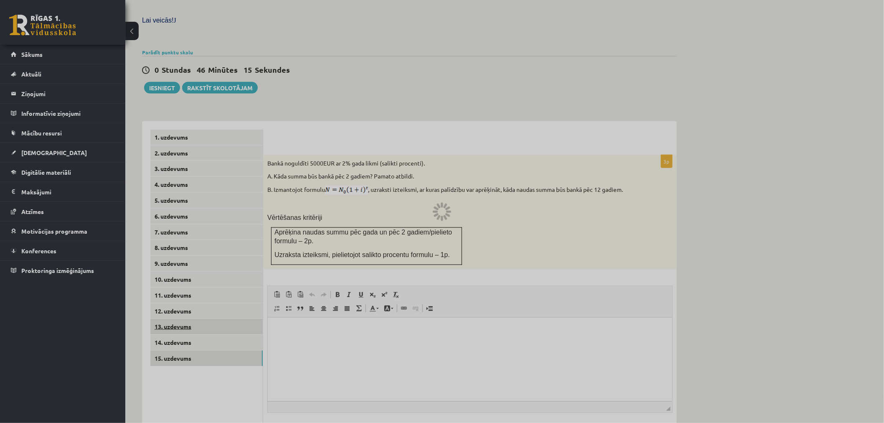
scroll to position [0, 0]
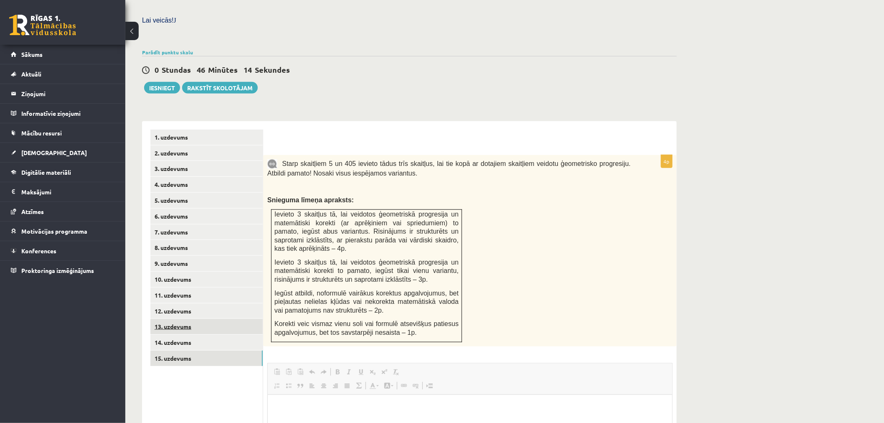
click at [224, 319] on link "13. uzdevums" at bounding box center [206, 326] width 112 height 15
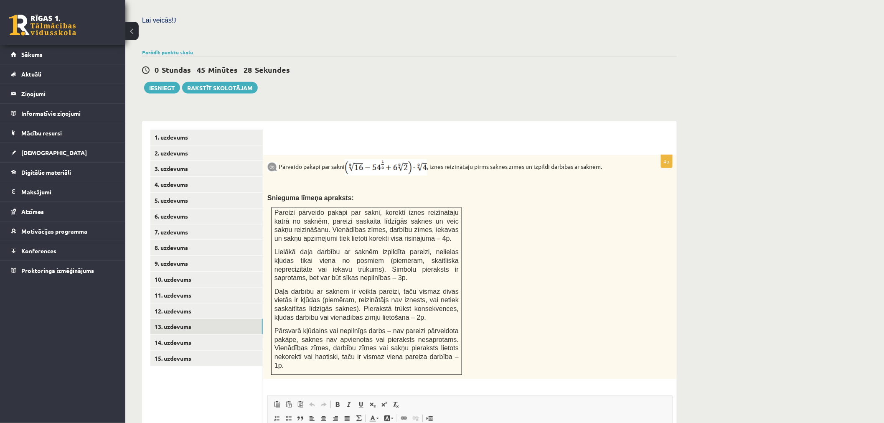
click at [355, 159] on img at bounding box center [386, 167] width 82 height 16
click at [353, 159] on img at bounding box center [386, 167] width 82 height 16
click at [386, 159] on img at bounding box center [386, 167] width 82 height 16
click at [404, 159] on img at bounding box center [386, 167] width 82 height 16
click at [425, 159] on img at bounding box center [386, 167] width 82 height 16
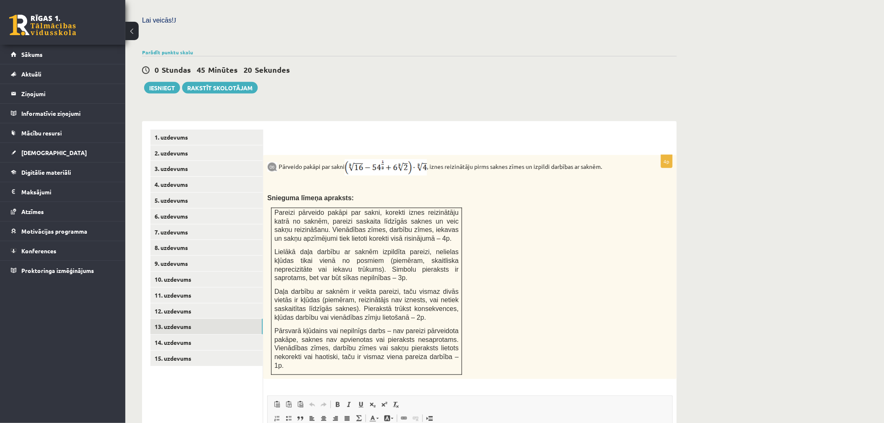
click at [398, 159] on img at bounding box center [386, 167] width 82 height 16
click at [354, 159] on img at bounding box center [386, 167] width 82 height 16
click at [425, 159] on img at bounding box center [386, 167] width 82 height 16
click at [386, 159] on img at bounding box center [386, 167] width 82 height 16
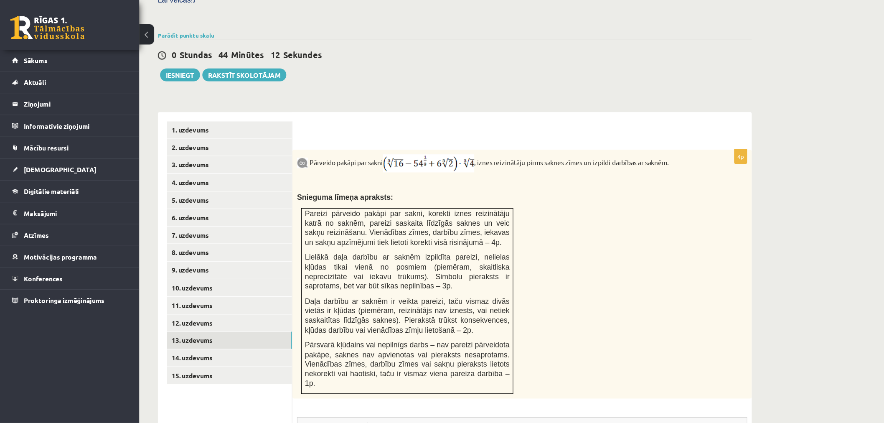
scroll to position [262, 0]
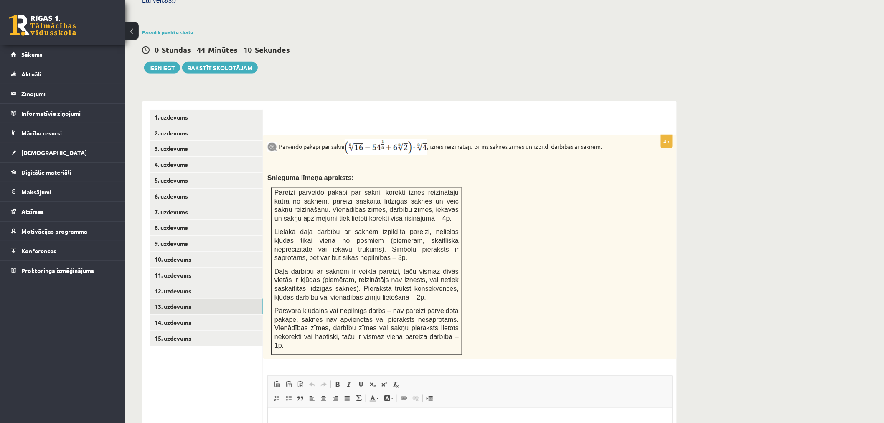
click at [722, 28] on div "Matemātika JK 12.b2 klase 1. ieskaite , [PERSON_NAME] (12.b2 JK klase) [PERSON_…" at bounding box center [504, 173] width 759 height 804
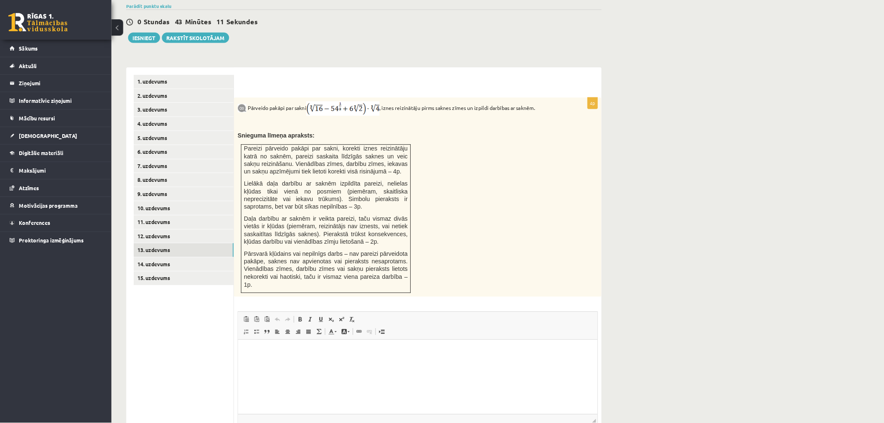
scroll to position [287, 0]
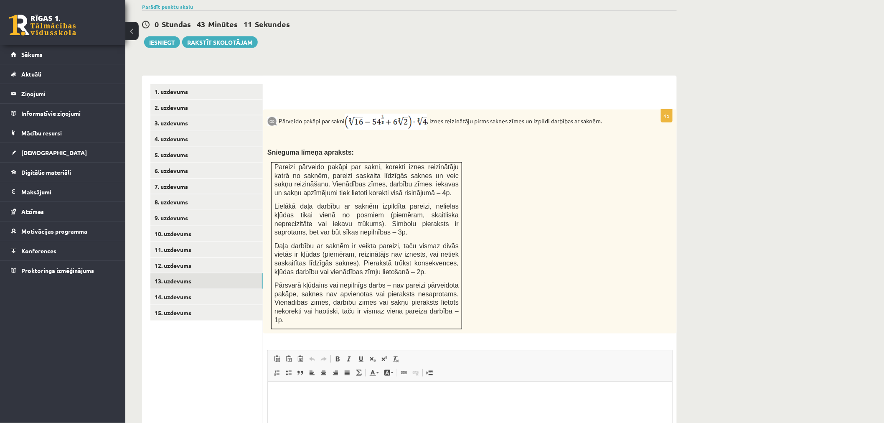
click at [796, 141] on div "Matemātika JK 12.b2 klase 1. ieskaite , [PERSON_NAME] (12.b2 JK klase) [PERSON_…" at bounding box center [504, 147] width 759 height 804
click at [791, 140] on div "Matemātika JK 12.b2 klase 1. ieskaite , [PERSON_NAME] (12.b2 JK klase) [PERSON_…" at bounding box center [504, 147] width 759 height 804
click at [191, 242] on link "11. uzdevums" at bounding box center [206, 249] width 112 height 15
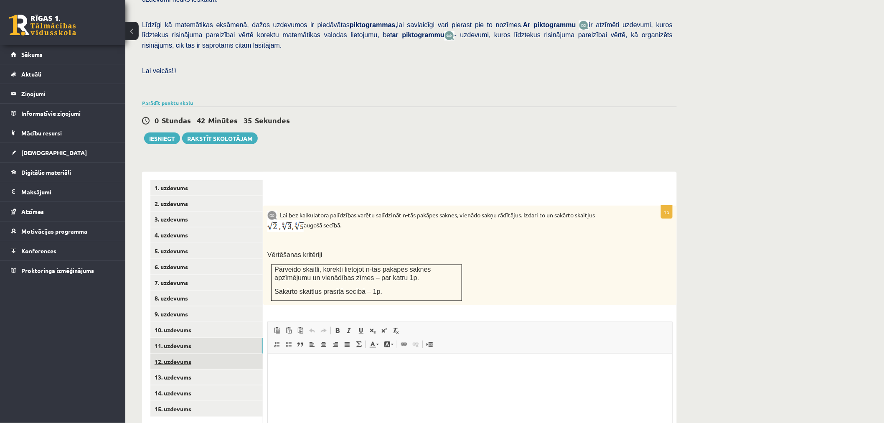
scroll to position [0, 0]
click at [195, 385] on link "14. uzdevums" at bounding box center [206, 392] width 112 height 15
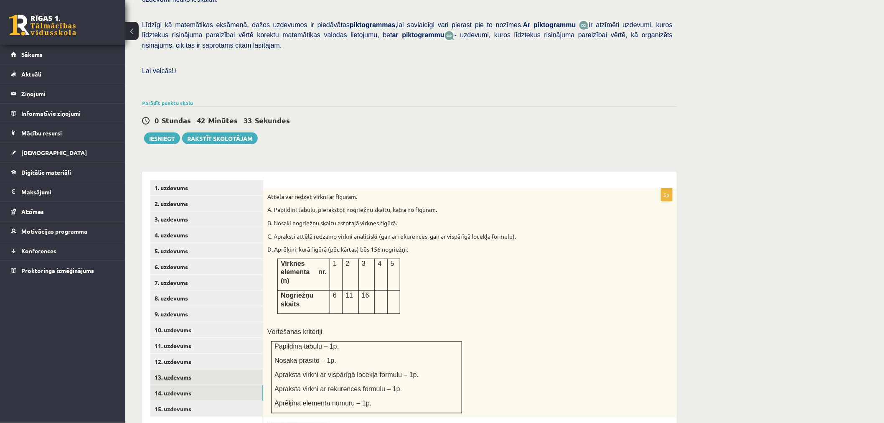
click at [199, 369] on link "13. uzdevums" at bounding box center [206, 376] width 112 height 15
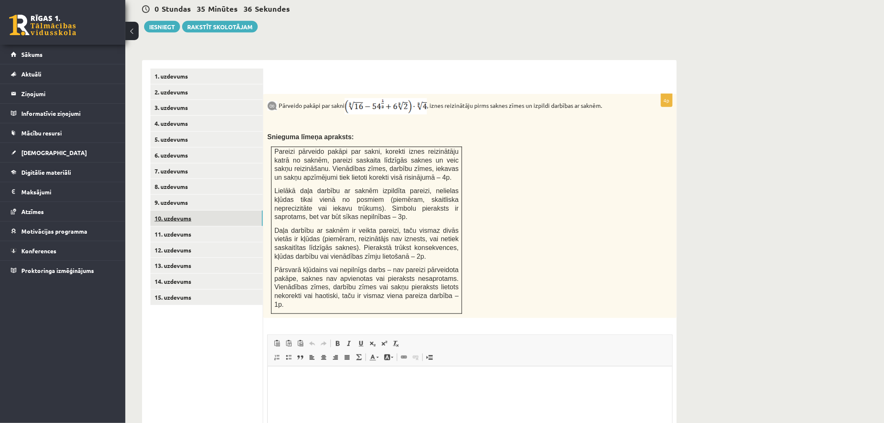
click at [219, 211] on link "10. uzdevums" at bounding box center [206, 218] width 112 height 15
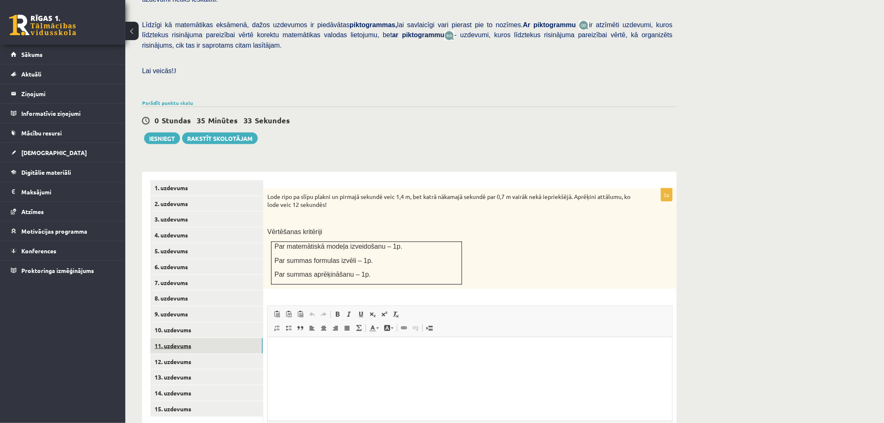
click at [206, 338] on link "11. uzdevums" at bounding box center [206, 345] width 112 height 15
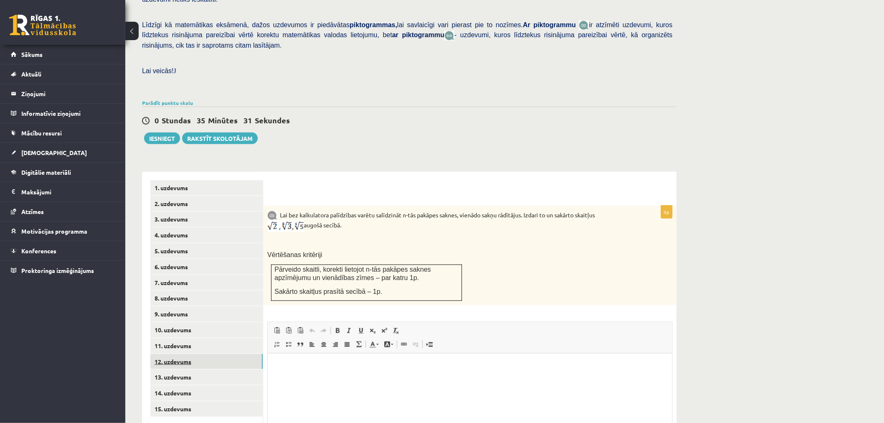
click at [207, 354] on link "12. uzdevums" at bounding box center [206, 361] width 112 height 15
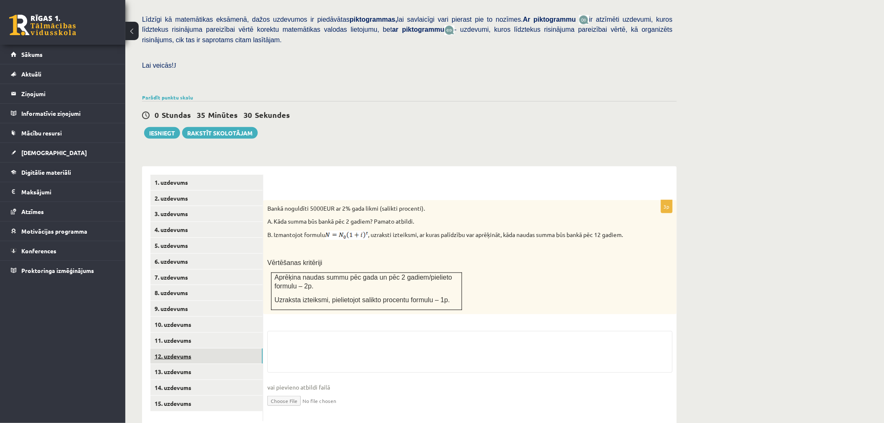
scroll to position [201, 0]
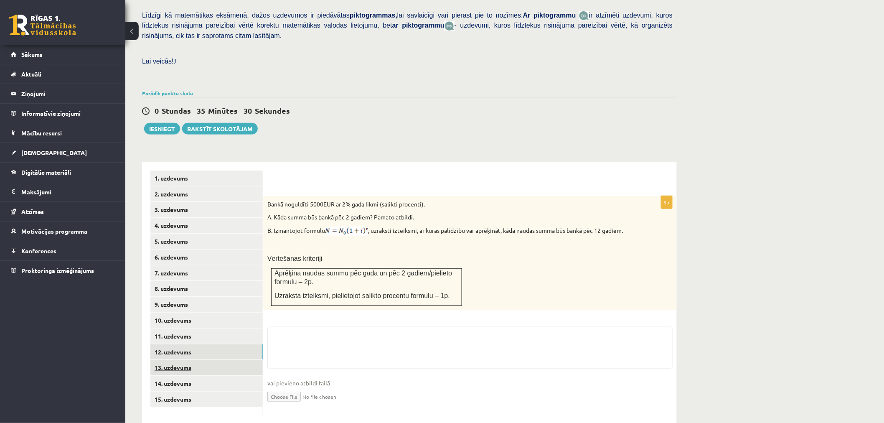
click at [210, 360] on link "13. uzdevums" at bounding box center [206, 367] width 112 height 15
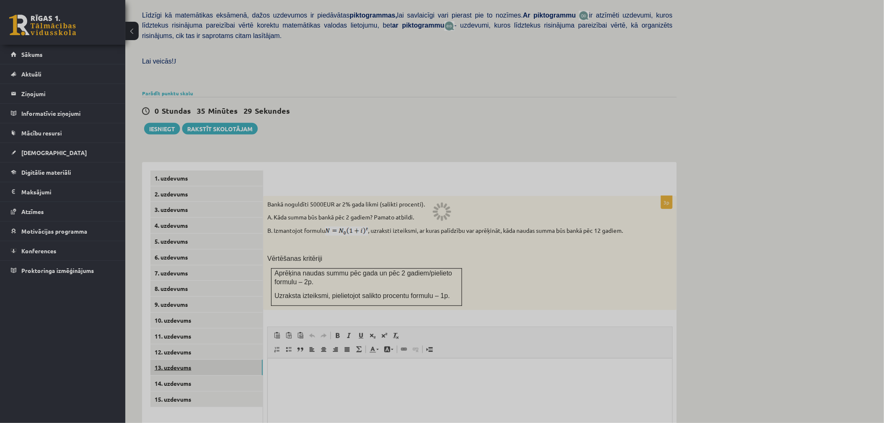
scroll to position [0, 0]
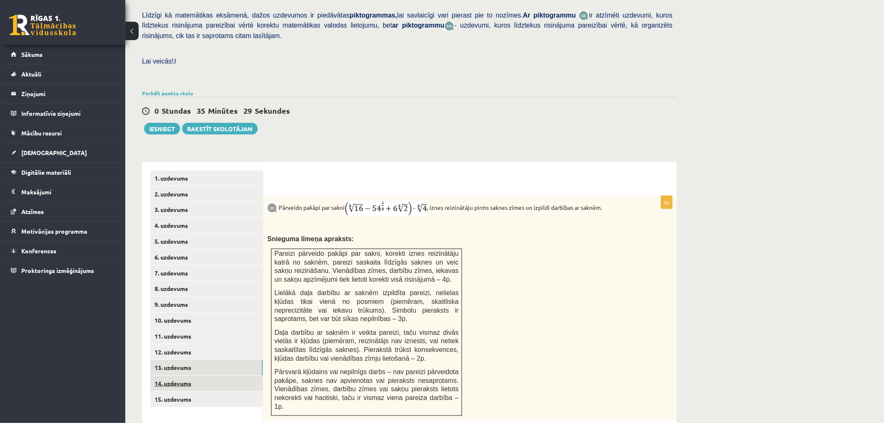
click at [215, 376] on link "14. uzdevums" at bounding box center [206, 383] width 112 height 15
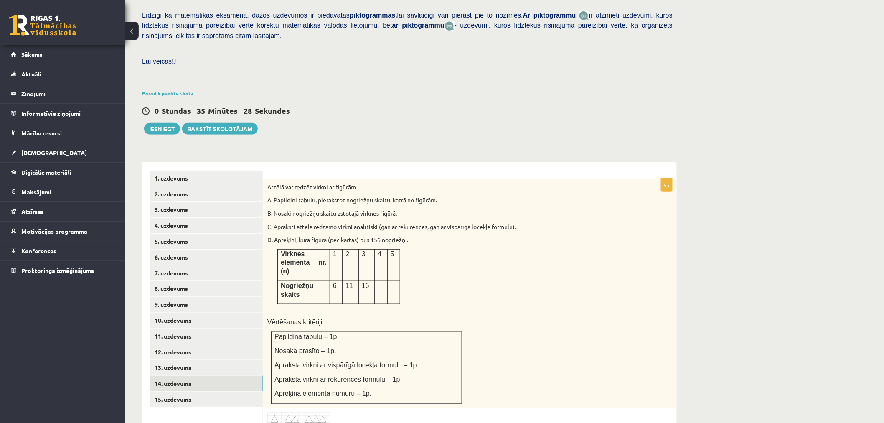
click at [216, 389] on ul "1. uzdevums 2. uzdevums 3. uzdevums 4. uzdevums 5. uzdevums 6. uzdevums 7. uzde…" at bounding box center [206, 355] width 113 height 370
click at [217, 392] on link "15. uzdevums" at bounding box center [206, 399] width 112 height 15
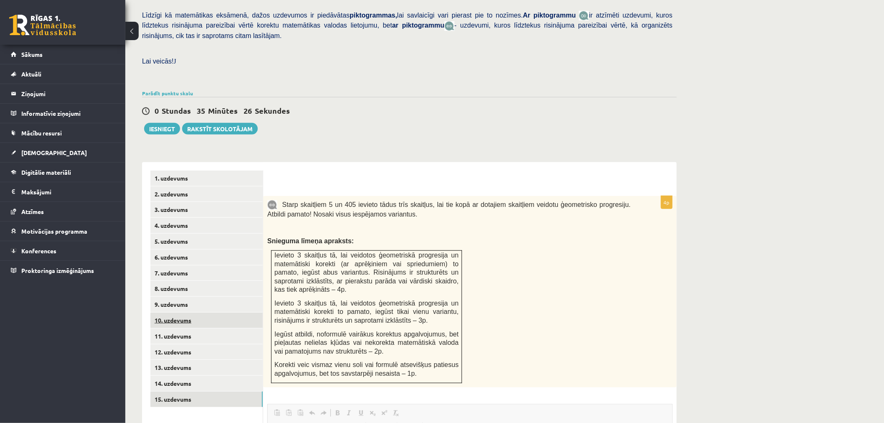
click at [222, 313] on link "10. uzdevums" at bounding box center [206, 320] width 112 height 15
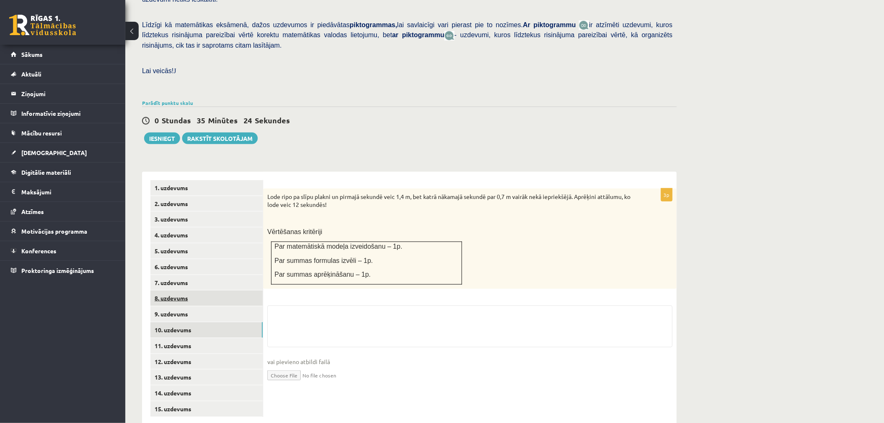
click at [222, 306] on link "9. uzdevums" at bounding box center [206, 313] width 112 height 15
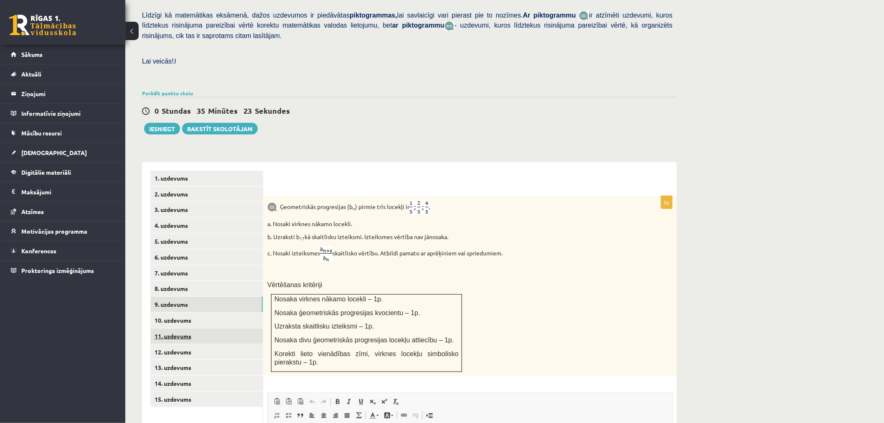
scroll to position [0, 0]
click at [228, 281] on link "8. uzdevums" at bounding box center [206, 288] width 112 height 15
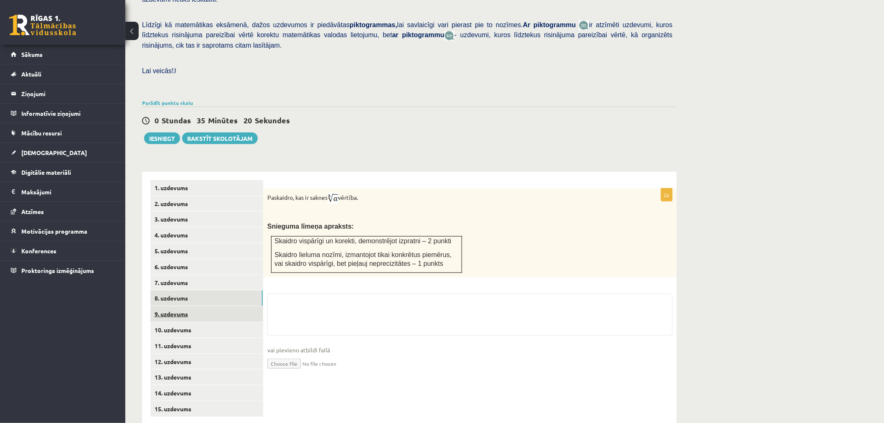
scroll to position [201, 0]
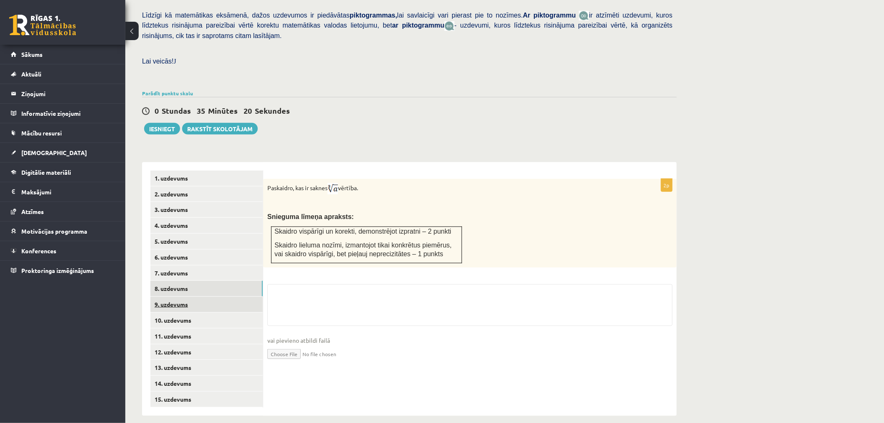
click at [228, 313] on link "10. uzdevums" at bounding box center [206, 320] width 112 height 15
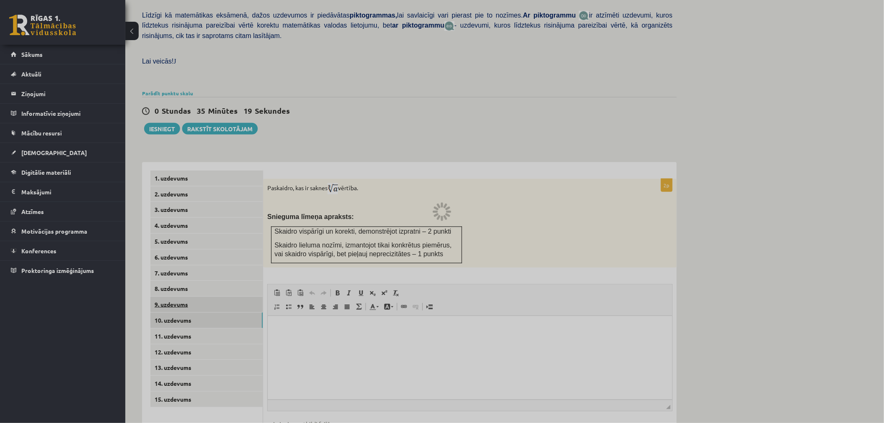
scroll to position [191, 0]
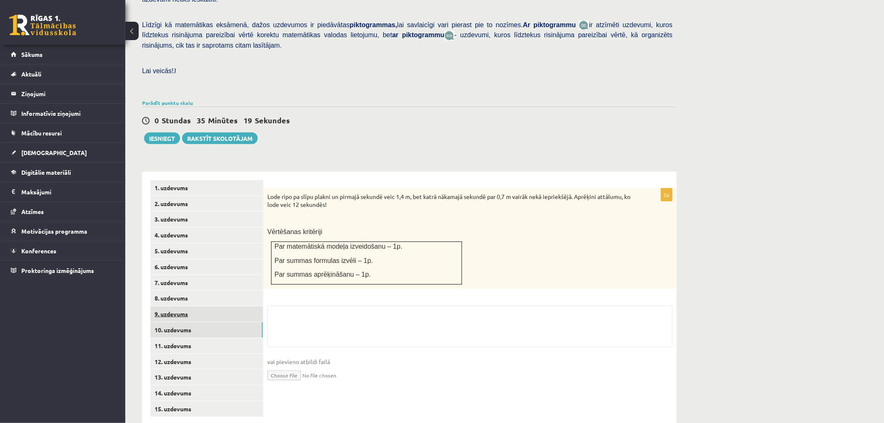
click at [224, 306] on link "9. uzdevums" at bounding box center [206, 313] width 112 height 15
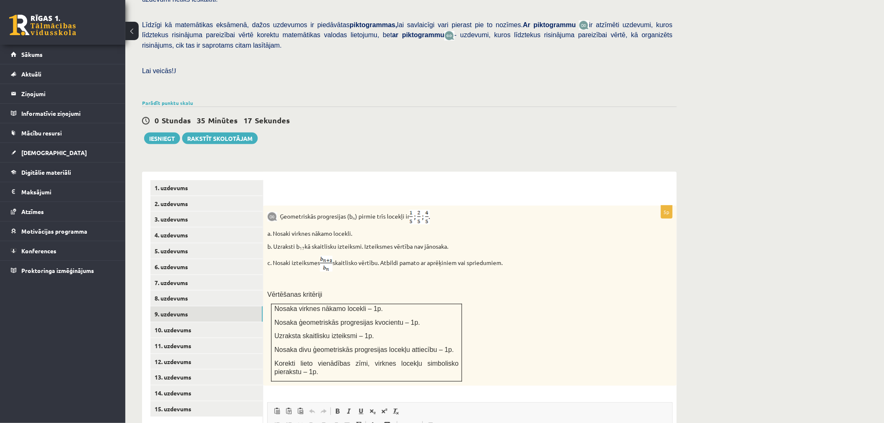
scroll to position [0, 0]
click at [218, 401] on link "15. uzdevums" at bounding box center [206, 408] width 112 height 15
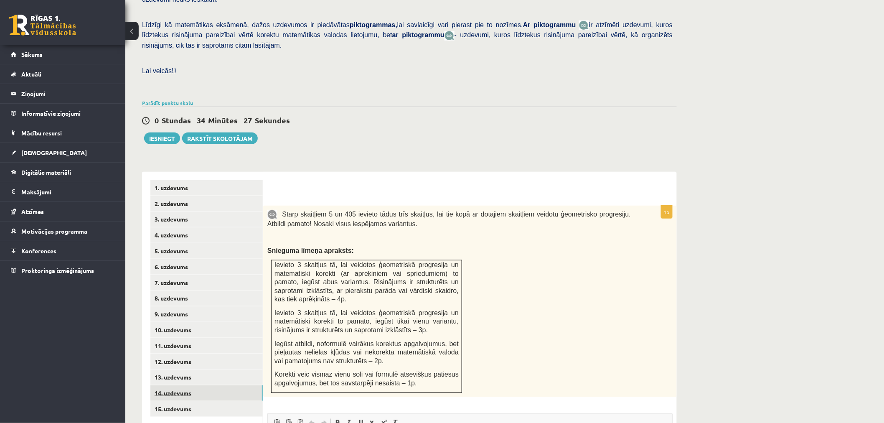
click at [212, 385] on link "14. uzdevums" at bounding box center [206, 392] width 112 height 15
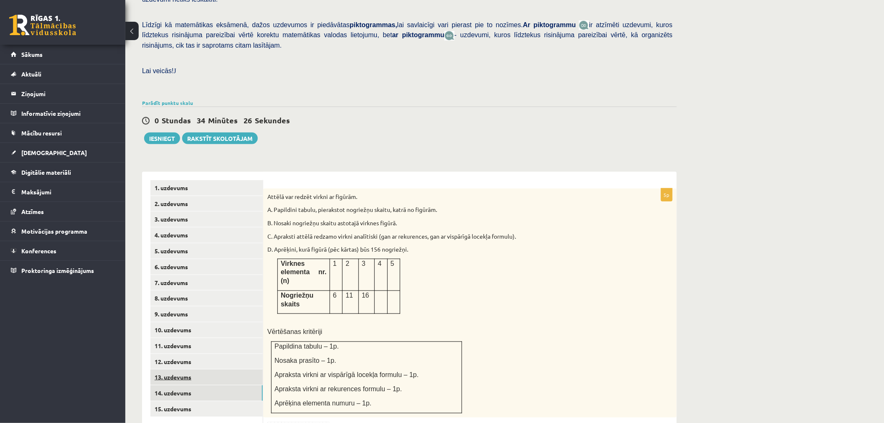
click at [212, 369] on link "13. uzdevums" at bounding box center [206, 376] width 112 height 15
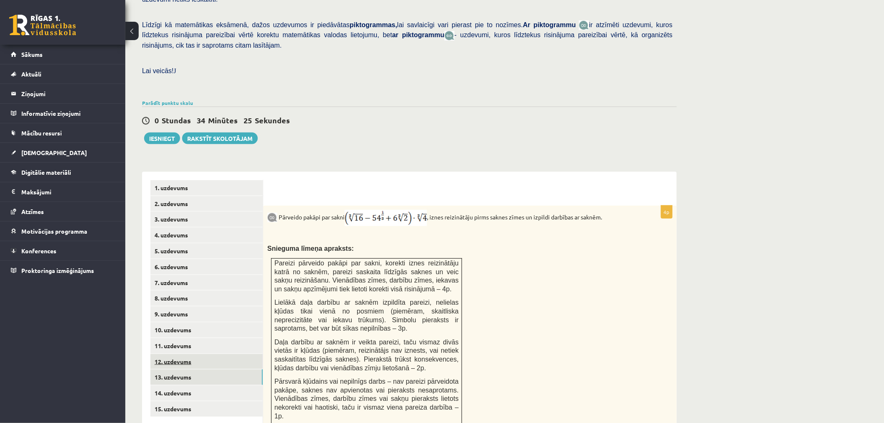
click at [214, 354] on link "12. uzdevums" at bounding box center [206, 361] width 112 height 15
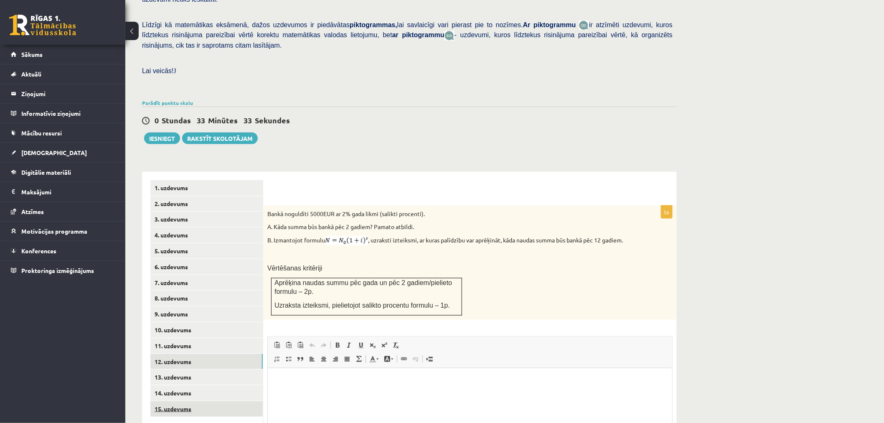
click at [198, 401] on link "15. uzdevums" at bounding box center [206, 408] width 112 height 15
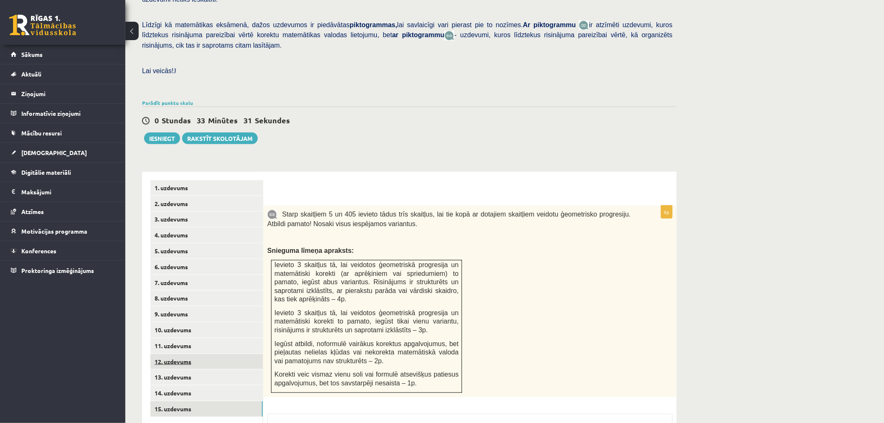
click at [201, 354] on link "12. uzdevums" at bounding box center [206, 361] width 112 height 15
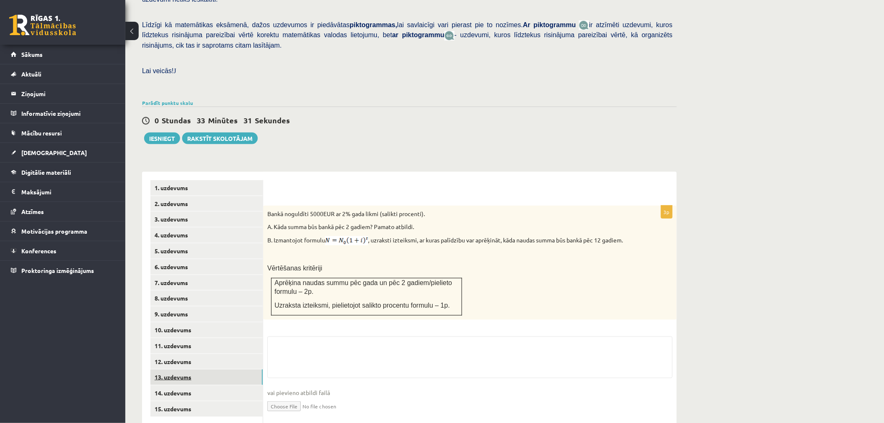
click at [200, 369] on link "13. uzdevums" at bounding box center [206, 376] width 112 height 15
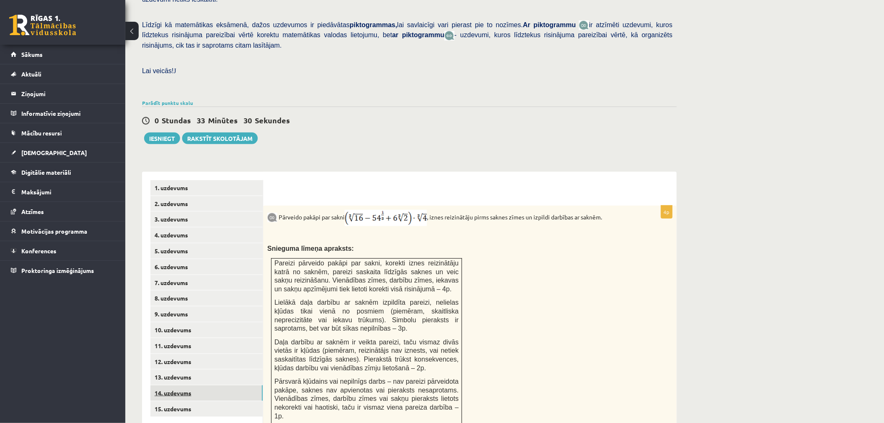
click at [199, 385] on link "14. uzdevums" at bounding box center [206, 392] width 112 height 15
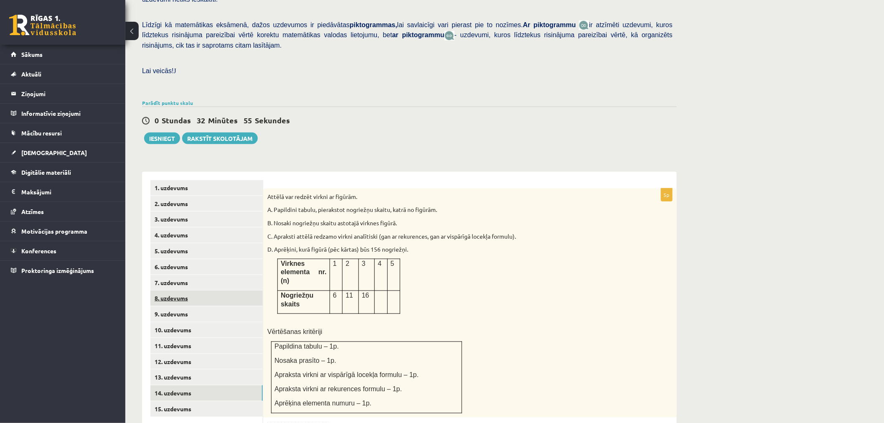
click at [211, 290] on link "8. uzdevums" at bounding box center [206, 297] width 112 height 15
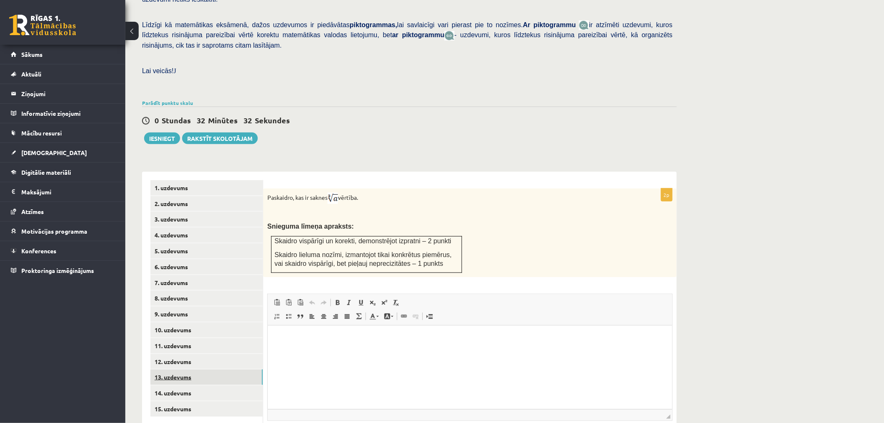
click at [208, 369] on link "13. uzdevums" at bounding box center [206, 376] width 112 height 15
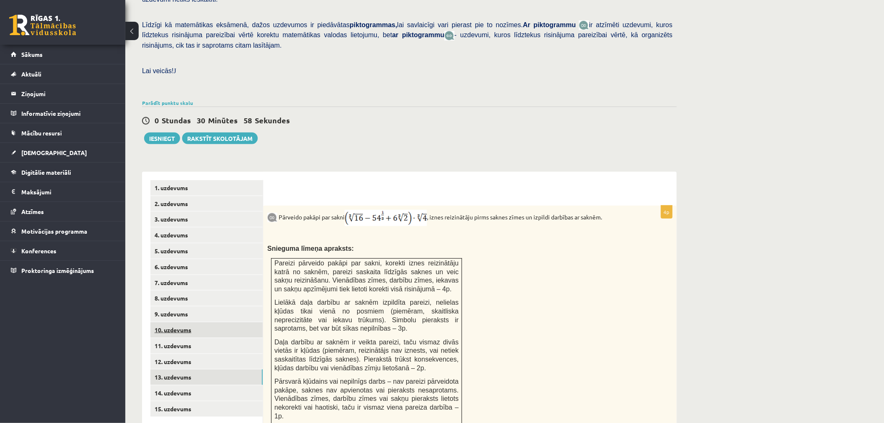
click at [223, 322] on link "10. uzdevums" at bounding box center [206, 329] width 112 height 15
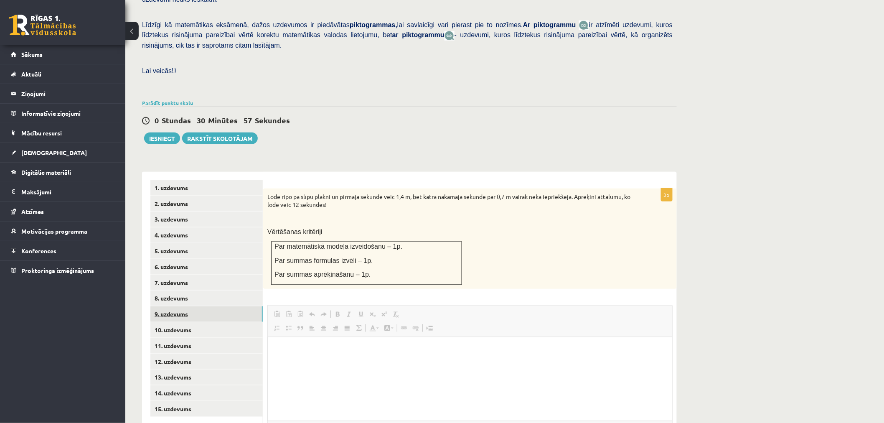
click at [227, 306] on link "9. uzdevums" at bounding box center [206, 313] width 112 height 15
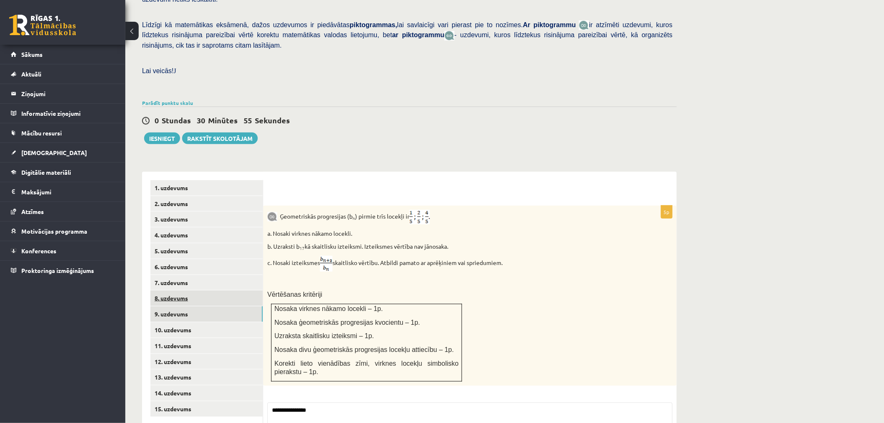
click at [226, 290] on link "8. uzdevums" at bounding box center [206, 297] width 112 height 15
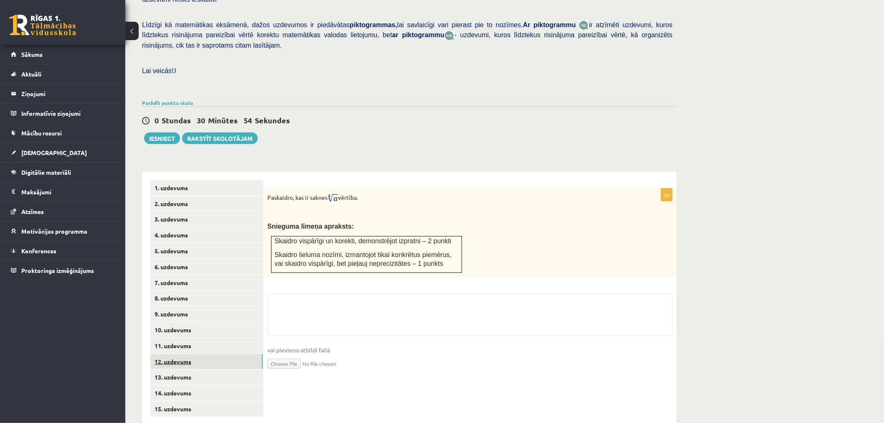
click at [216, 354] on link "12. uzdevums" at bounding box center [206, 361] width 112 height 15
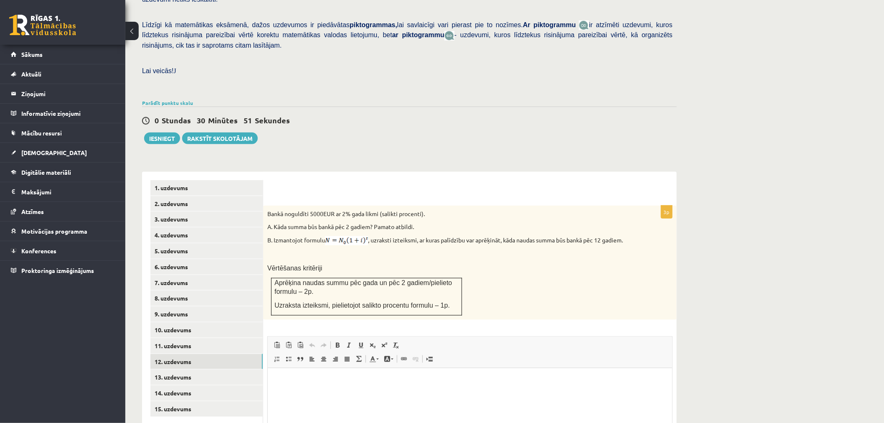
scroll to position [237, 0]
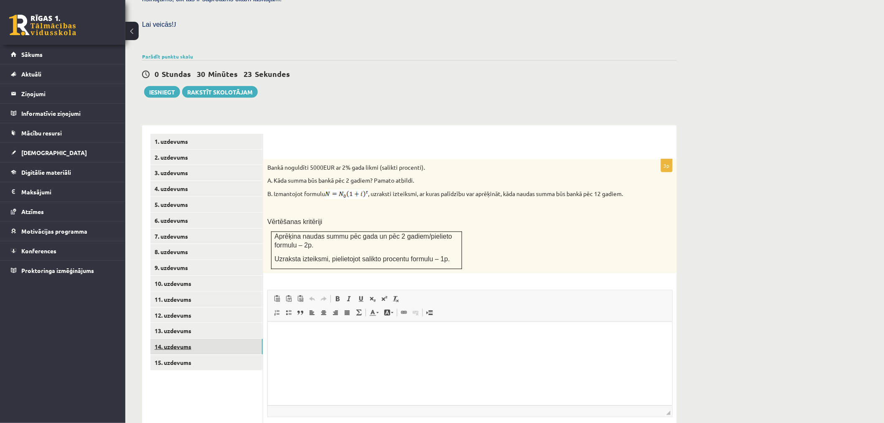
click at [216, 339] on link "14. uzdevums" at bounding box center [206, 346] width 112 height 15
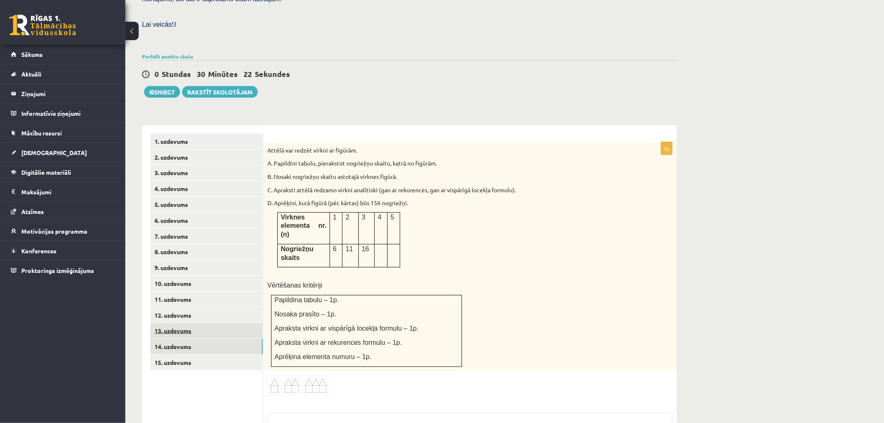
click at [218, 323] on link "13. uzdevums" at bounding box center [206, 330] width 112 height 15
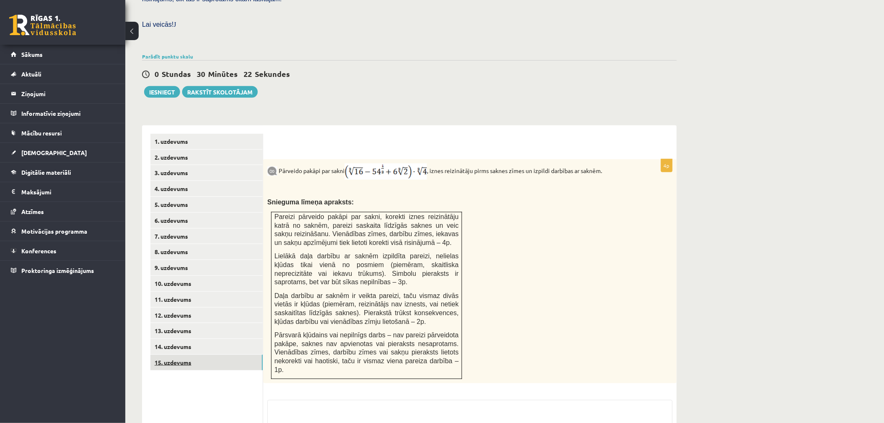
click at [218, 355] on link "15. uzdevums" at bounding box center [206, 362] width 112 height 15
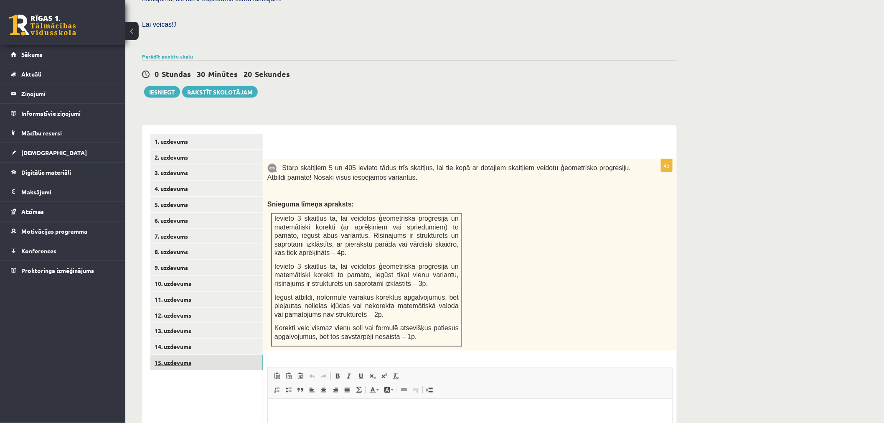
scroll to position [0, 0]
click at [220, 292] on link "11. uzdevums" at bounding box center [206, 299] width 112 height 15
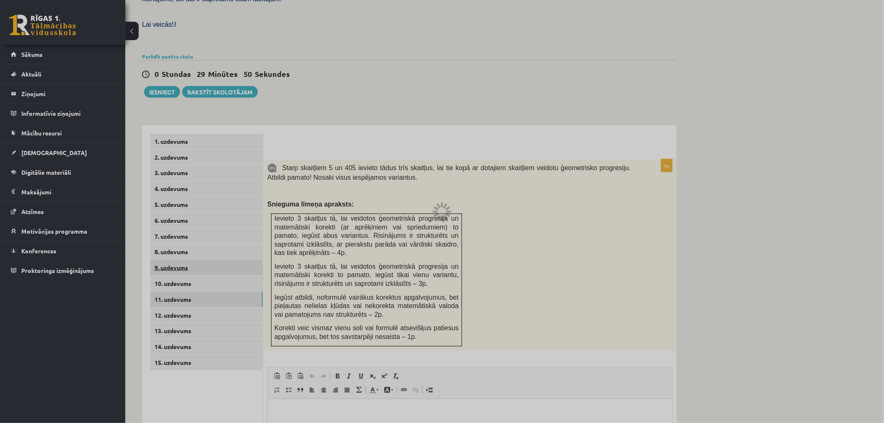
scroll to position [191, 0]
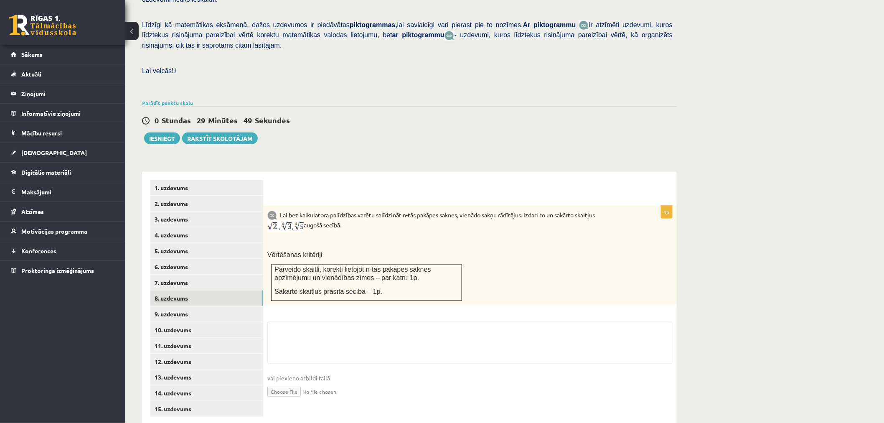
click at [221, 290] on link "8. uzdevums" at bounding box center [206, 297] width 112 height 15
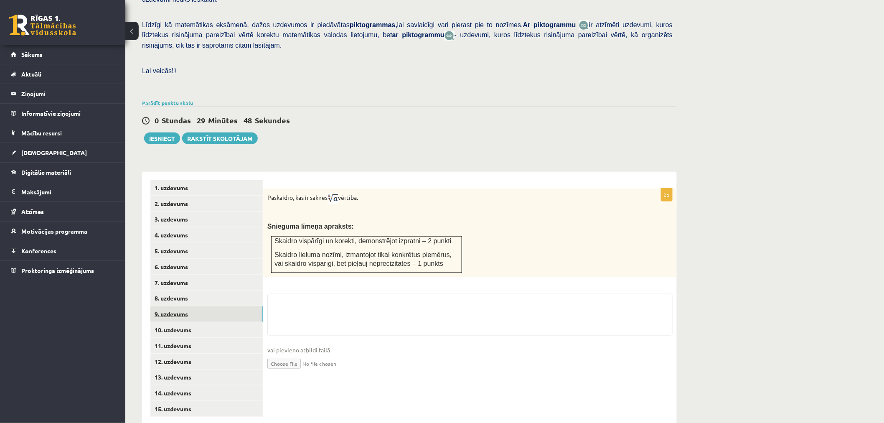
click at [222, 306] on link "9. uzdevums" at bounding box center [206, 313] width 112 height 15
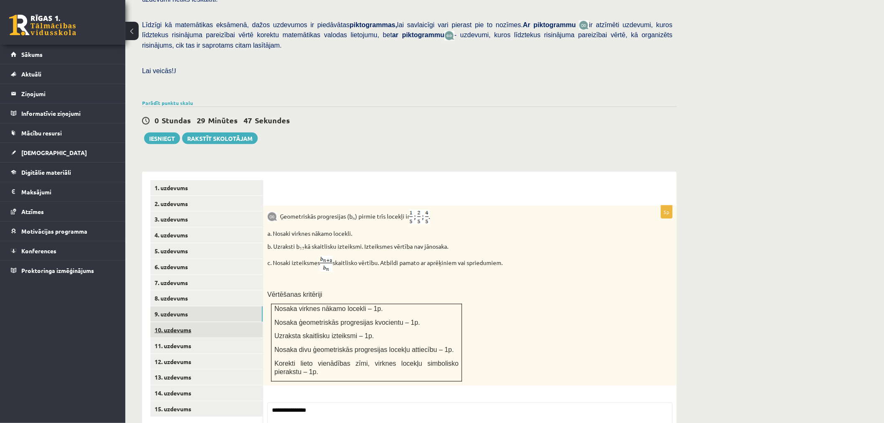
click at [221, 322] on link "10. uzdevums" at bounding box center [206, 329] width 112 height 15
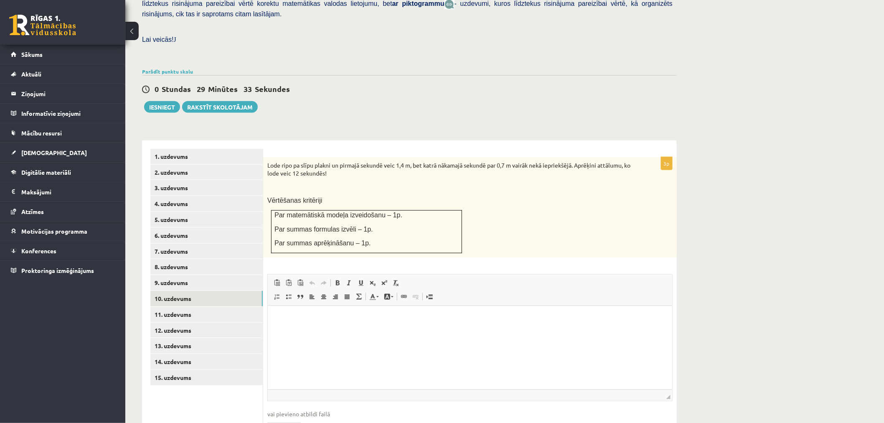
scroll to position [253, 0]
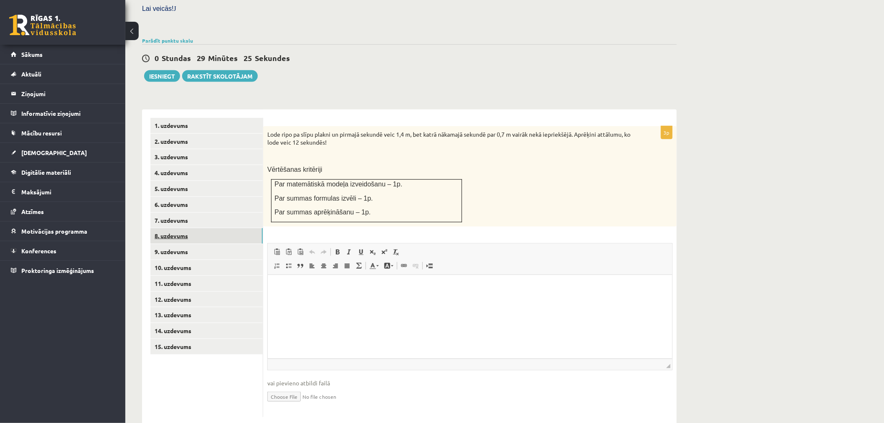
click at [211, 228] on link "8. uzdevums" at bounding box center [206, 235] width 112 height 15
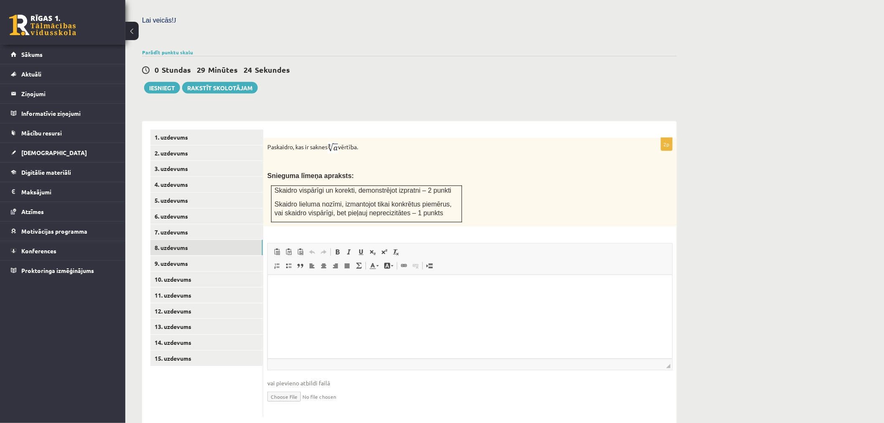
scroll to position [0, 0]
type input "**********"
click at [202, 256] on link "9. uzdevums" at bounding box center [206, 263] width 112 height 15
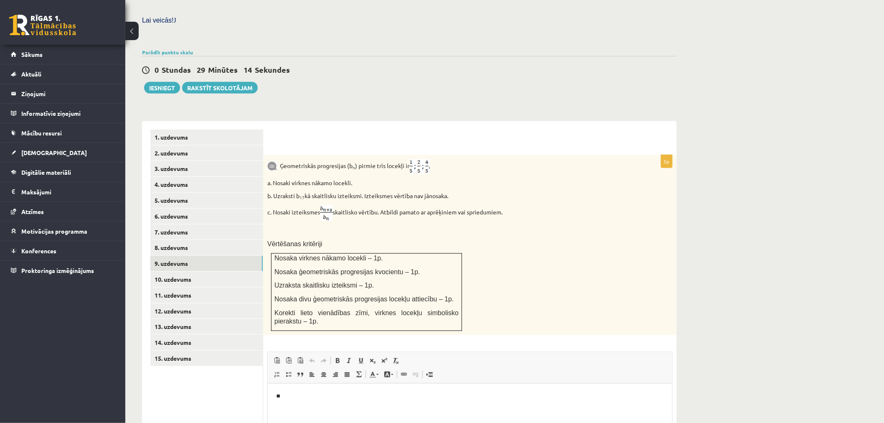
click at [298, 364] on span "Editor toolbars Paste Keyboard shortcut Ctrl+V Paste as plain text Keyboard sho…" at bounding box center [470, 367] width 404 height 31
click at [297, 390] on html "**" at bounding box center [469, 395] width 404 height 25
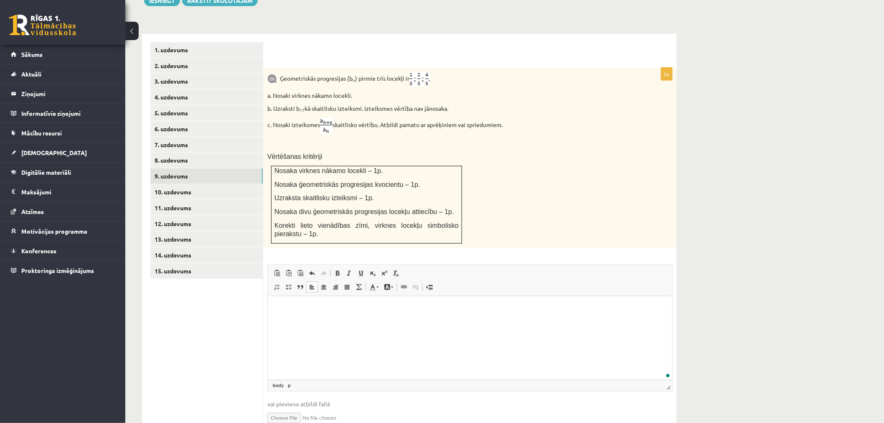
scroll to position [350, 0]
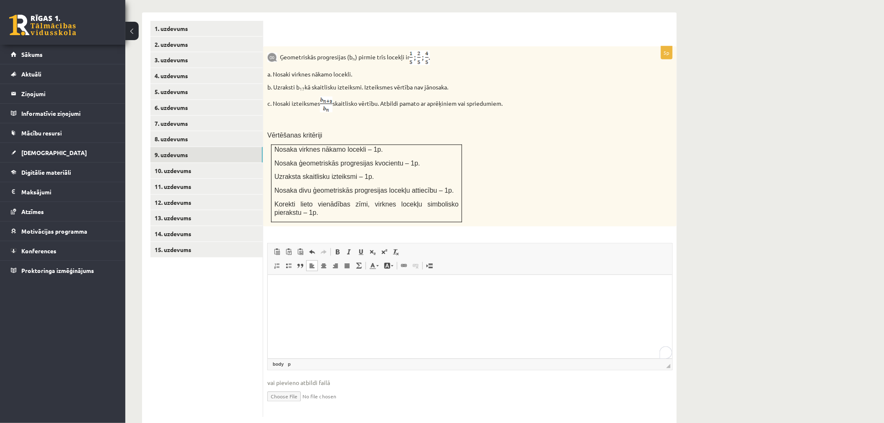
type input "**********"
click at [211, 163] on link "10. uzdevums" at bounding box center [206, 170] width 112 height 15
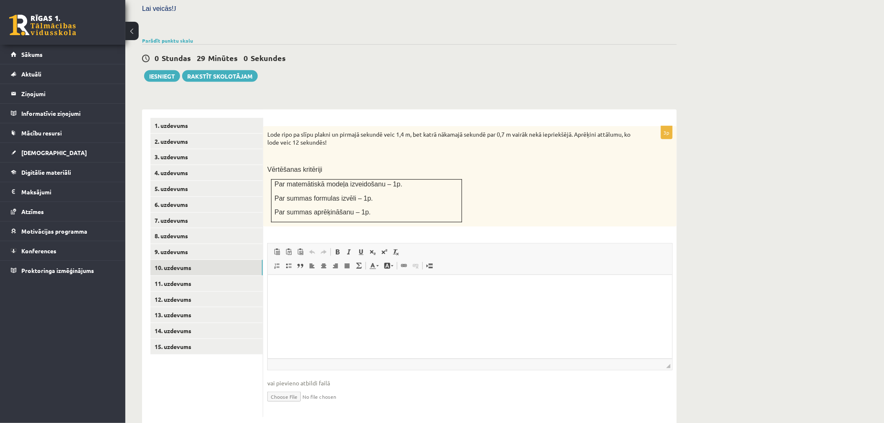
scroll to position [0, 0]
type input "**********"
click at [214, 276] on link "11. uzdevums" at bounding box center [206, 283] width 112 height 15
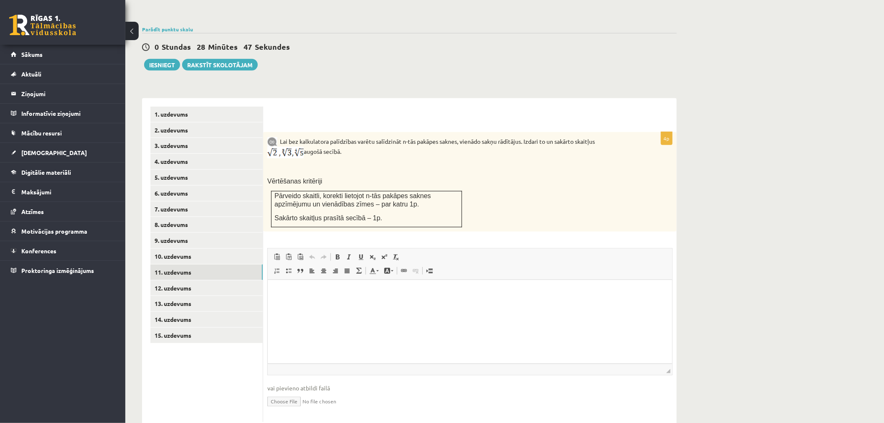
scroll to position [269, 0]
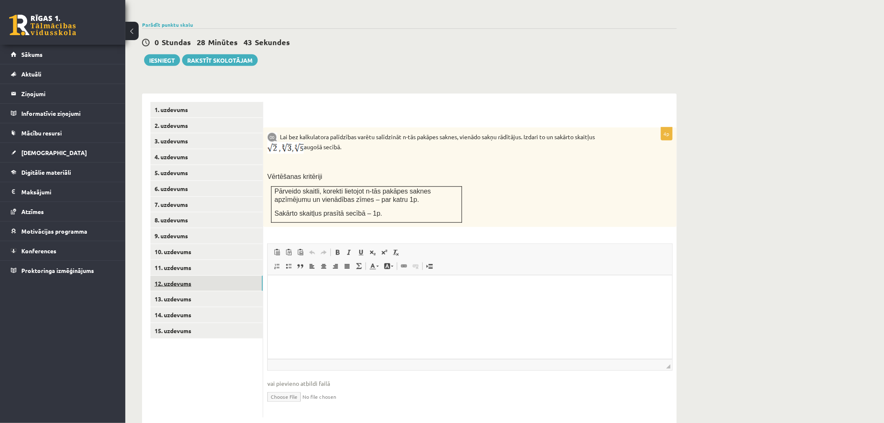
click at [227, 276] on link "12. uzdevums" at bounding box center [206, 283] width 112 height 15
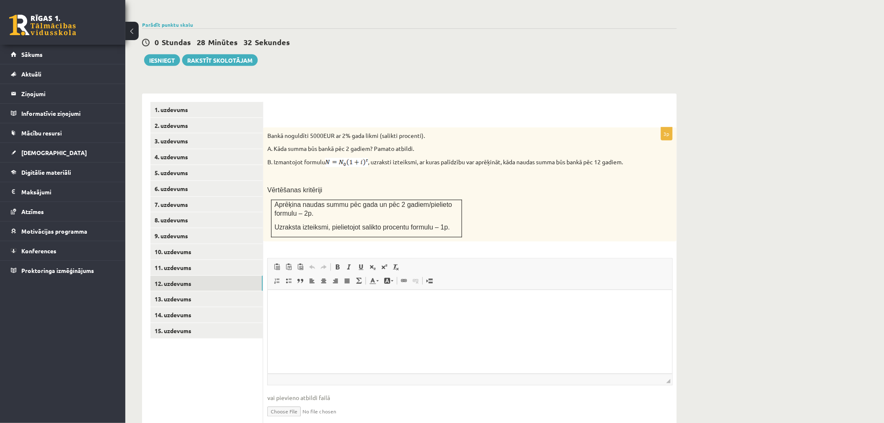
scroll to position [284, 0]
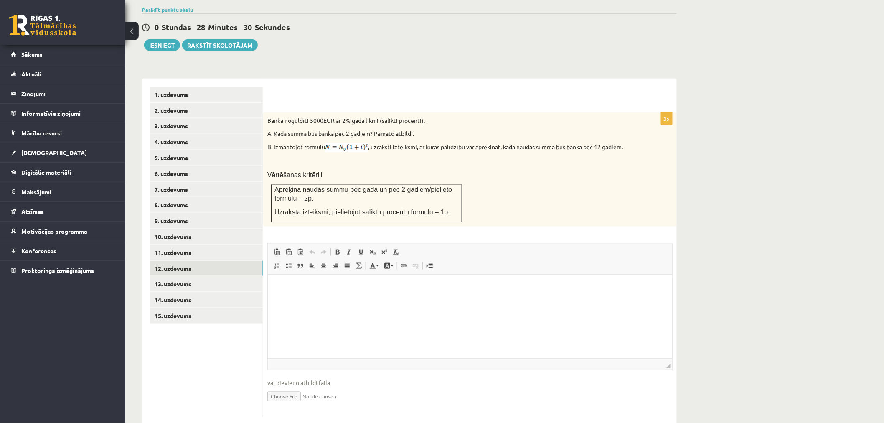
type input "**********"
click at [189, 276] on link "13. uzdevums" at bounding box center [206, 283] width 112 height 15
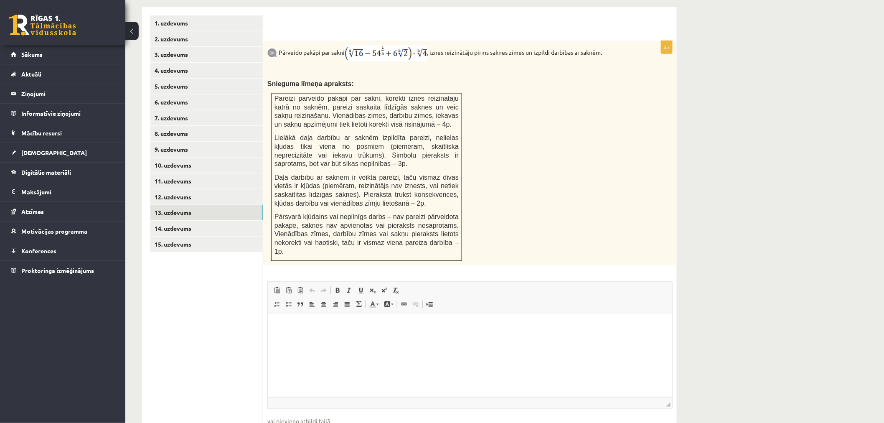
scroll to position [377, 0]
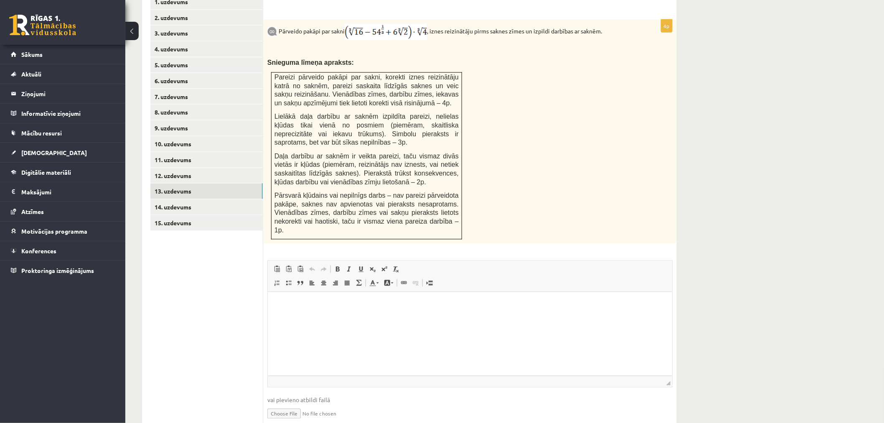
type input "**********"
click at [193, 199] on link "14. uzdevums" at bounding box center [206, 206] width 112 height 15
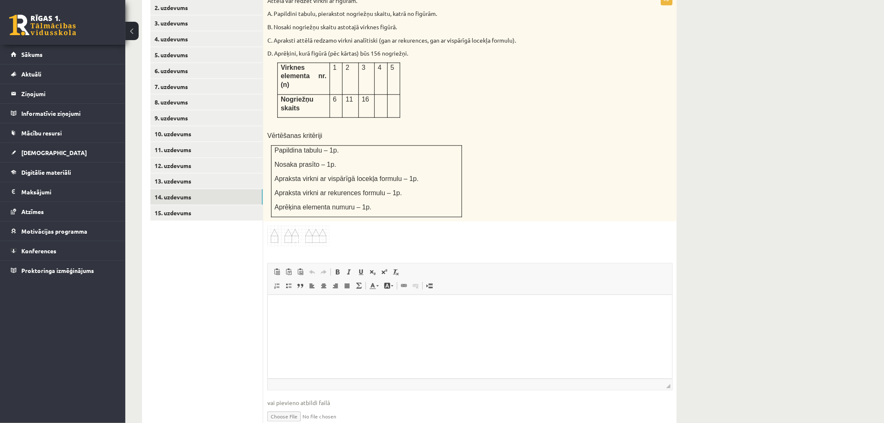
scroll to position [390, 0]
type input "**********"
click at [218, 202] on link "15. uzdevums" at bounding box center [206, 209] width 112 height 15
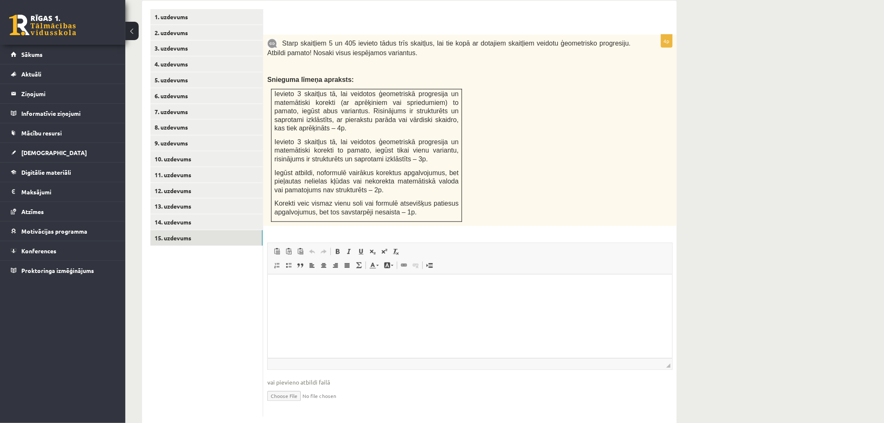
scroll to position [0, 0]
click at [287, 387] on input "file" at bounding box center [469, 395] width 405 height 17
type input "**********"
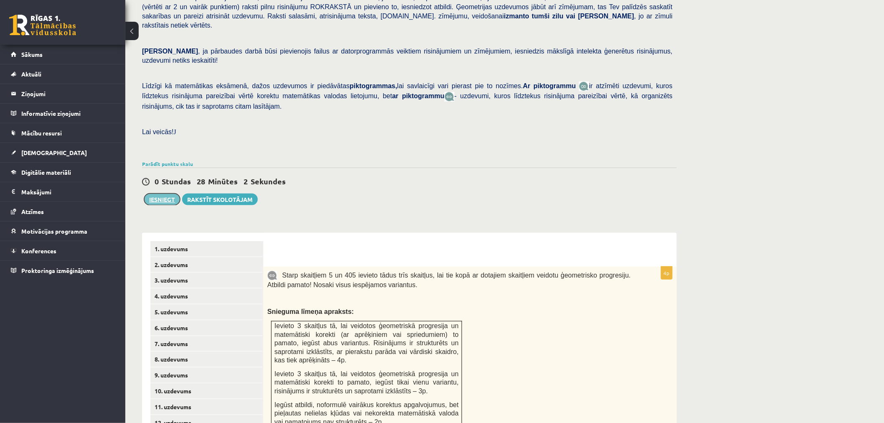
click at [168, 193] on button "Iesniegt" at bounding box center [162, 199] width 36 height 12
